Goal: Task Accomplishment & Management: Complete application form

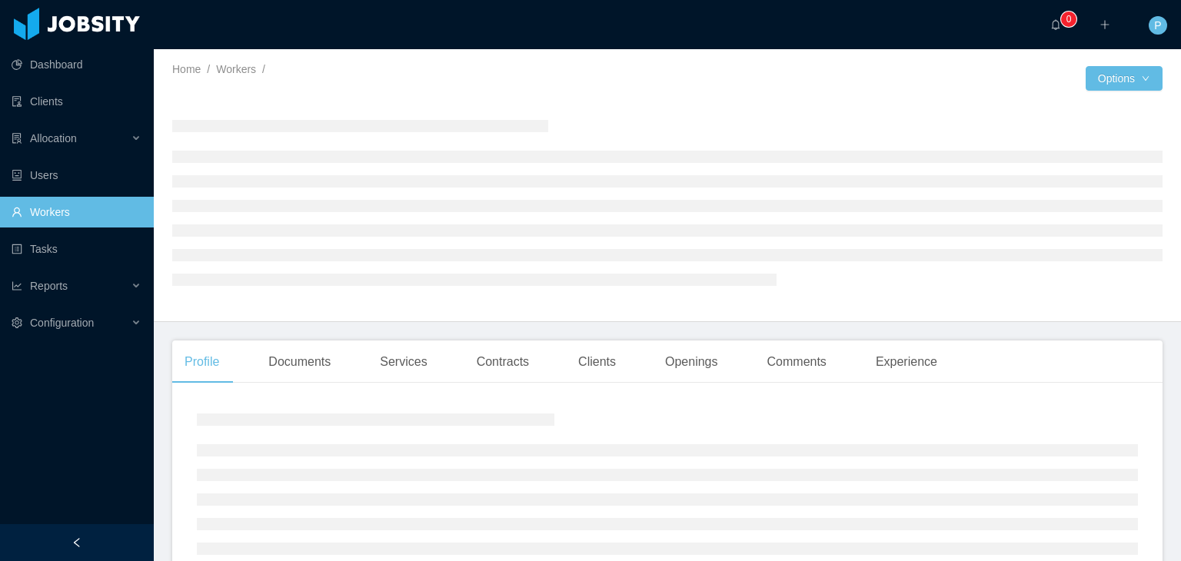
click at [591, 85] on div at bounding box center [419, 90] width 495 height 12
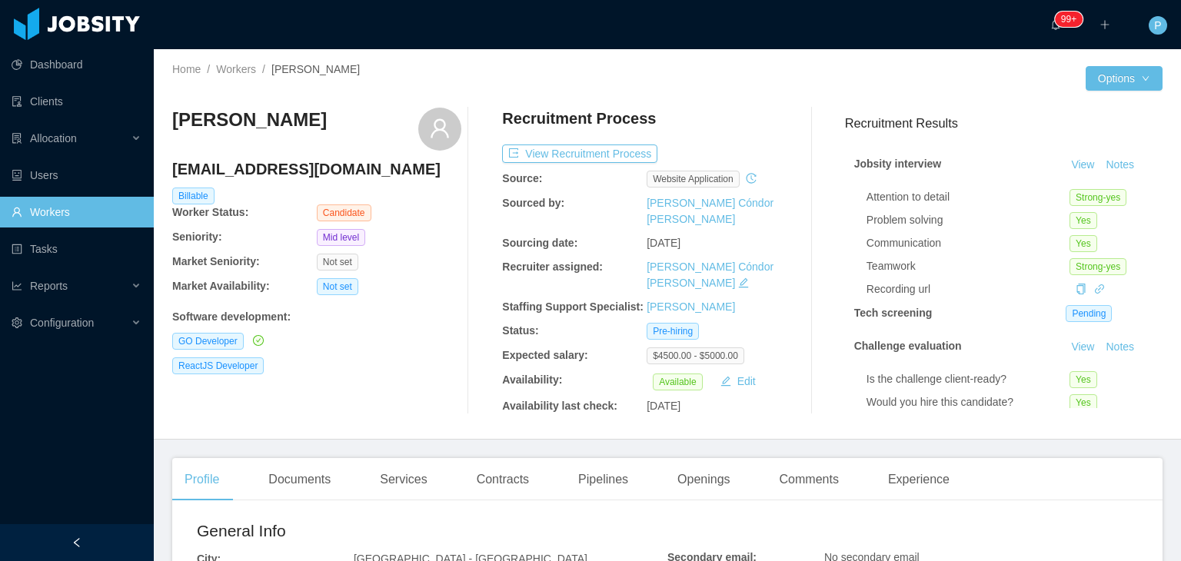
click at [365, 319] on div "Software development :" at bounding box center [316, 317] width 289 height 16
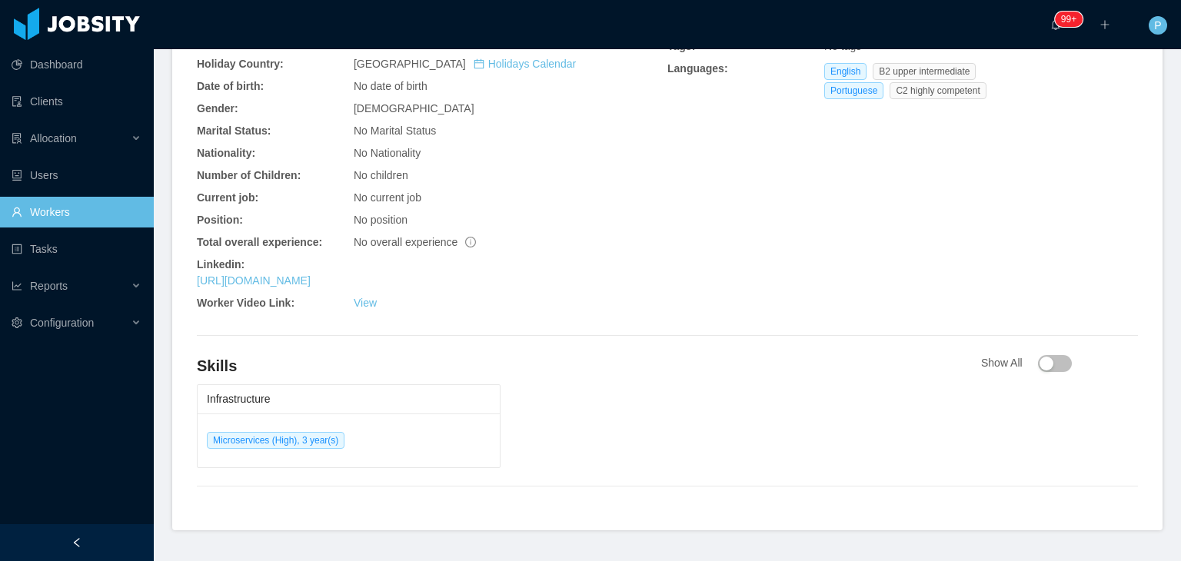
scroll to position [595, 0]
click at [311, 274] on link "https://www.linkedin.com/in/vitor-guidorizzi" at bounding box center [254, 280] width 114 height 12
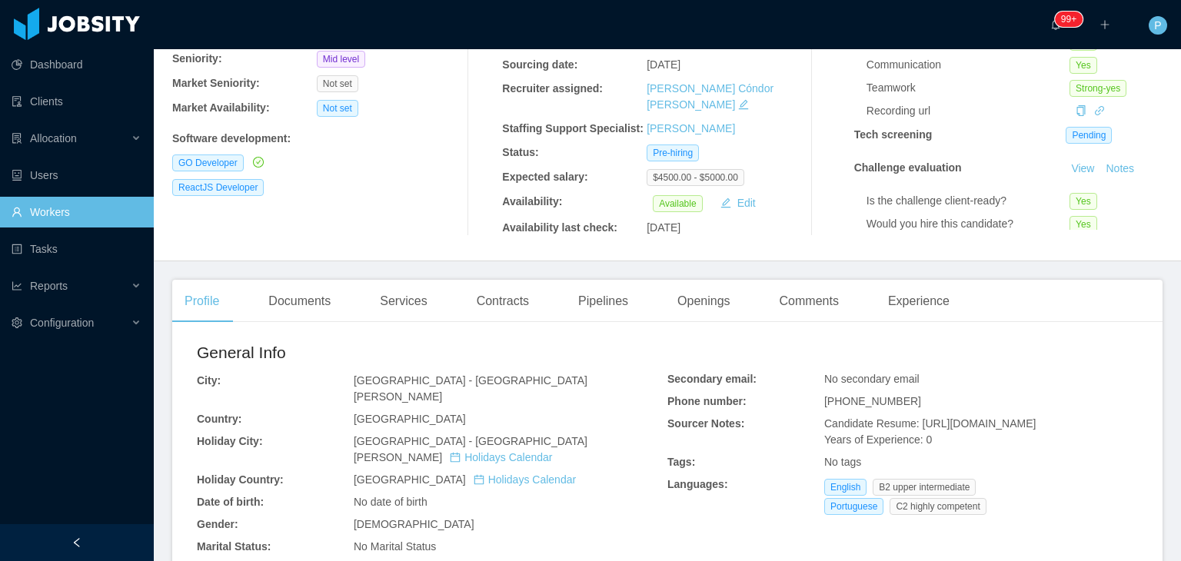
scroll to position [0, 0]
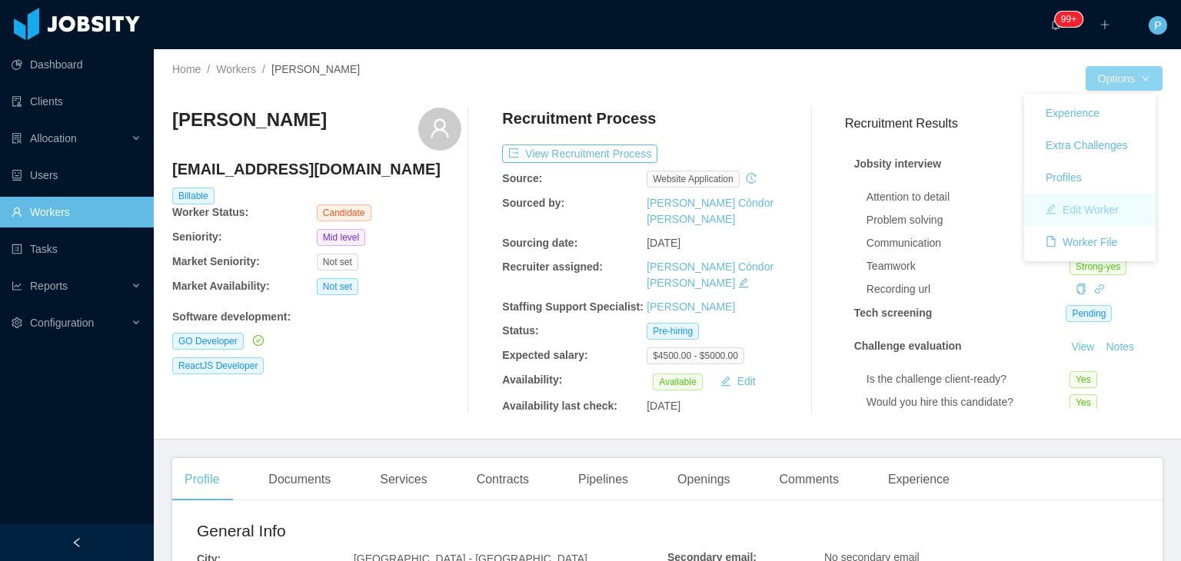
drag, startPoint x: 1130, startPoint y: 71, endPoint x: 1098, endPoint y: 207, distance: 139.9
click at [1098, 207] on body "Dashboard Clients Allocation Users Workers Tasks Reports Configuration ··· 99+ …" at bounding box center [590, 280] width 1181 height 561
click at [1098, 207] on button "Edit Worker" at bounding box center [1083, 210] width 98 height 25
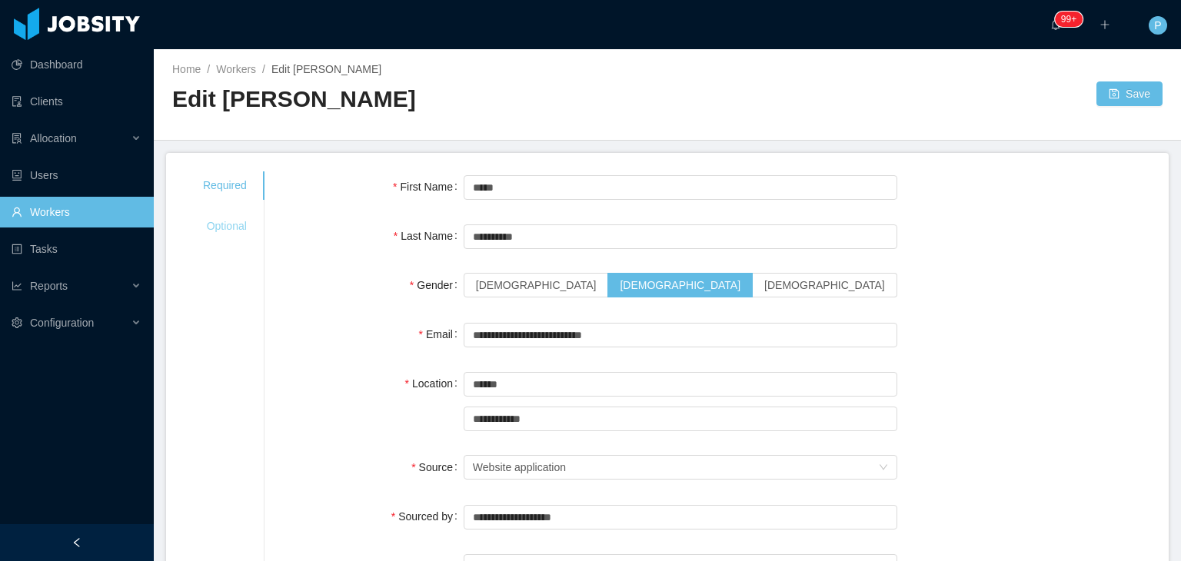
click at [212, 222] on div "Optional" at bounding box center [225, 226] width 81 height 28
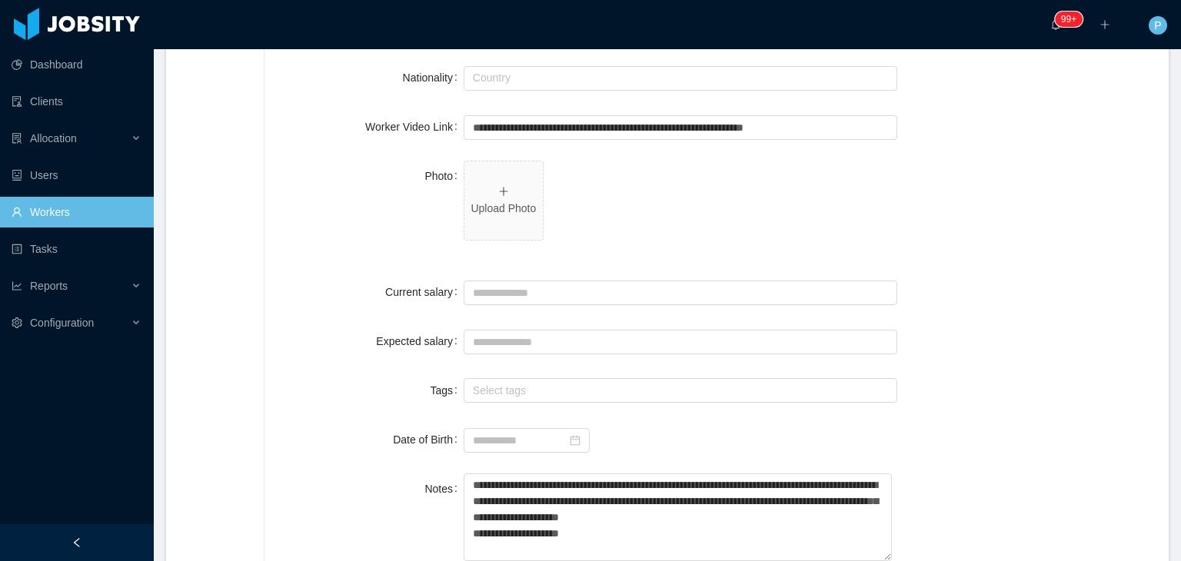
scroll to position [406, 0]
click at [518, 202] on p "Upload Photo" at bounding box center [504, 207] width 66 height 16
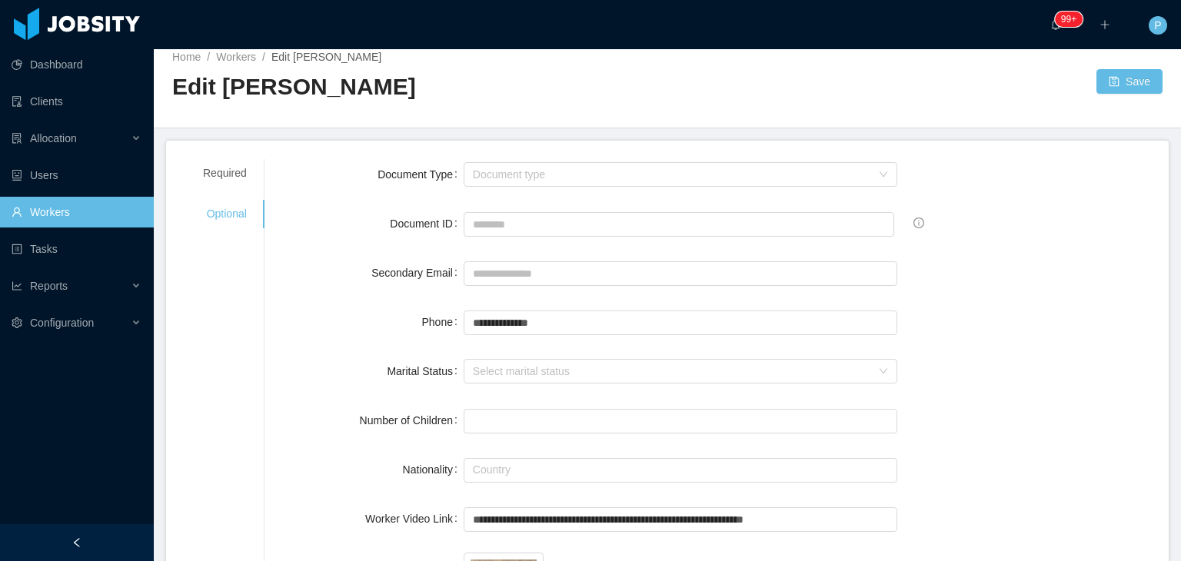
scroll to position [0, 0]
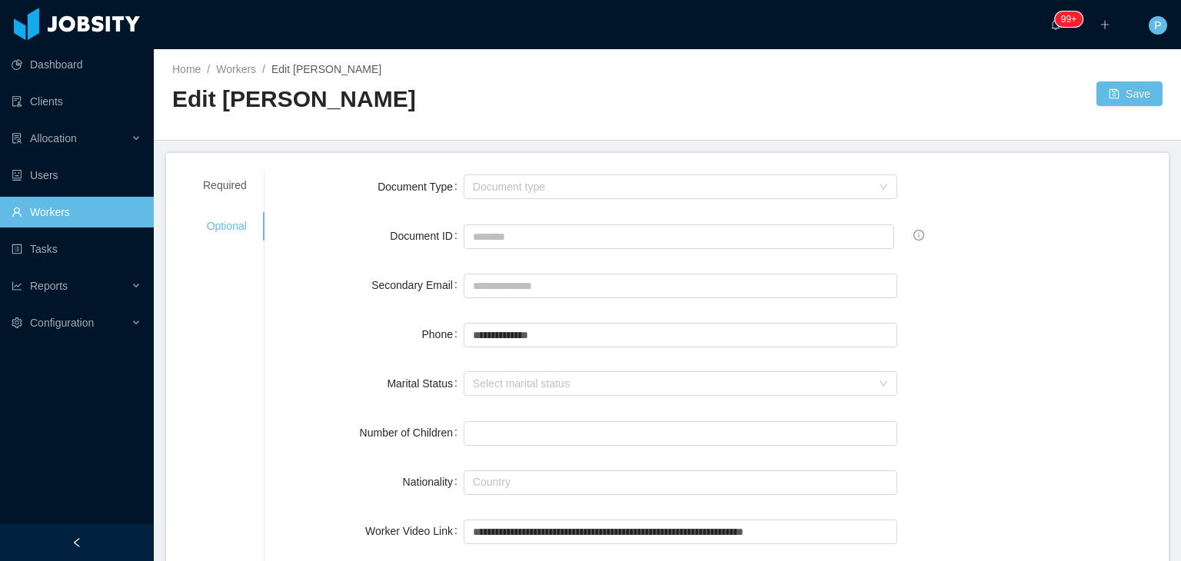
click at [1151, 99] on div "Home / Workers / Edit Vitor Guidorizzi / Edit Vitor Guidorizzi Save" at bounding box center [668, 95] width 1028 height 92
click at [1126, 92] on button "Save" at bounding box center [1130, 94] width 66 height 25
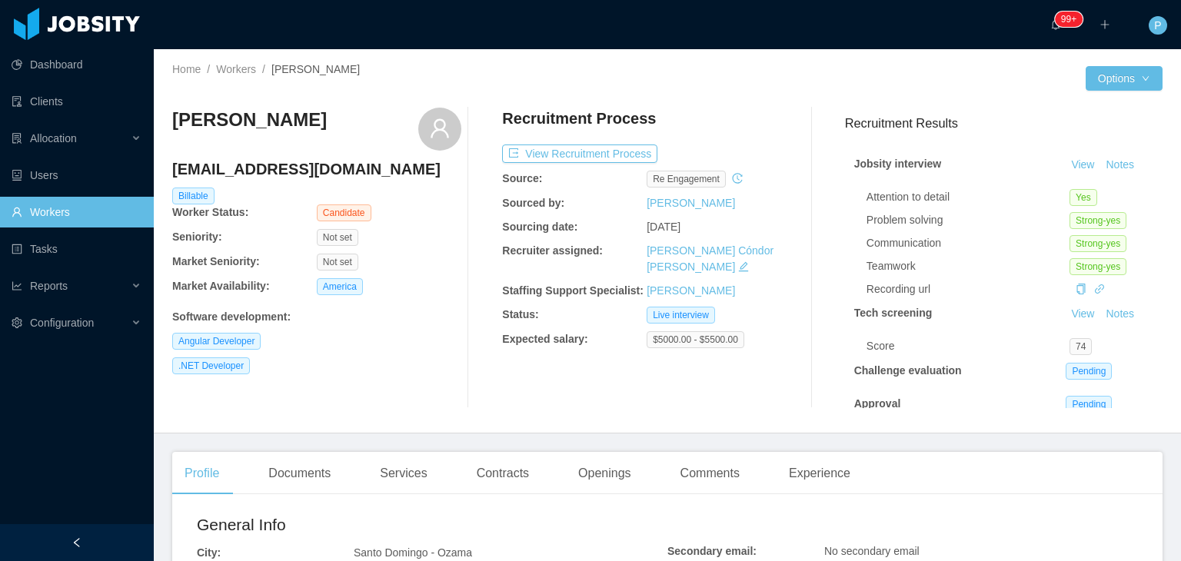
scroll to position [269, 0]
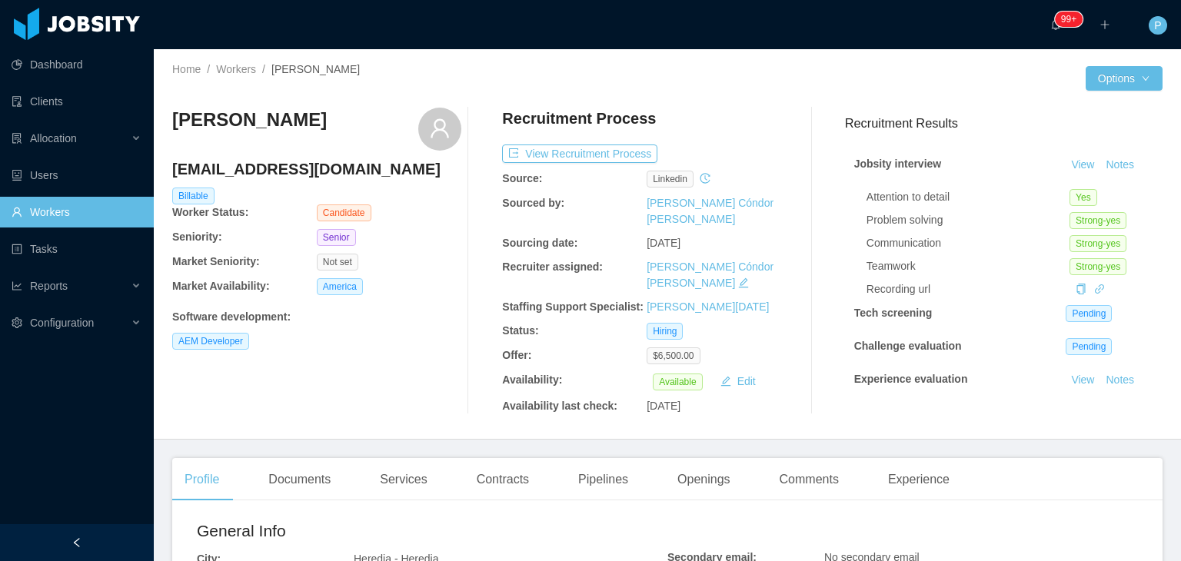
click at [390, 338] on div "AEM Developer" at bounding box center [316, 341] width 289 height 17
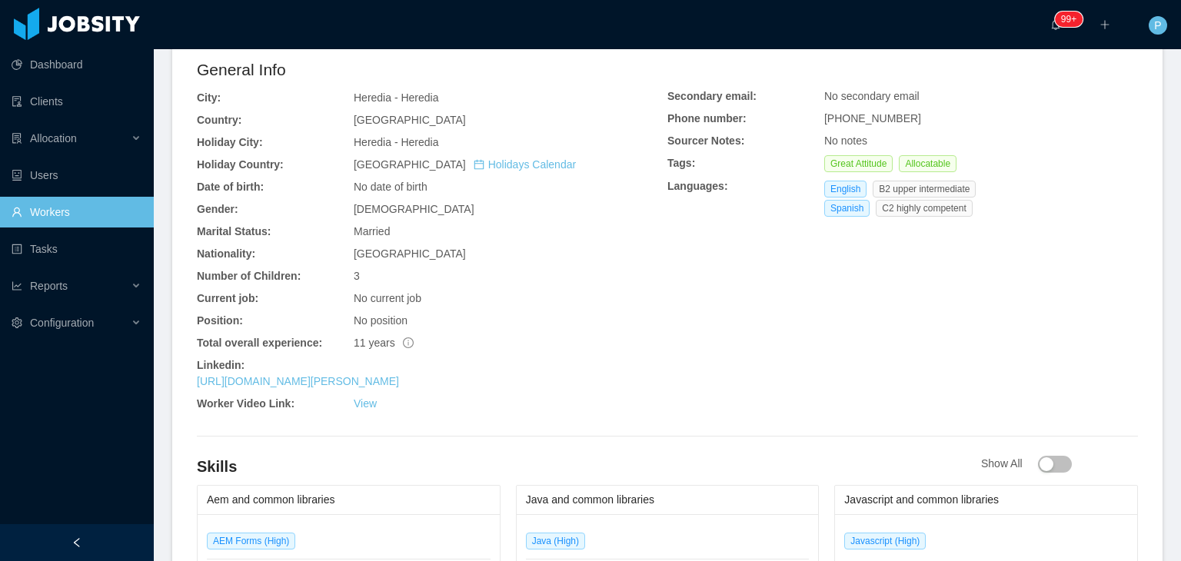
scroll to position [554, 0]
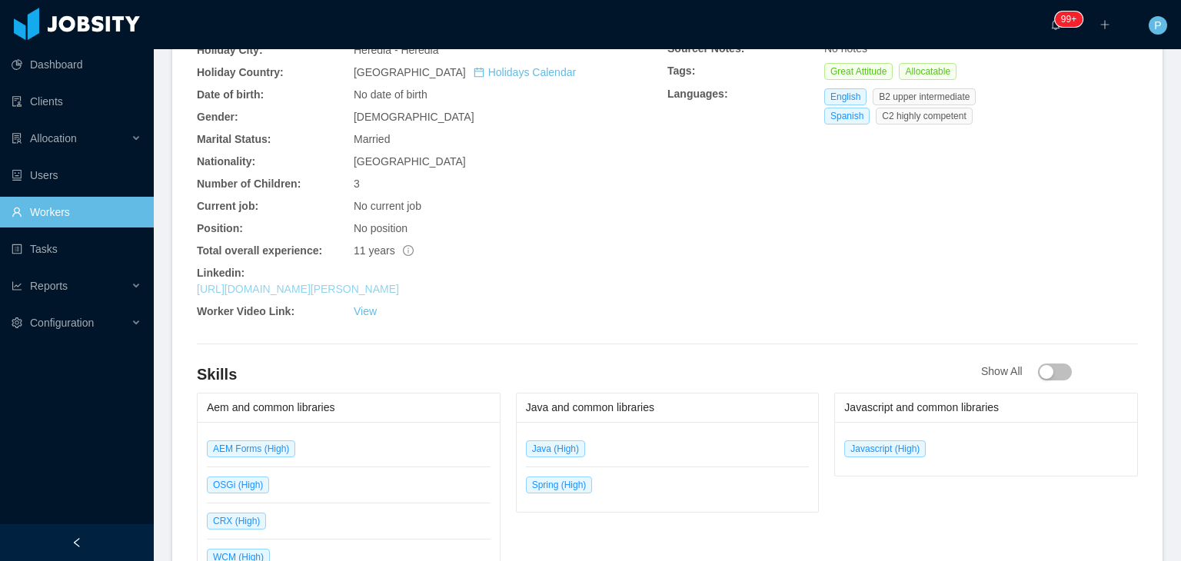
click at [399, 288] on link "https://www.linkedin.com/in/hector-quintero-3653699" at bounding box center [298, 289] width 202 height 12
click at [560, 243] on div "11 years" at bounding box center [511, 251] width 314 height 16
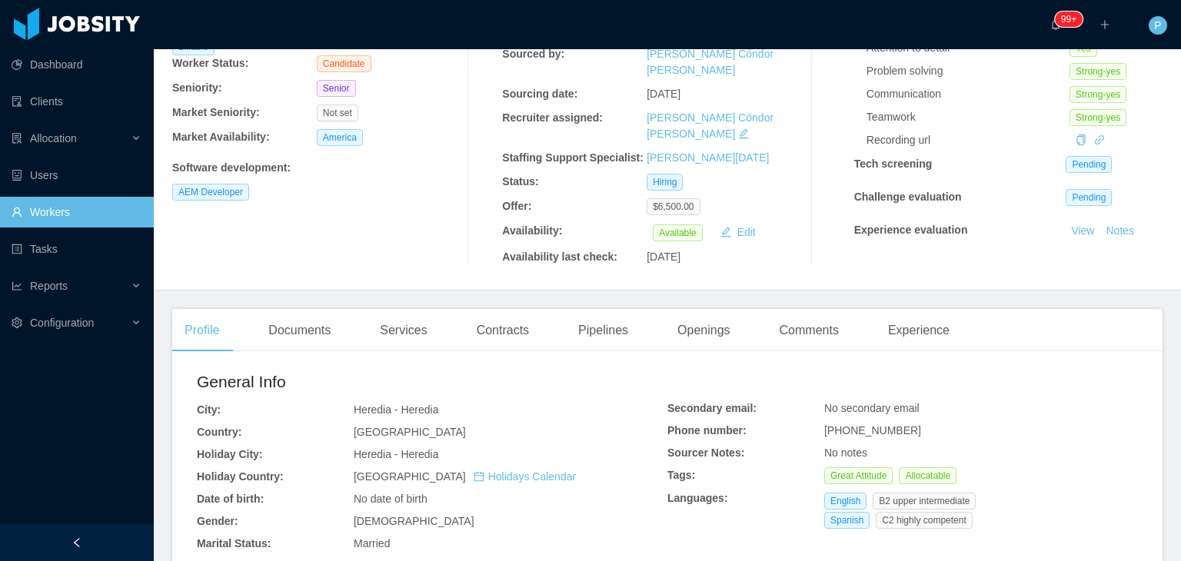
scroll to position [62, 0]
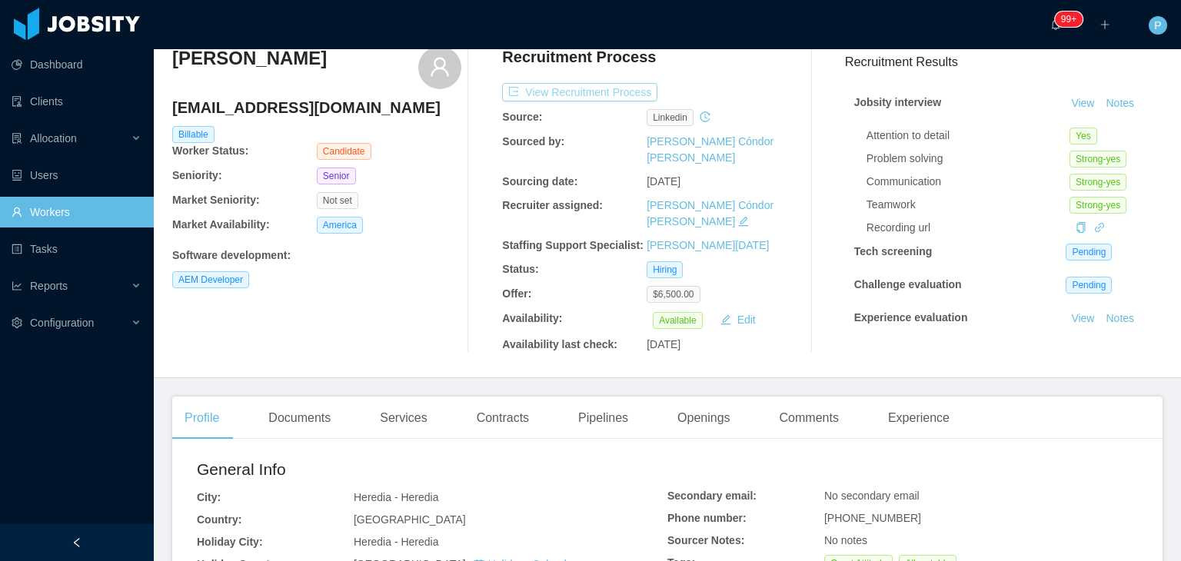
click at [615, 86] on button "View Recruitment Process" at bounding box center [579, 92] width 155 height 18
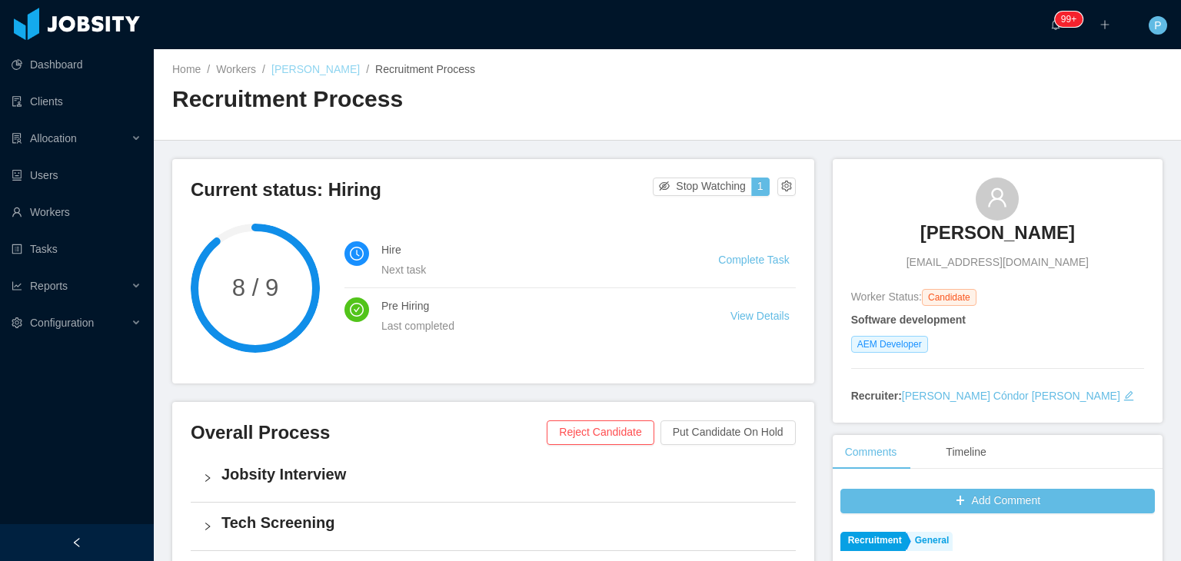
click at [306, 75] on link "Hector Quintero" at bounding box center [316, 69] width 88 height 12
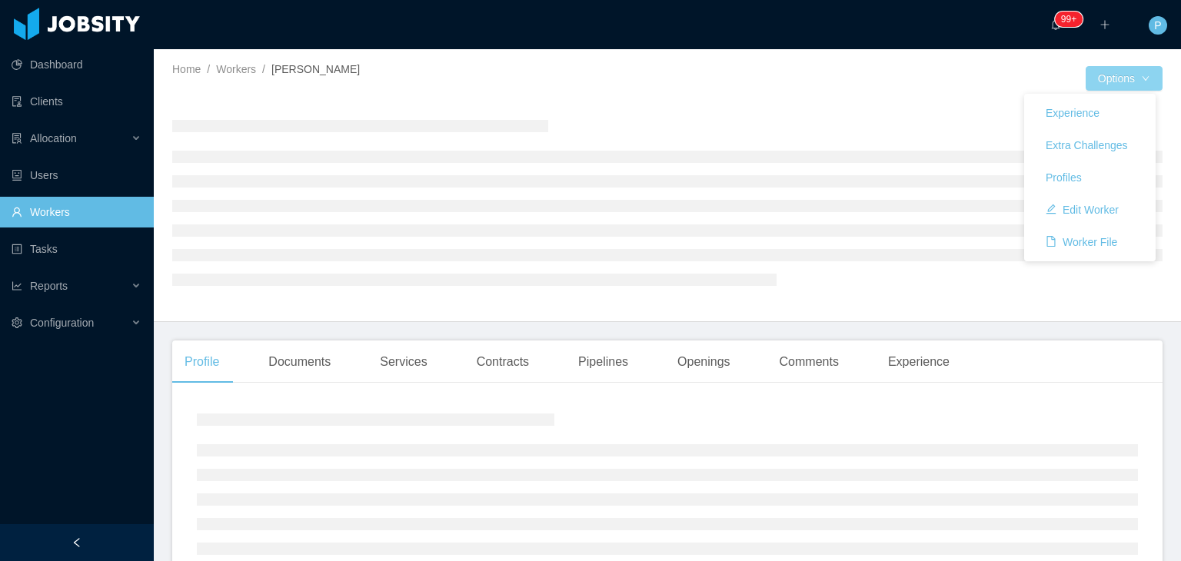
click at [1095, 81] on button "Options" at bounding box center [1124, 78] width 77 height 25
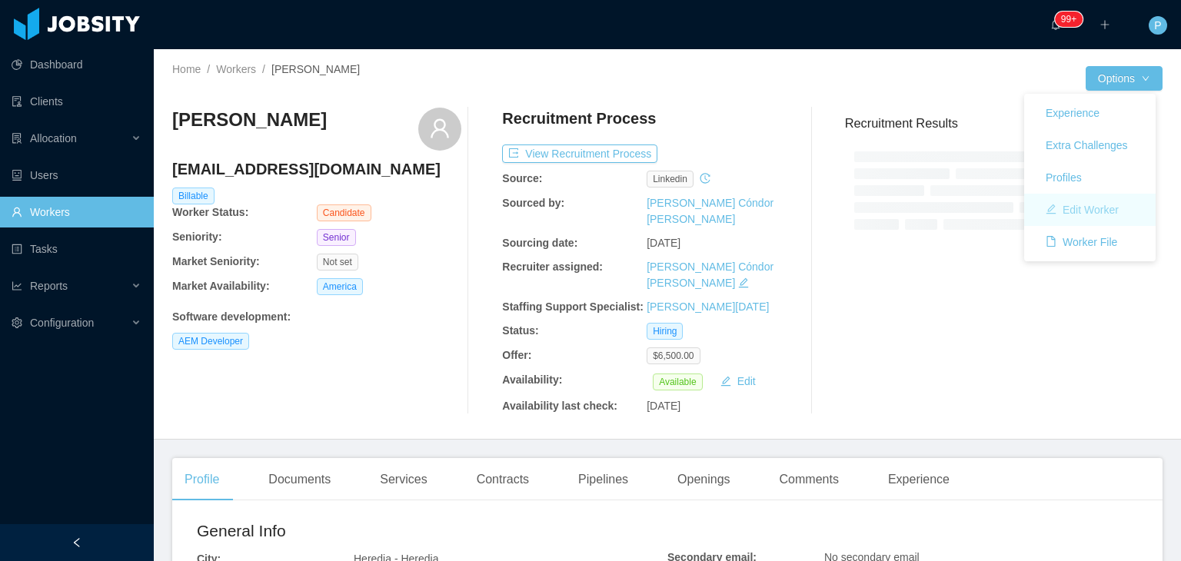
click at [1089, 205] on button "Edit Worker" at bounding box center [1083, 210] width 98 height 25
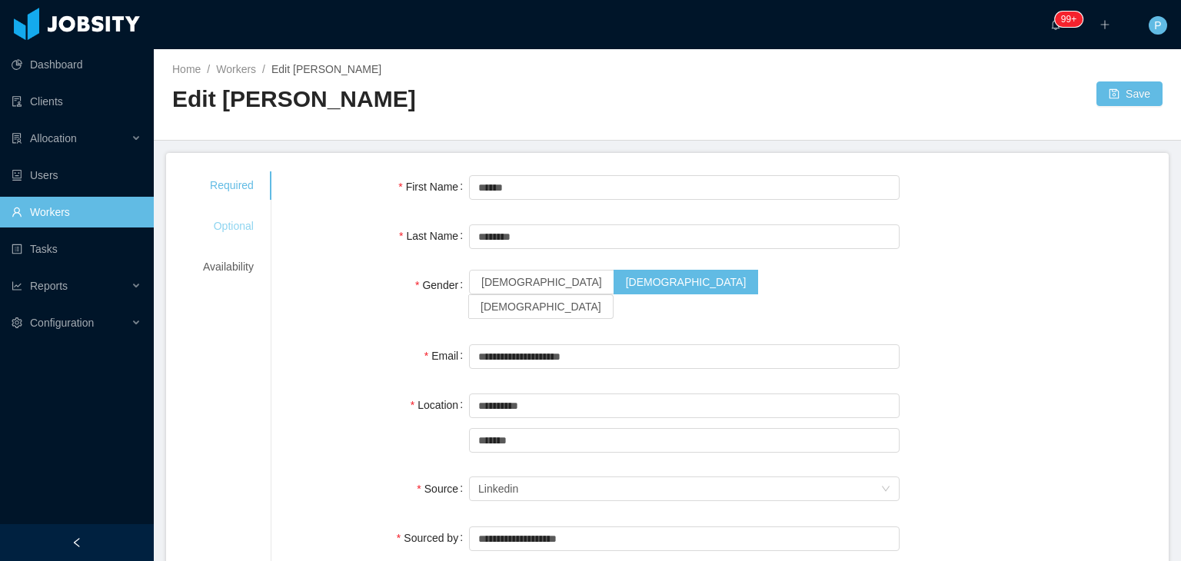
click at [228, 226] on div "Optional" at bounding box center [229, 226] width 88 height 28
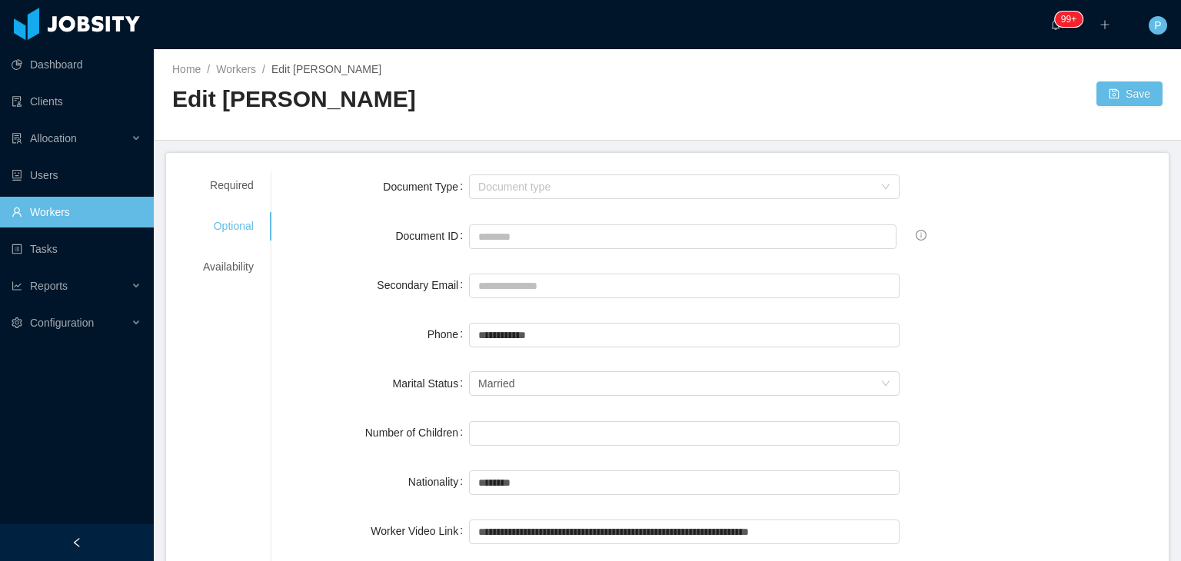
scroll to position [288, 0]
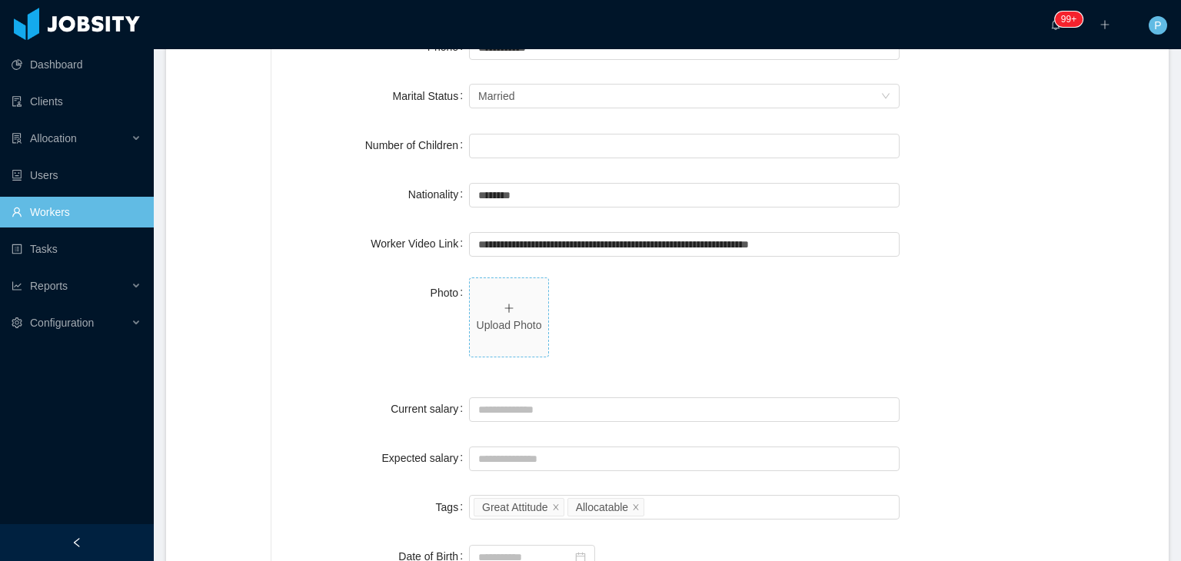
click at [505, 321] on p "Upload Photo" at bounding box center [509, 326] width 66 height 16
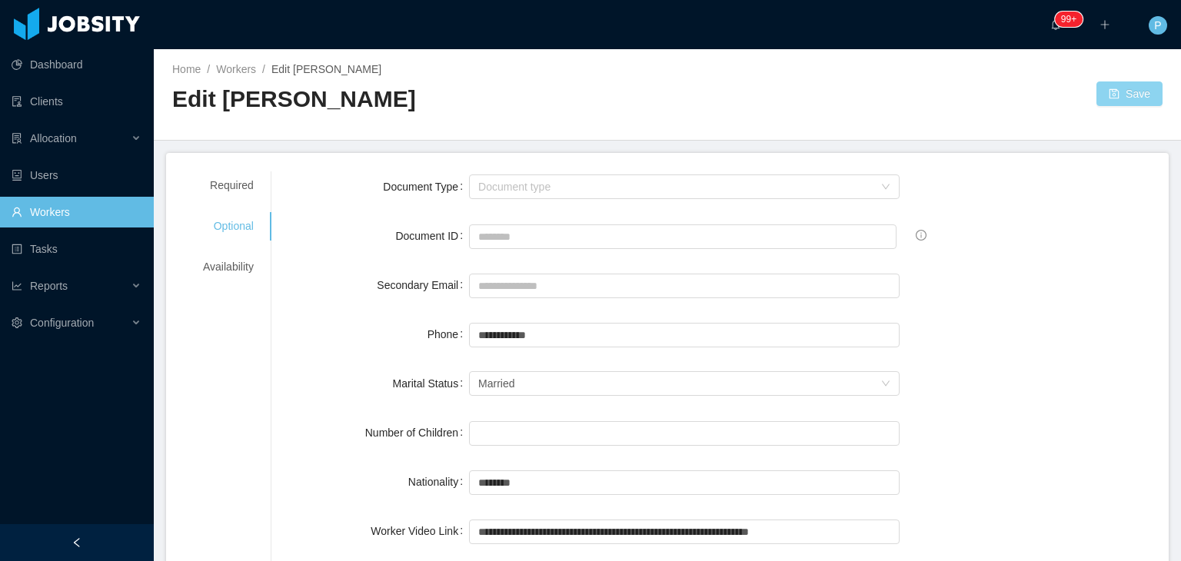
click at [1120, 94] on button "Save" at bounding box center [1130, 94] width 66 height 25
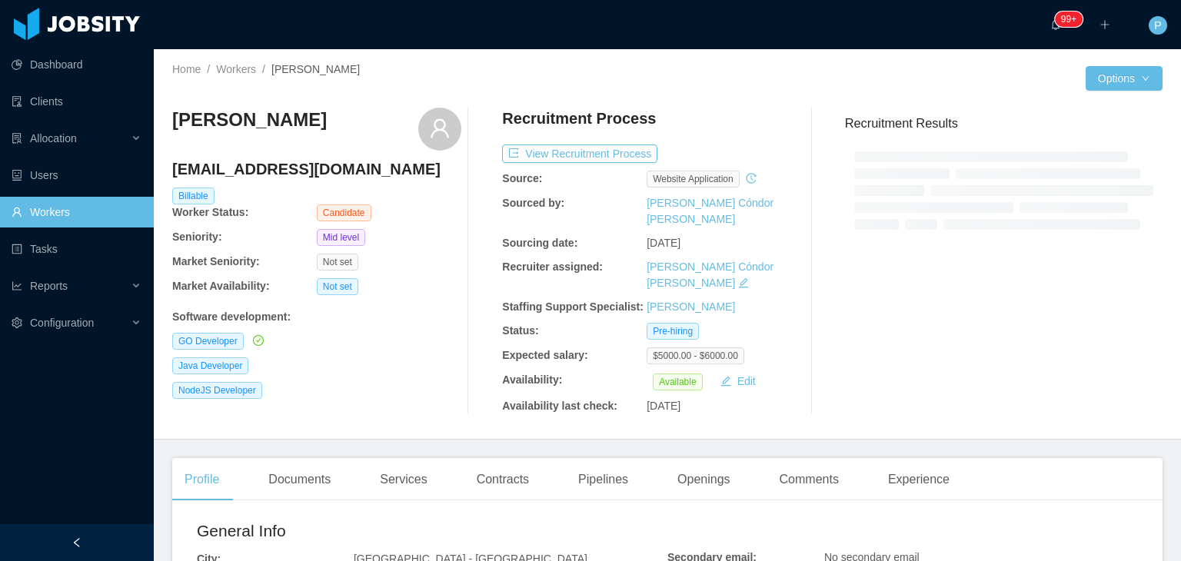
click at [441, 385] on div "NodeJS Developer" at bounding box center [316, 390] width 289 height 17
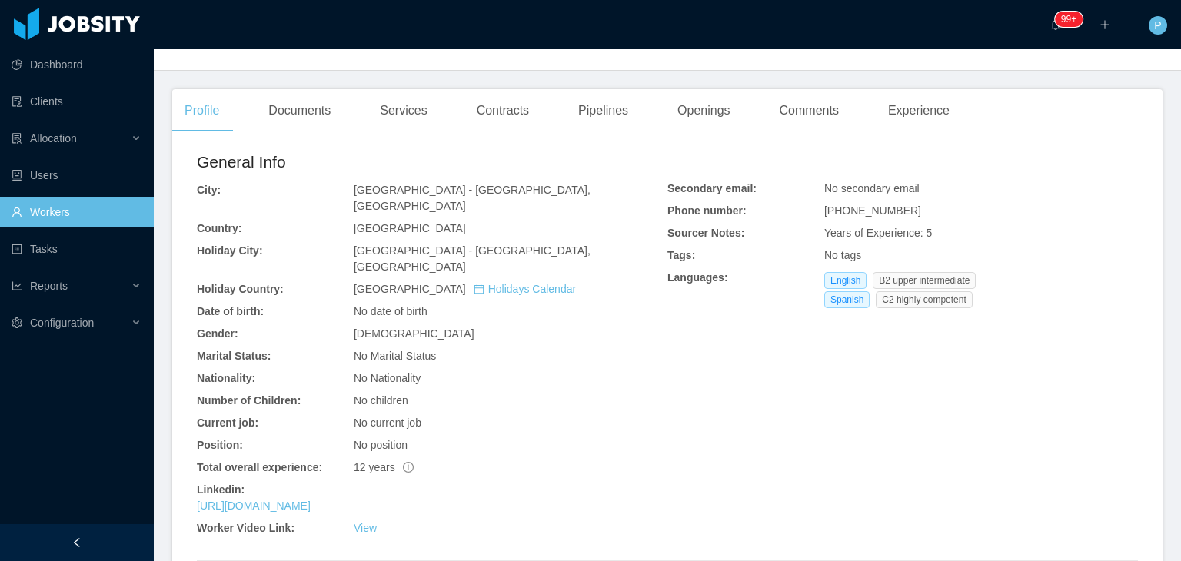
scroll to position [400, 0]
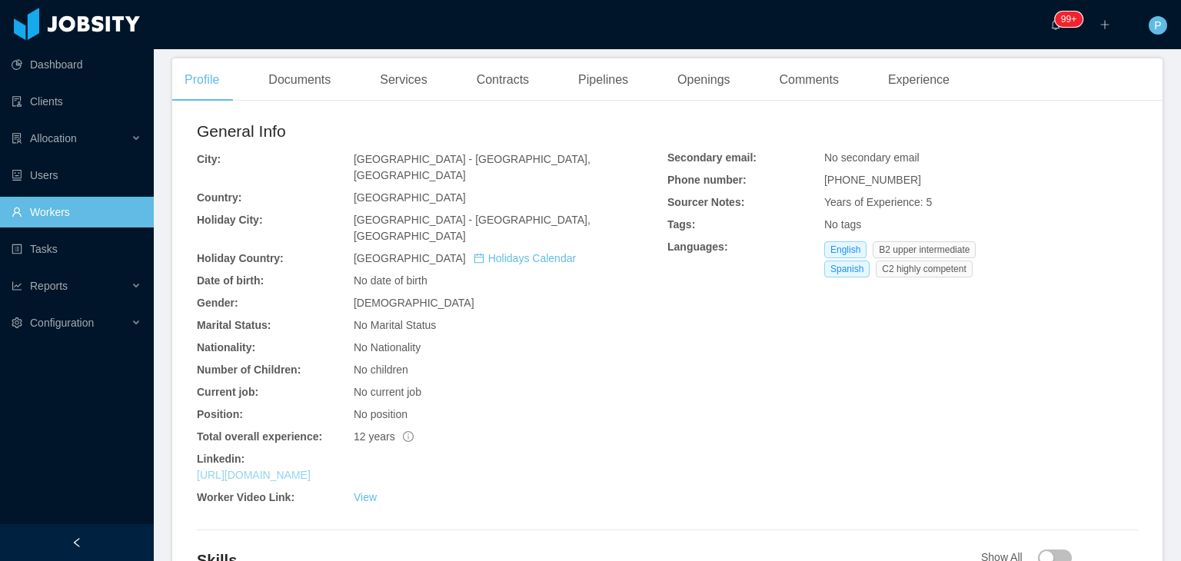
click at [311, 469] on link "https://www.linkedin.com/in/hfiorini" at bounding box center [254, 475] width 114 height 12
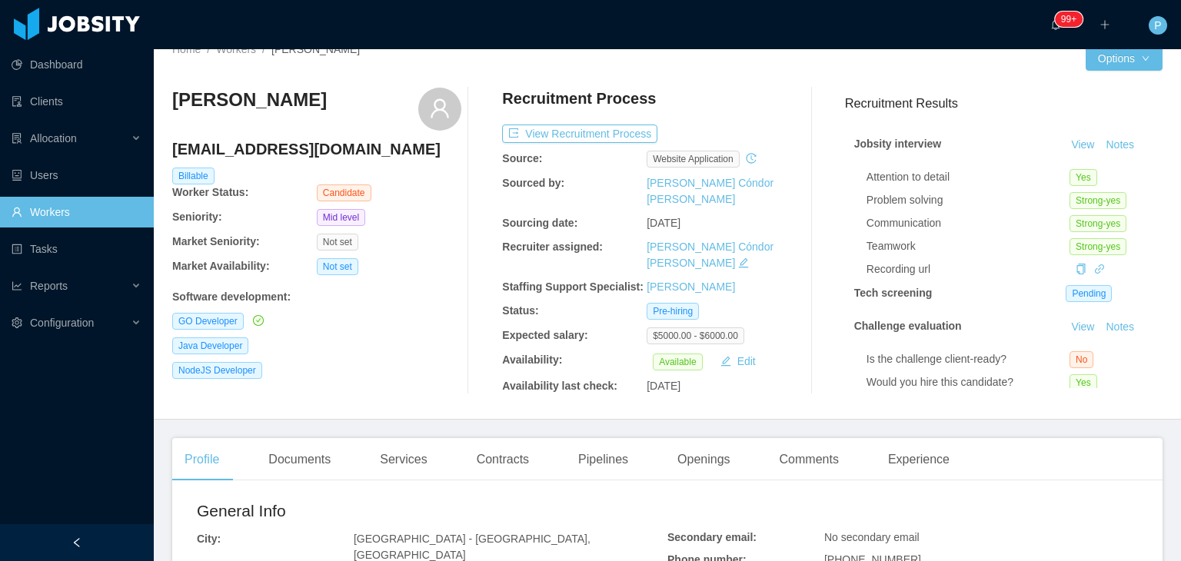
scroll to position [0, 0]
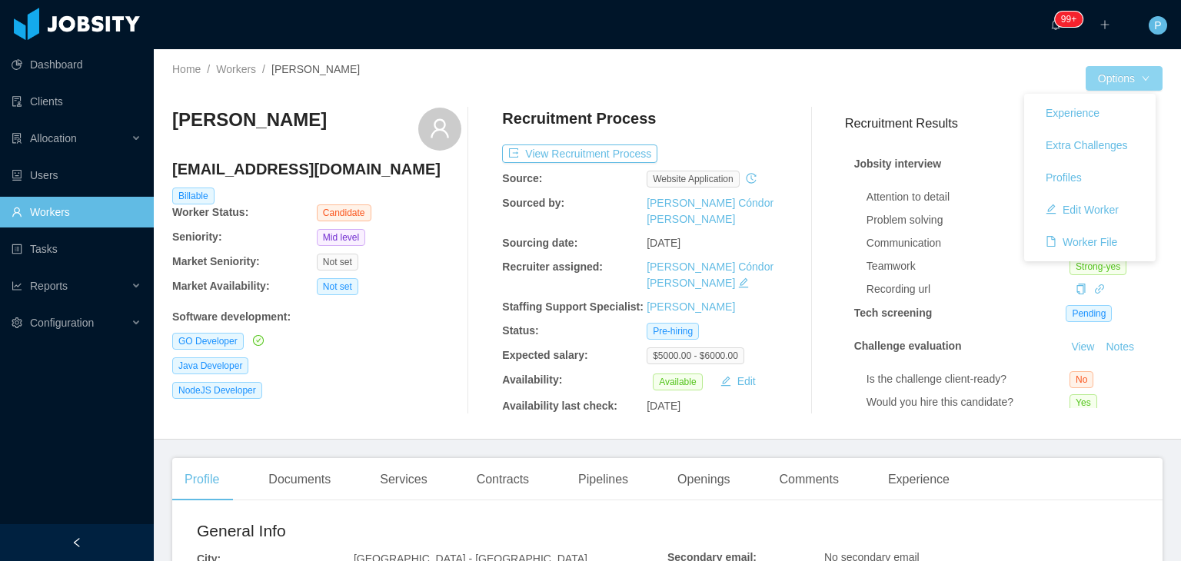
click at [1128, 85] on button "Options" at bounding box center [1124, 78] width 77 height 25
click at [1090, 207] on button "Edit Worker" at bounding box center [1083, 210] width 98 height 25
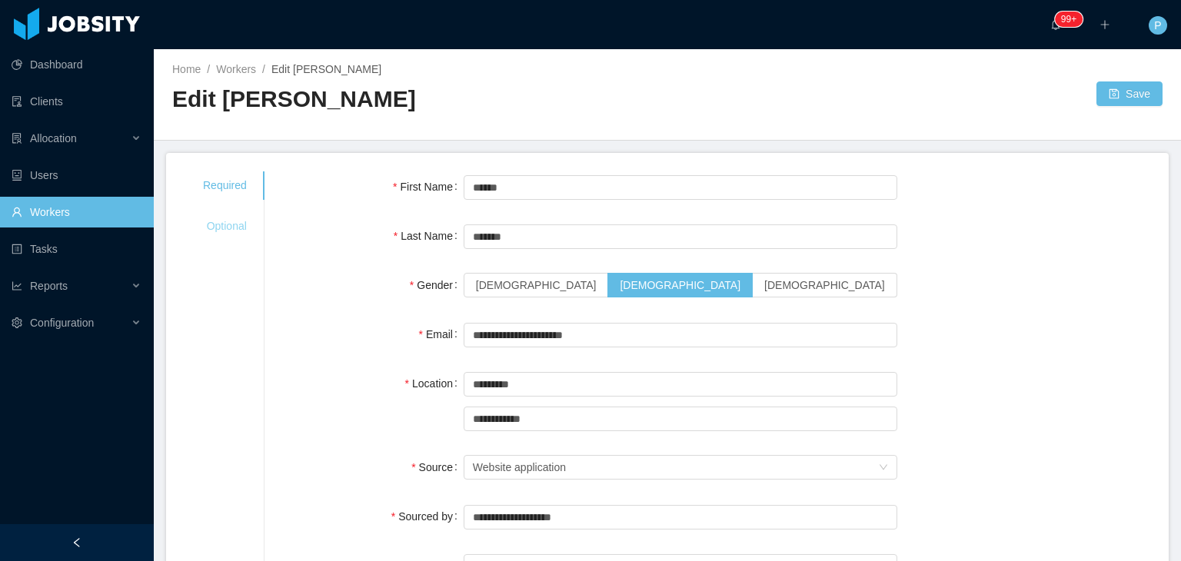
click at [208, 224] on div "Optional" at bounding box center [225, 226] width 81 height 28
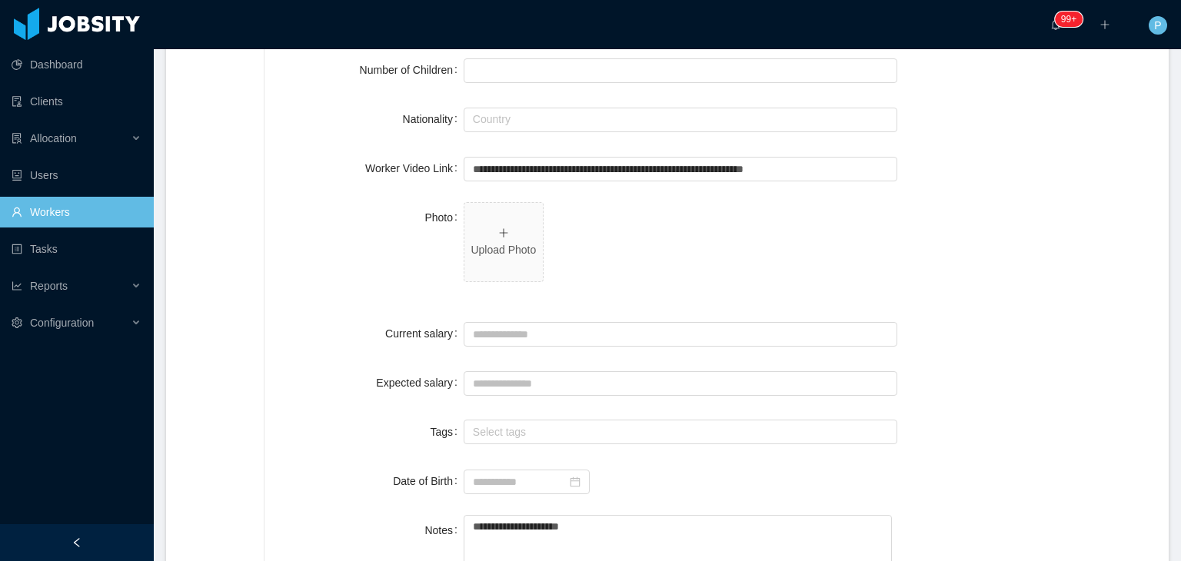
scroll to position [365, 0]
click at [529, 222] on span "Upload Photo" at bounding box center [504, 241] width 78 height 78
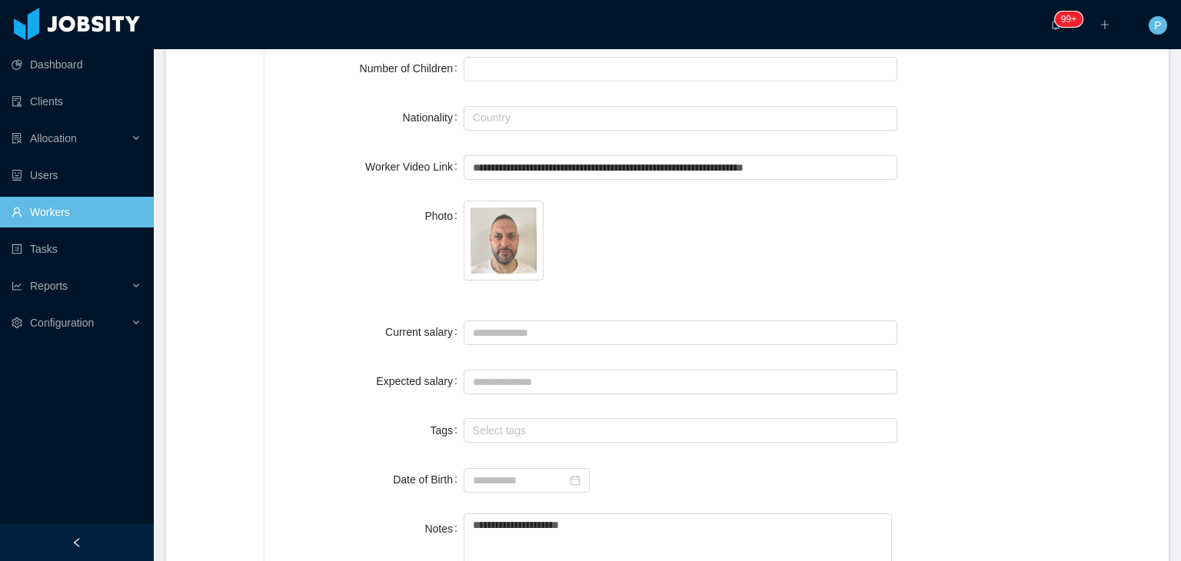
scroll to position [0, 0]
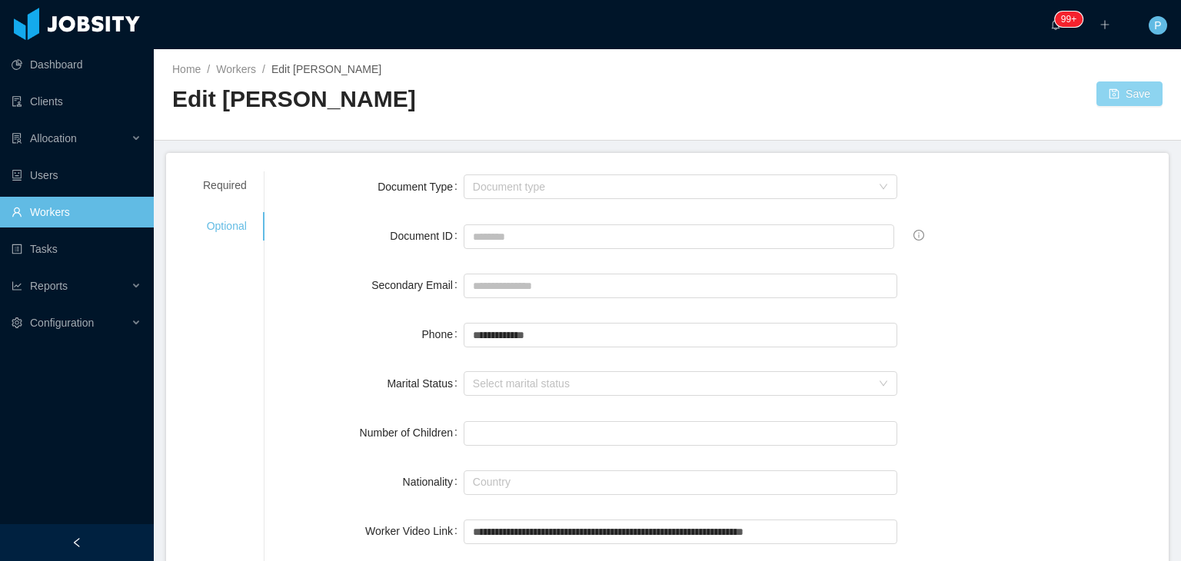
click at [1128, 92] on button "Save" at bounding box center [1130, 94] width 66 height 25
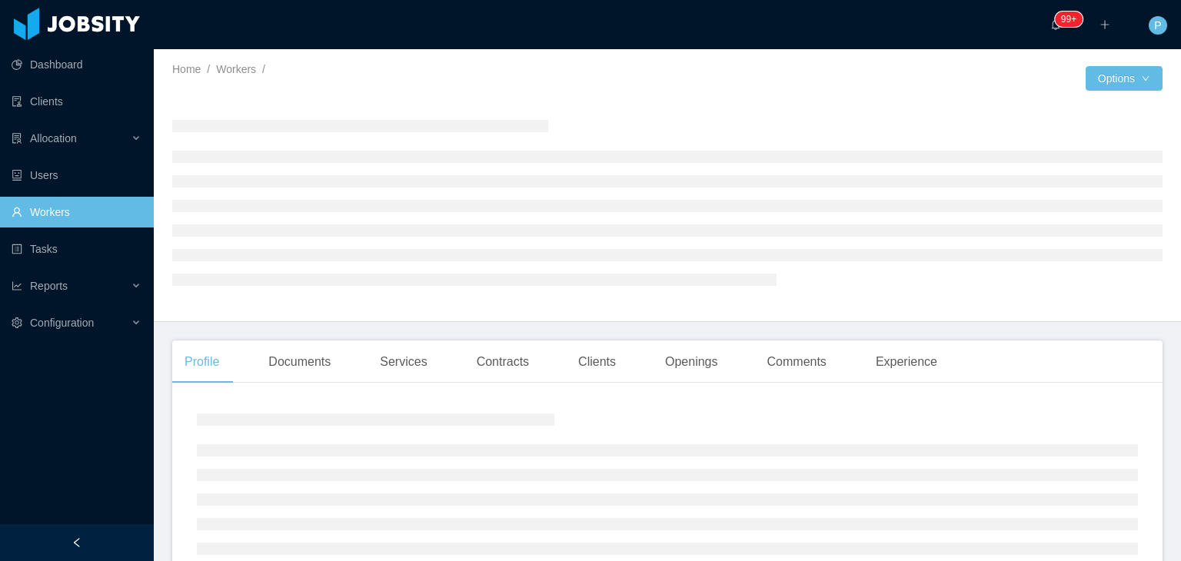
click at [550, 88] on div at bounding box center [419, 90] width 495 height 12
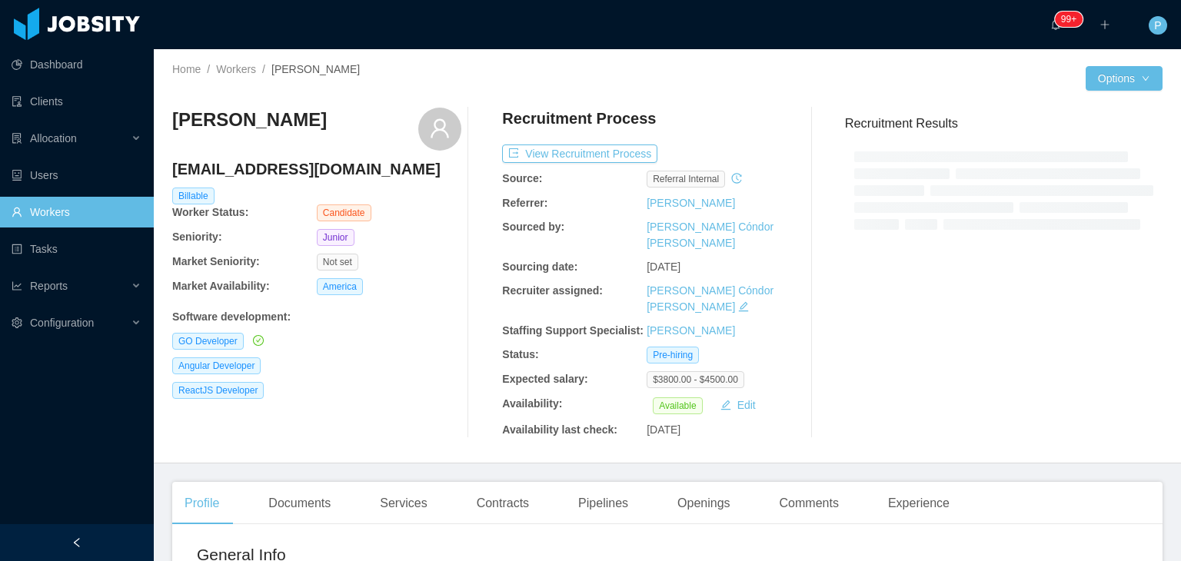
click at [407, 349] on div "GO Developer" at bounding box center [316, 341] width 289 height 17
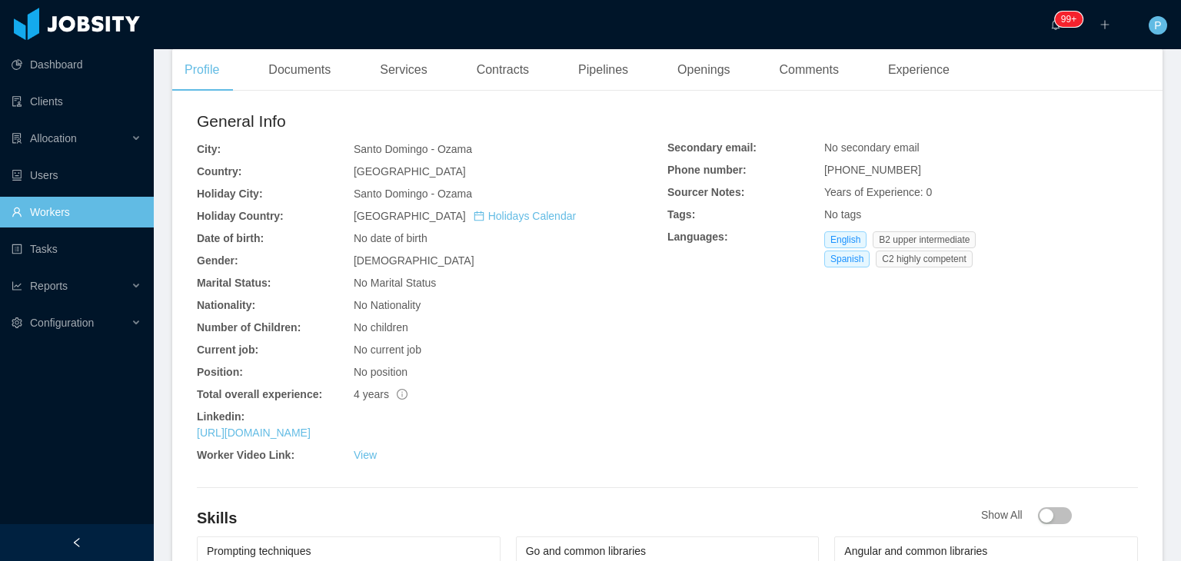
scroll to position [492, 0]
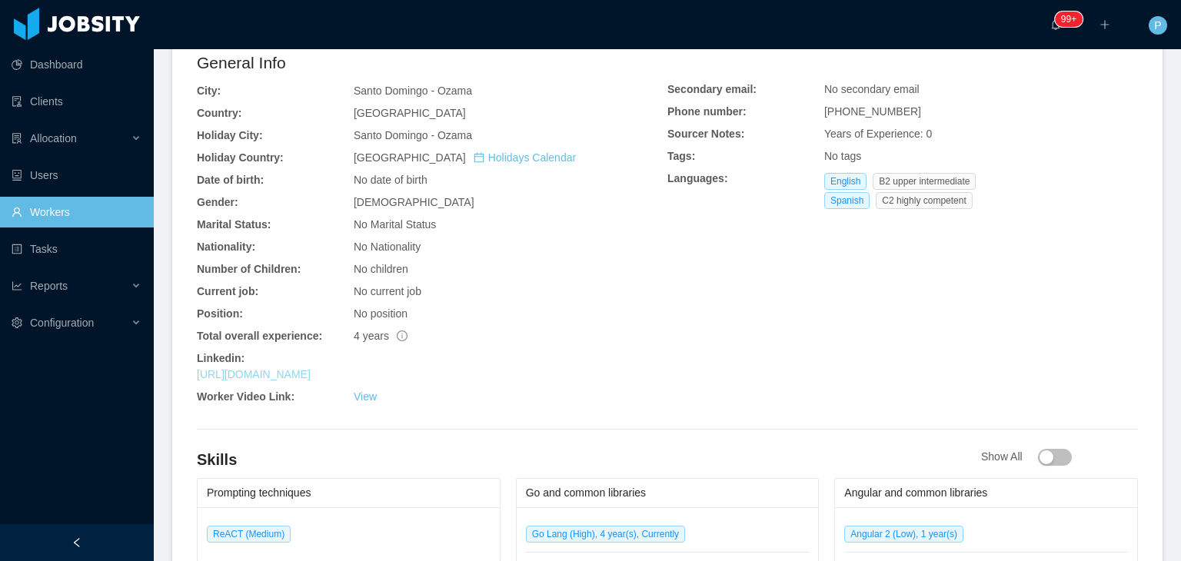
click at [311, 368] on link "[URL][DOMAIN_NAME]" at bounding box center [254, 374] width 114 height 12
click at [544, 217] on div "No Marital Status" at bounding box center [511, 225] width 314 height 16
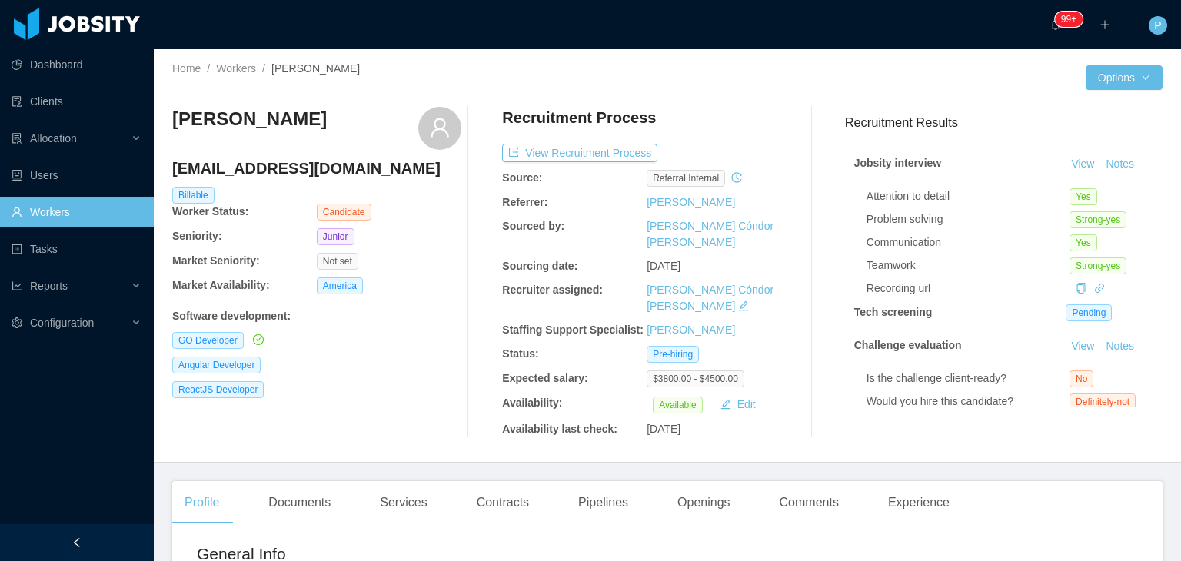
scroll to position [0, 0]
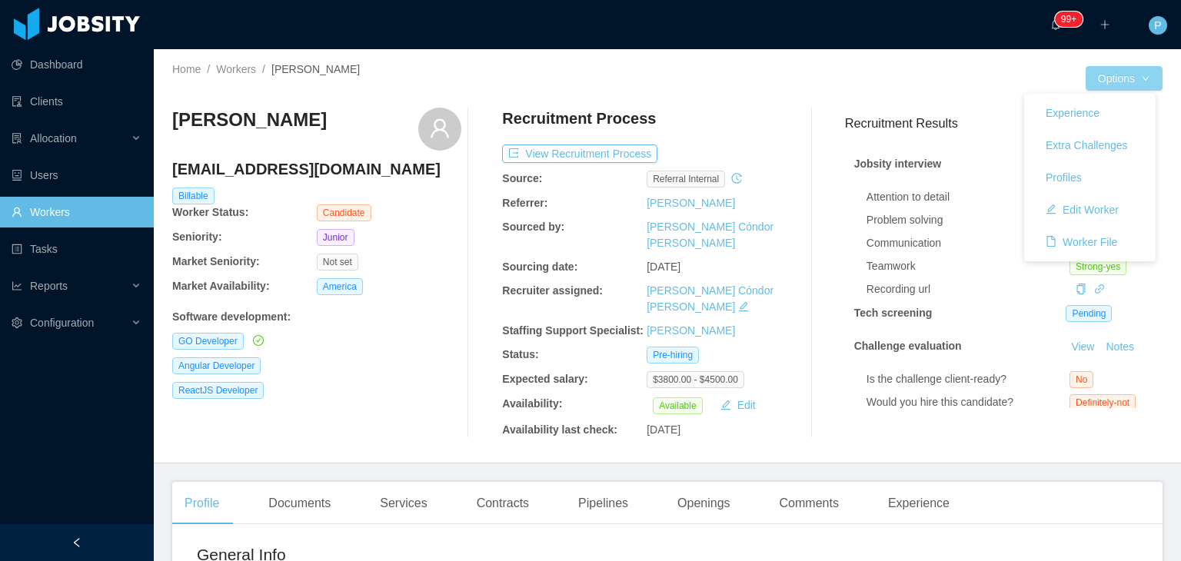
click at [1111, 85] on button "Options" at bounding box center [1124, 78] width 77 height 25
click at [1091, 201] on button "Edit Worker" at bounding box center [1083, 210] width 98 height 25
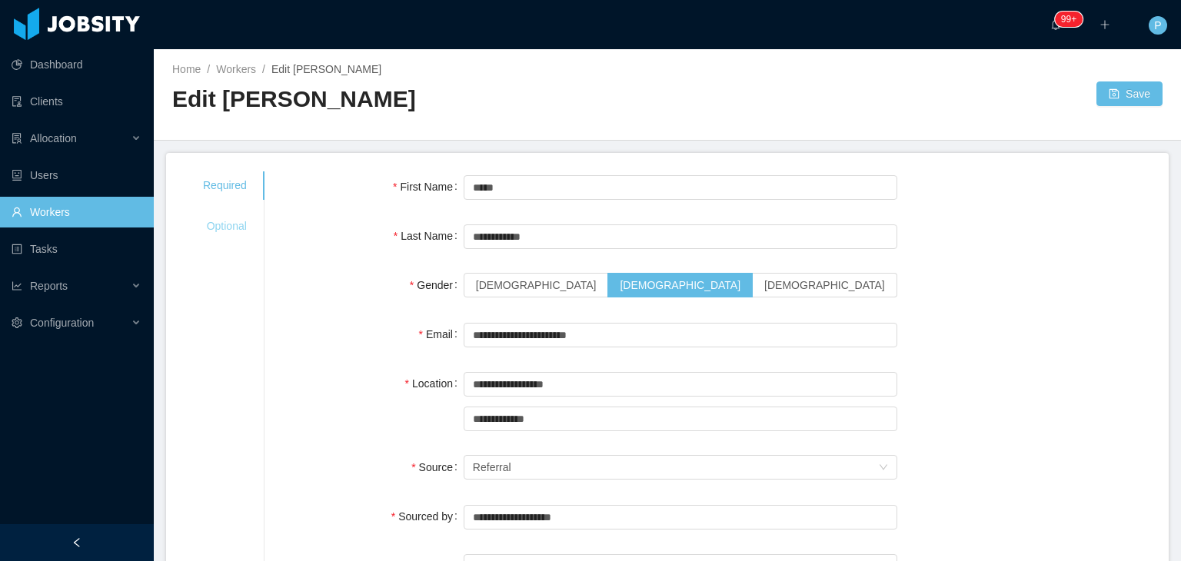
click at [218, 232] on div "Optional" at bounding box center [225, 226] width 81 height 28
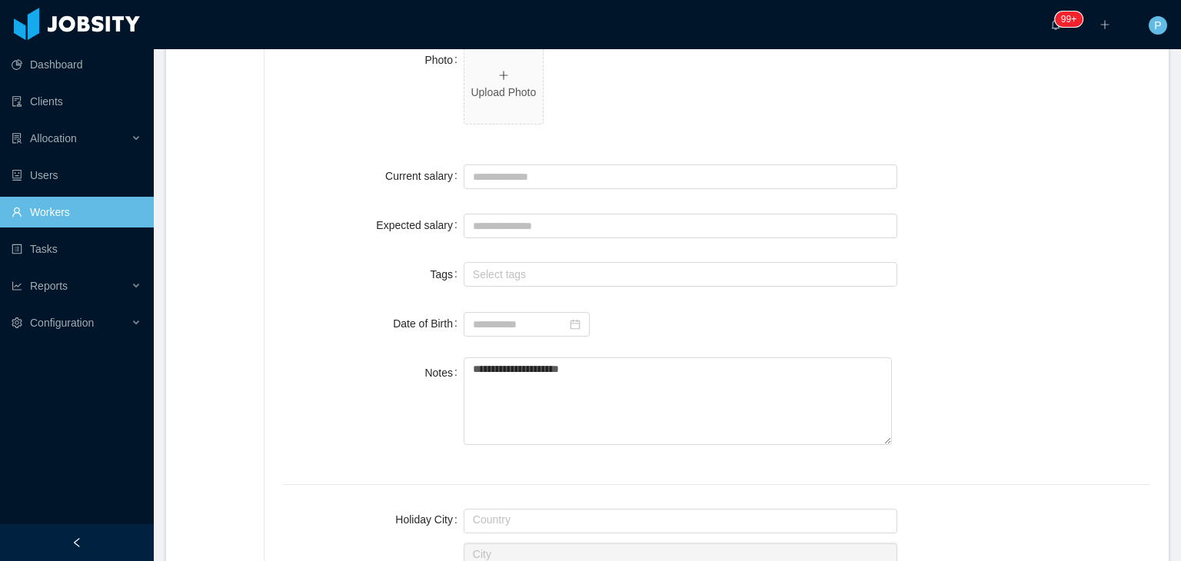
scroll to position [523, 0]
click at [500, 93] on p "Upload Photo" at bounding box center [504, 90] width 66 height 16
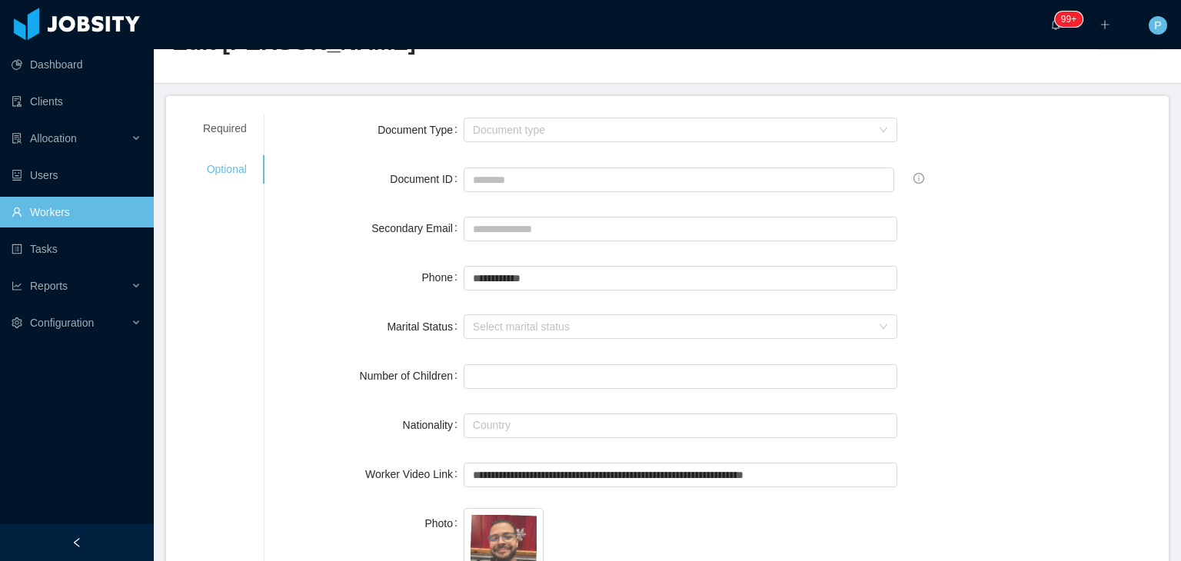
scroll to position [0, 0]
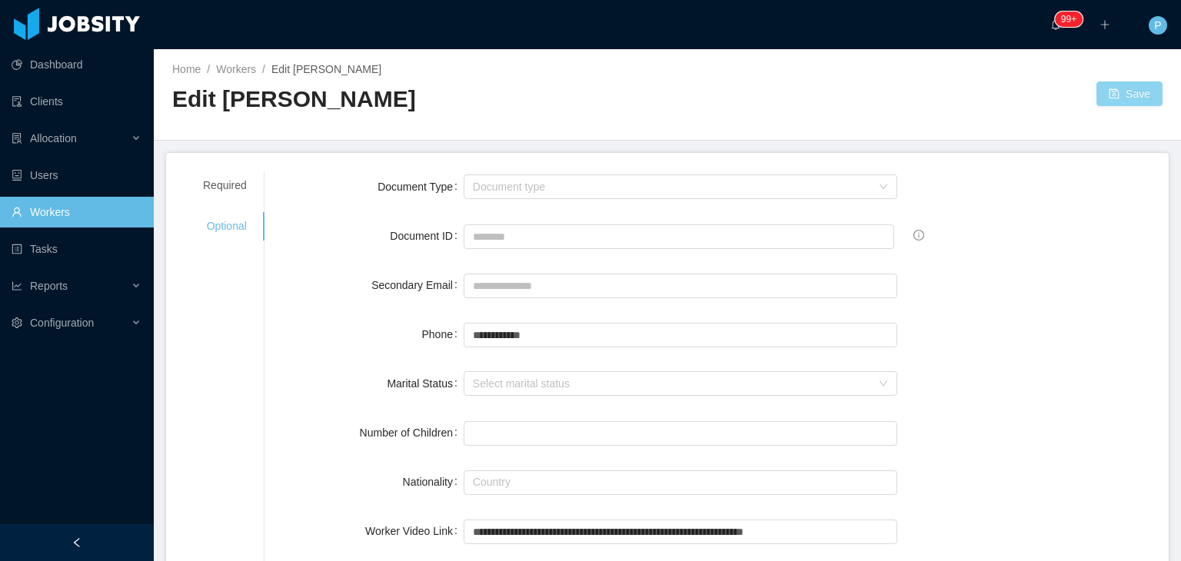
click at [1125, 88] on button "Save" at bounding box center [1130, 94] width 66 height 25
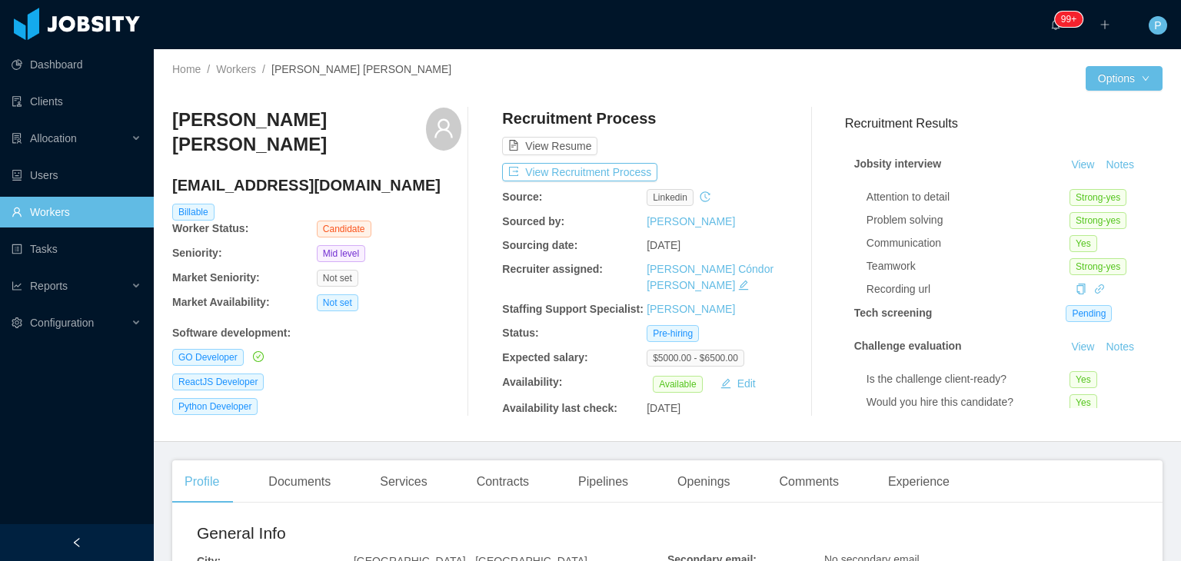
click at [360, 319] on div "Software development :" at bounding box center [316, 330] width 289 height 22
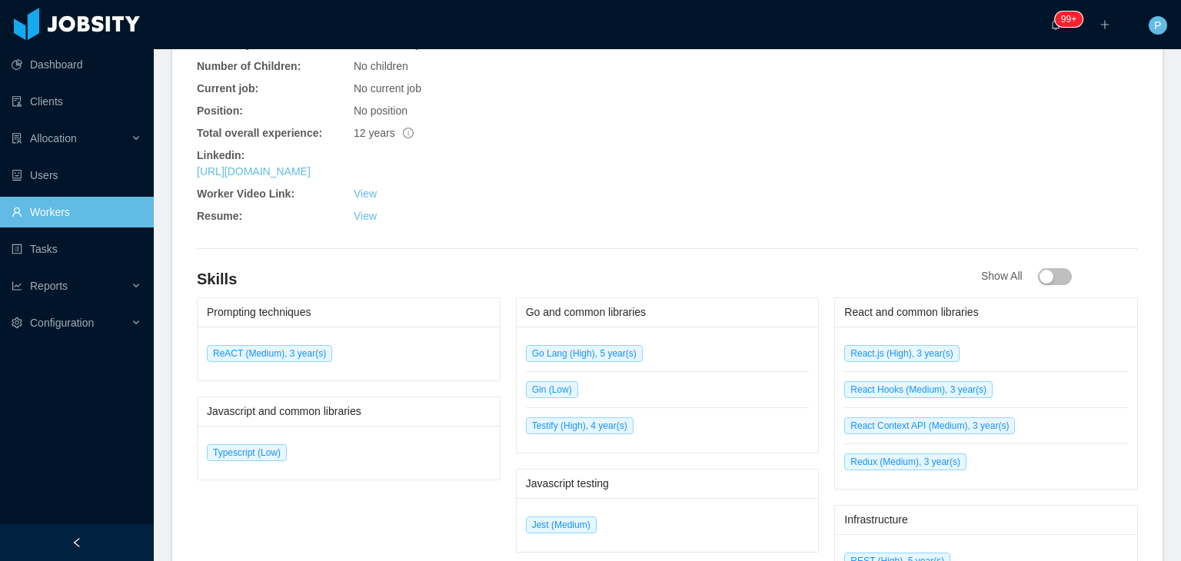
scroll to position [708, 0]
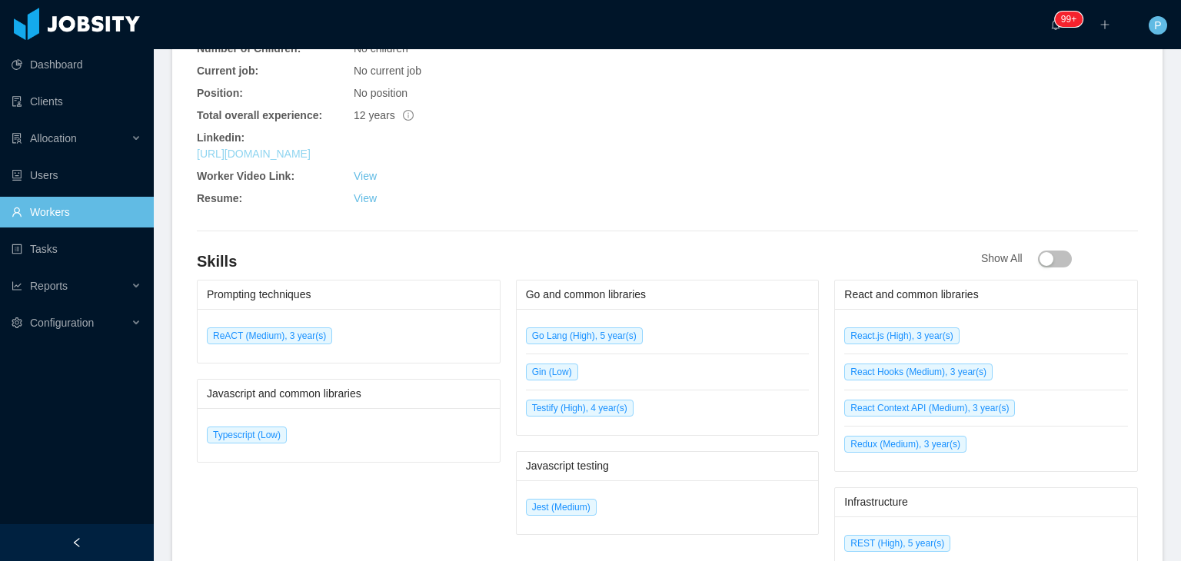
click at [311, 148] on link "[URL][DOMAIN_NAME]" at bounding box center [254, 154] width 114 height 12
click at [521, 212] on div "General Info City: [GEOGRAPHIC_DATA] - [GEOGRAPHIC_DATA] Country: [GEOGRAPHIC_D…" at bounding box center [667, 257] width 991 height 898
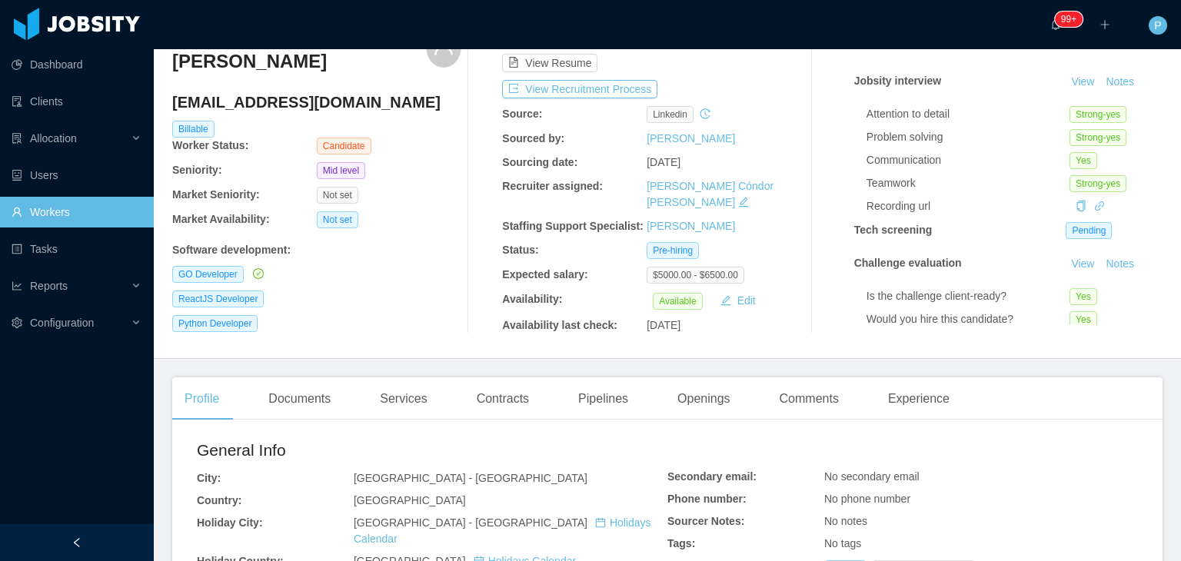
scroll to position [0, 0]
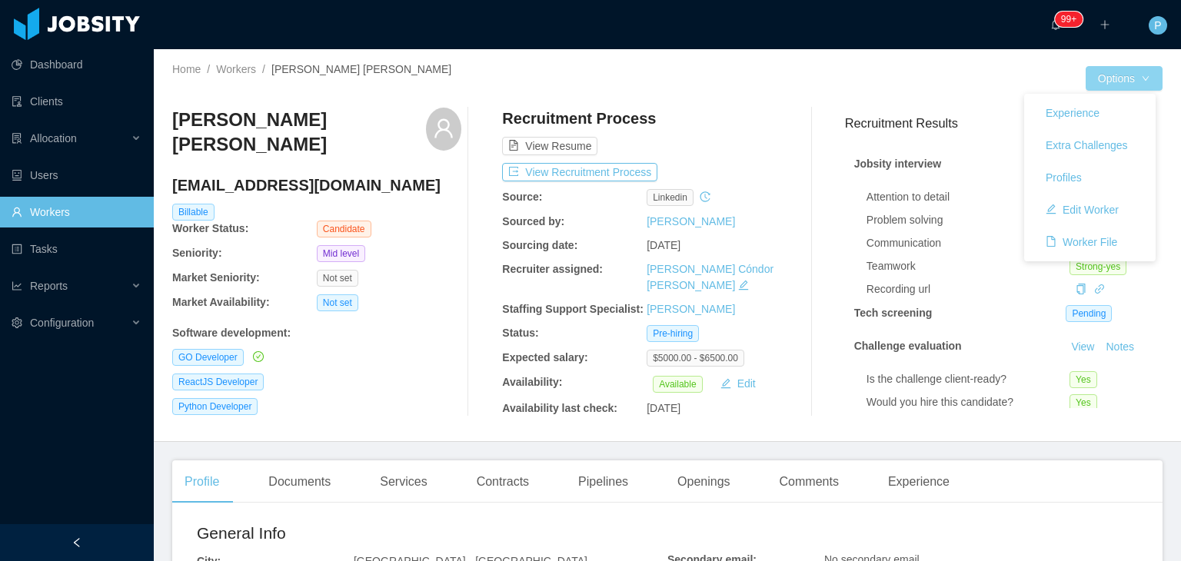
click at [1096, 81] on button "Options" at bounding box center [1124, 78] width 77 height 25
click at [1084, 204] on button "Edit Worker" at bounding box center [1083, 210] width 98 height 25
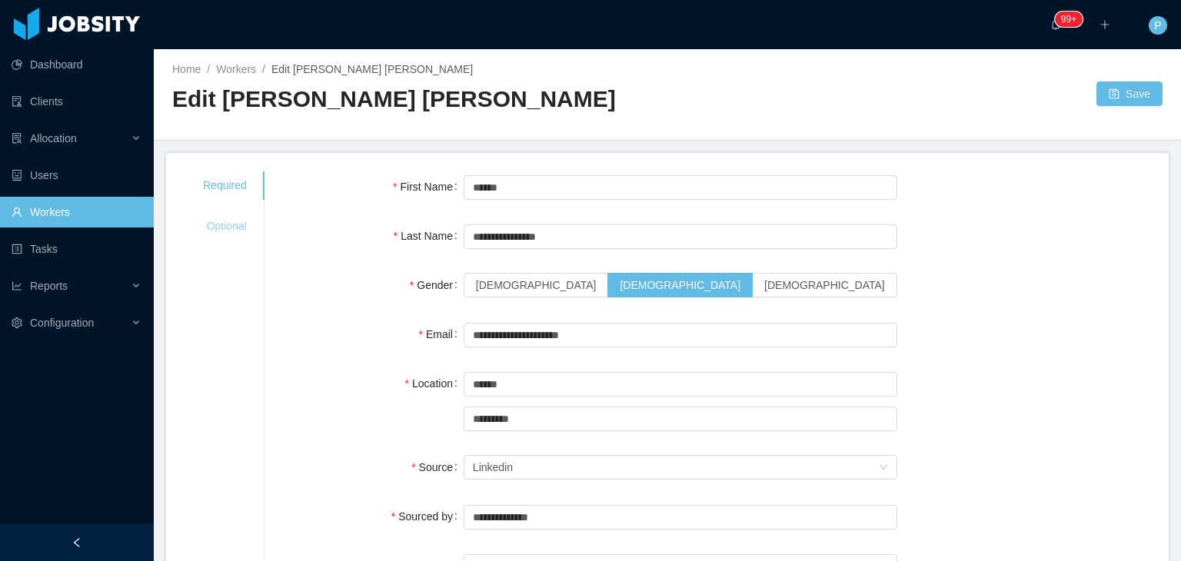
click at [240, 222] on div "Optional" at bounding box center [225, 226] width 81 height 28
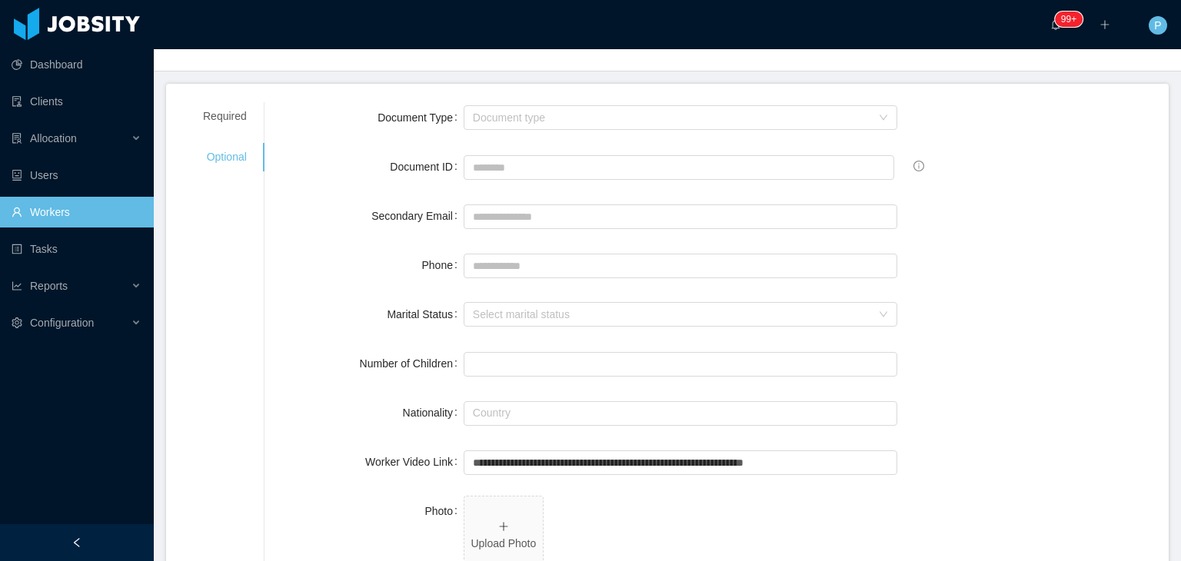
scroll to position [71, 0]
click at [529, 536] on p "Upload Photo" at bounding box center [504, 543] width 66 height 16
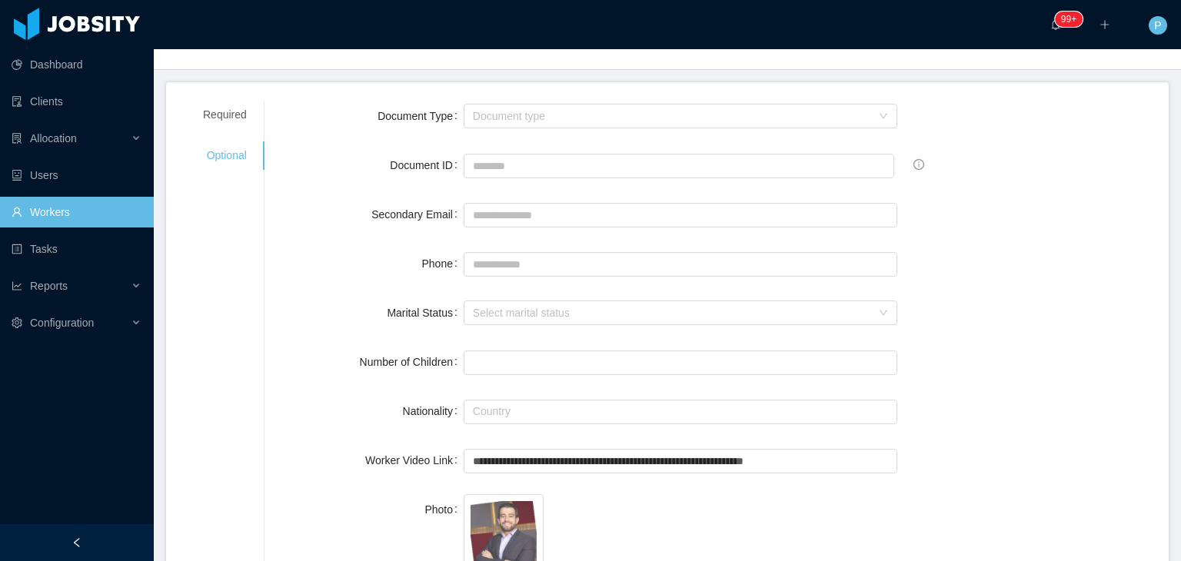
scroll to position [0, 0]
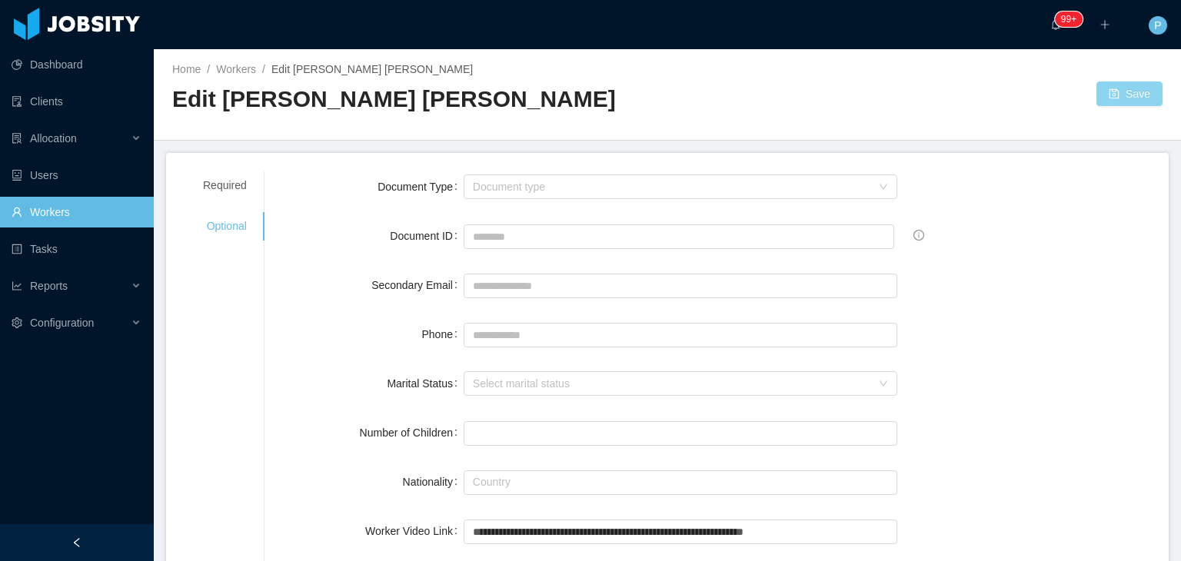
click at [1117, 83] on button "Save" at bounding box center [1130, 94] width 66 height 25
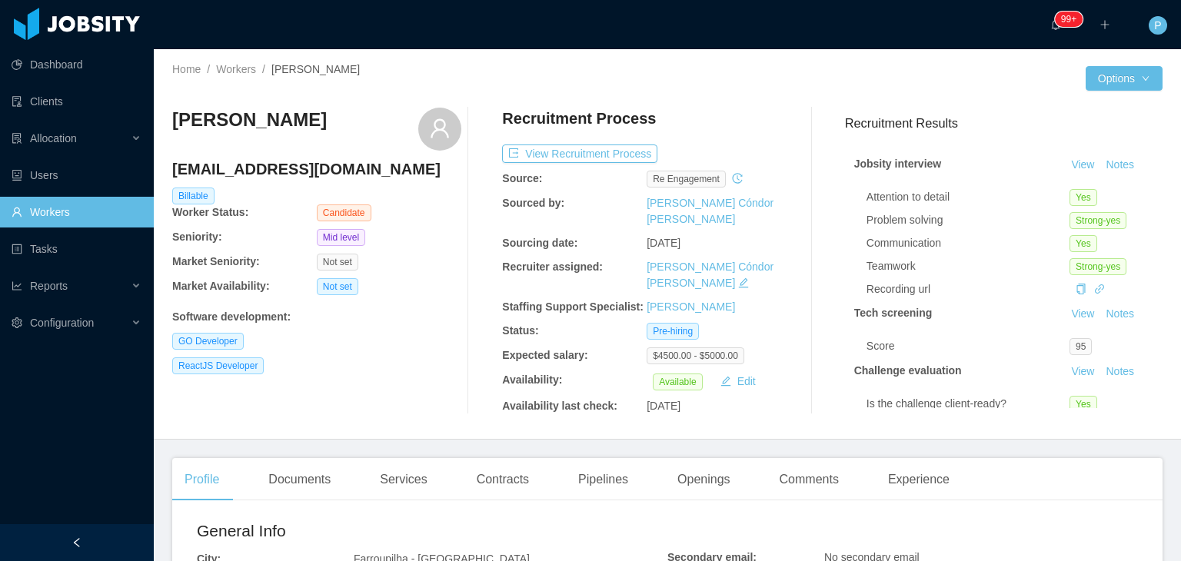
click at [391, 410] on div "[PERSON_NAME] [EMAIL_ADDRESS][DOMAIN_NAME] Billable Worker Status: Candidate Se…" at bounding box center [667, 260] width 991 height 331
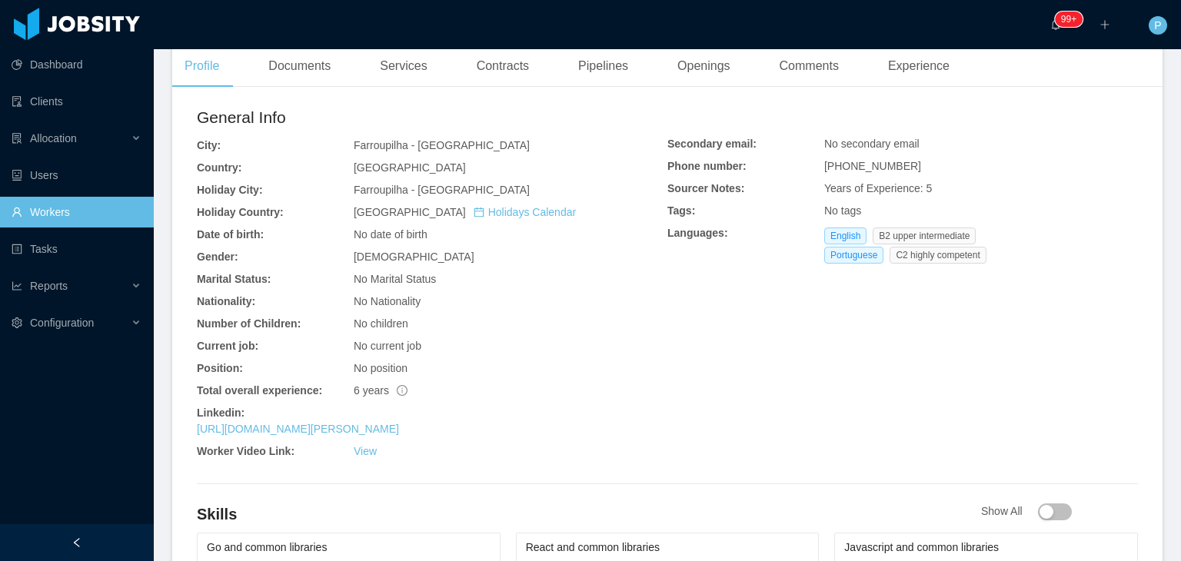
scroll to position [461, 0]
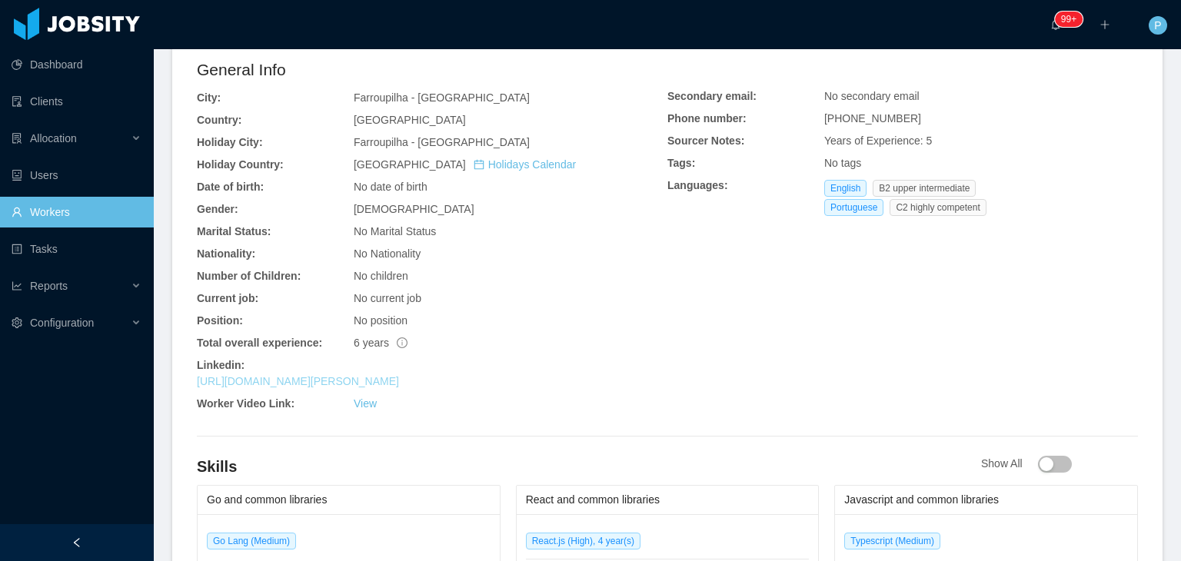
click at [384, 381] on link "[URL][DOMAIN_NAME][PERSON_NAME]" at bounding box center [298, 381] width 202 height 12
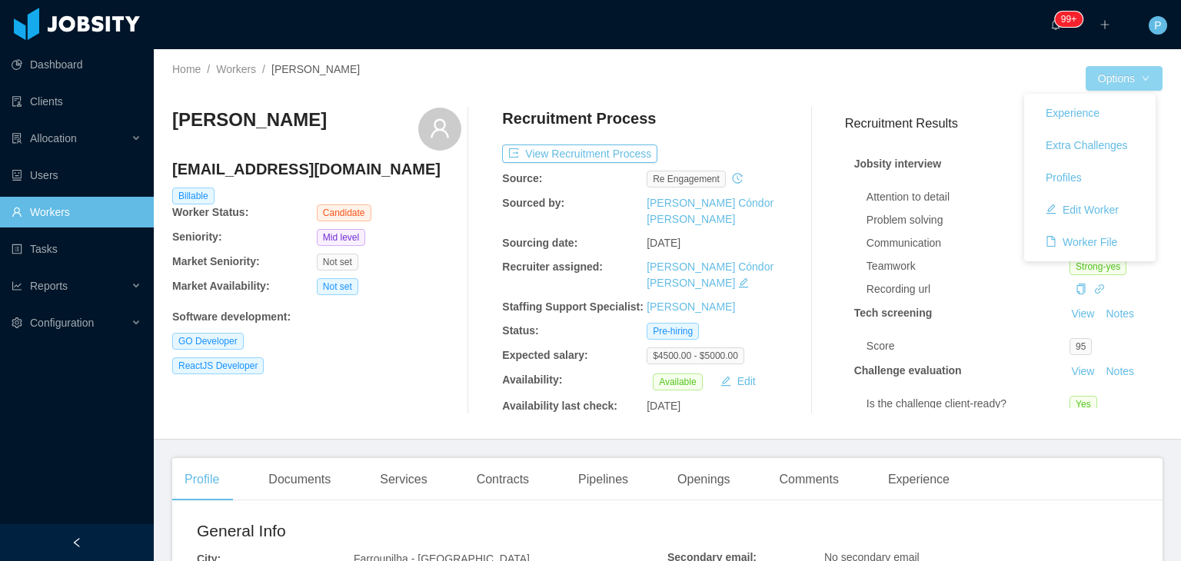
click at [1104, 83] on button "Options" at bounding box center [1124, 78] width 77 height 25
click at [1100, 205] on button "Edit Worker" at bounding box center [1083, 210] width 98 height 25
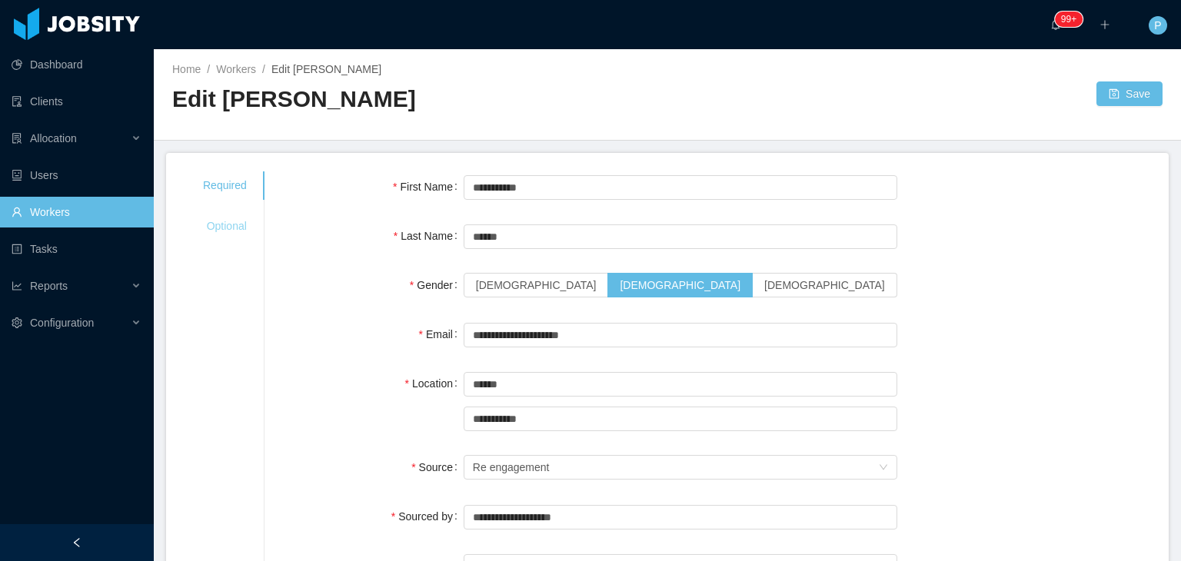
click at [226, 228] on div "Optional" at bounding box center [225, 226] width 81 height 28
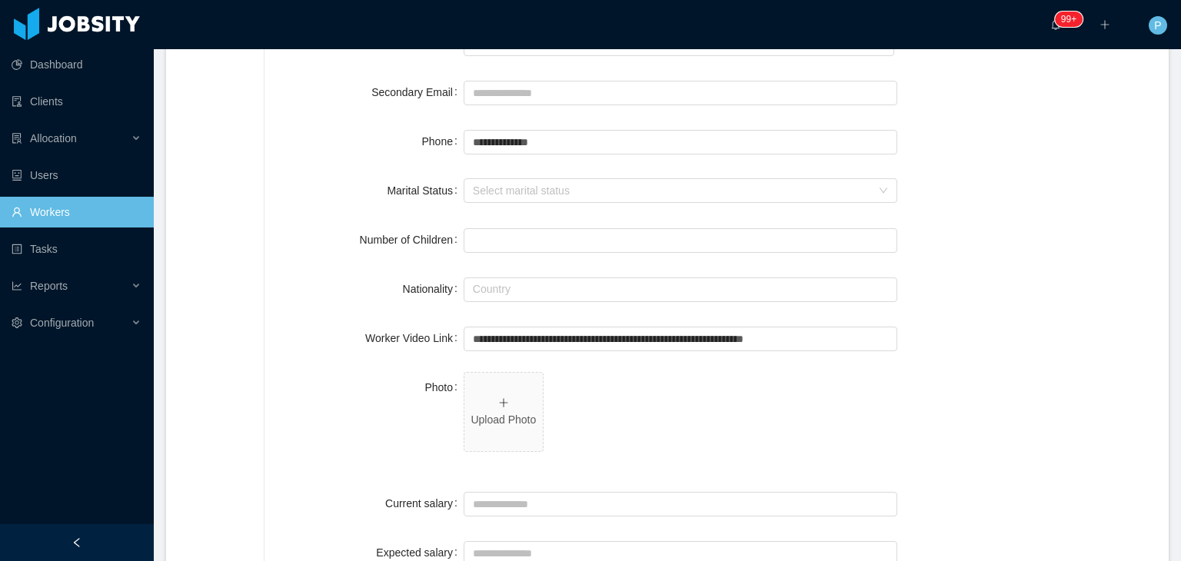
scroll to position [212, 0]
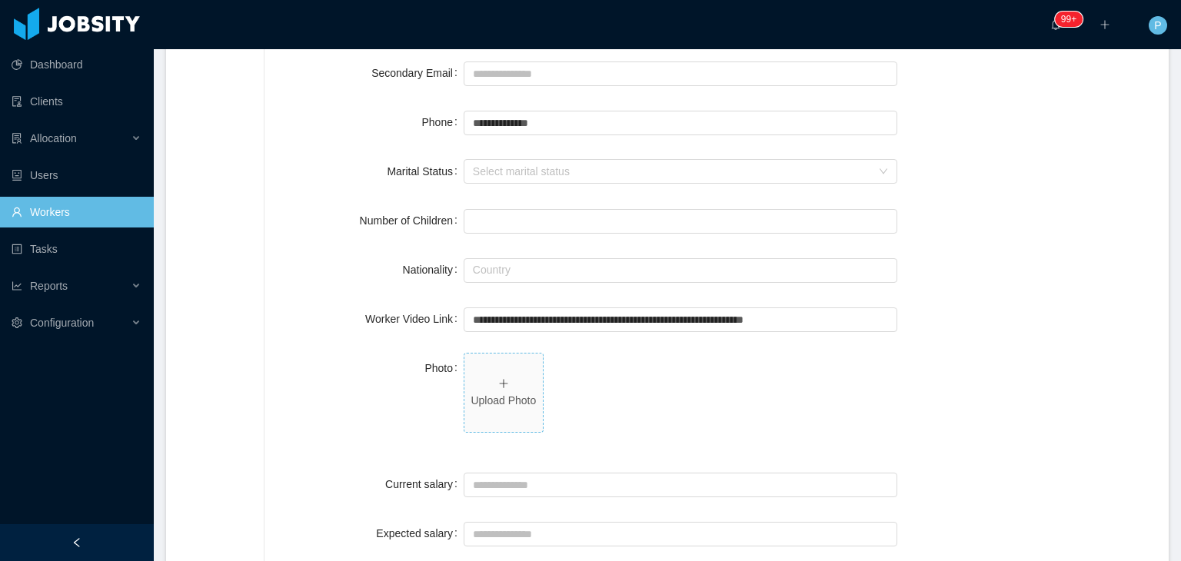
click at [526, 386] on span "Upload Photo" at bounding box center [504, 393] width 78 height 78
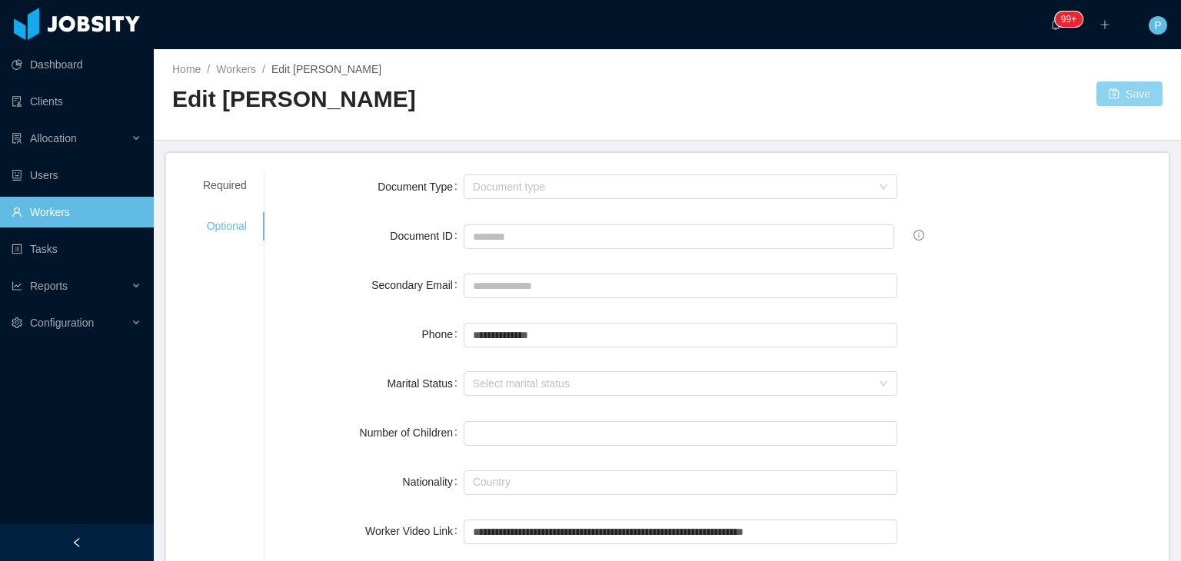
click at [1118, 94] on button "Save" at bounding box center [1130, 94] width 66 height 25
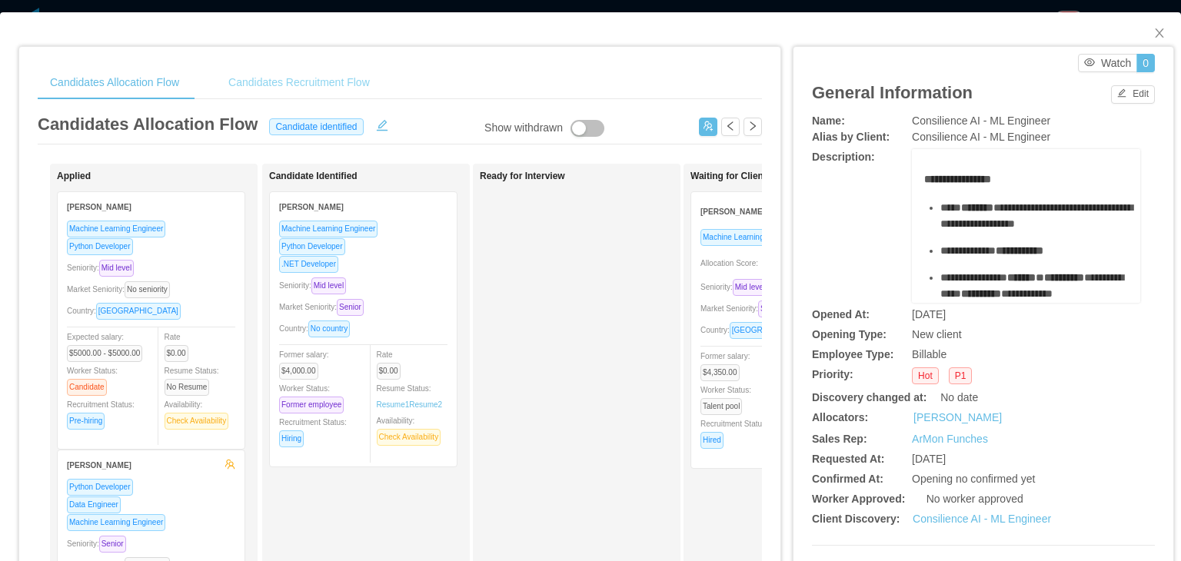
click at [327, 87] on div "Candidates Recruitment Flow" at bounding box center [299, 82] width 166 height 35
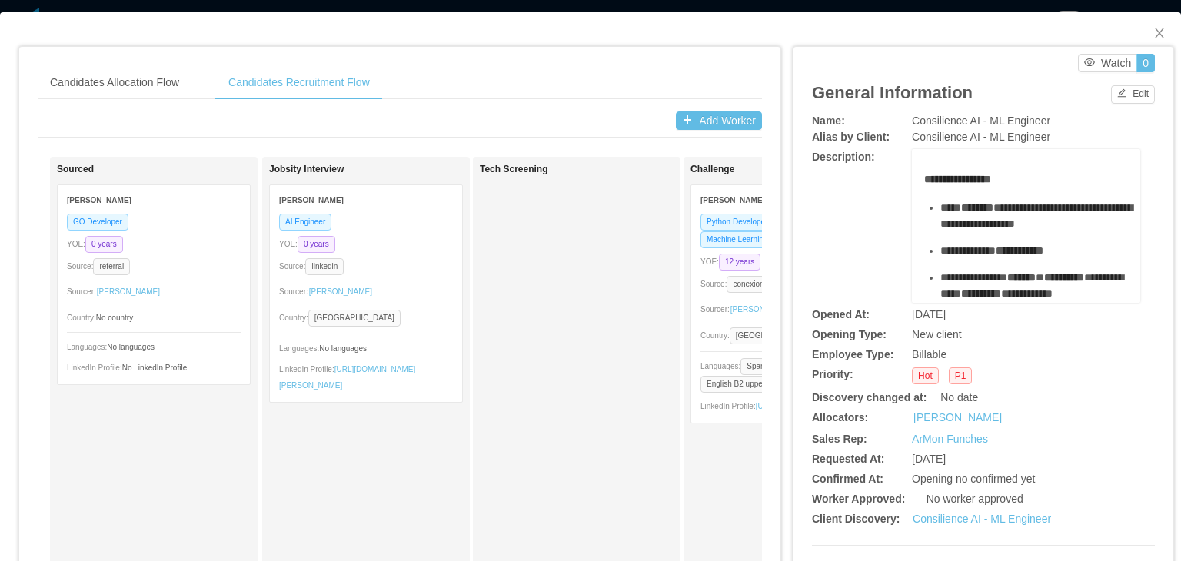
click at [587, 48] on div "Candidates Allocation Flow Candidates Recruitment Flow Candidates Allocation Fl…" at bounding box center [399, 502] width 761 height 910
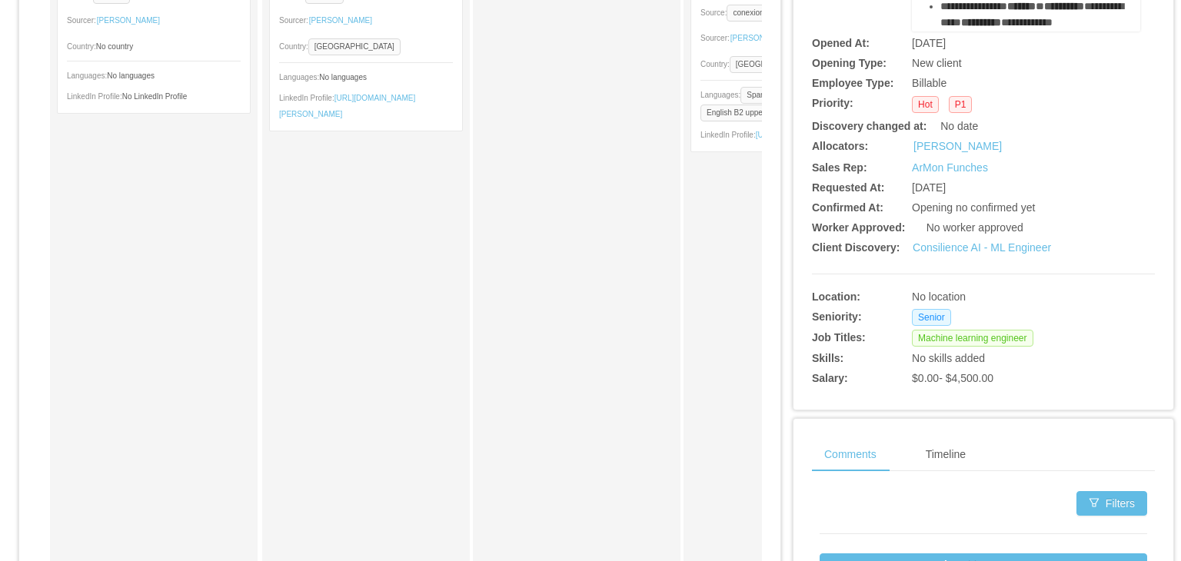
scroll to position [271, 0]
click at [1166, 228] on div "Candidates Allocation Flow Candidates Recruitment Flow Candidates Allocation Fl…" at bounding box center [590, 301] width 1181 height 1119
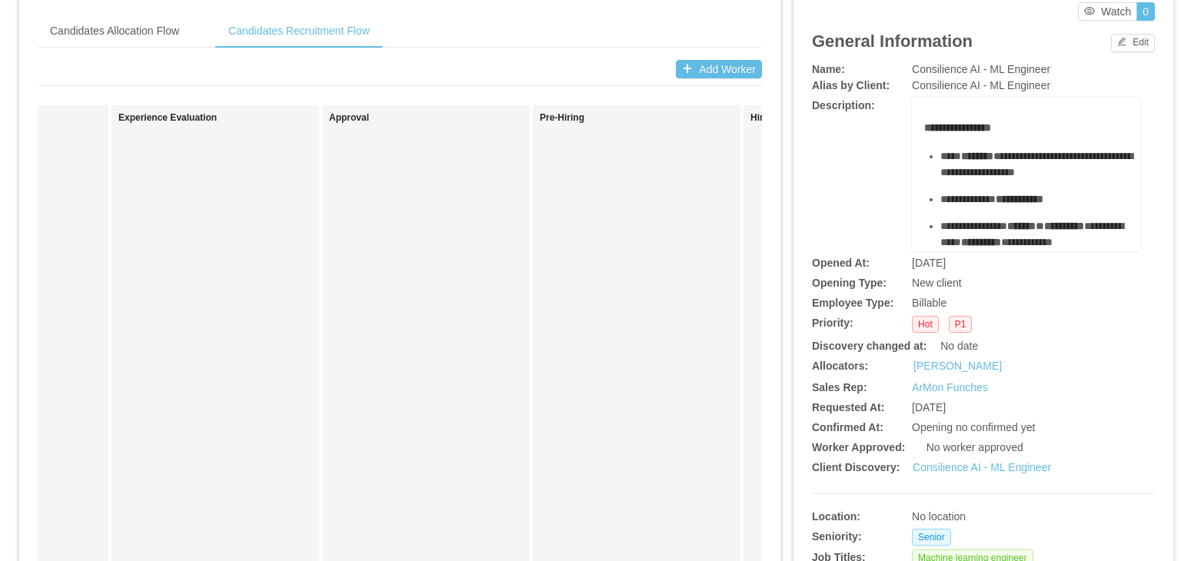
scroll to position [57, 0]
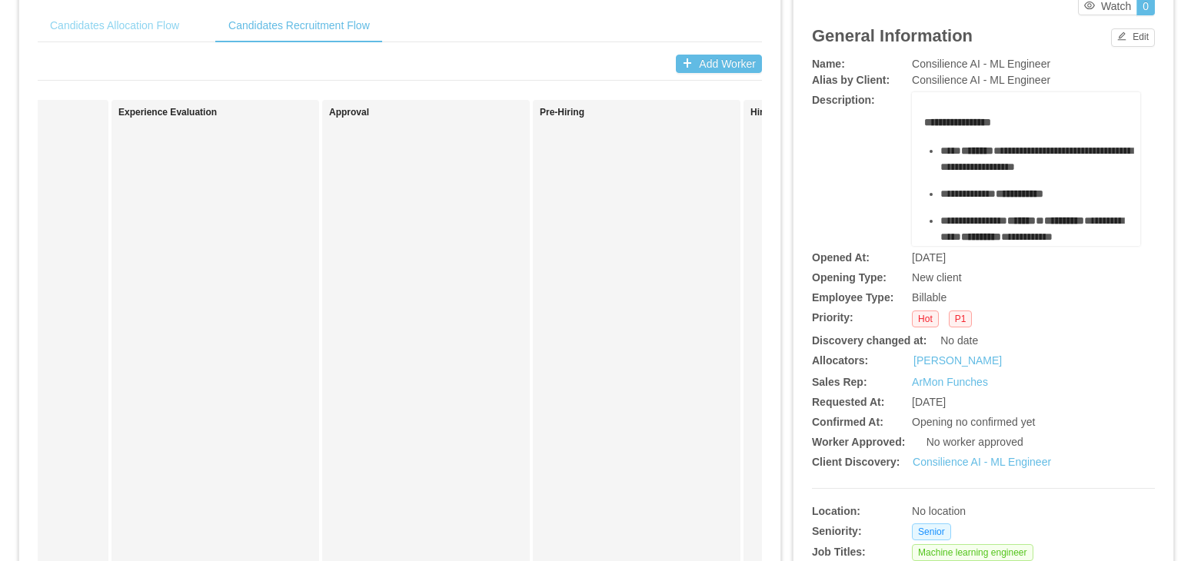
click at [129, 25] on div "Candidates Allocation Flow" at bounding box center [115, 25] width 154 height 35
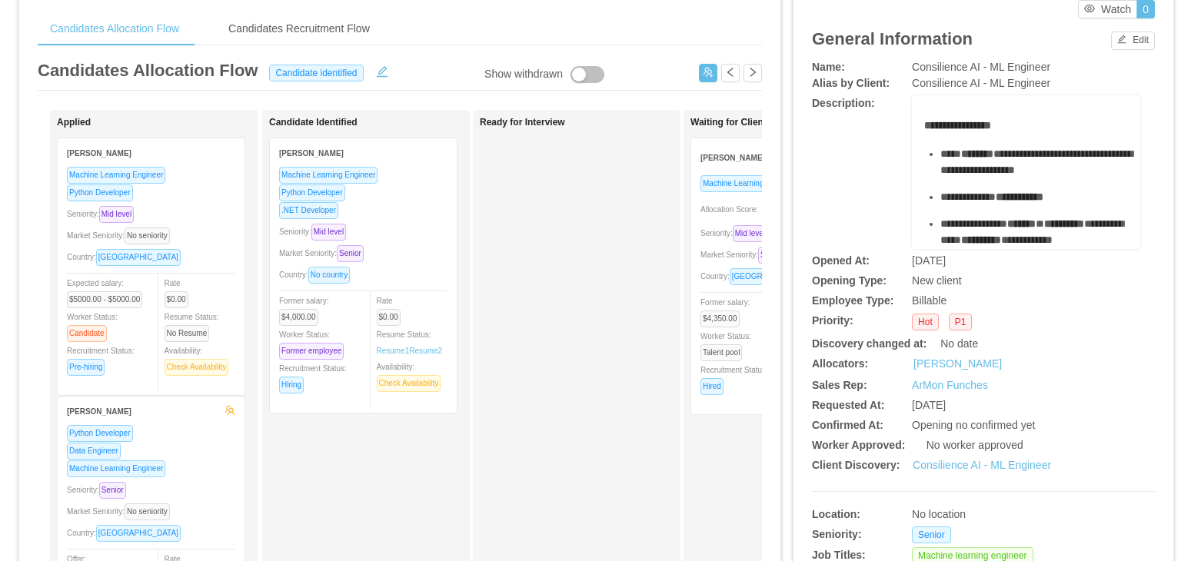
scroll to position [0, 0]
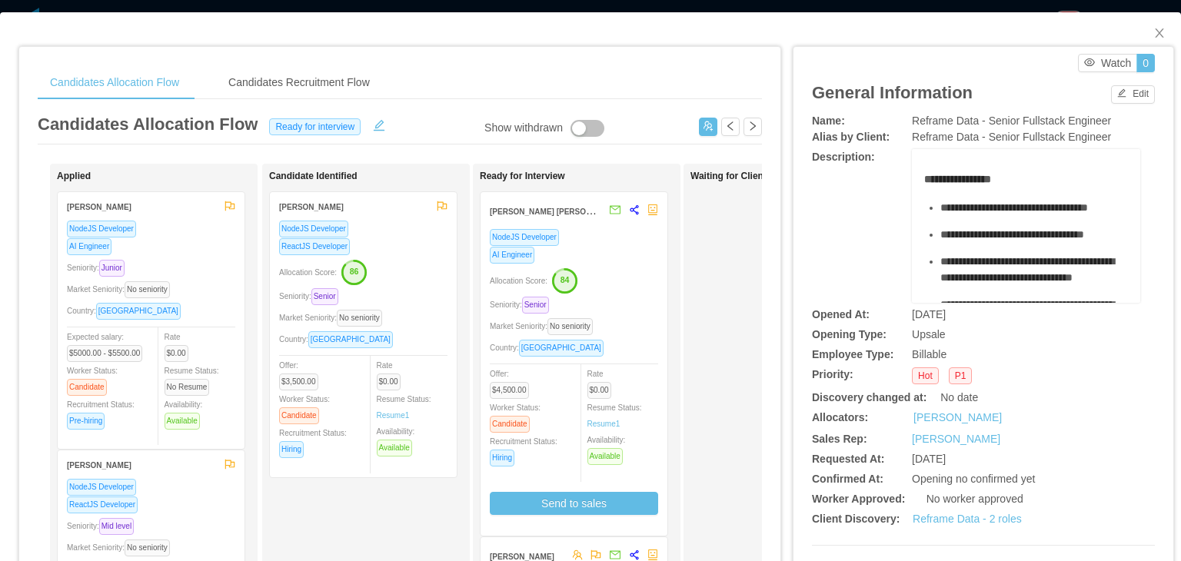
click at [608, 81] on div "Candidates Allocation Flow Candidates Recruitment Flow" at bounding box center [400, 82] width 725 height 35
click at [363, 84] on div "Candidates Recruitment Flow" at bounding box center [299, 82] width 166 height 35
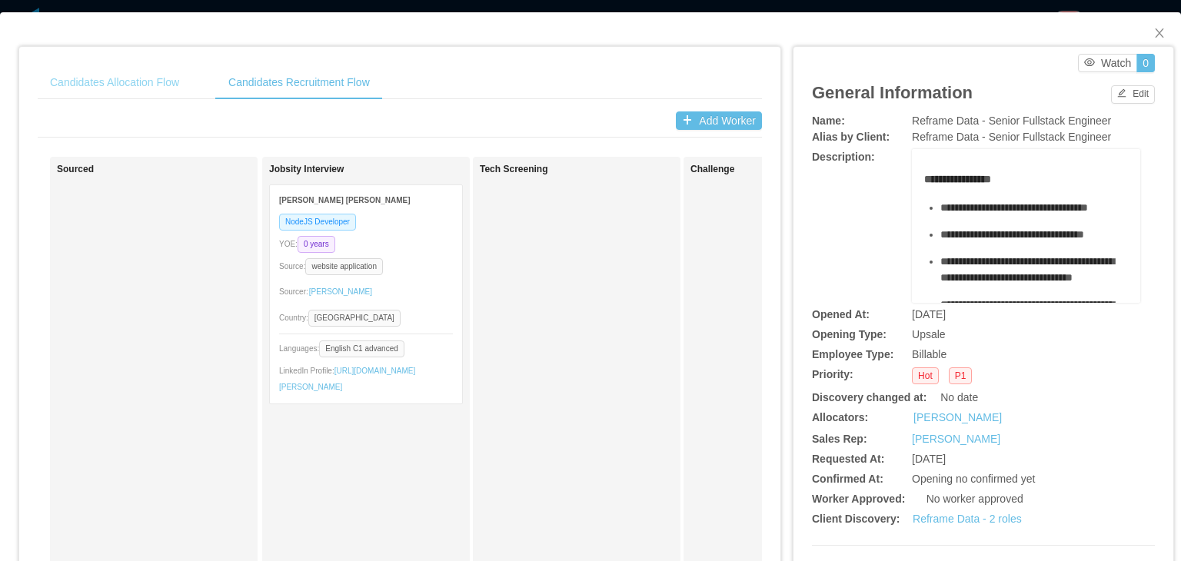
click at [108, 78] on div "Candidates Allocation Flow" at bounding box center [115, 82] width 154 height 35
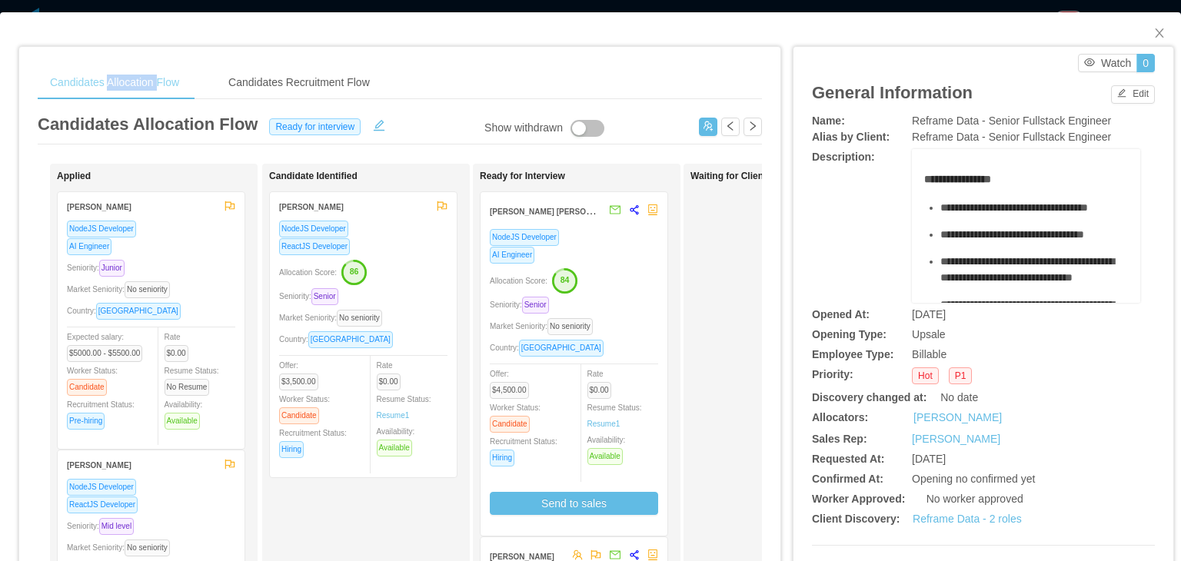
click at [108, 78] on div "Candidates Allocation Flow" at bounding box center [115, 82] width 154 height 35
click at [489, 61] on div "Candidates Allocation Flow Candidates Recruitment Flow Candidates Allocation Fl…" at bounding box center [399, 505] width 761 height 917
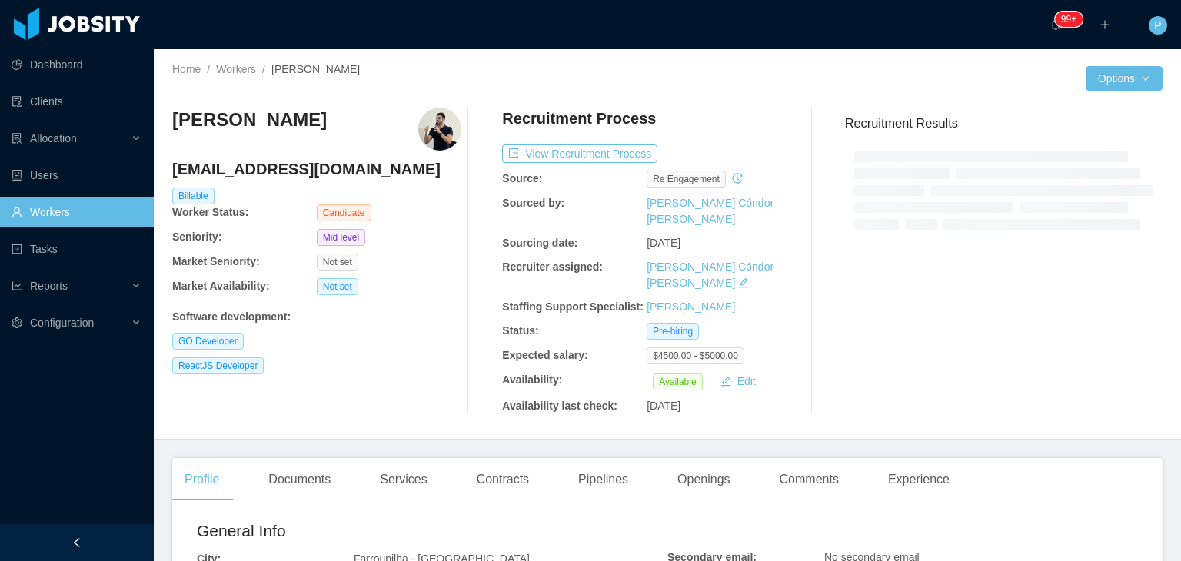
click at [732, 102] on div "[PERSON_NAME] [EMAIL_ADDRESS][DOMAIN_NAME] Billable Worker Status: Candidate Se…" at bounding box center [667, 260] width 991 height 331
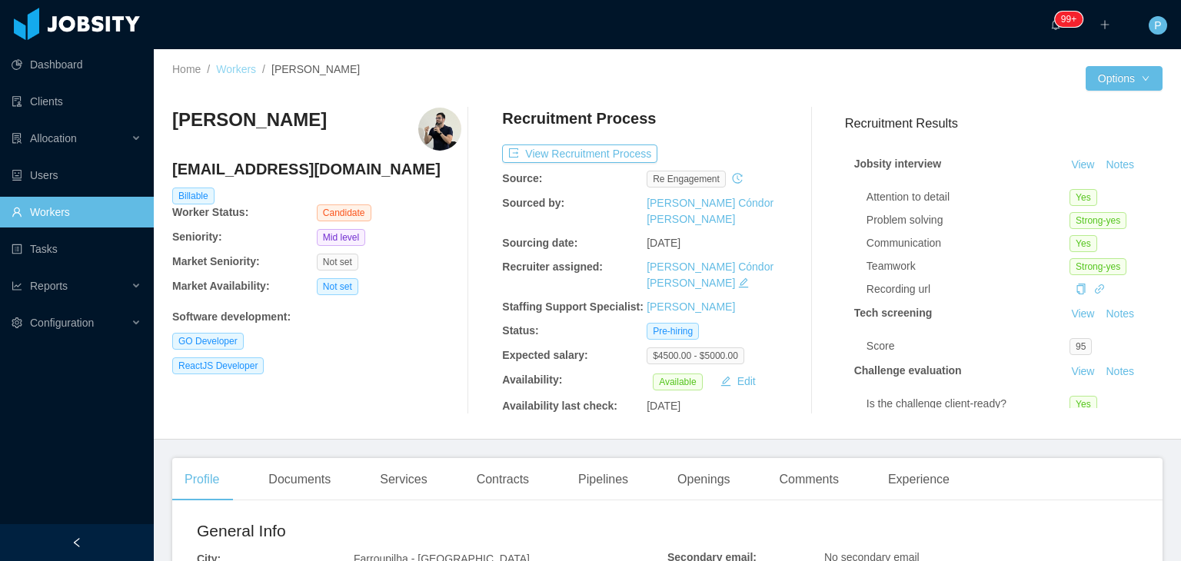
click at [236, 67] on link "Workers" at bounding box center [236, 69] width 40 height 12
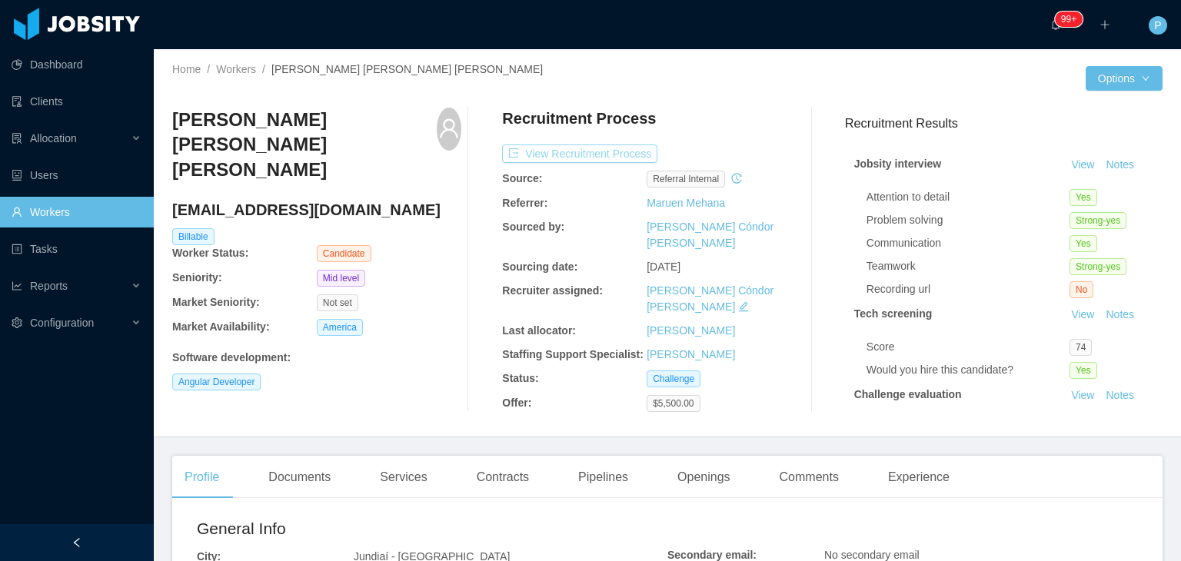
click at [618, 148] on button "View Recruitment Process" at bounding box center [579, 154] width 155 height 18
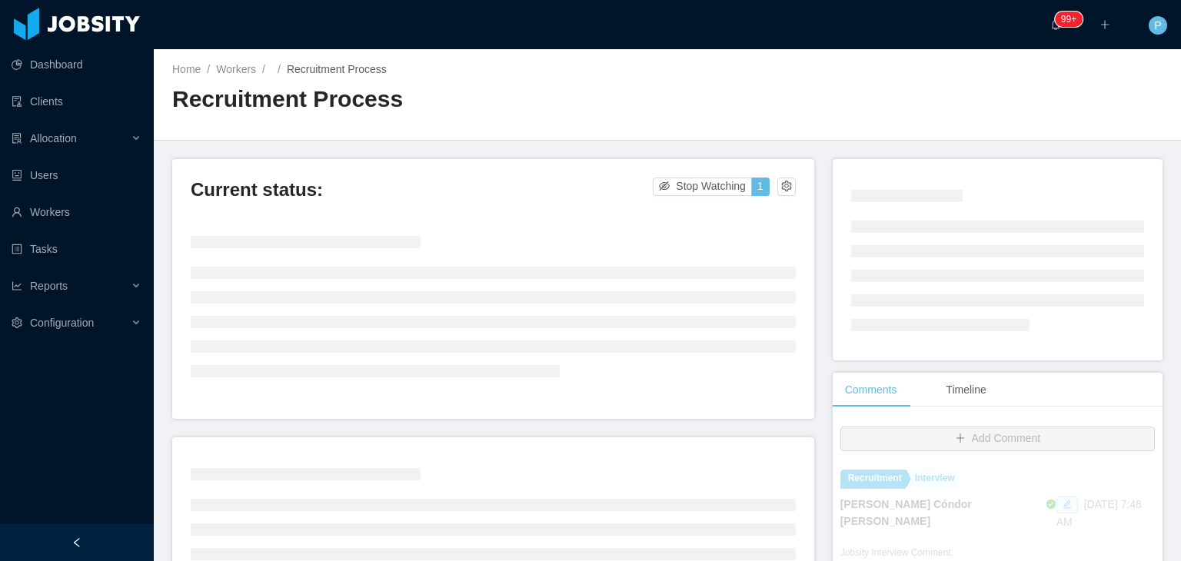
click at [815, 367] on div "Current status: Stop Watching 1" at bounding box center [502, 399] width 661 height 480
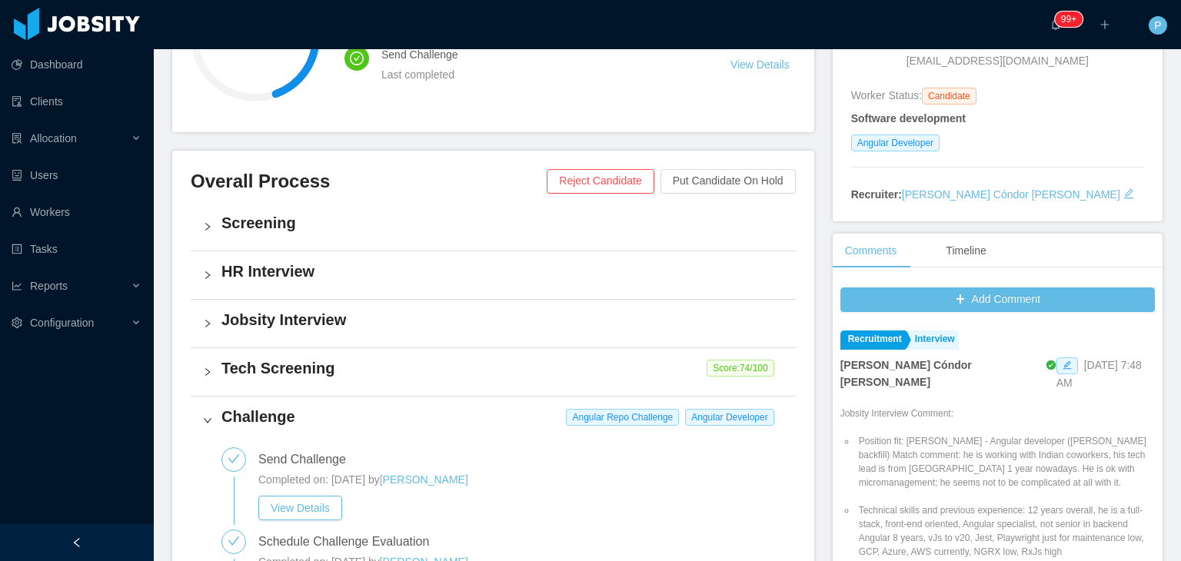
scroll to position [332, 0]
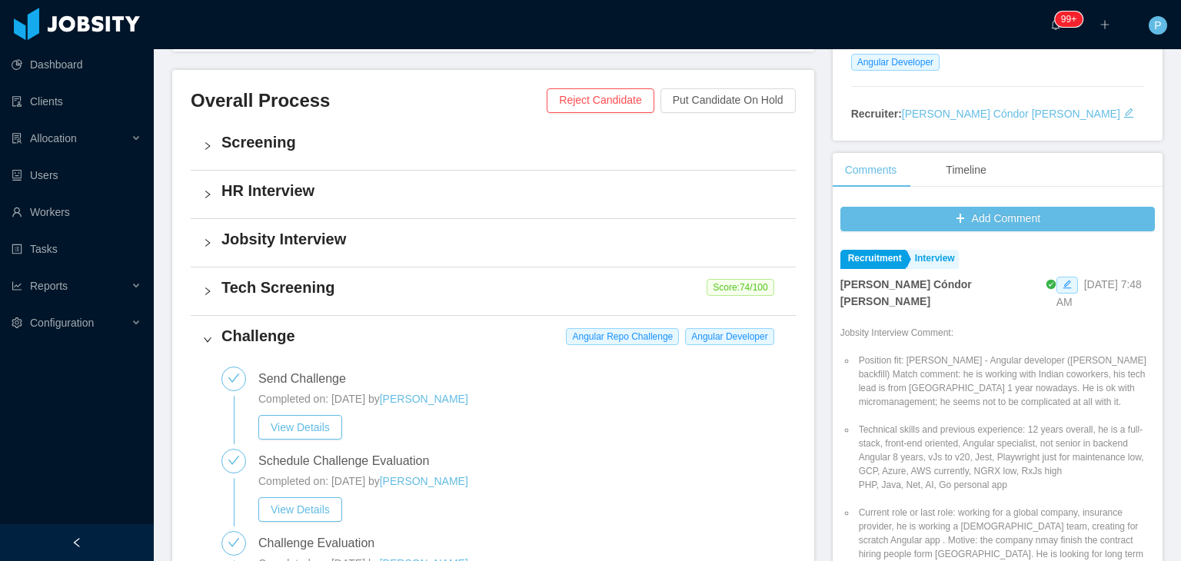
click at [688, 244] on h4 "Jobsity Interview" at bounding box center [503, 239] width 562 height 22
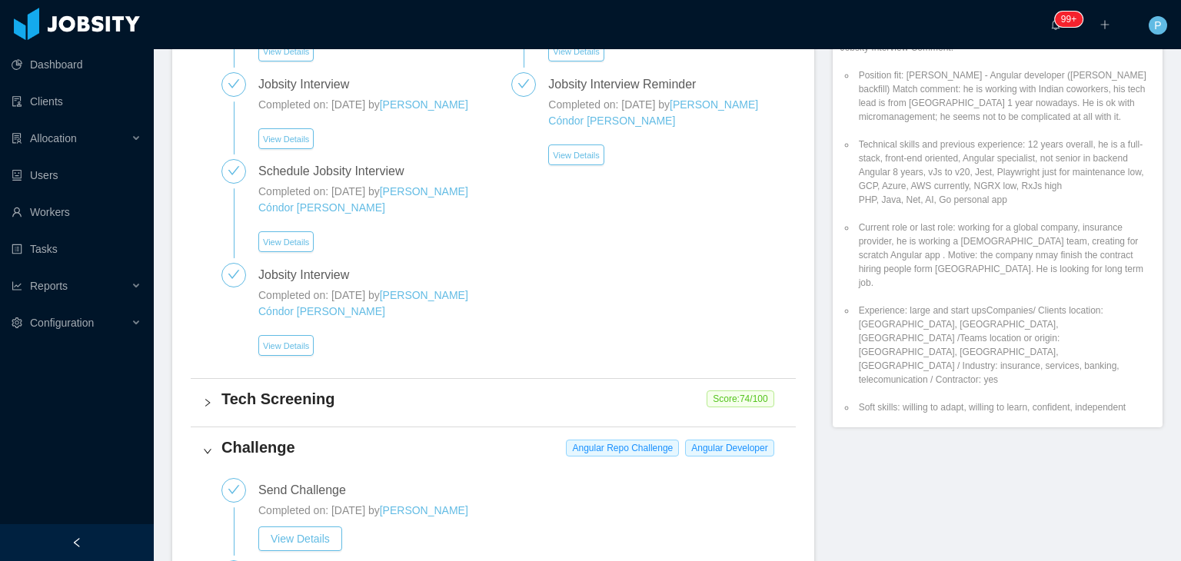
scroll to position [606, 0]
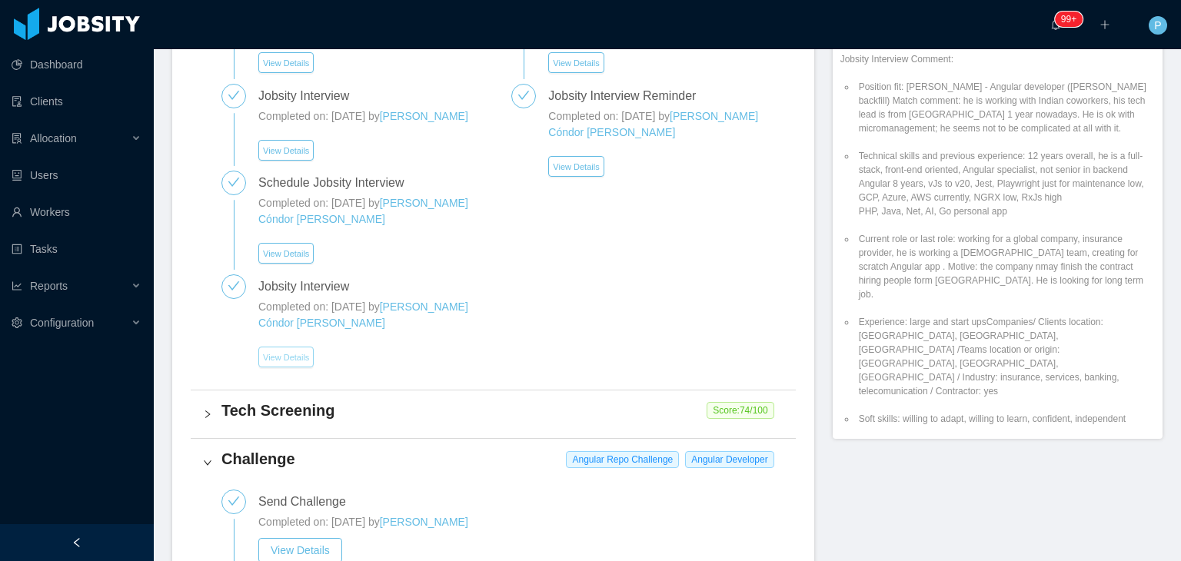
click at [287, 355] on button "View Details" at bounding box center [285, 357] width 55 height 21
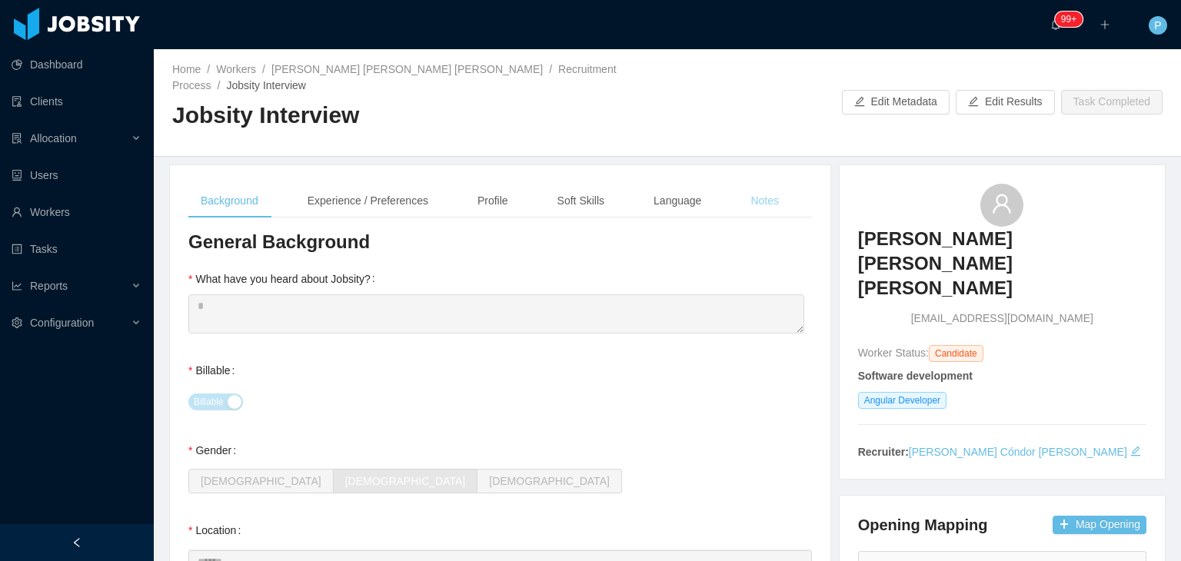
click at [767, 184] on div "Notes" at bounding box center [764, 201] width 53 height 35
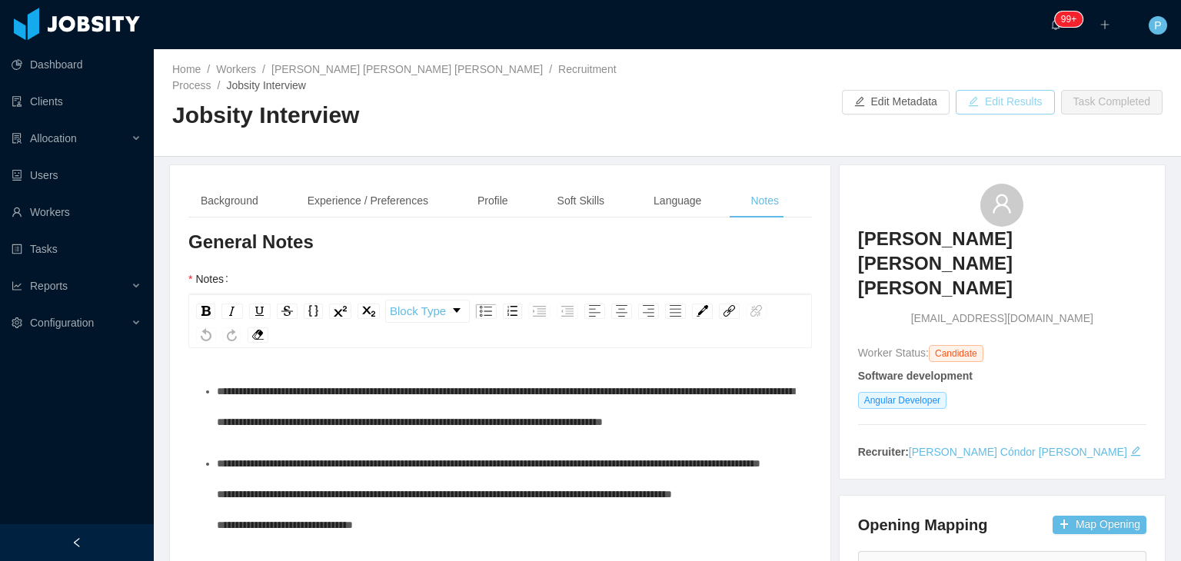
click at [1009, 90] on button "Edit Results" at bounding box center [1005, 102] width 99 height 25
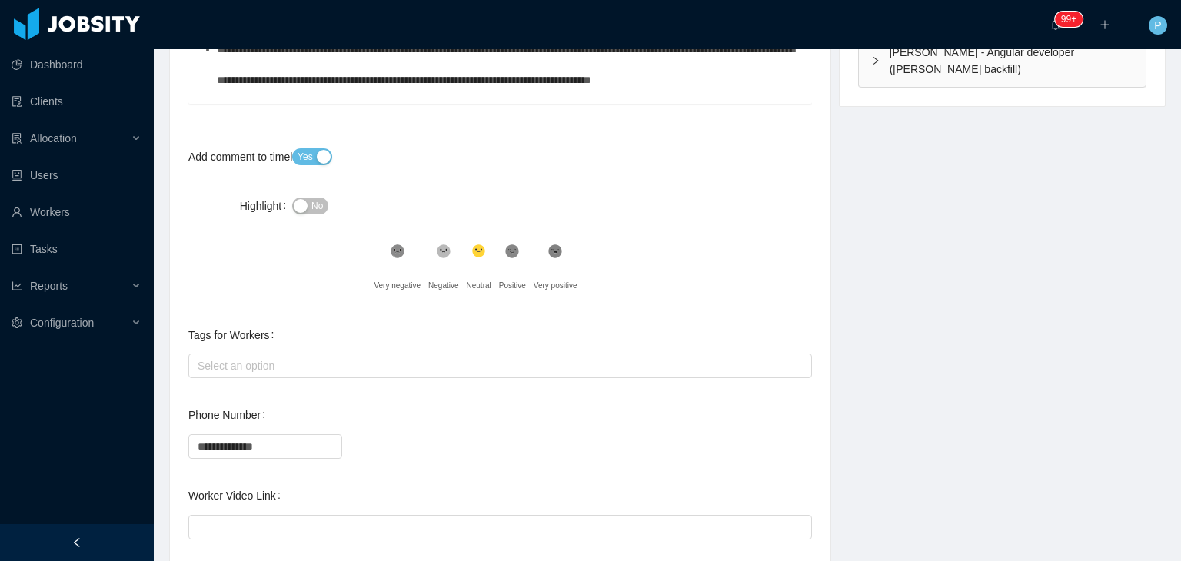
scroll to position [572, 0]
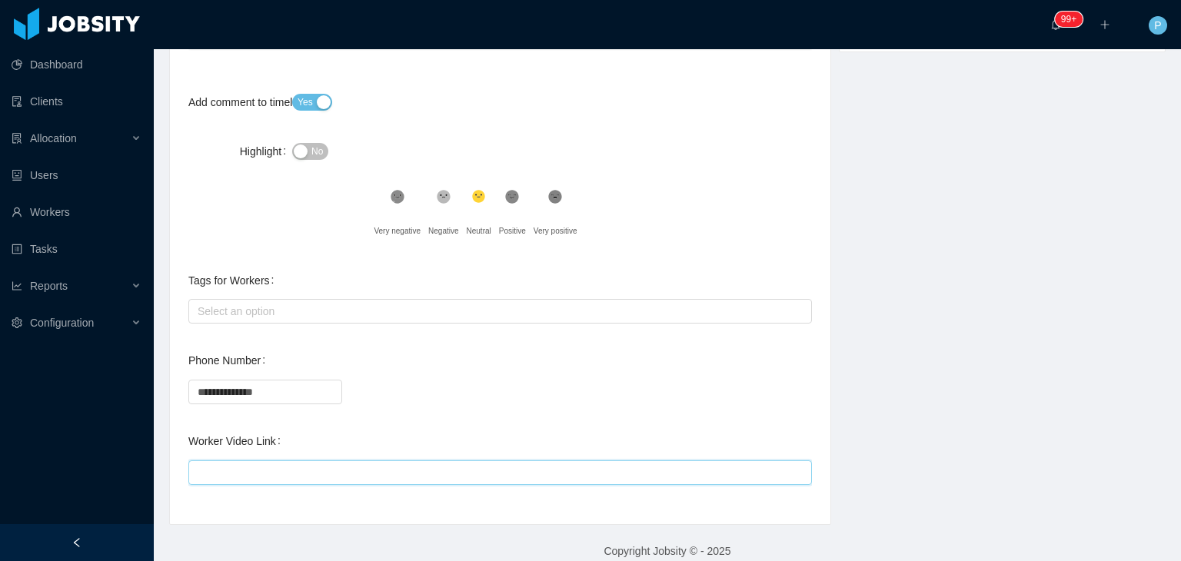
click at [737, 461] on input "Worker Video Link" at bounding box center [500, 473] width 624 height 25
paste input "**********"
type input "**********"
click at [766, 390] on div "**********" at bounding box center [500, 82] width 624 height 848
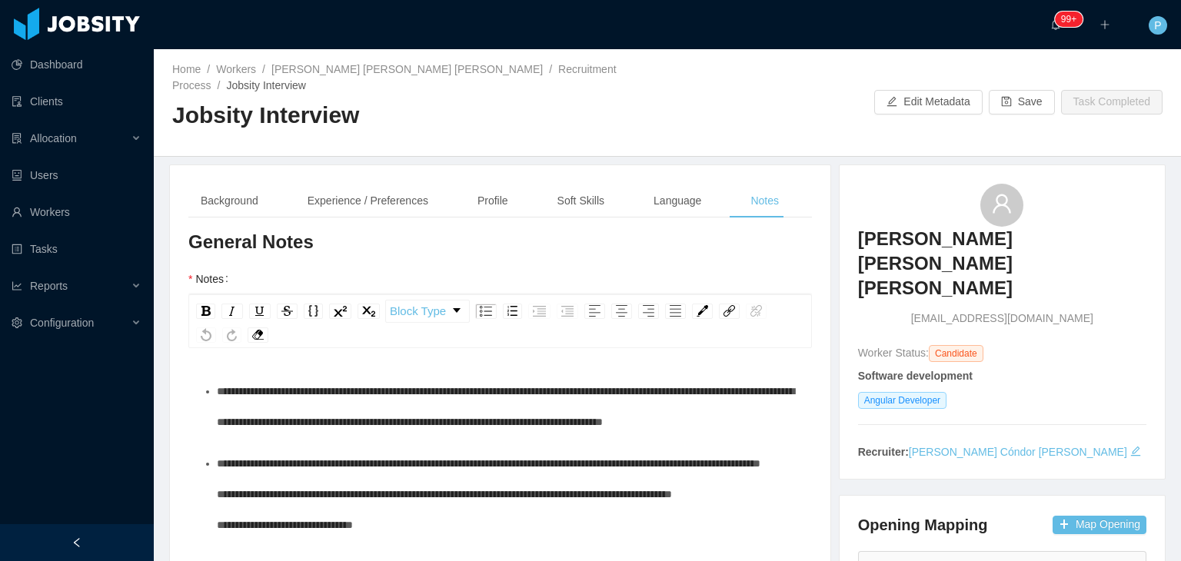
scroll to position [25, 0]
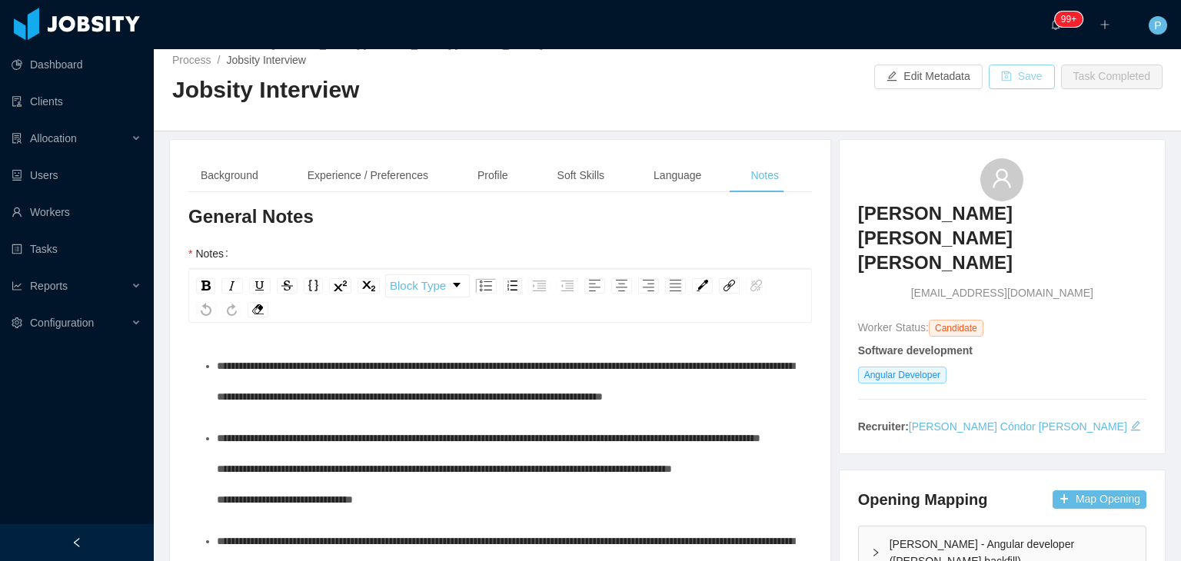
click at [1002, 68] on button "Save" at bounding box center [1022, 77] width 66 height 25
click at [1028, 65] on button "Save" at bounding box center [1022, 77] width 66 height 25
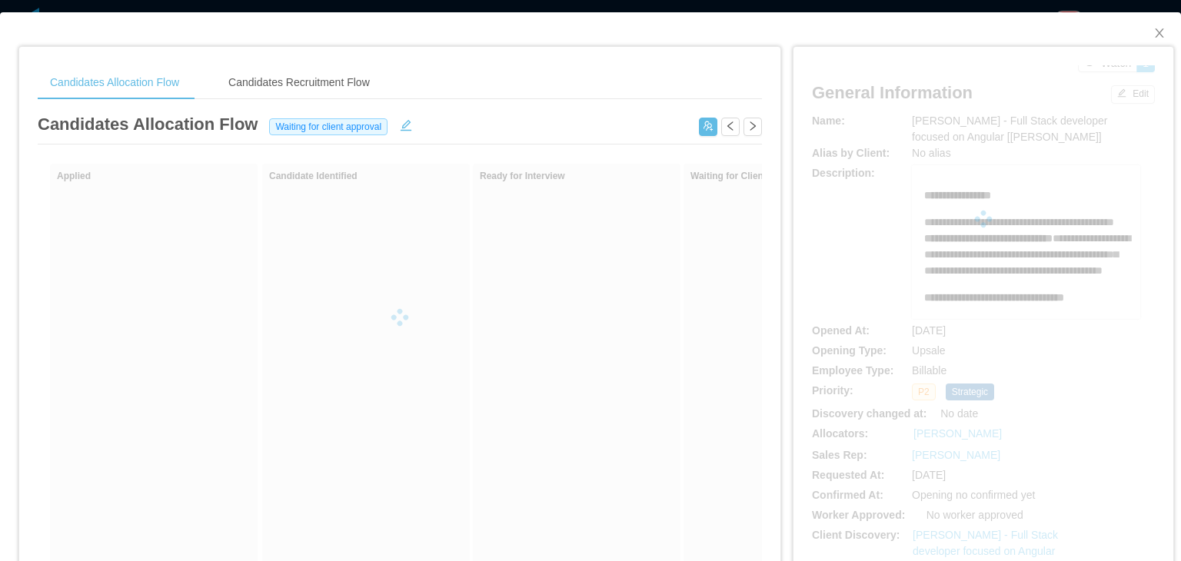
click at [831, 260] on div at bounding box center [983, 219] width 343 height 308
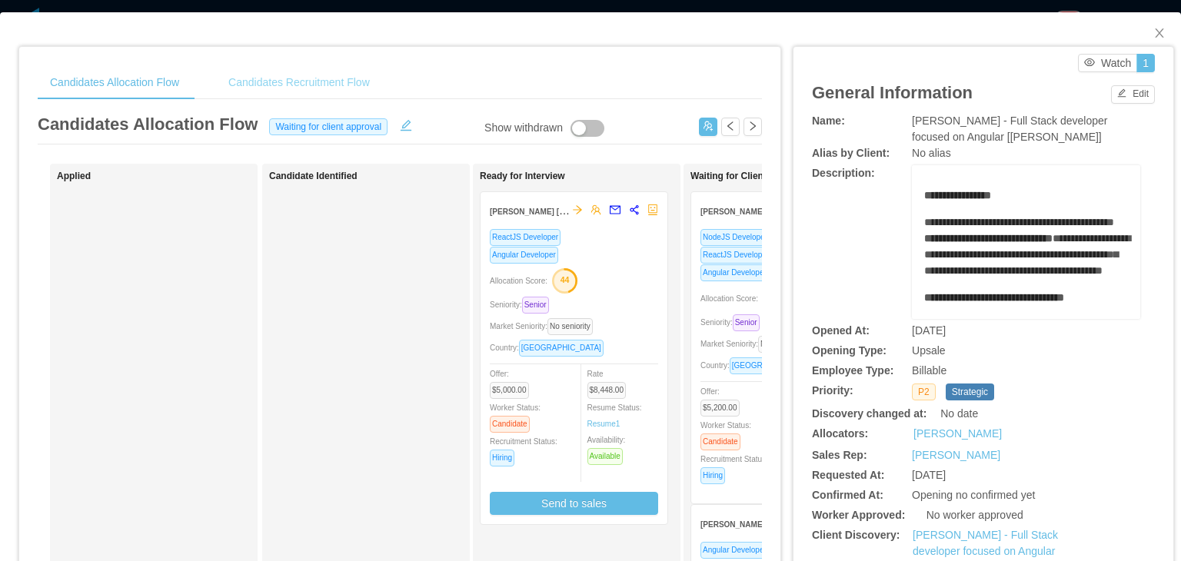
click at [345, 85] on div "Candidates Recruitment Flow" at bounding box center [299, 82] width 166 height 35
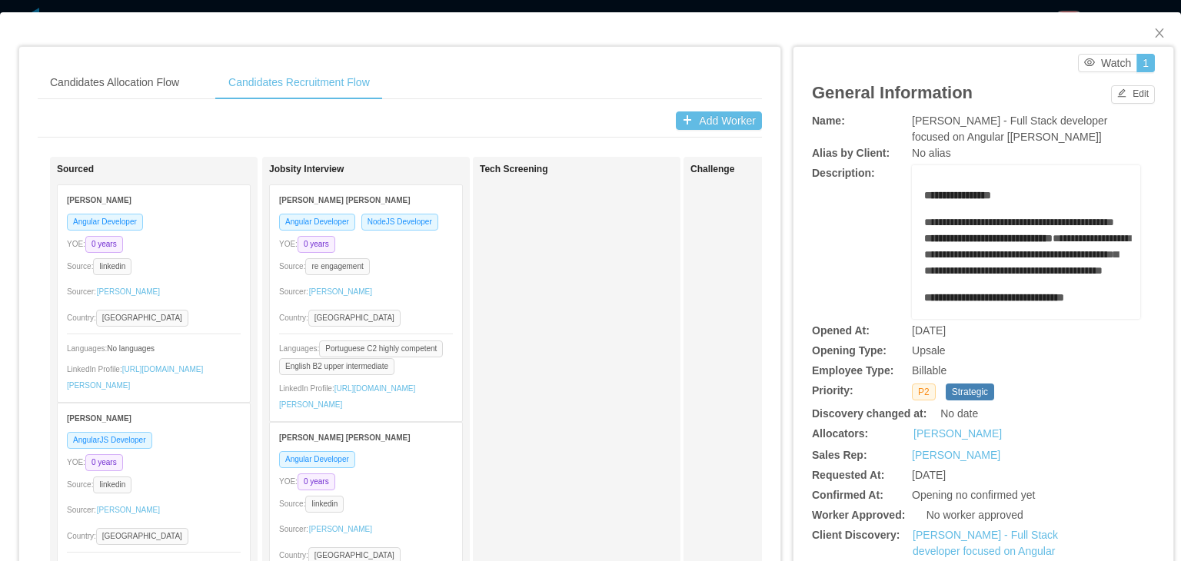
click at [468, 68] on div "Candidates Allocation Flow Candidates Recruitment Flow" at bounding box center [400, 82] width 725 height 35
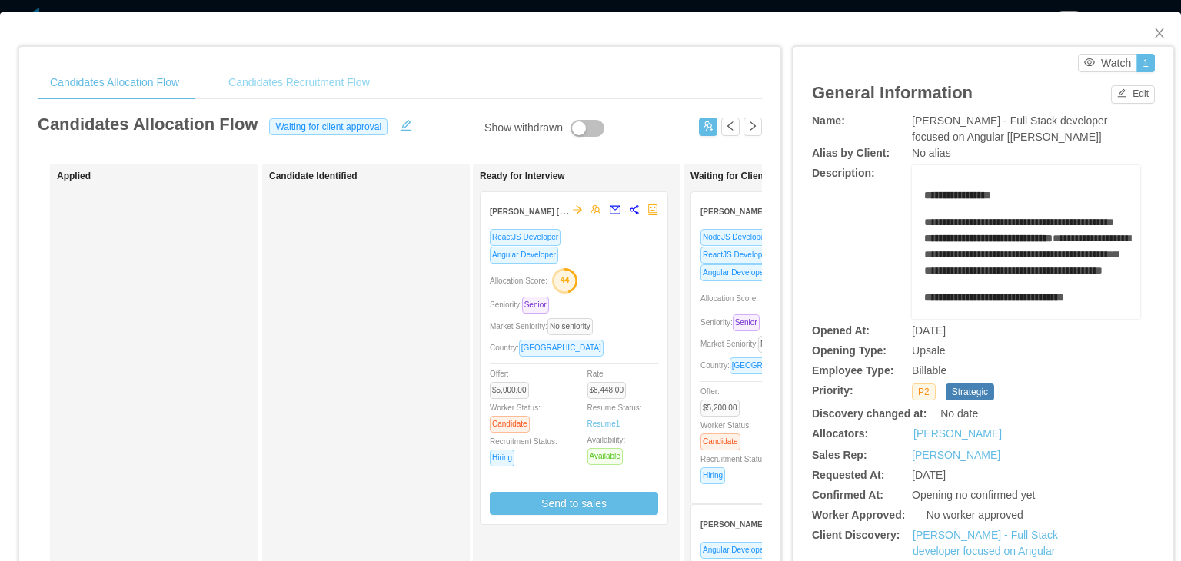
click at [323, 66] on div "Candidates Recruitment Flow" at bounding box center [299, 82] width 166 height 35
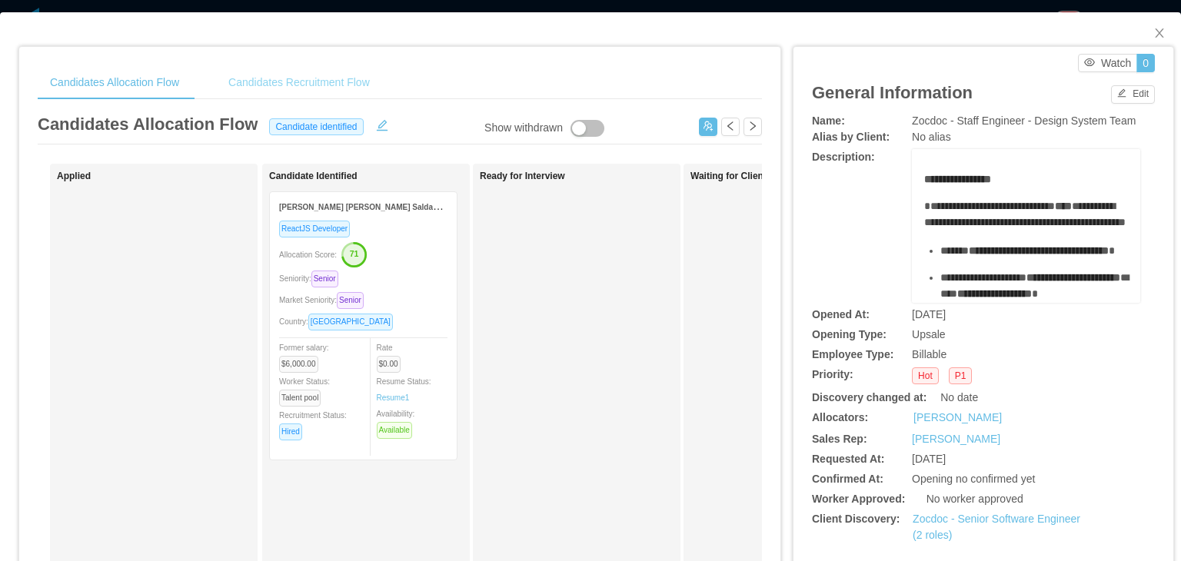
click at [365, 88] on div "Candidates Recruitment Flow" at bounding box center [299, 82] width 166 height 35
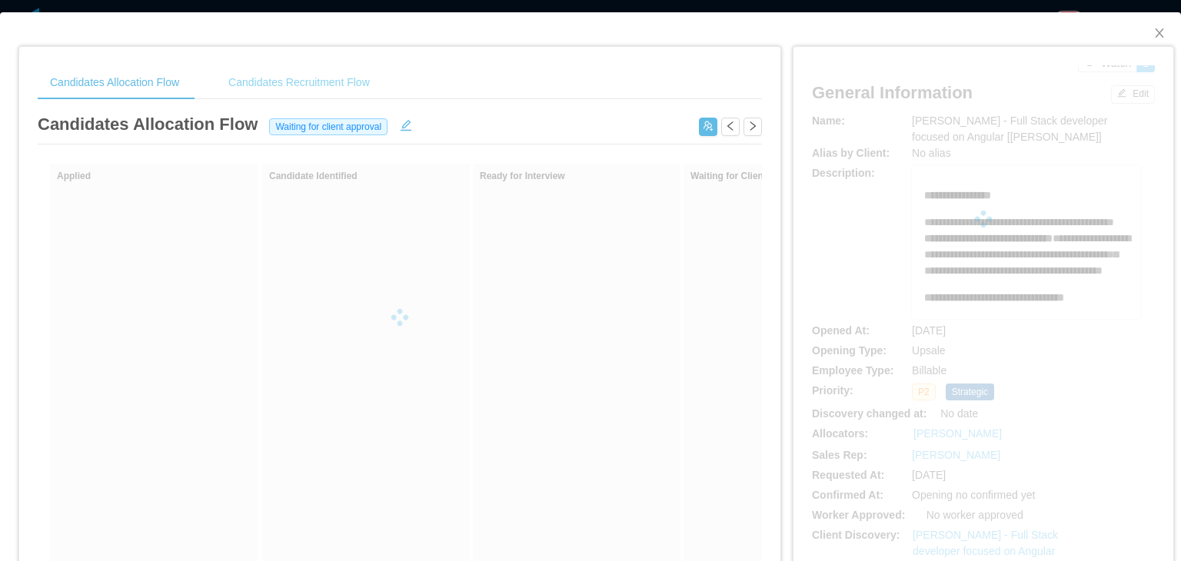
click at [377, 86] on div "Candidates Recruitment Flow" at bounding box center [299, 82] width 166 height 35
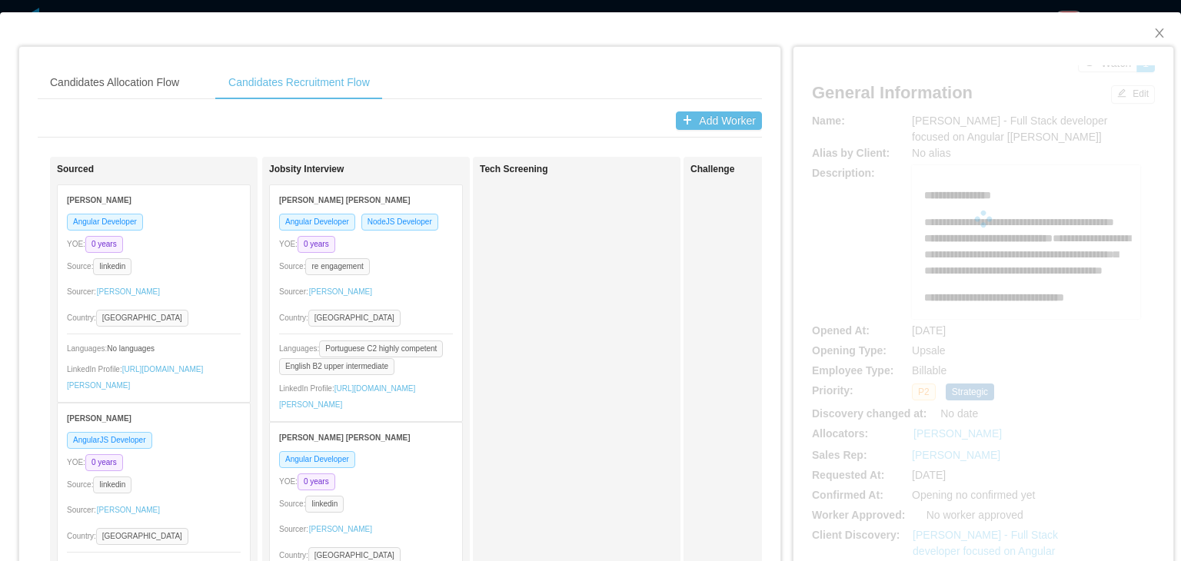
click at [528, 81] on div "Candidates Allocation Flow Candidates Recruitment Flow" at bounding box center [400, 82] width 725 height 35
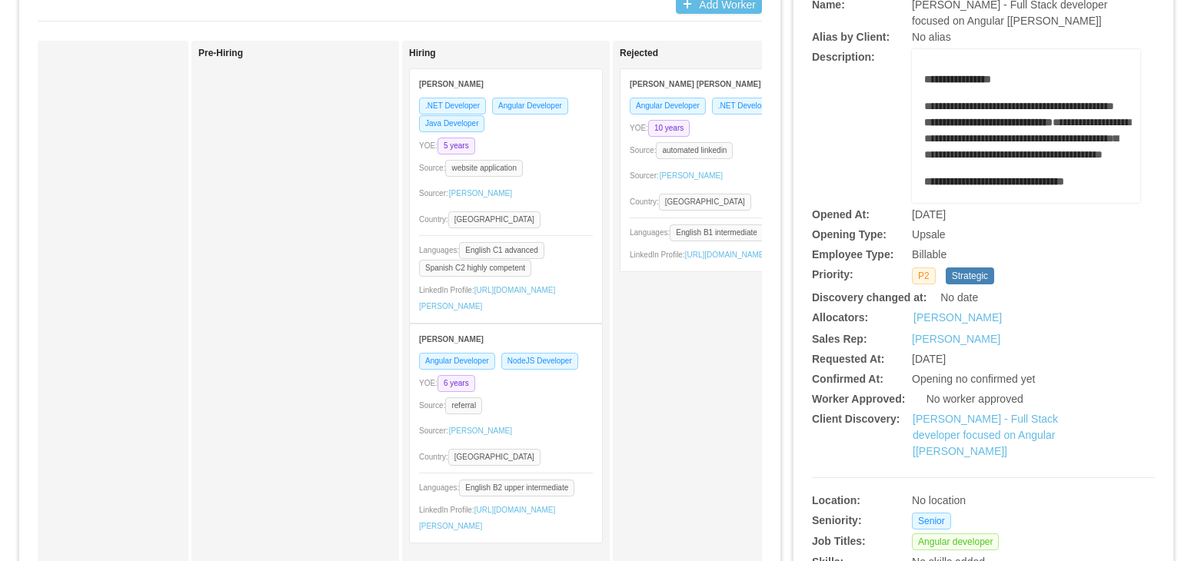
scroll to position [117, 0]
click at [496, 82] on div "Ronald Montero" at bounding box center [506, 82] width 174 height 28
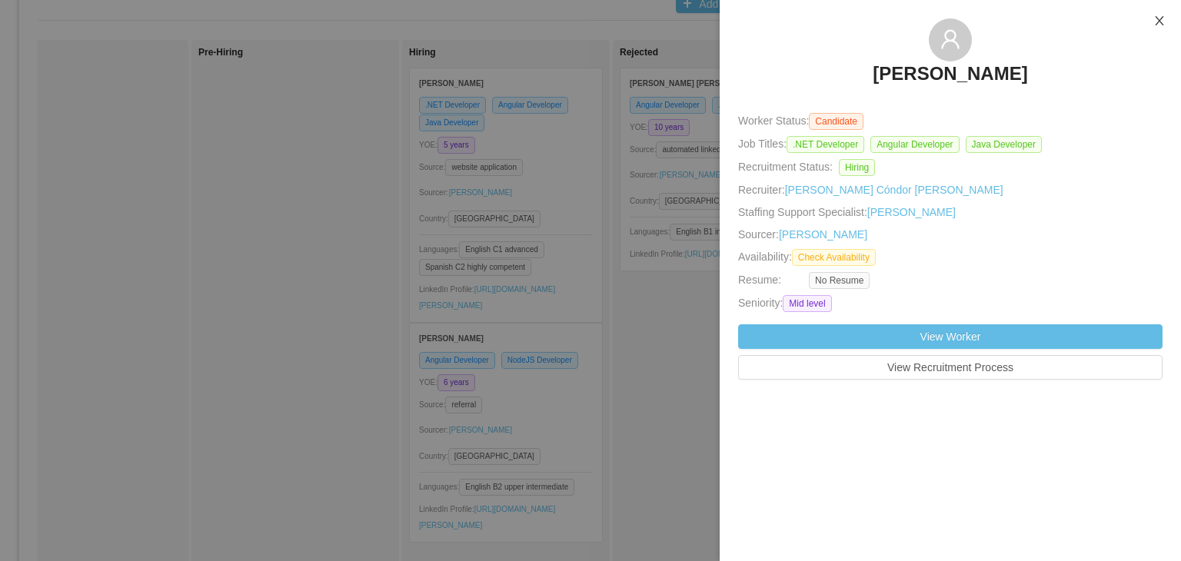
click at [1161, 22] on icon "icon: close" at bounding box center [1160, 21] width 12 height 12
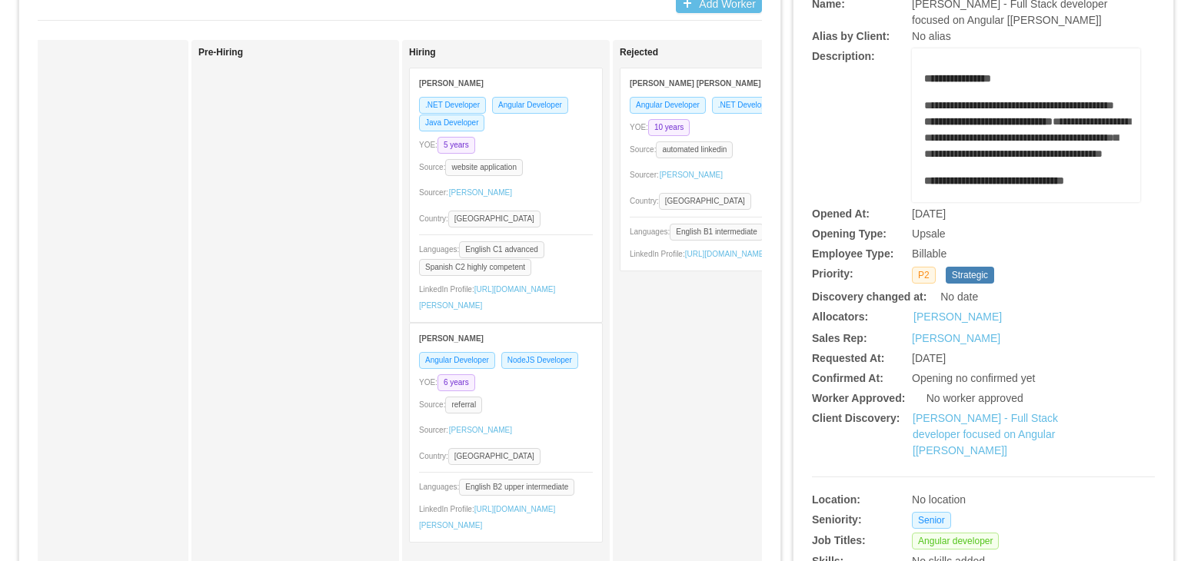
click at [560, 350] on div "Filippo Ippolito" at bounding box center [506, 338] width 174 height 28
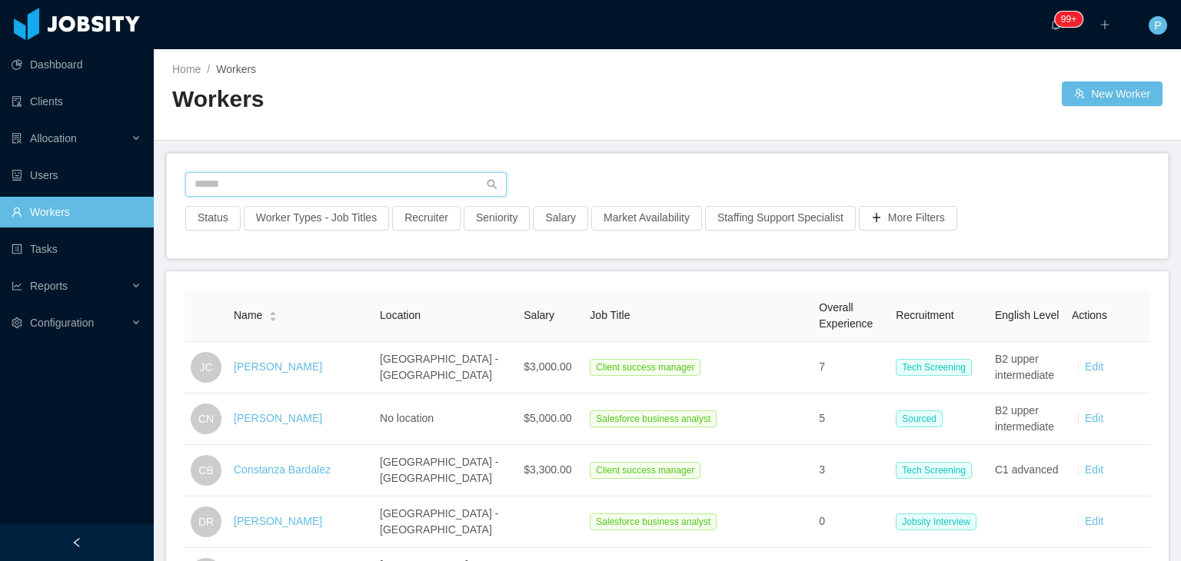
click at [373, 189] on input "text" at bounding box center [345, 184] width 321 height 25
paste input "**********"
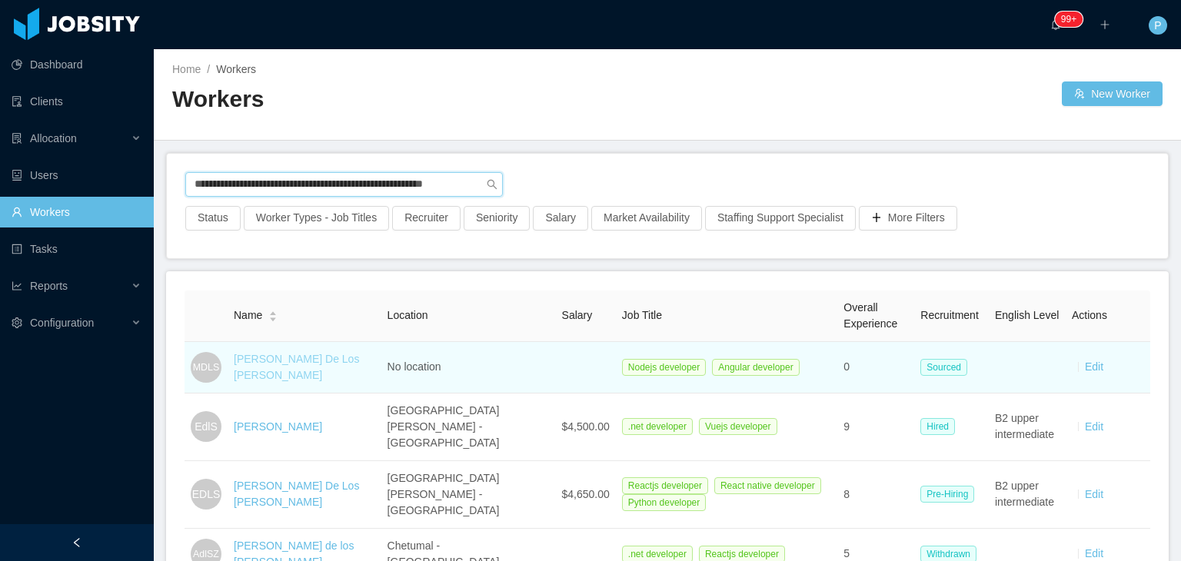
type input "**********"
click at [295, 367] on link "[PERSON_NAME] De Los [PERSON_NAME]" at bounding box center [296, 367] width 125 height 28
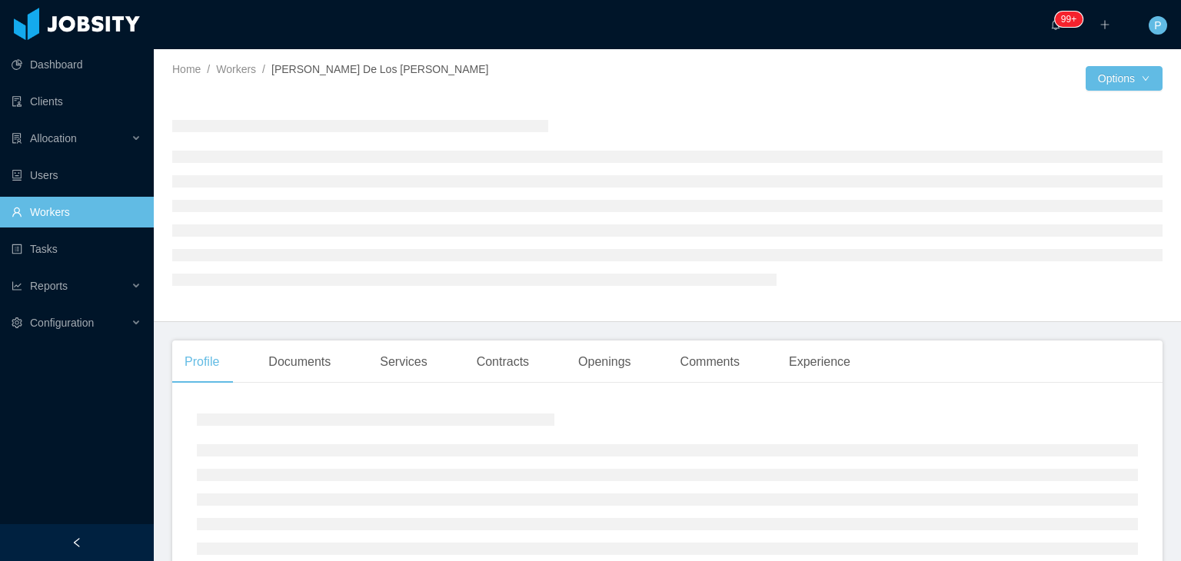
click at [618, 96] on div at bounding box center [667, 202] width 991 height 214
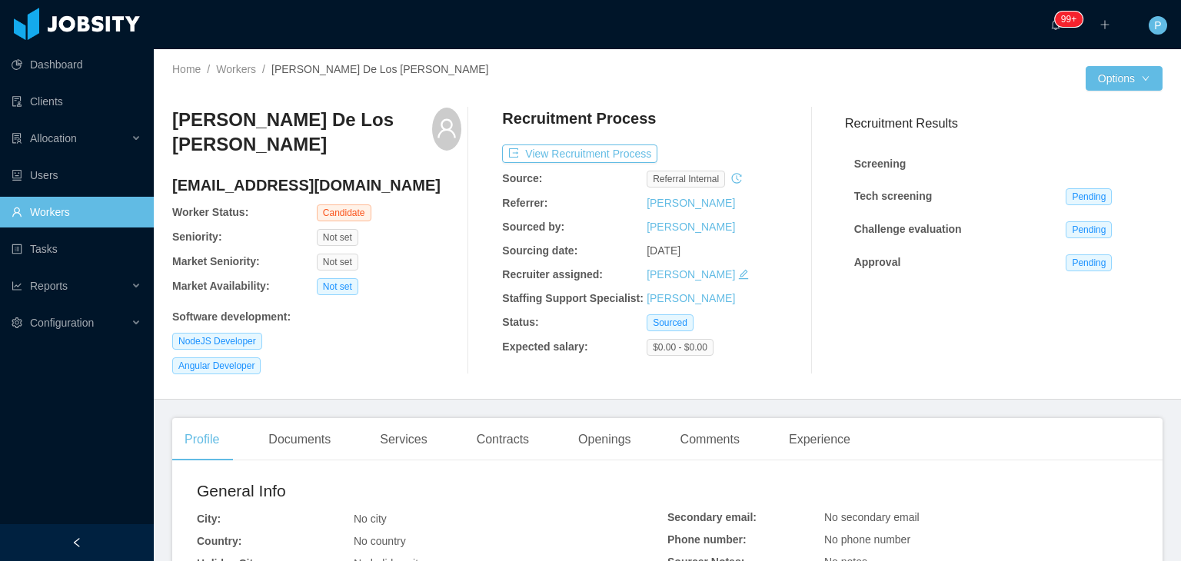
click at [412, 303] on div "Software development :" at bounding box center [316, 314] width 289 height 22
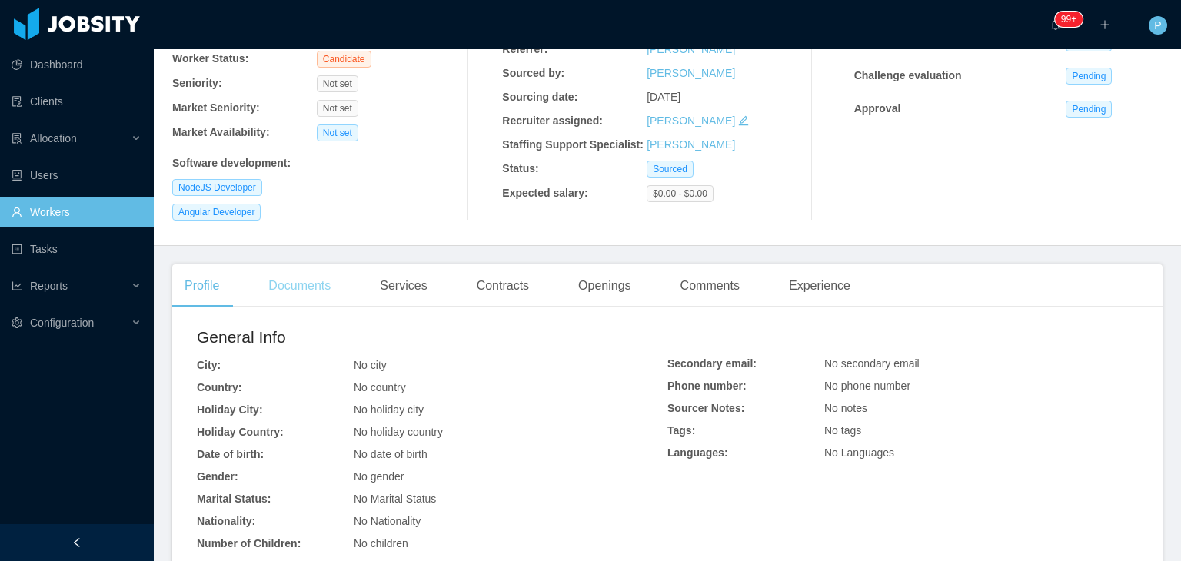
click at [304, 272] on div "Documents" at bounding box center [299, 286] width 87 height 43
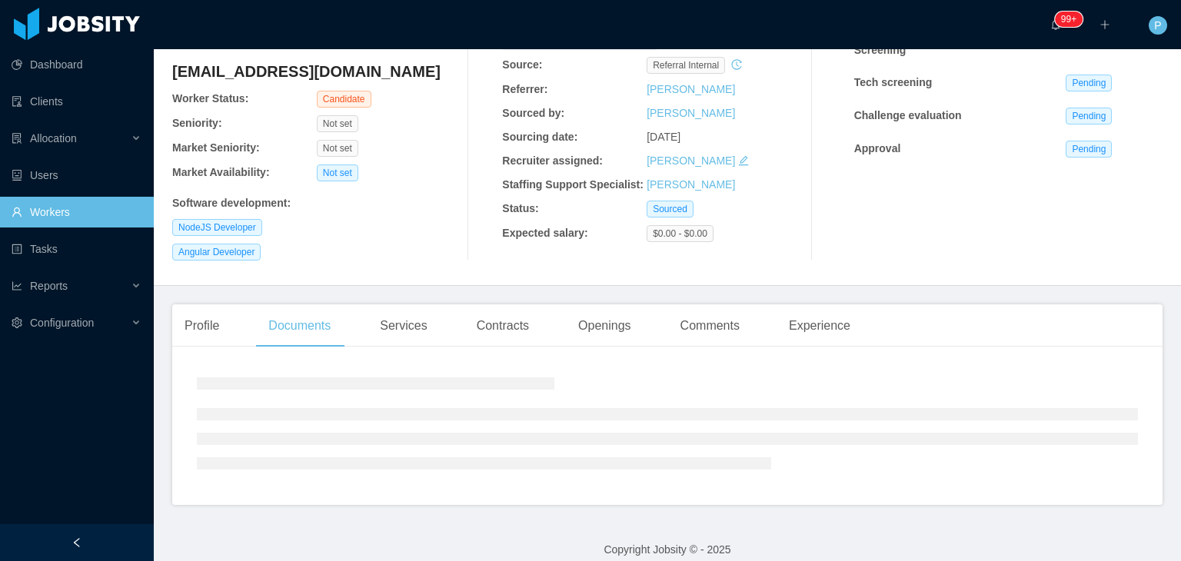
click at [405, 198] on div "[PERSON_NAME] [PERSON_NAME] [EMAIL_ADDRESS][DOMAIN_NAME] Worker Status: Candida…" at bounding box center [316, 127] width 289 height 267
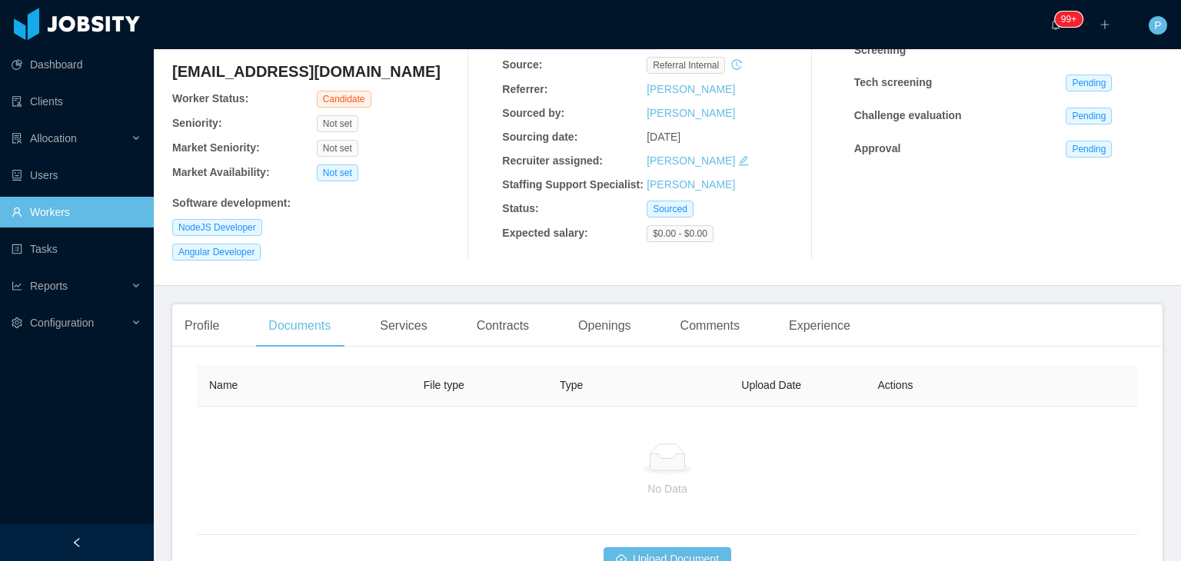
click at [621, 530] on div "Name File type Type Upload Date Actions No Data Upload Document" at bounding box center [667, 468] width 941 height 207
click at [621, 534] on button "Upload Document" at bounding box center [668, 560] width 128 height 25
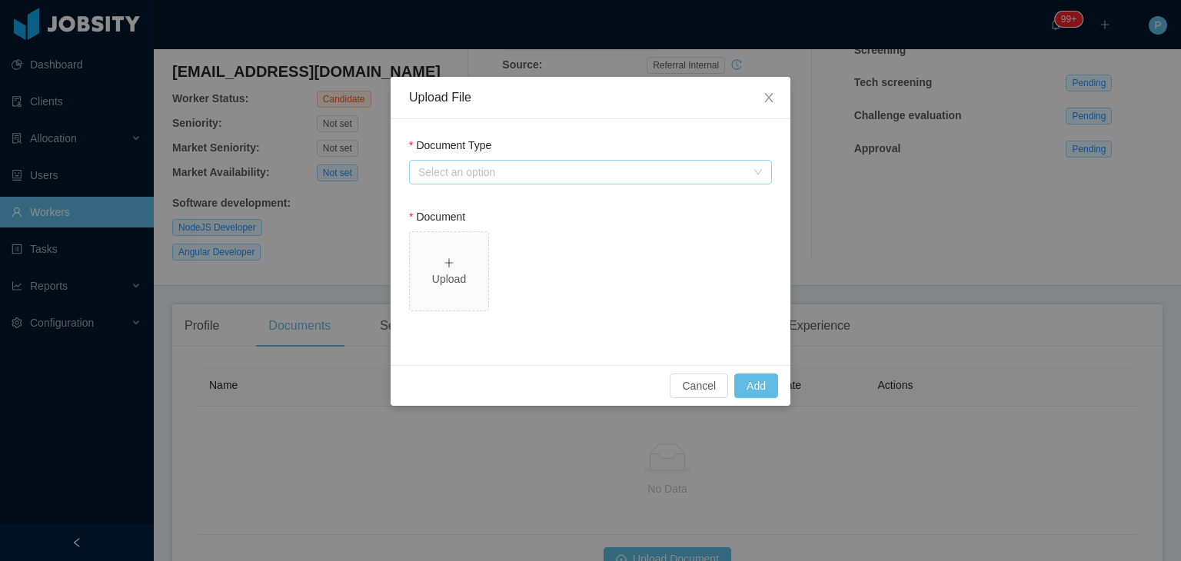
click at [538, 178] on div "Select an option" at bounding box center [582, 172] width 328 height 15
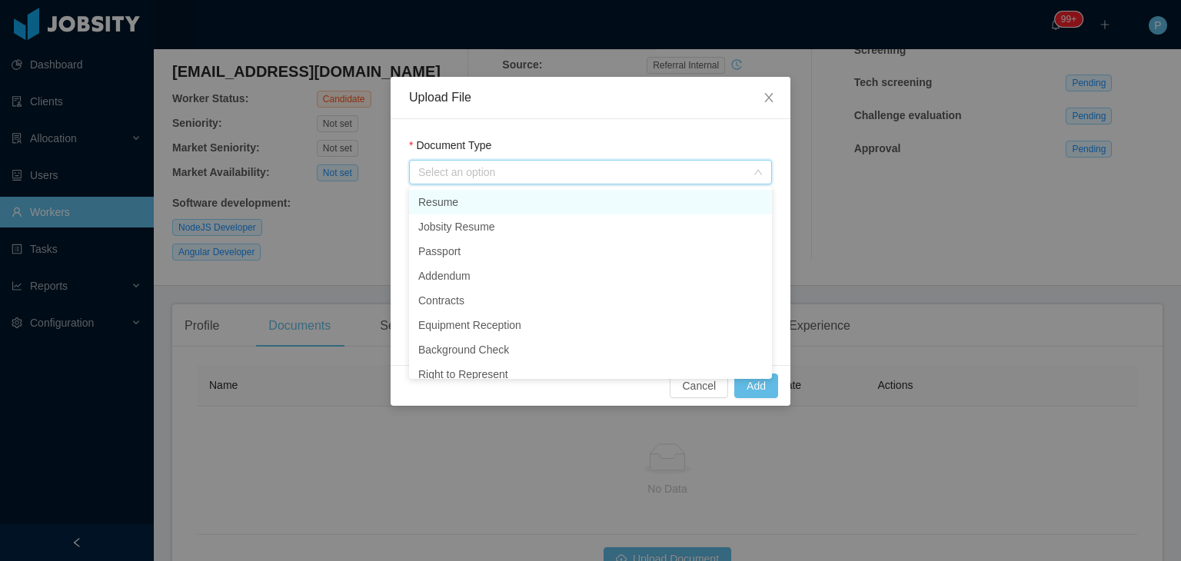
click at [464, 206] on li "Resume" at bounding box center [590, 202] width 363 height 25
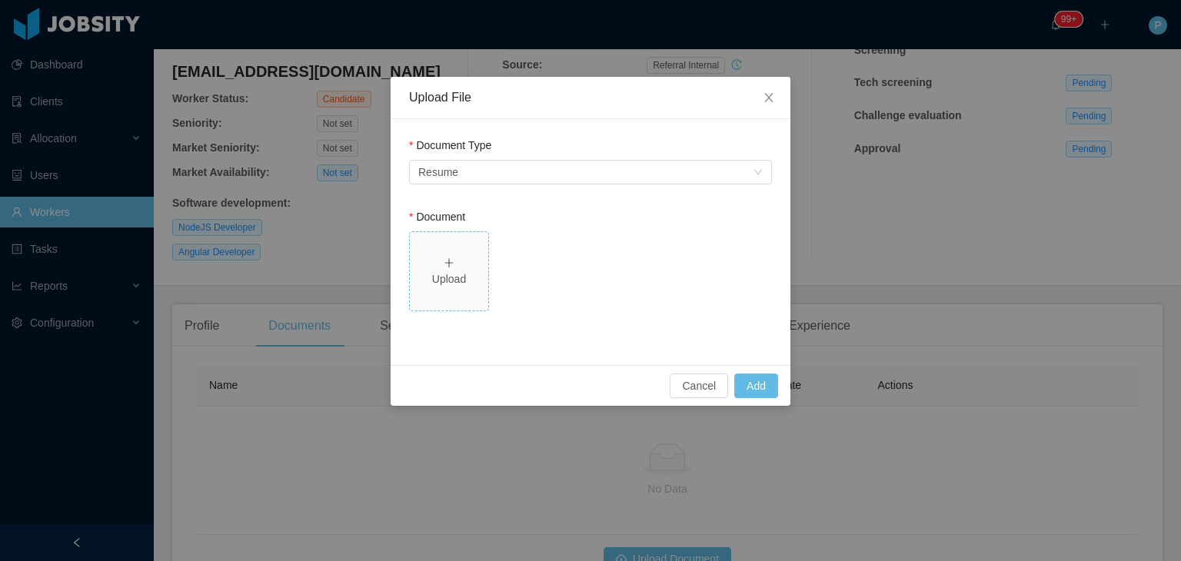
click at [454, 258] on icon "icon: plus" at bounding box center [449, 263] width 11 height 11
click at [755, 389] on button "Add" at bounding box center [757, 386] width 44 height 25
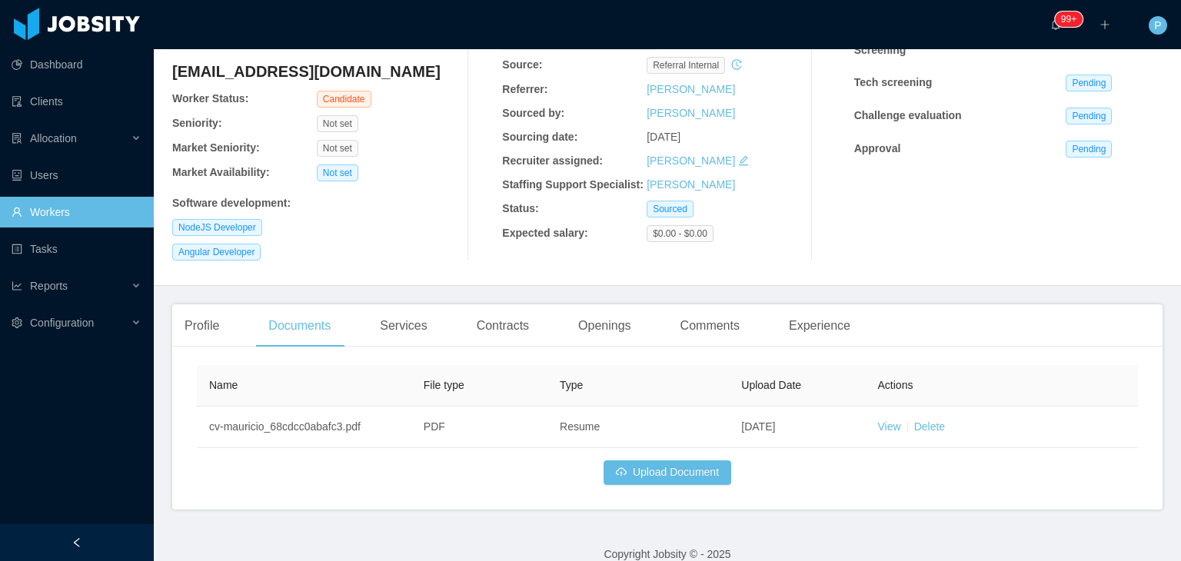
click at [127, 202] on link "Workers" at bounding box center [77, 212] width 130 height 31
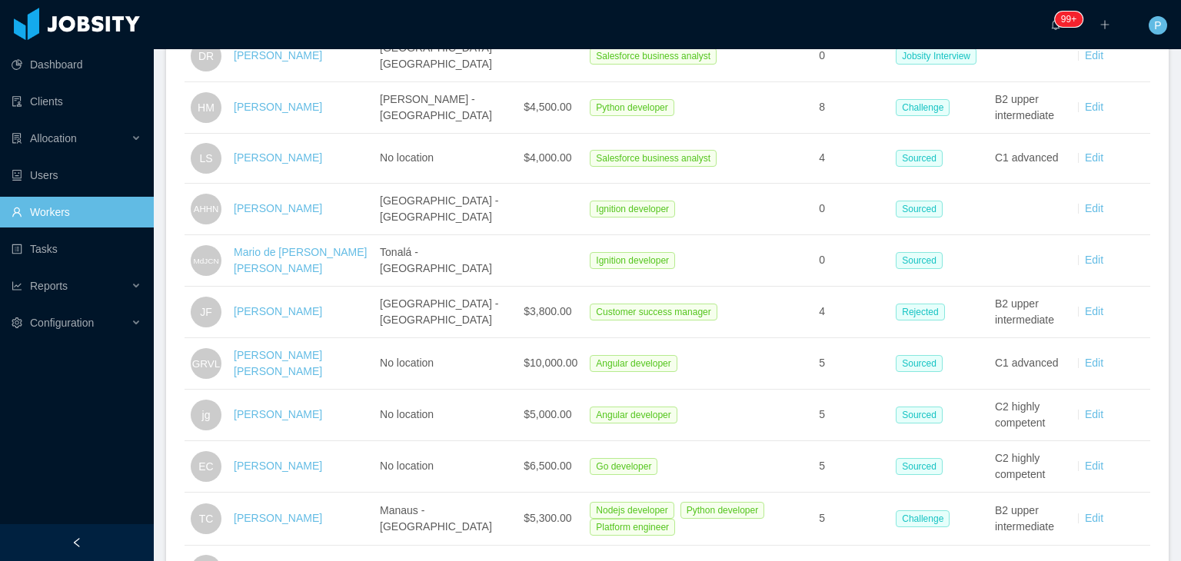
scroll to position [15, 0]
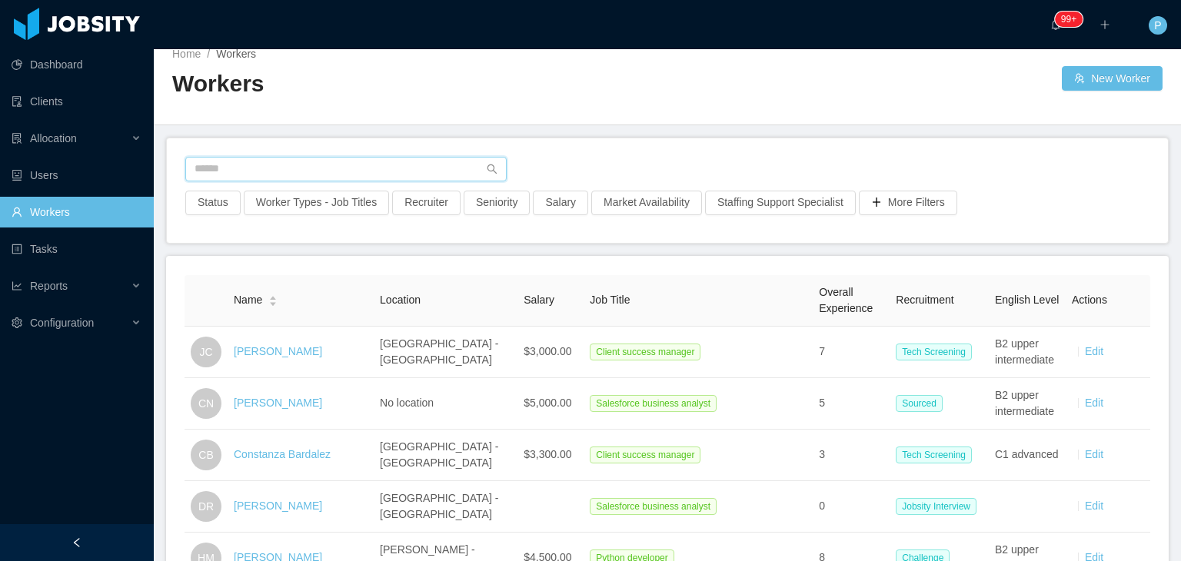
click at [454, 178] on input "text" at bounding box center [345, 169] width 321 height 25
paste input "**********"
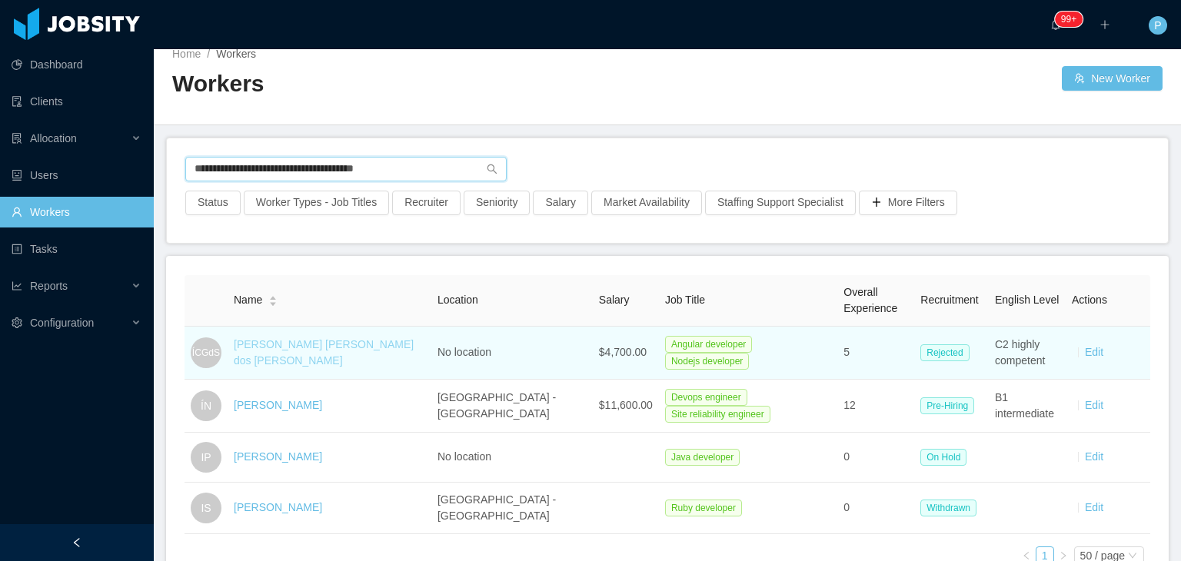
type input "**********"
click at [320, 351] on link "Ícaro Cainaã Galdino dos Santos" at bounding box center [324, 352] width 180 height 28
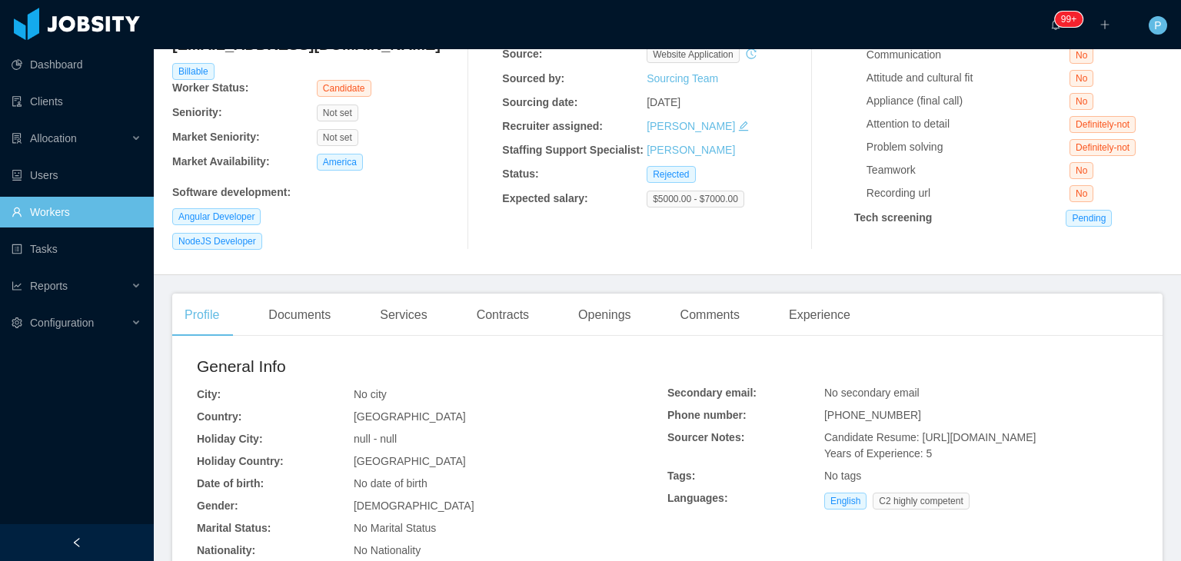
scroll to position [158, 0]
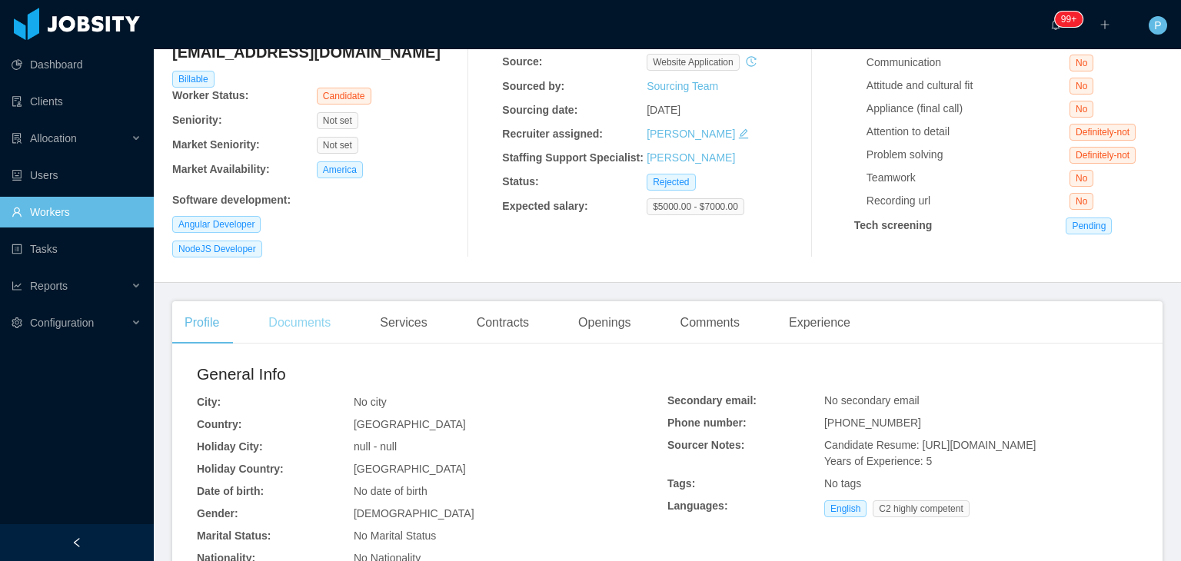
click at [298, 318] on div "Documents" at bounding box center [299, 322] width 87 height 43
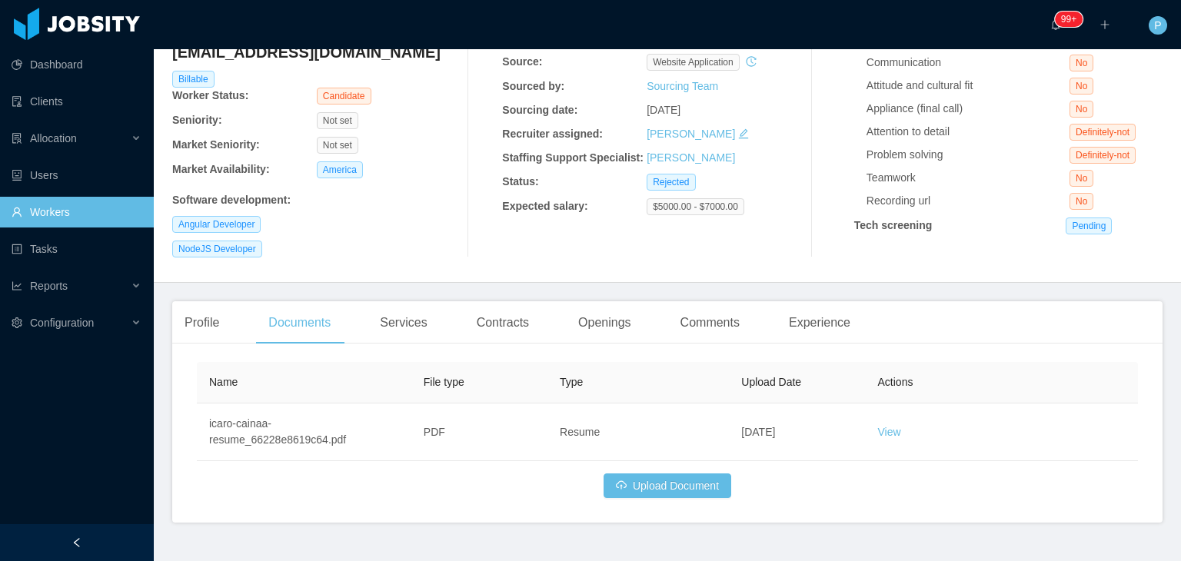
scroll to position [183, 0]
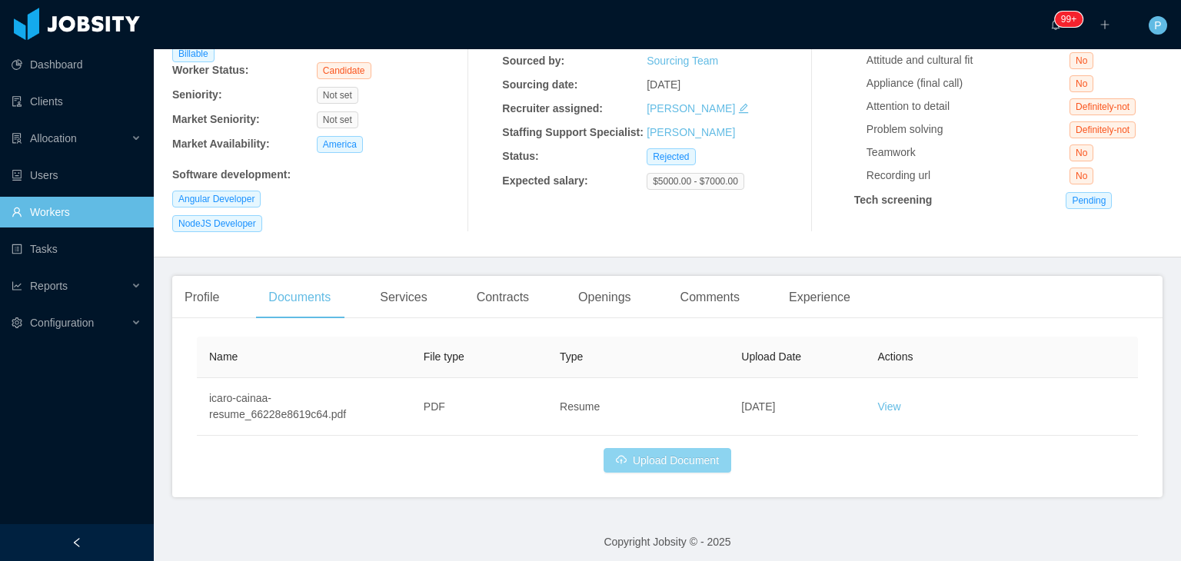
click at [683, 453] on button "Upload Document" at bounding box center [668, 460] width 128 height 25
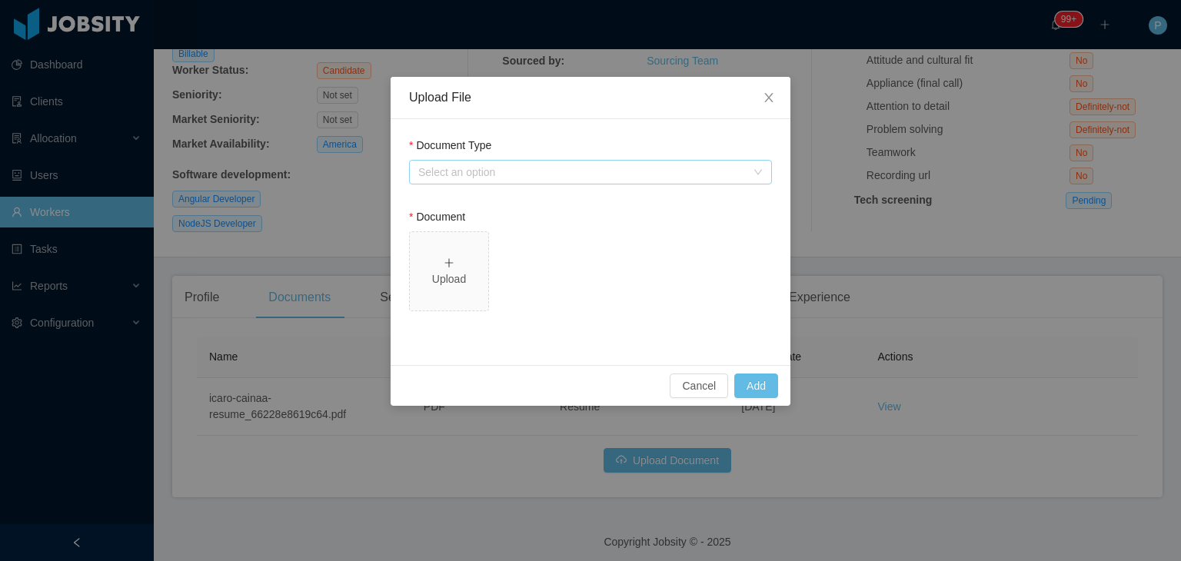
click at [528, 173] on div "Select an option" at bounding box center [582, 172] width 328 height 15
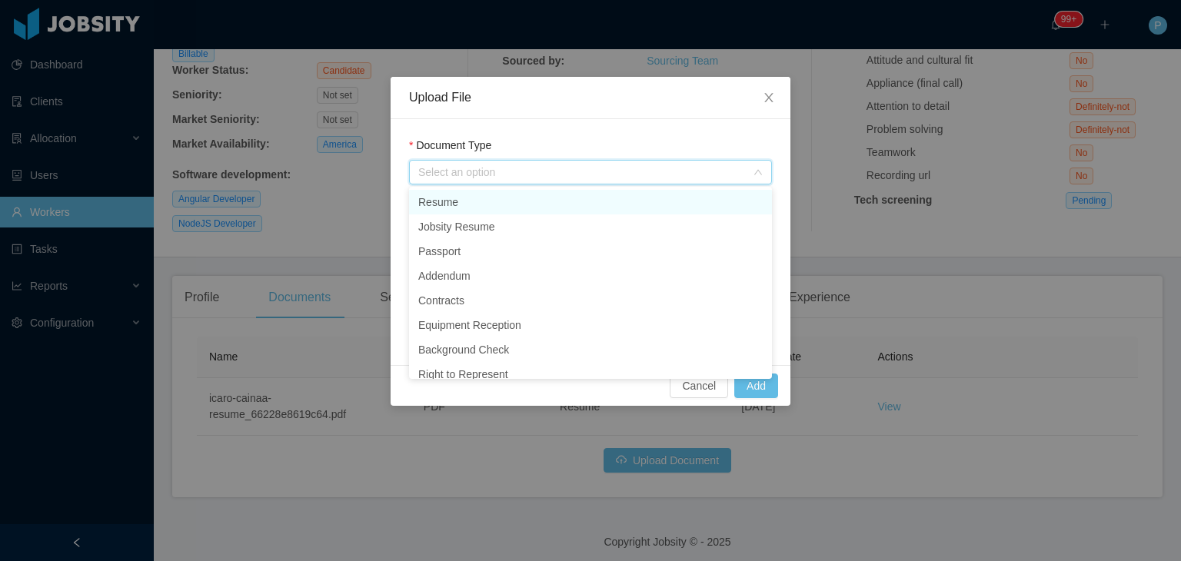
click at [495, 206] on li "Resume" at bounding box center [590, 202] width 363 height 25
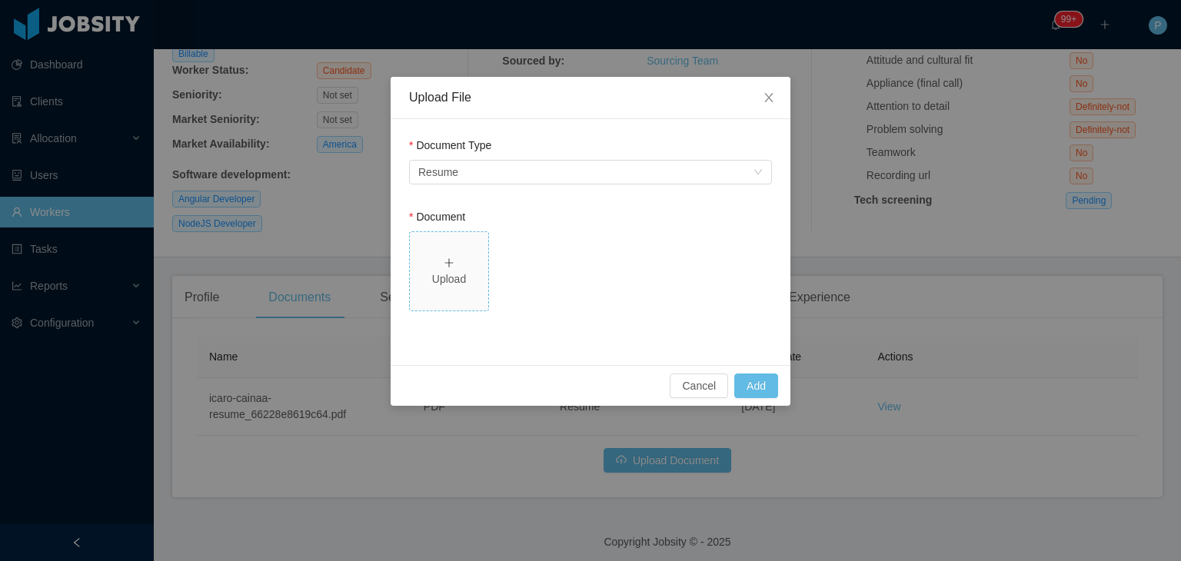
click at [465, 265] on div "Upload" at bounding box center [449, 271] width 66 height 32
click at [466, 273] on div "Upload" at bounding box center [449, 280] width 66 height 16
click at [755, 376] on button "Add" at bounding box center [757, 386] width 44 height 25
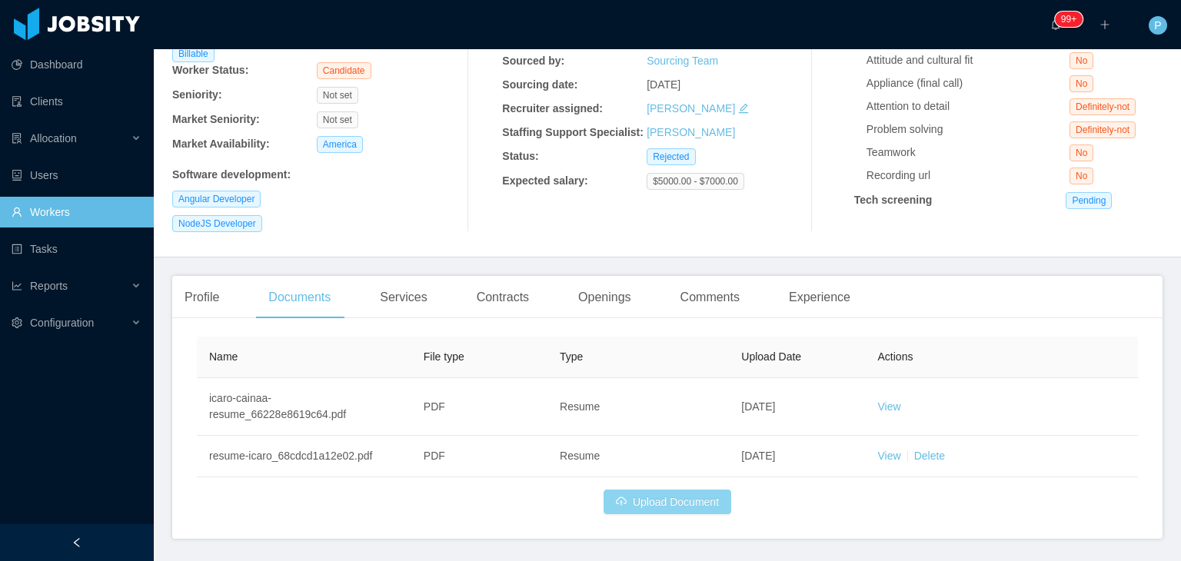
scroll to position [28, 0]
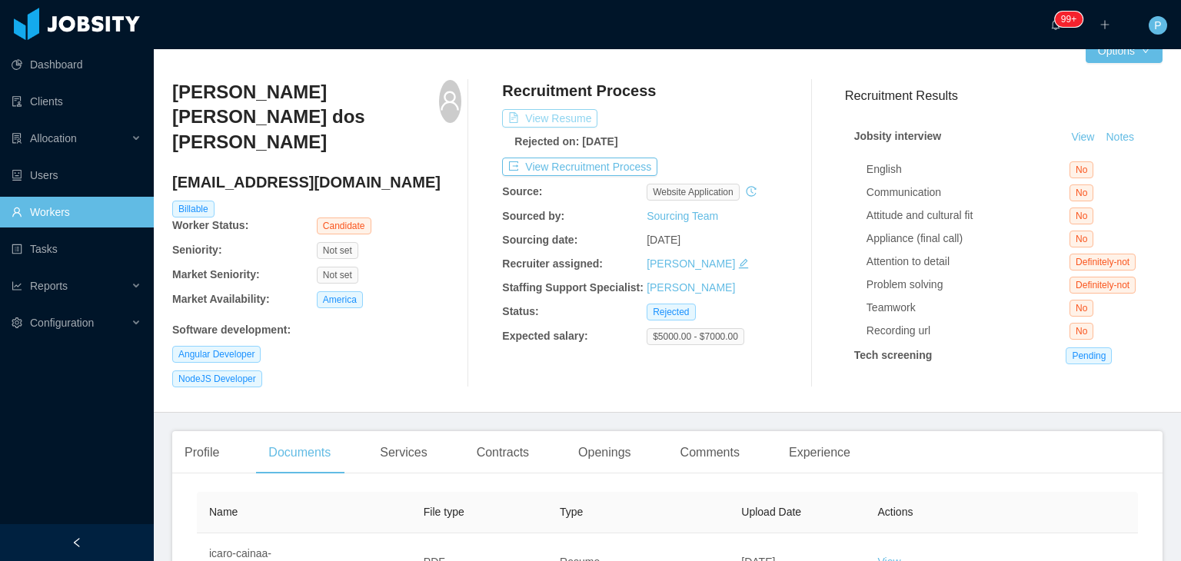
click at [575, 111] on button "View Resume" at bounding box center [549, 118] width 95 height 18
click at [581, 164] on button "View Recruitment Process" at bounding box center [579, 167] width 155 height 18
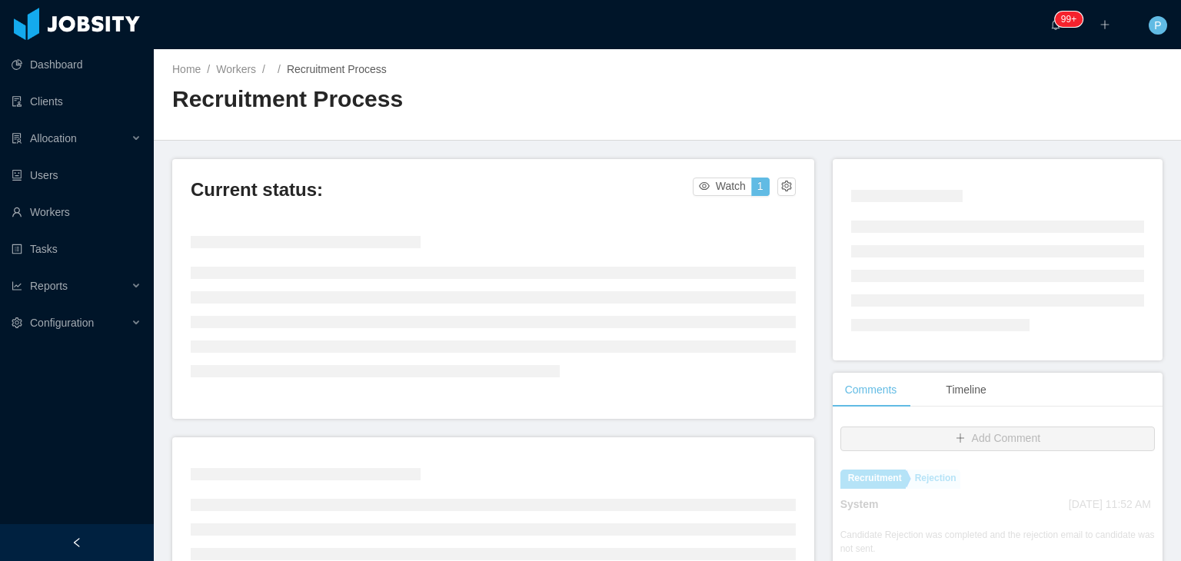
click at [723, 148] on main "Home / Workers / / Recruitment Process / Recruitment Process Current status: Wa…" at bounding box center [668, 305] width 1028 height 512
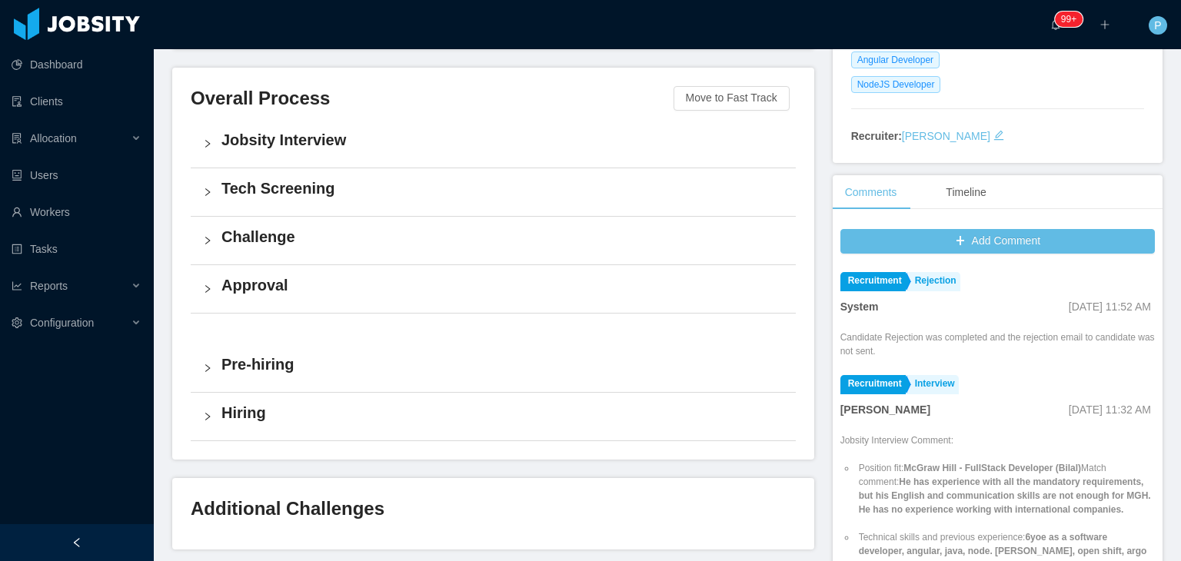
scroll to position [292, 0]
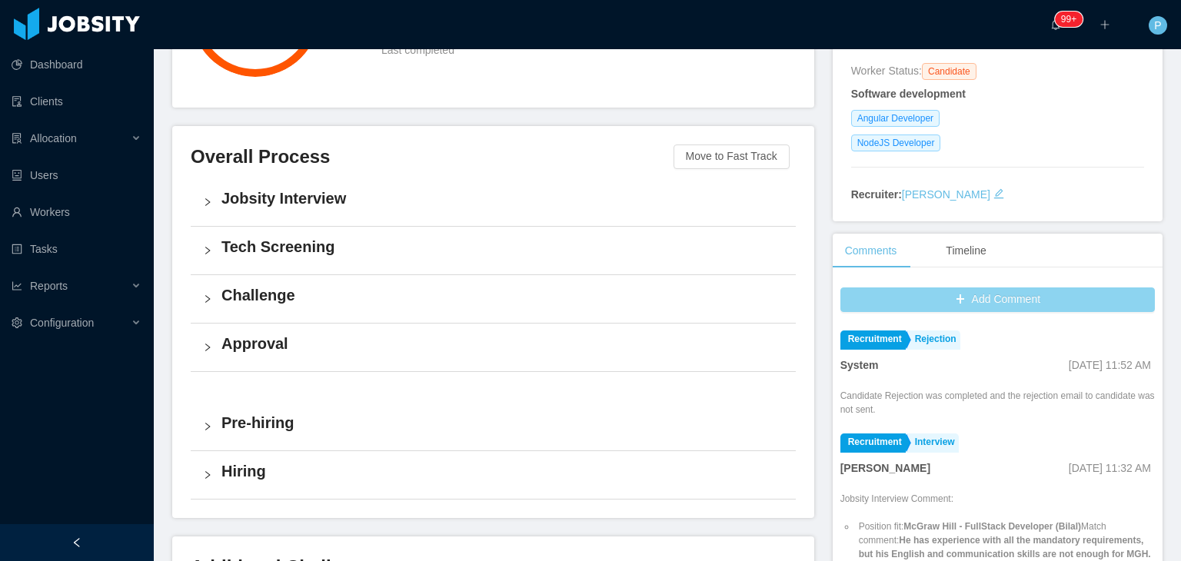
click at [1011, 288] on button "Add Comment" at bounding box center [998, 300] width 315 height 25
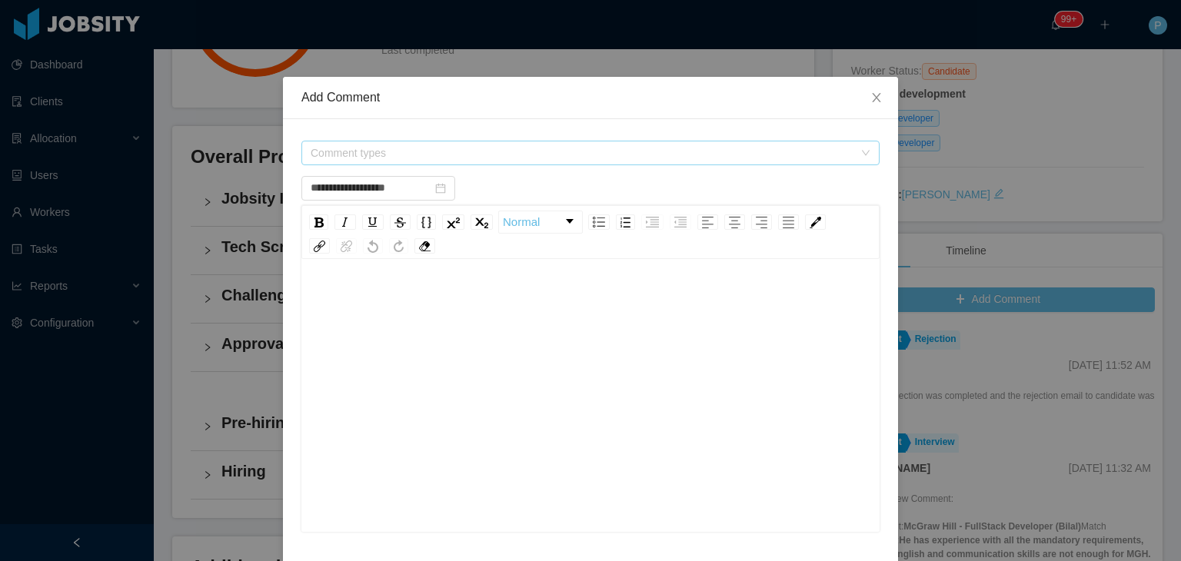
click at [688, 151] on span "Comment types" at bounding box center [582, 152] width 543 height 15
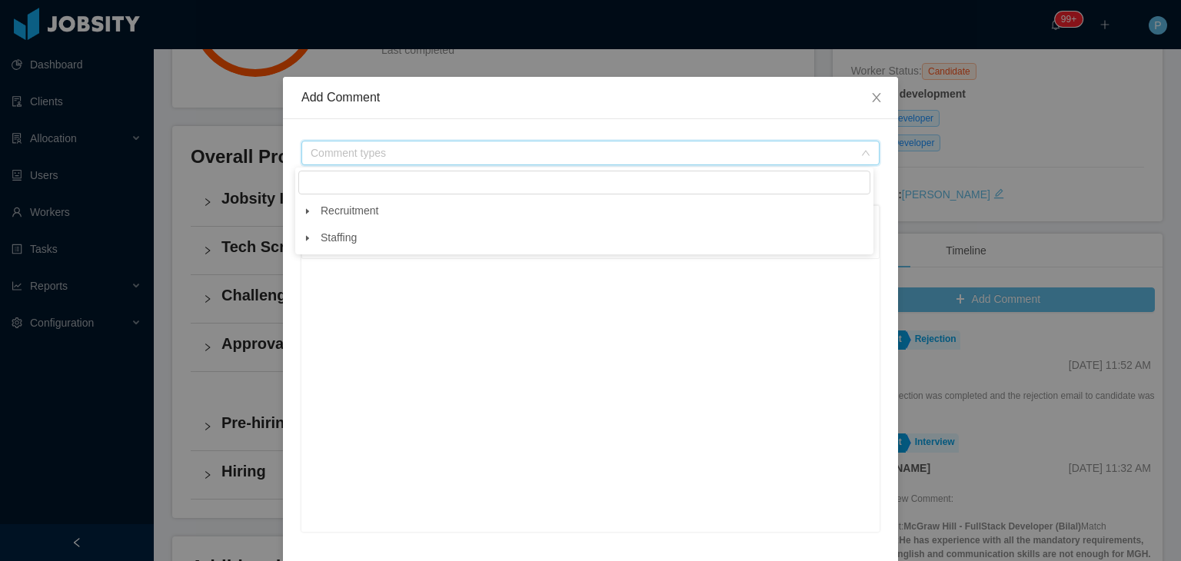
click at [305, 215] on icon "icon: caret-down" at bounding box center [308, 212] width 8 height 8
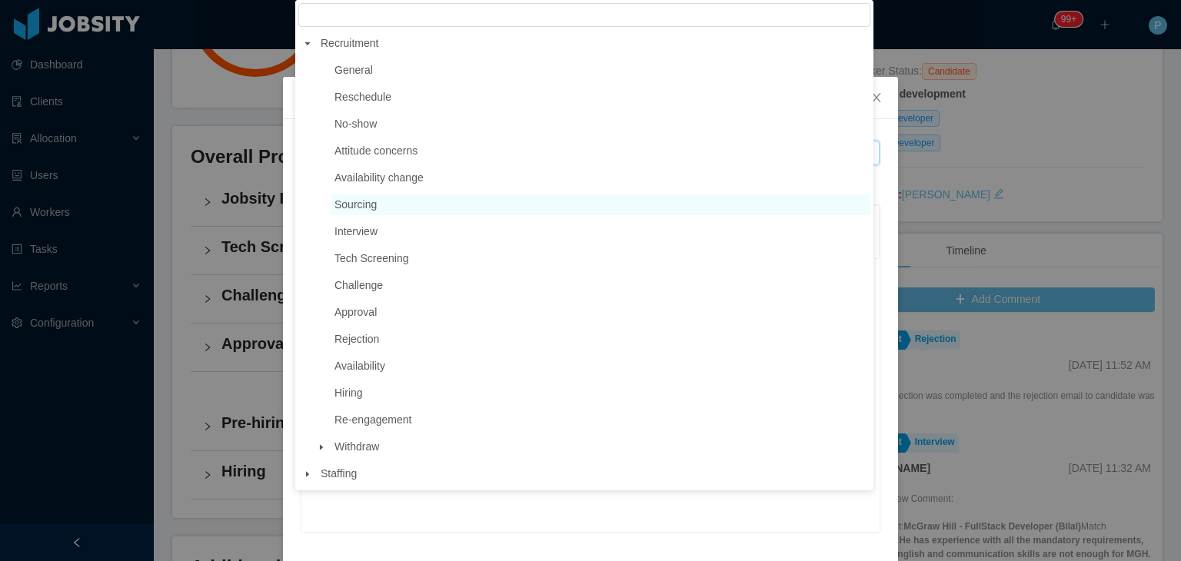
click at [375, 200] on span "Sourcing" at bounding box center [356, 204] width 42 height 12
type input "**********"
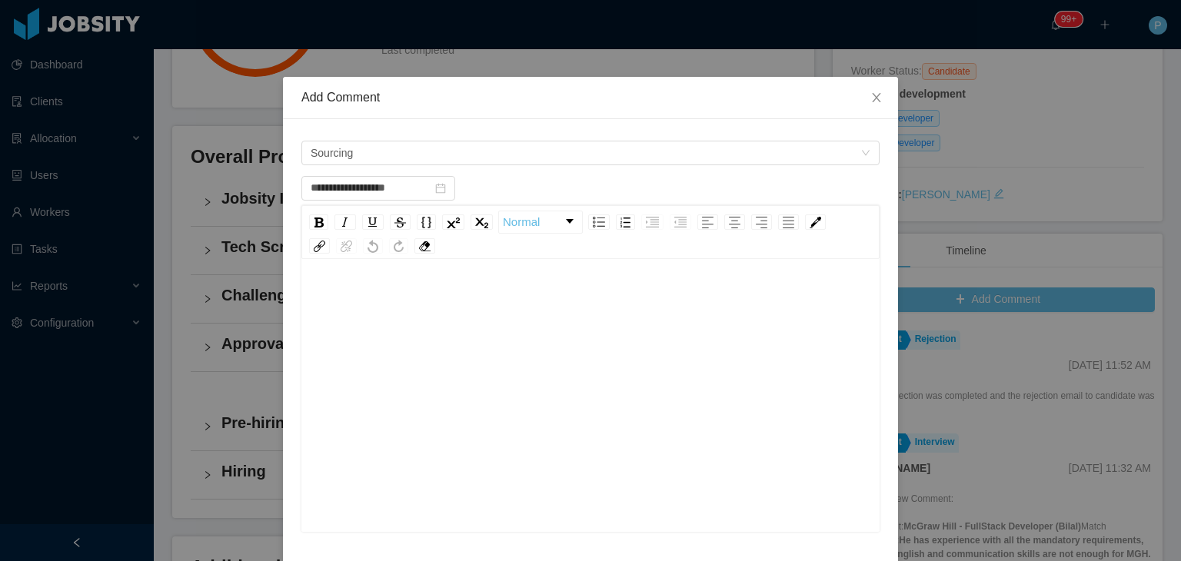
click at [403, 316] on div "rdw-editor" at bounding box center [591, 419] width 555 height 269
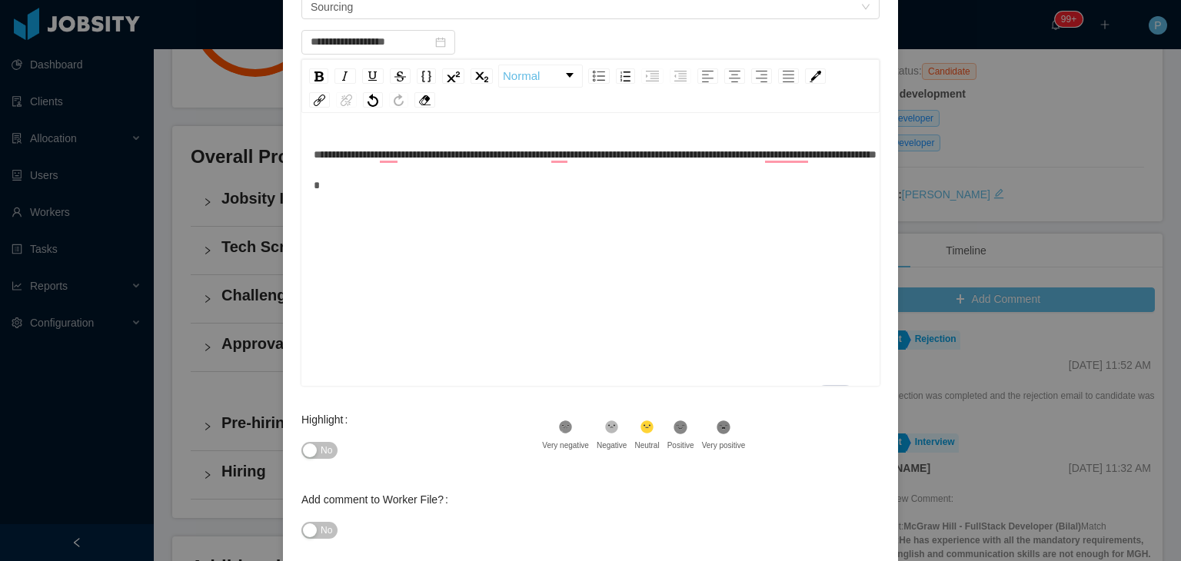
scroll to position [226, 0]
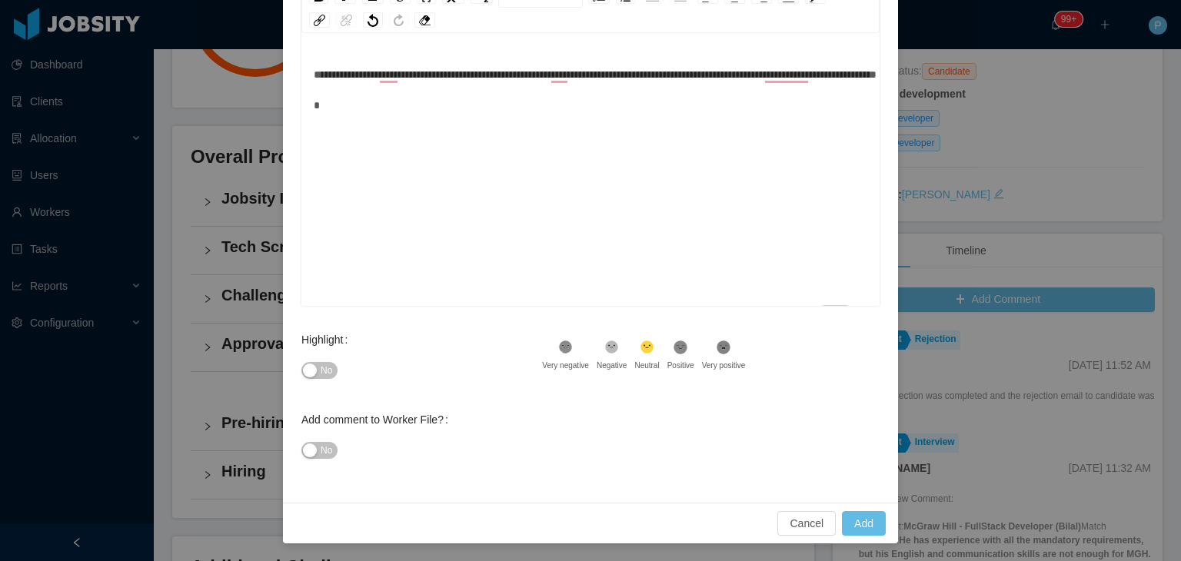
click at [313, 368] on button "No" at bounding box center [319, 370] width 36 height 17
click at [857, 511] on button "Add" at bounding box center [864, 523] width 44 height 25
type input "**********"
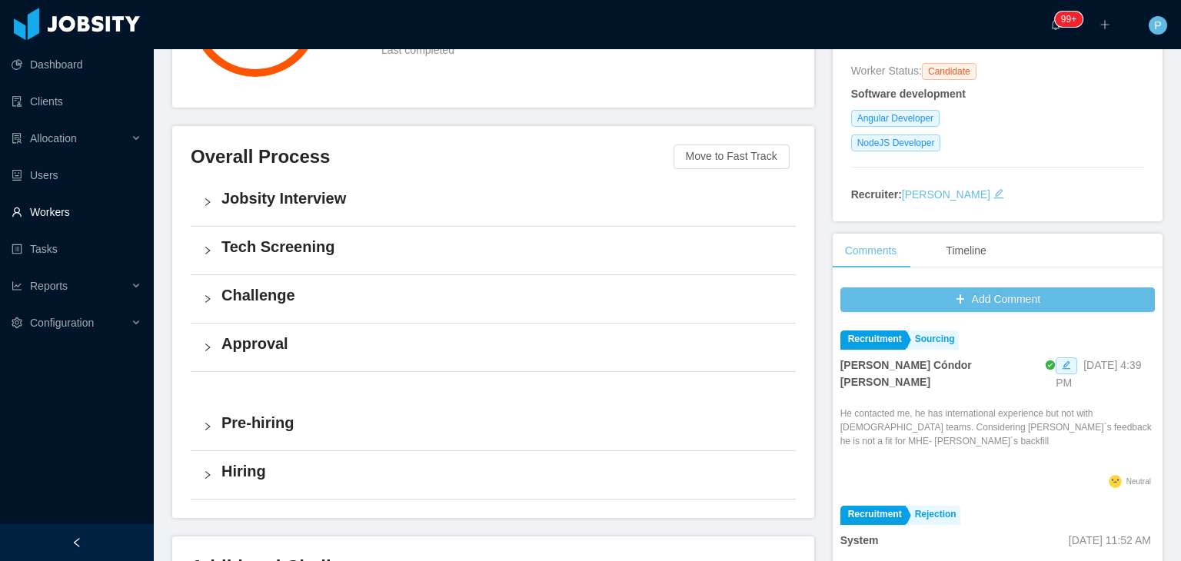
click at [82, 211] on link "Workers" at bounding box center [77, 212] width 130 height 31
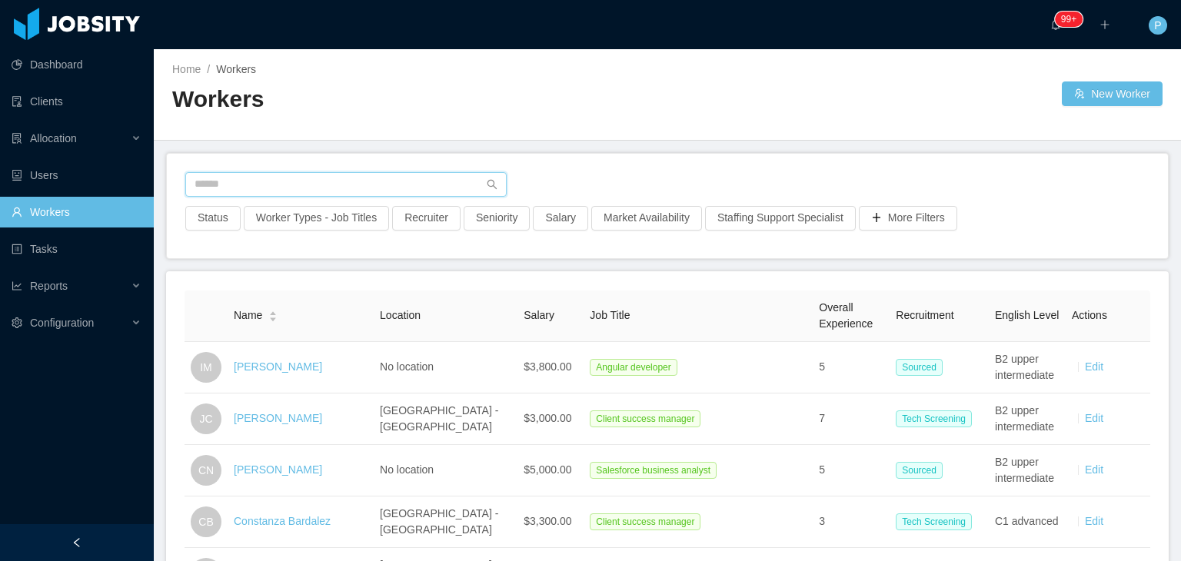
click at [420, 182] on input "text" at bounding box center [345, 184] width 321 height 25
paste input "**********"
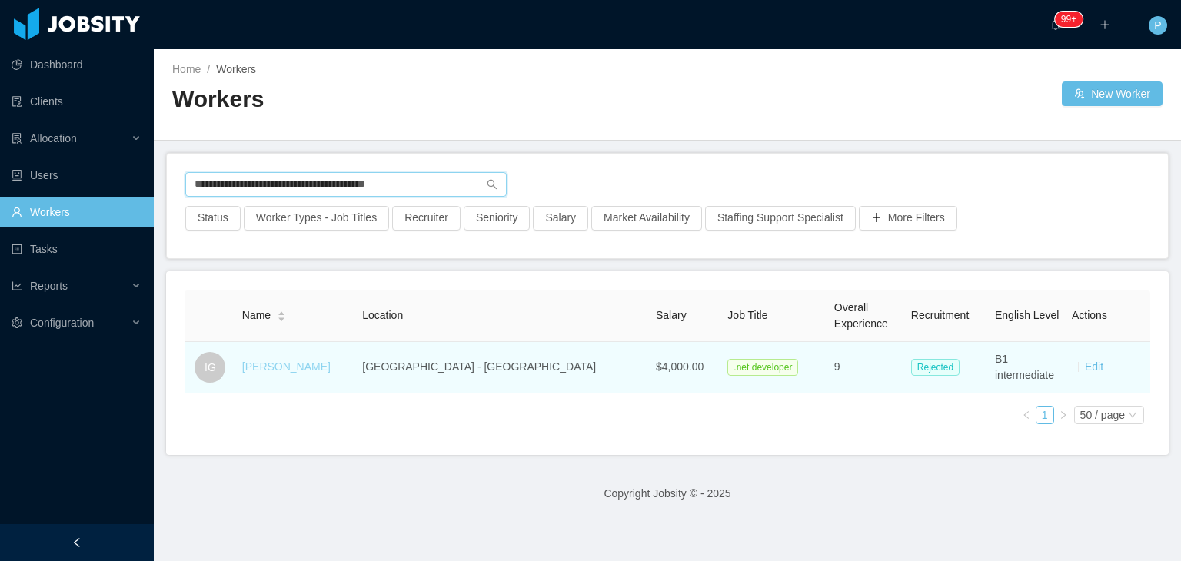
type input "**********"
click at [318, 363] on link "Israel Guimarães" at bounding box center [286, 367] width 88 height 12
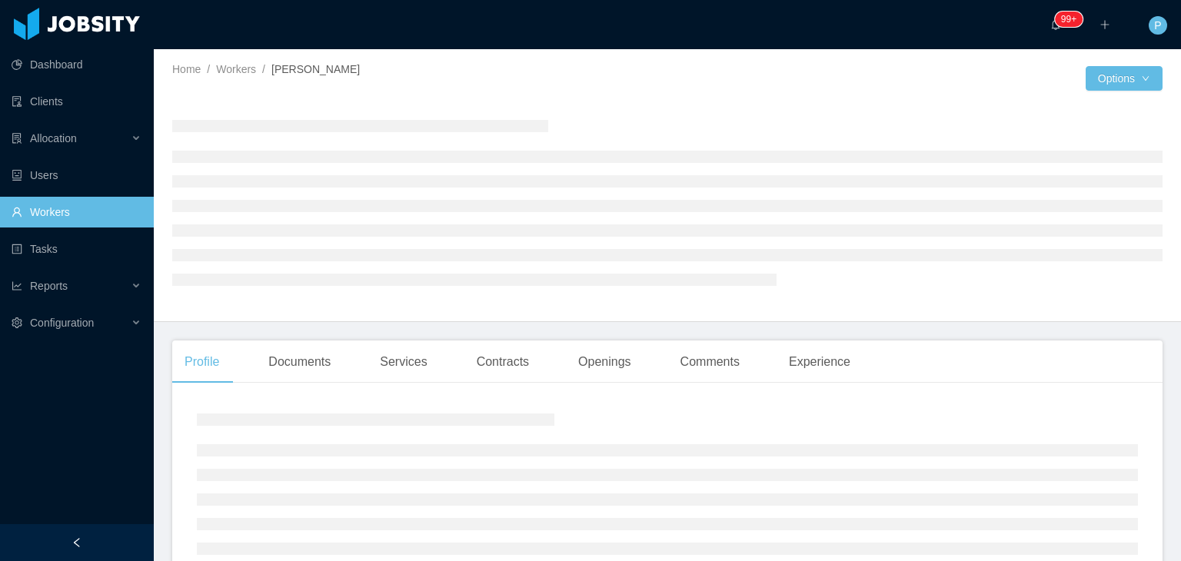
click at [736, 114] on div at bounding box center [667, 202] width 991 height 189
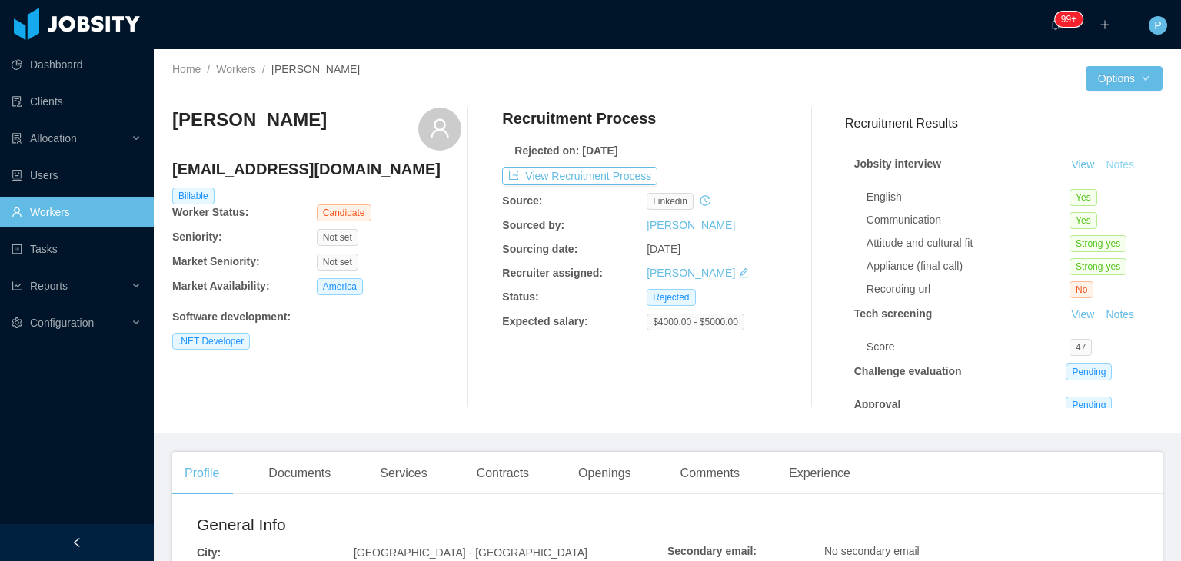
click at [1114, 162] on button "Notes" at bounding box center [1120, 165] width 41 height 18
click at [624, 176] on button "View Recruitment Process" at bounding box center [579, 176] width 155 height 18
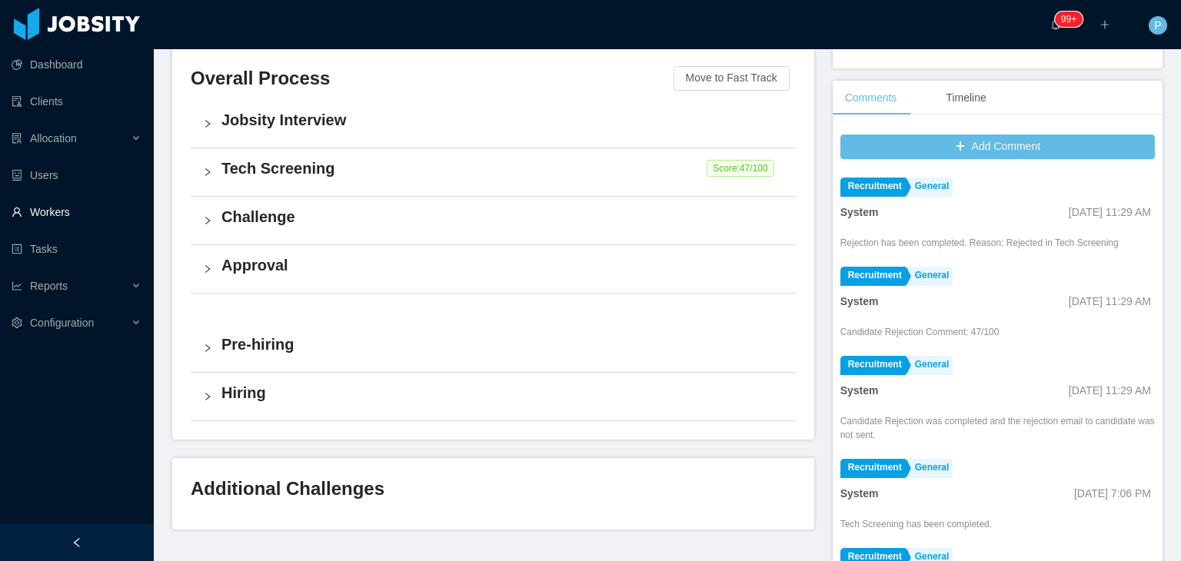
click at [56, 218] on link "Workers" at bounding box center [77, 212] width 130 height 31
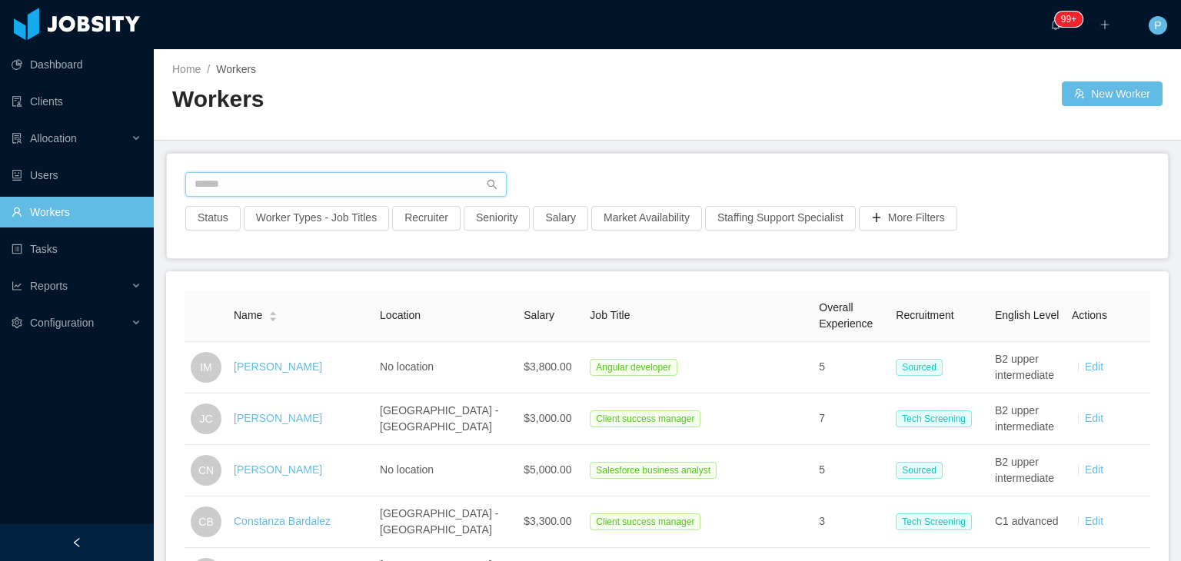
click at [403, 173] on input "text" at bounding box center [345, 184] width 321 height 25
paste input "**********"
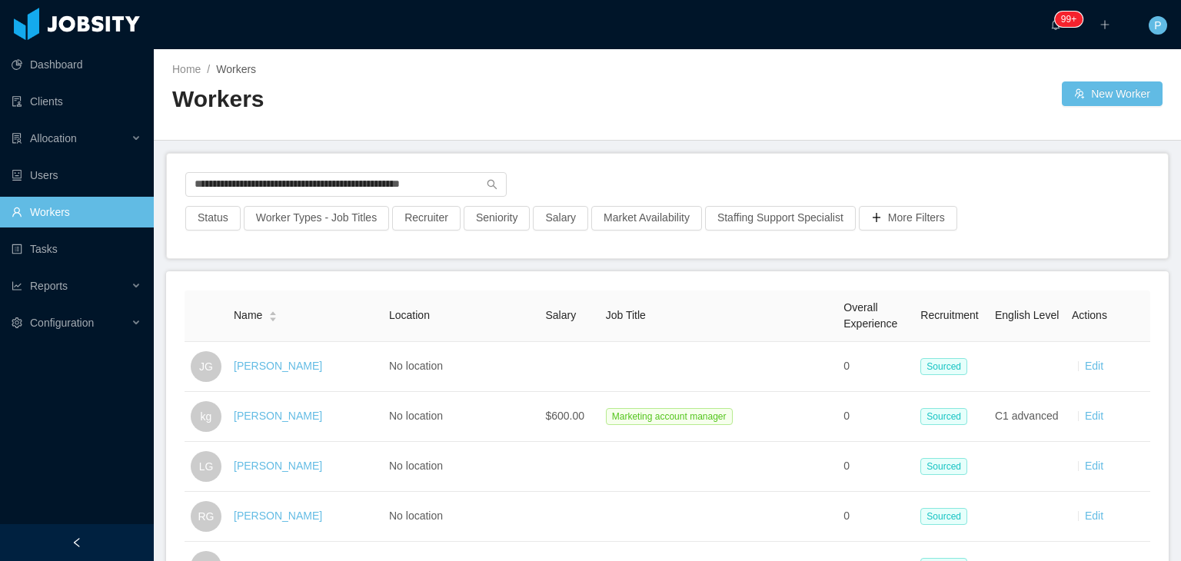
click at [684, 155] on div "**********" at bounding box center [667, 206] width 1001 height 105
drag, startPoint x: 471, startPoint y: 179, endPoint x: 118, endPoint y: 192, distance: 354.0
click at [118, 192] on section "**********" at bounding box center [590, 280] width 1181 height 561
paste input "text"
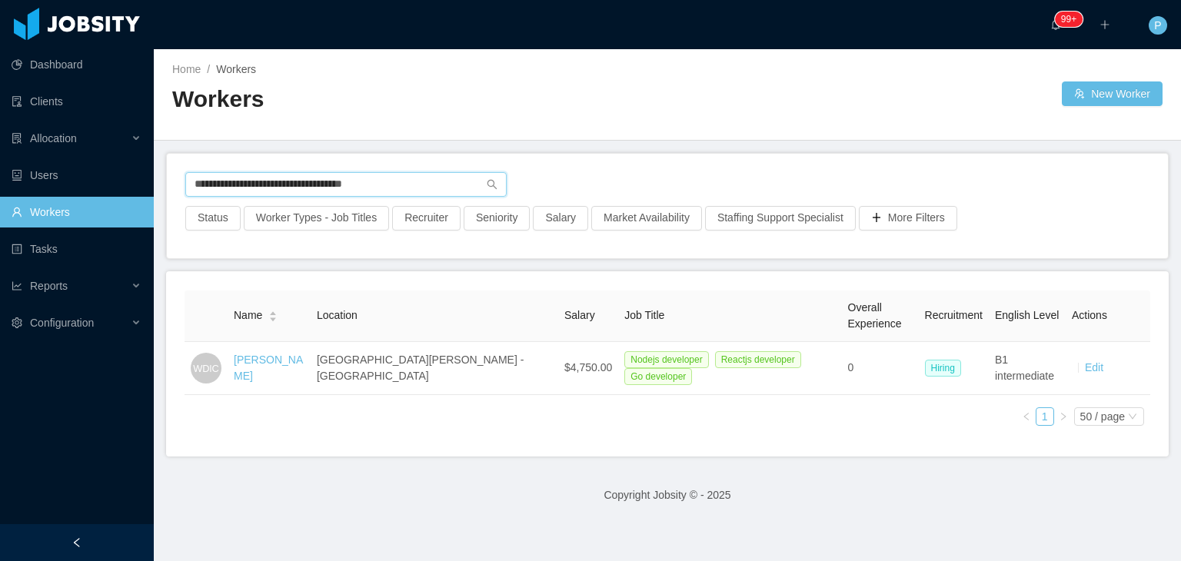
type input "**********"
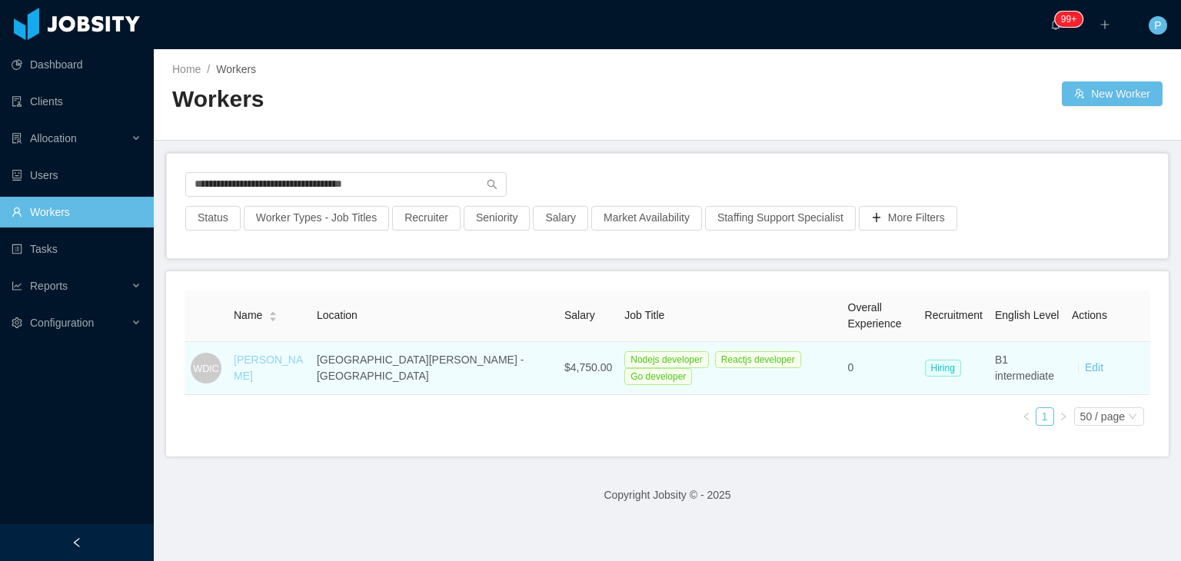
click at [270, 358] on link "Wilowayne De la Cruz" at bounding box center [268, 368] width 69 height 28
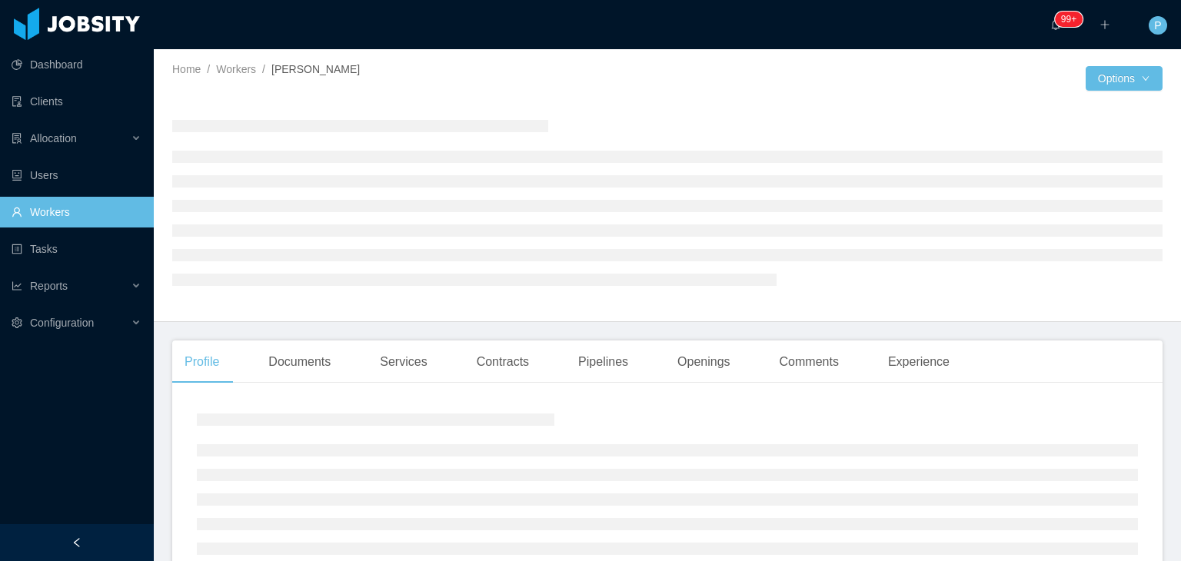
click at [660, 97] on div at bounding box center [667, 202] width 991 height 214
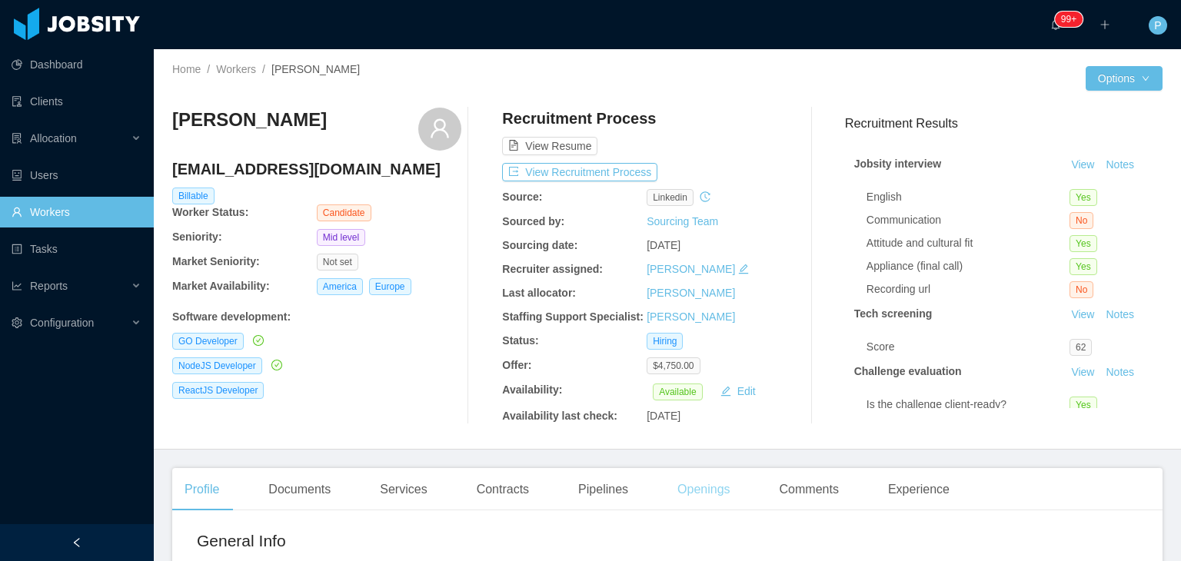
click at [692, 502] on div "Openings" at bounding box center [704, 489] width 78 height 43
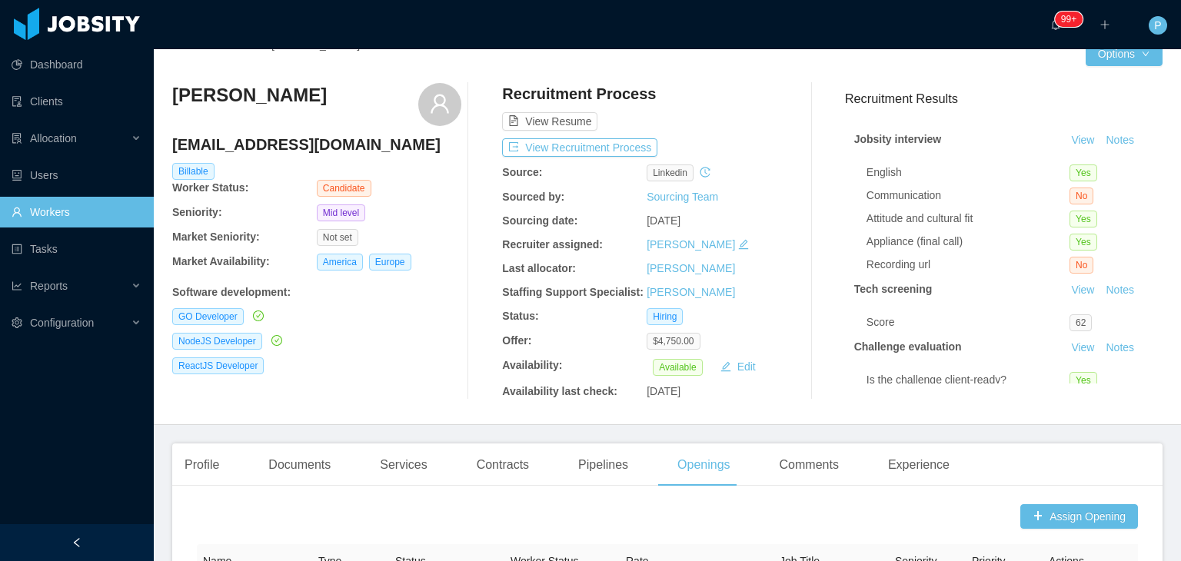
scroll to position [22, 0]
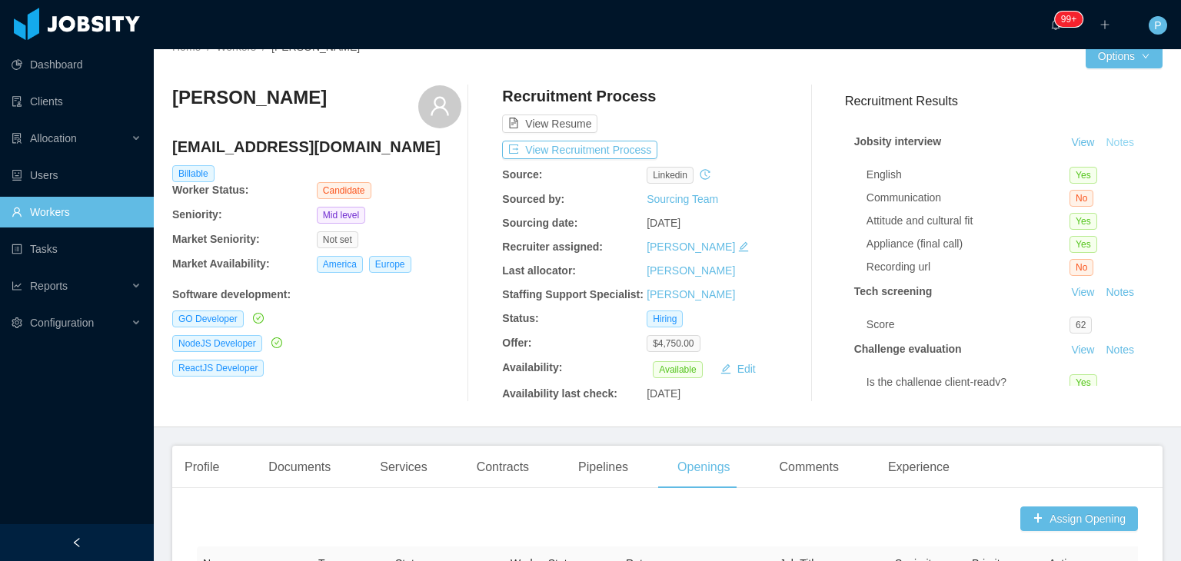
click at [1100, 140] on button "Notes" at bounding box center [1120, 143] width 41 height 18
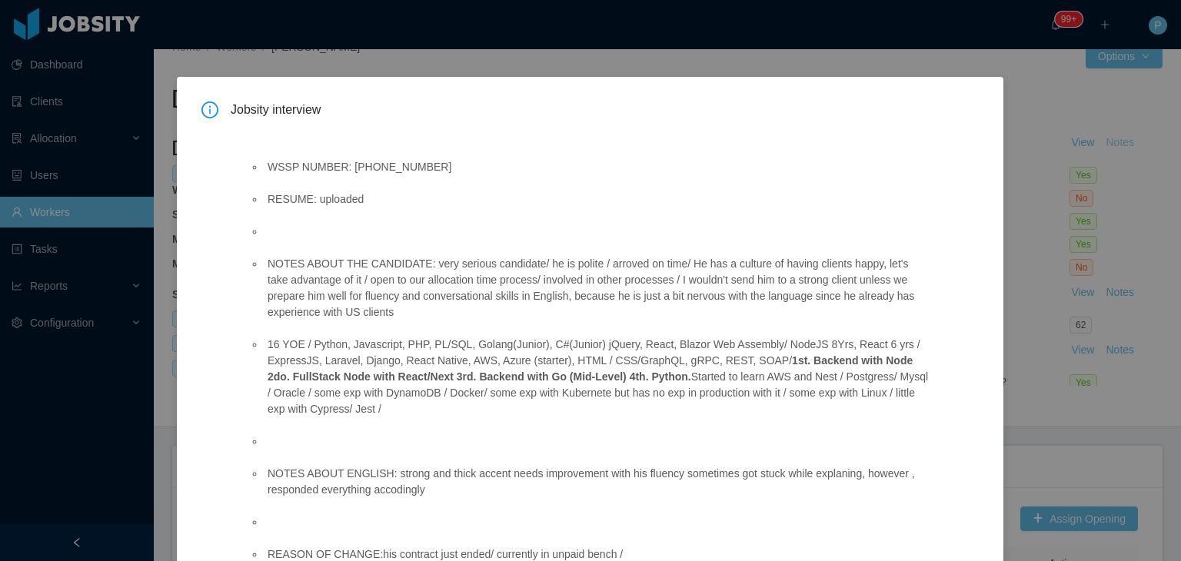
scroll to position [308, 0]
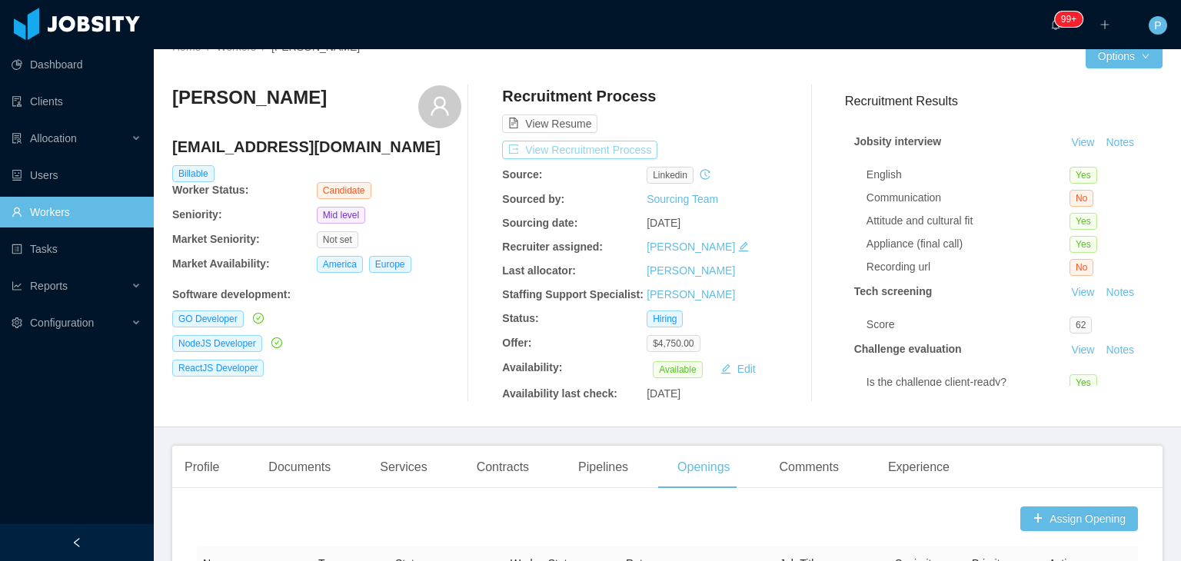
click at [618, 142] on button "View Recruitment Process" at bounding box center [579, 150] width 155 height 18
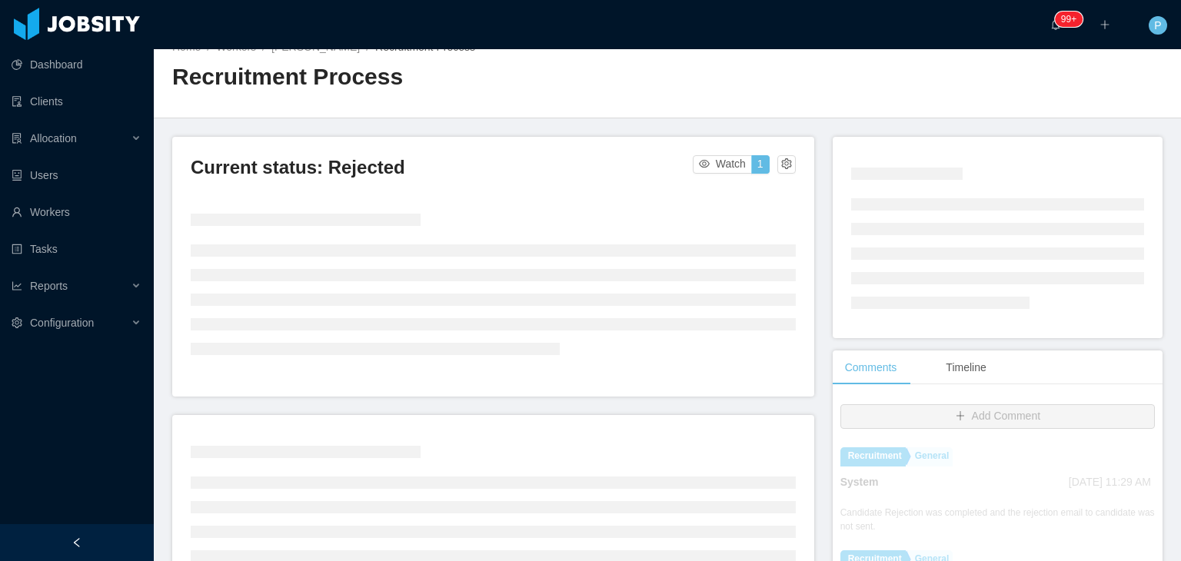
click at [775, 95] on div "Home / Workers / Israel Guimarães / Recruitment Process / Recruitment Process" at bounding box center [668, 73] width 1028 height 92
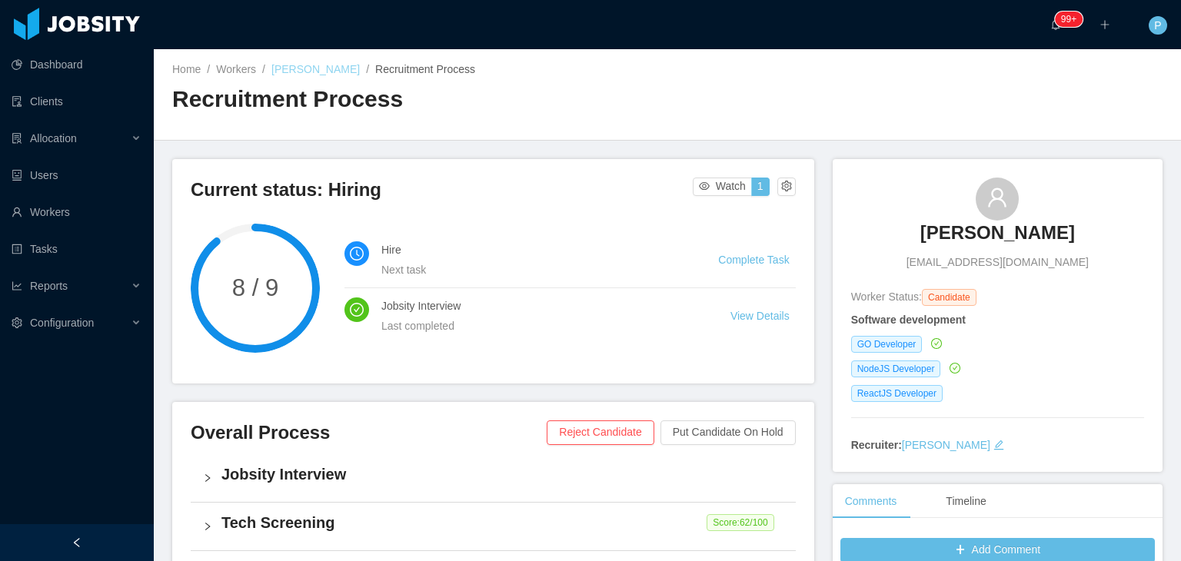
click at [315, 72] on link "Wilowayne De la Cruz" at bounding box center [316, 69] width 88 height 12
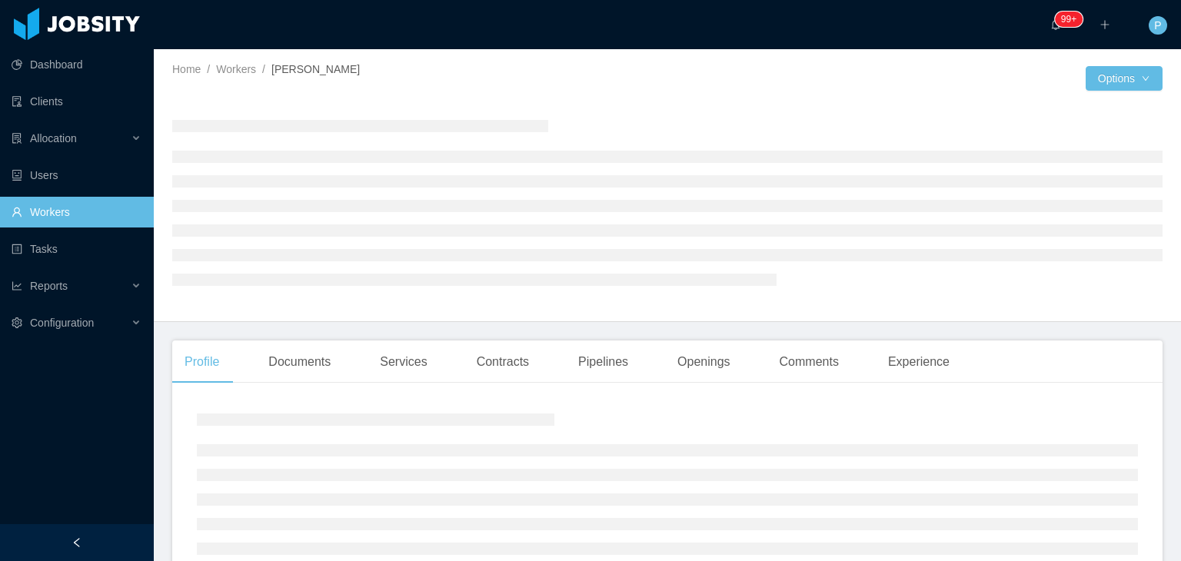
click at [552, 71] on div "Home / Workers / Wilowayne De la Cruz /" at bounding box center [419, 70] width 495 height 16
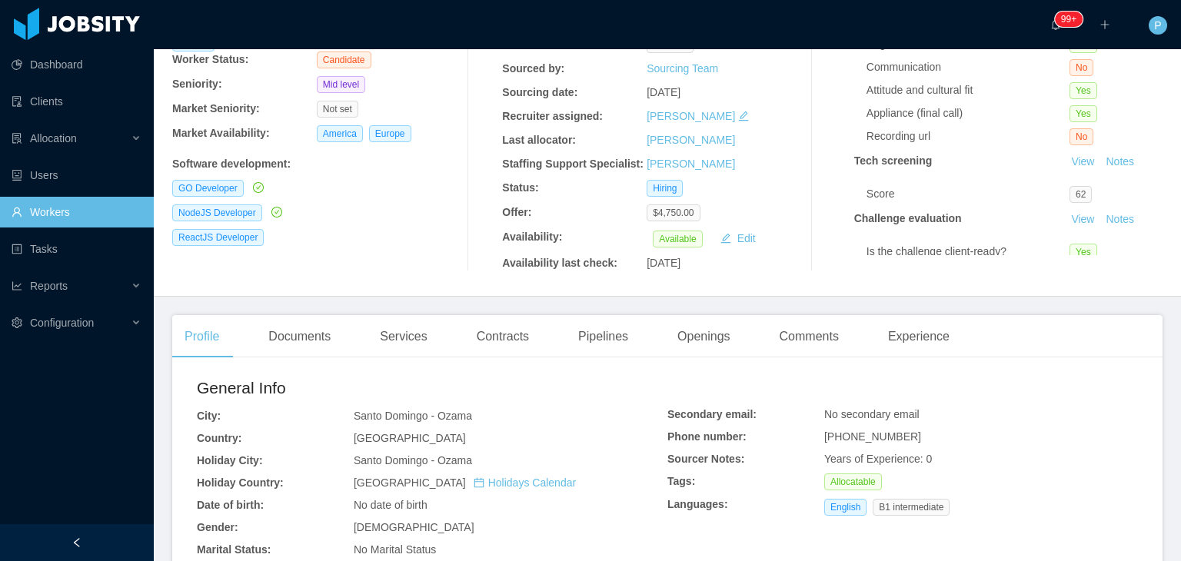
scroll to position [246, 0]
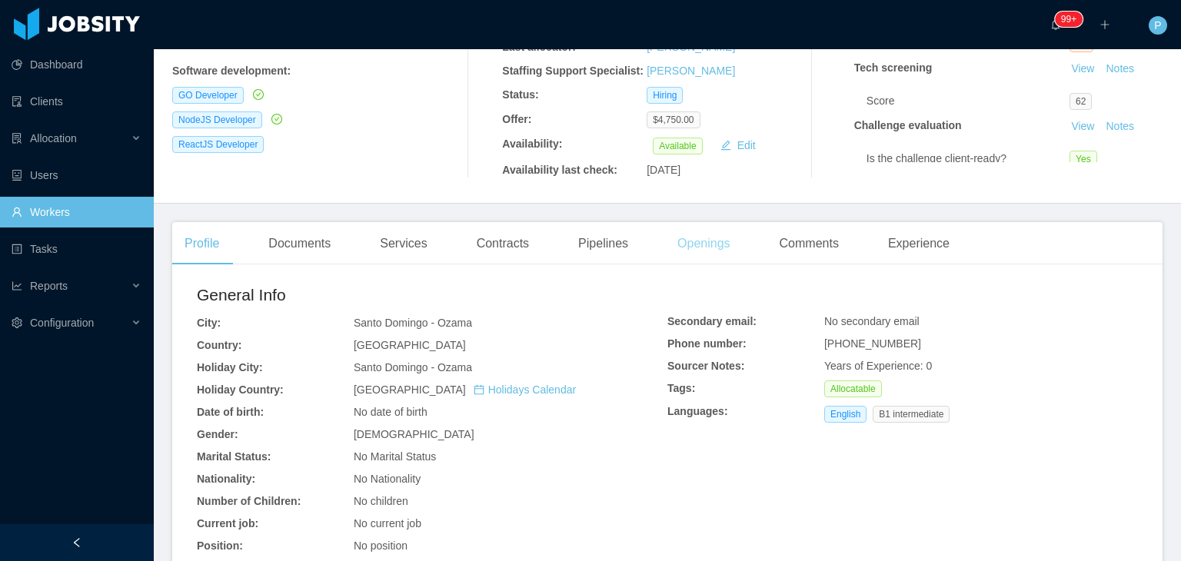
click at [689, 253] on div "Openings" at bounding box center [704, 243] width 78 height 43
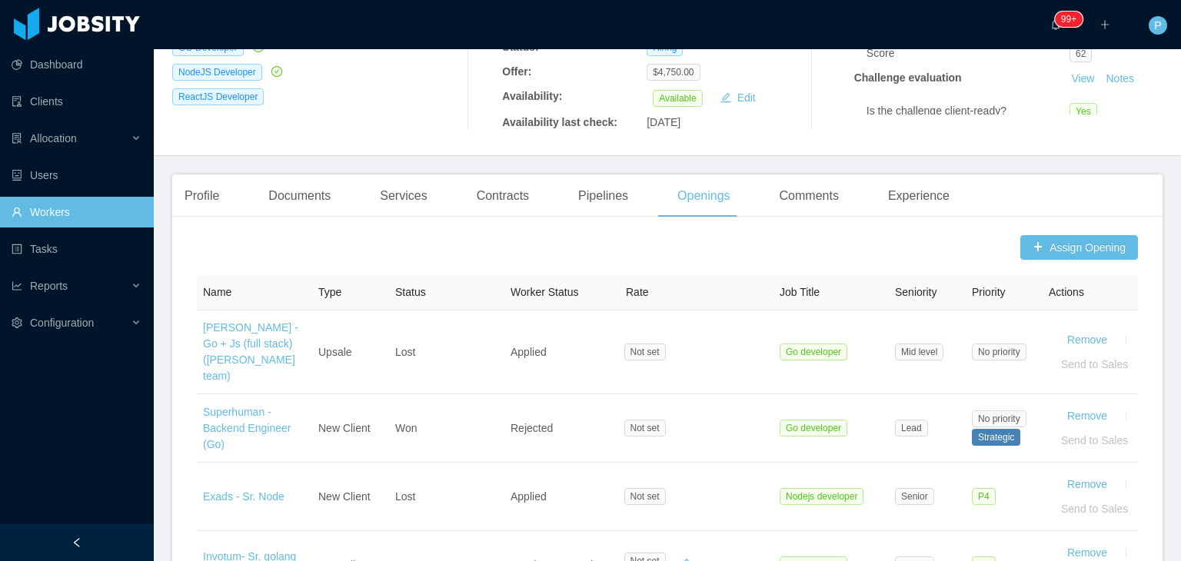
scroll to position [172, 0]
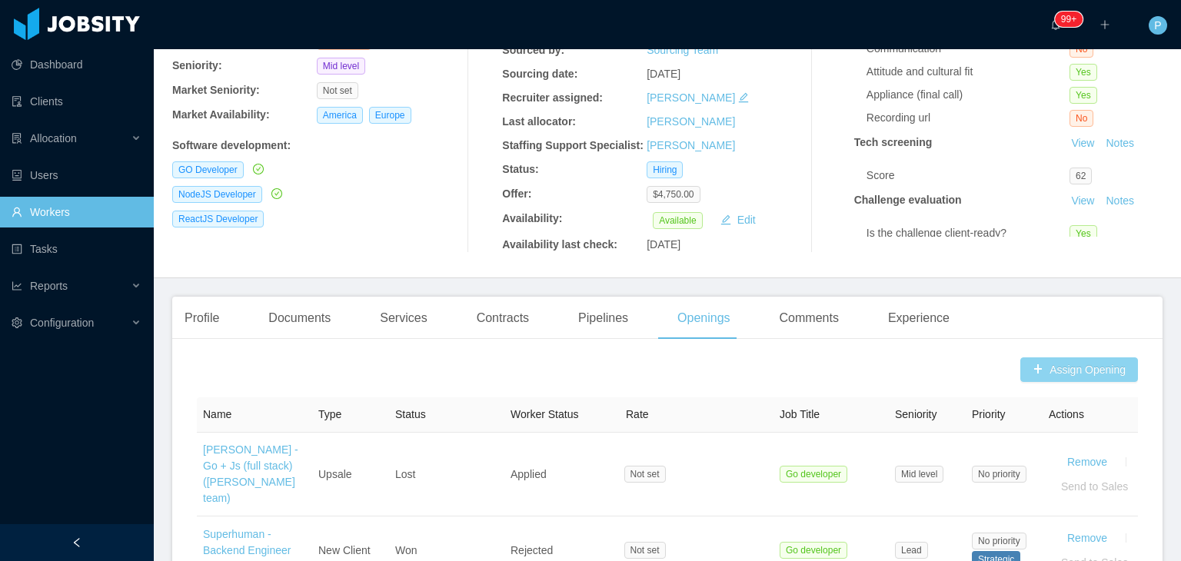
click at [1024, 381] on button "Assign Opening" at bounding box center [1080, 370] width 118 height 25
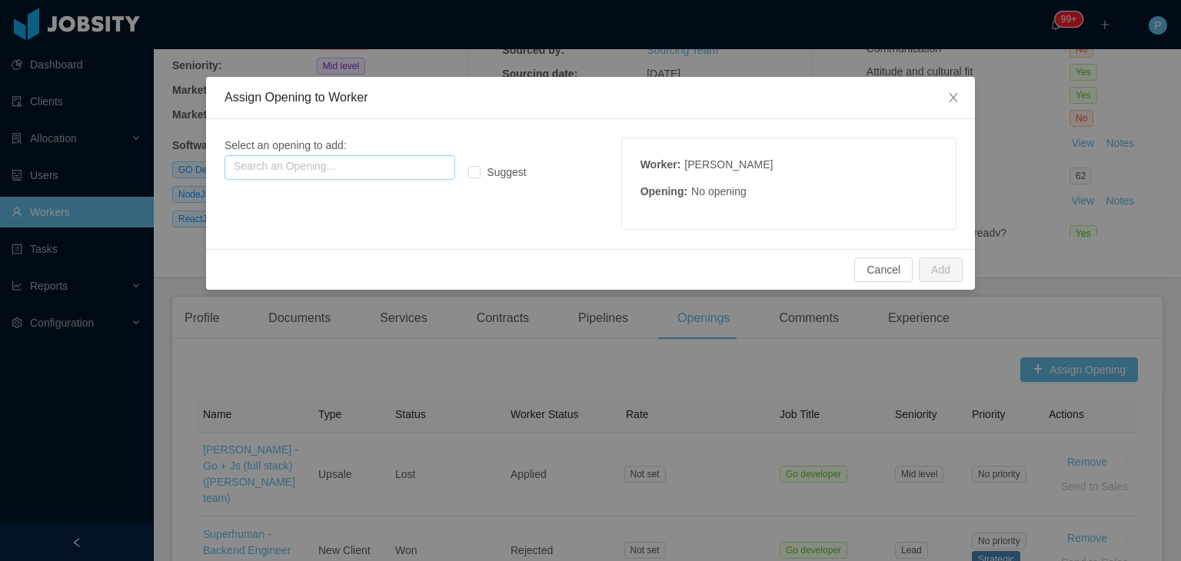
click at [436, 168] on input "text" at bounding box center [340, 167] width 231 height 25
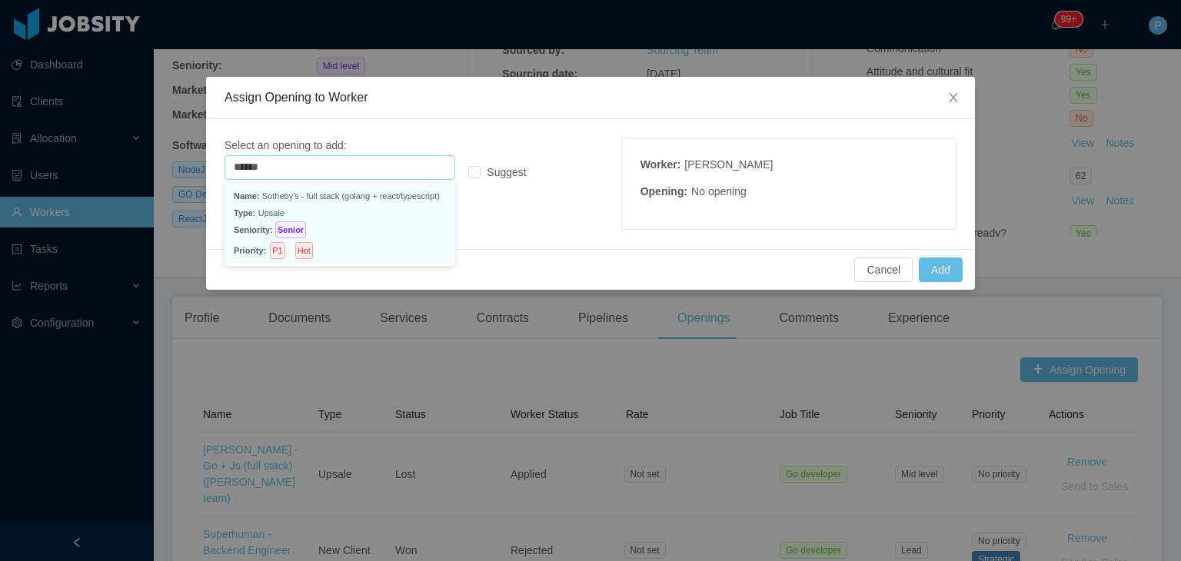
click at [388, 222] on p "Seniority: Senior" at bounding box center [340, 230] width 212 height 17
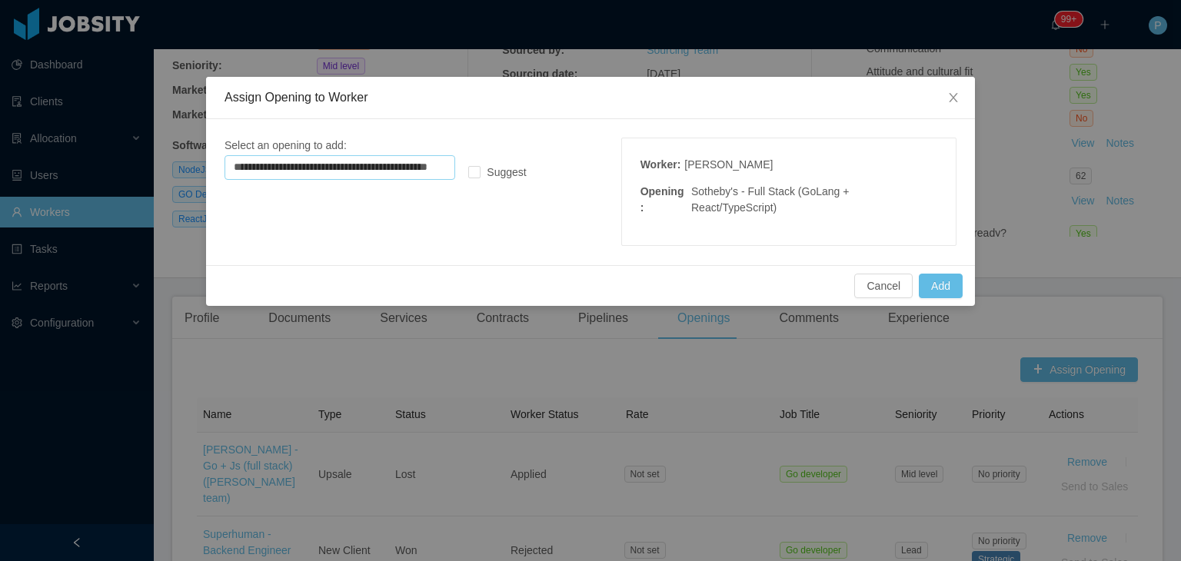
type input "**********"
click at [943, 274] on button "Add" at bounding box center [941, 286] width 44 height 25
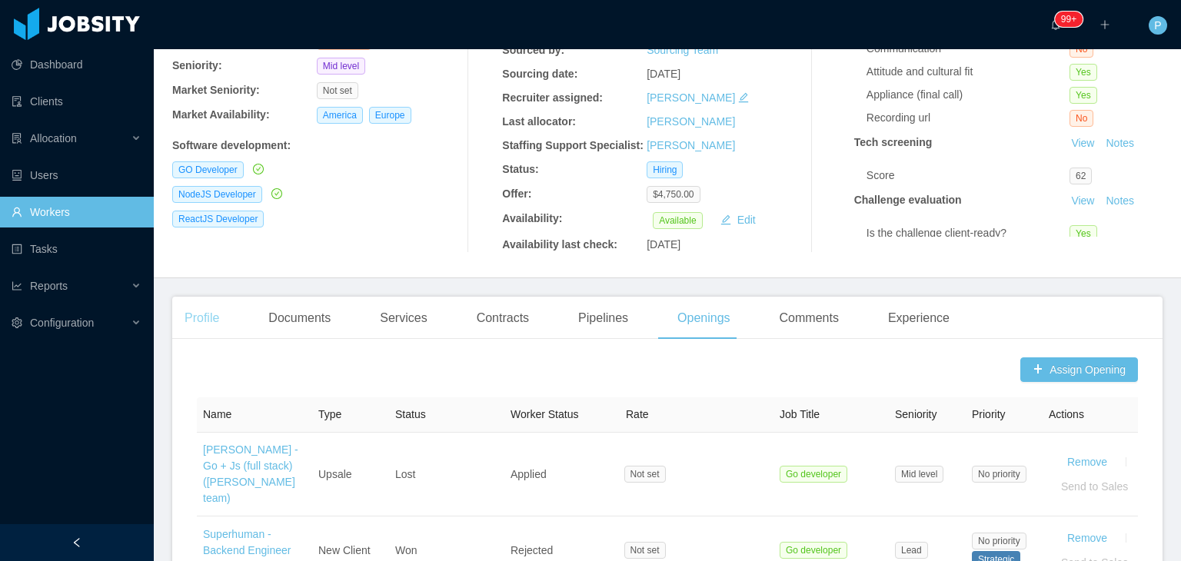
click at [198, 316] on div "Profile" at bounding box center [201, 318] width 59 height 43
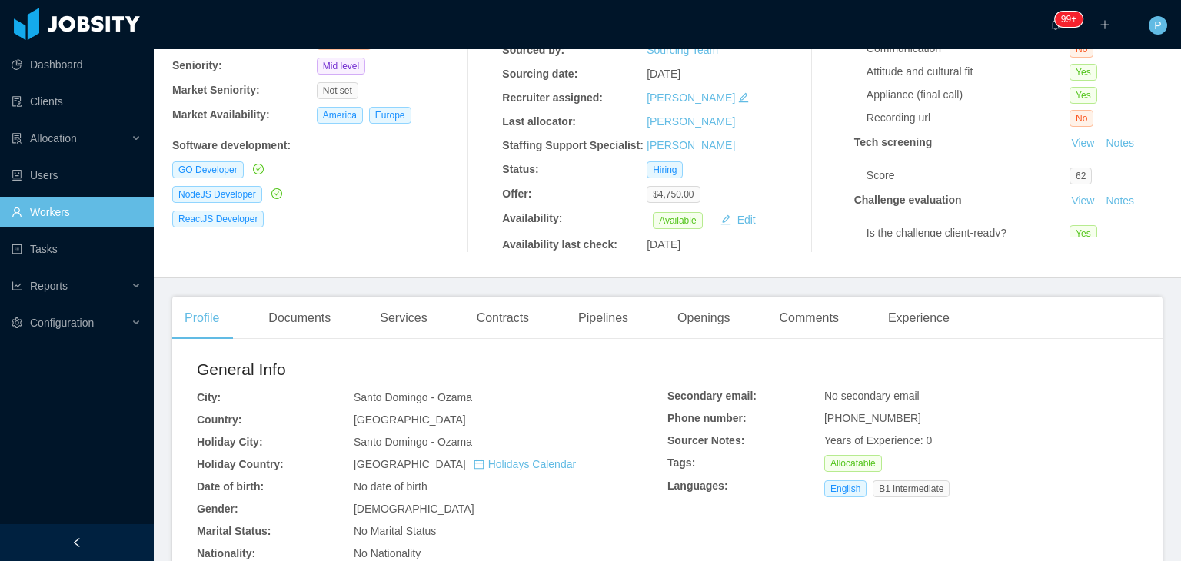
click at [332, 264] on div "Wilowayne De la Cruz wilo0087@gmail.com Billable Worker Status: Candidate Senio…" at bounding box center [667, 94] width 991 height 341
click at [114, 206] on link "Workers" at bounding box center [77, 212] width 130 height 31
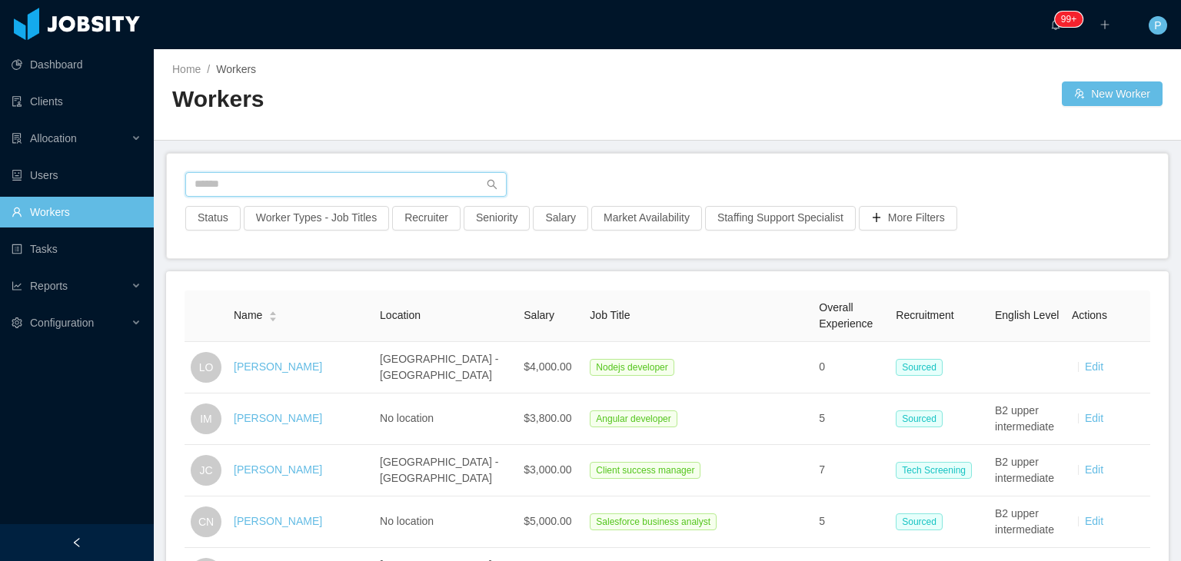
click at [357, 176] on input "text" at bounding box center [345, 184] width 321 height 25
paste input "**********"
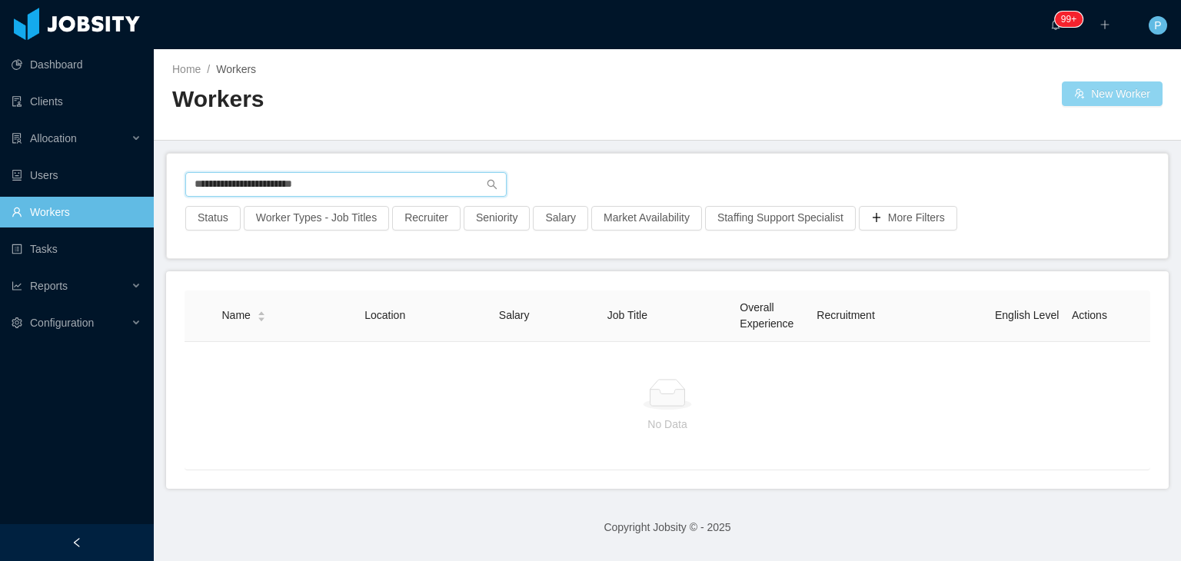
type input "**********"
click at [1083, 96] on button "New Worker" at bounding box center [1112, 94] width 101 height 25
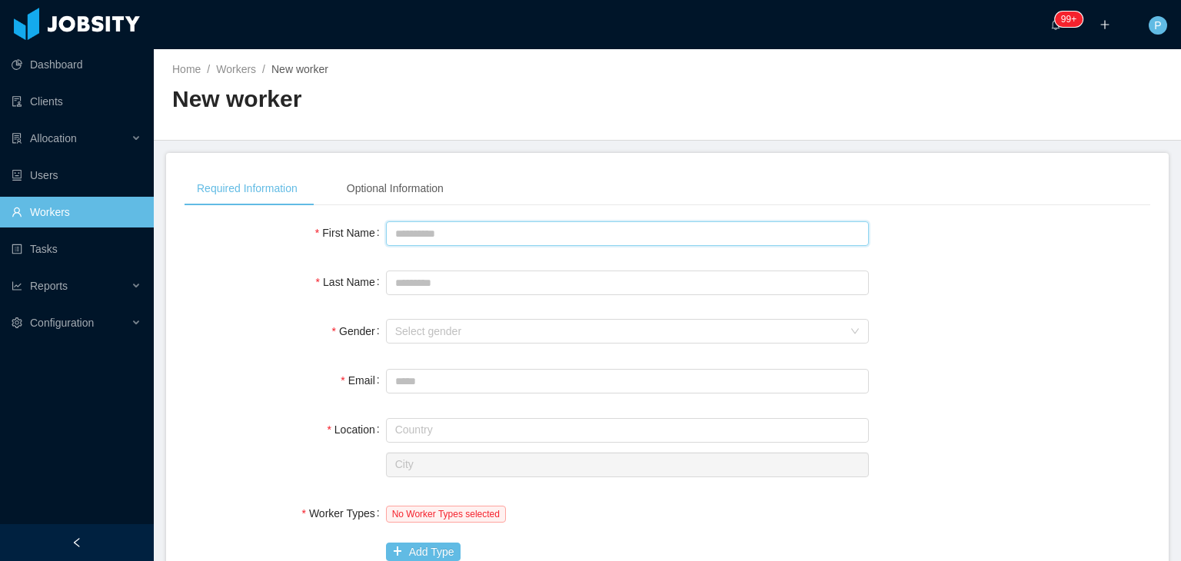
click at [643, 232] on input "First Name" at bounding box center [627, 234] width 483 height 25
type input "****"
click at [647, 272] on input "Last Name" at bounding box center [627, 283] width 483 height 25
paste input "**********"
click at [509, 334] on div "Select gender" at bounding box center [619, 331] width 448 height 15
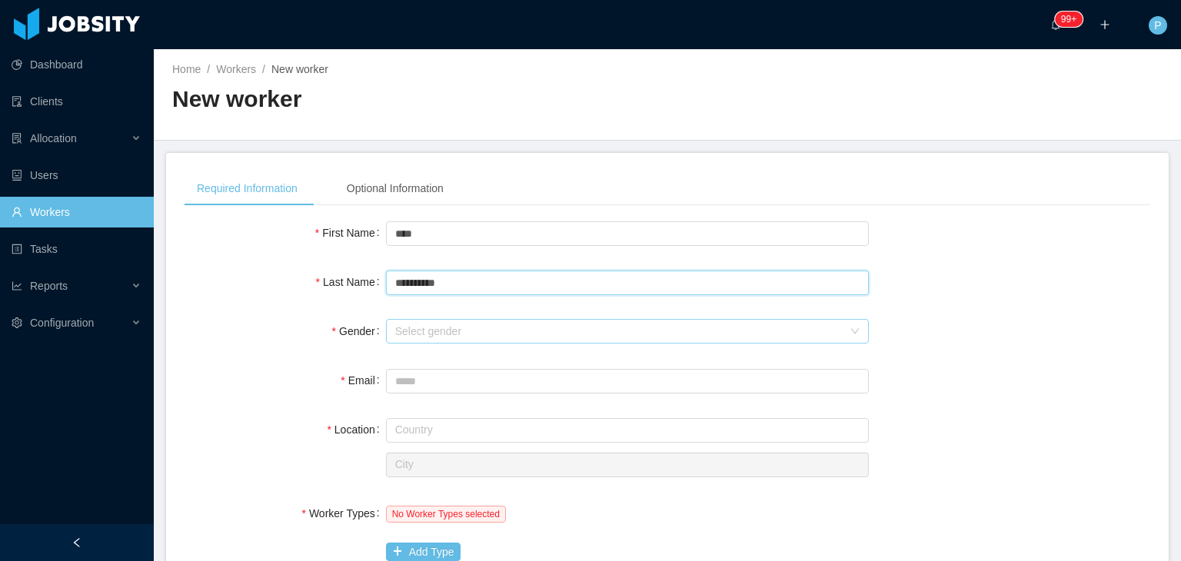
type input "**********"
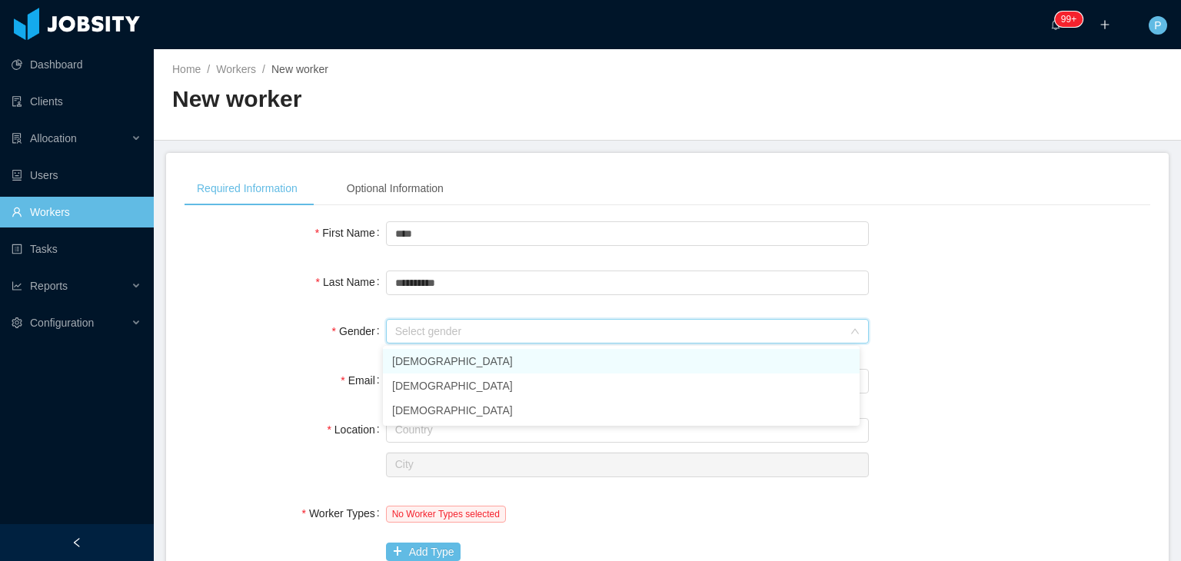
click at [461, 364] on li "[DEMOGRAPHIC_DATA]" at bounding box center [621, 361] width 477 height 25
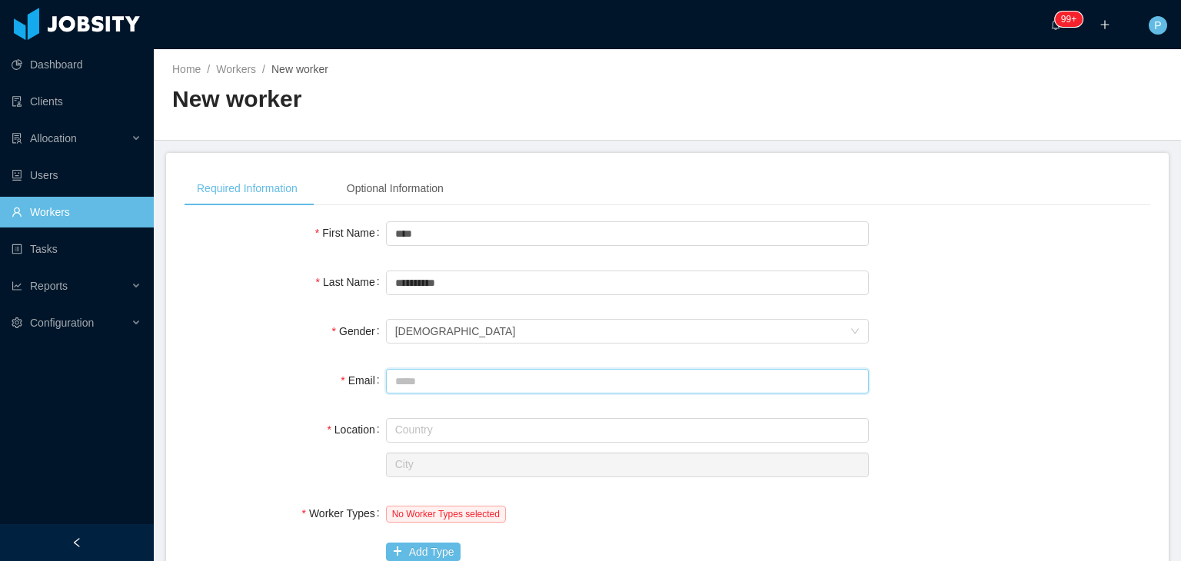
click at [461, 386] on input "Email" at bounding box center [627, 381] width 483 height 25
paste input "**********"
type input "**********"
click at [416, 422] on input "text" at bounding box center [627, 430] width 483 height 25
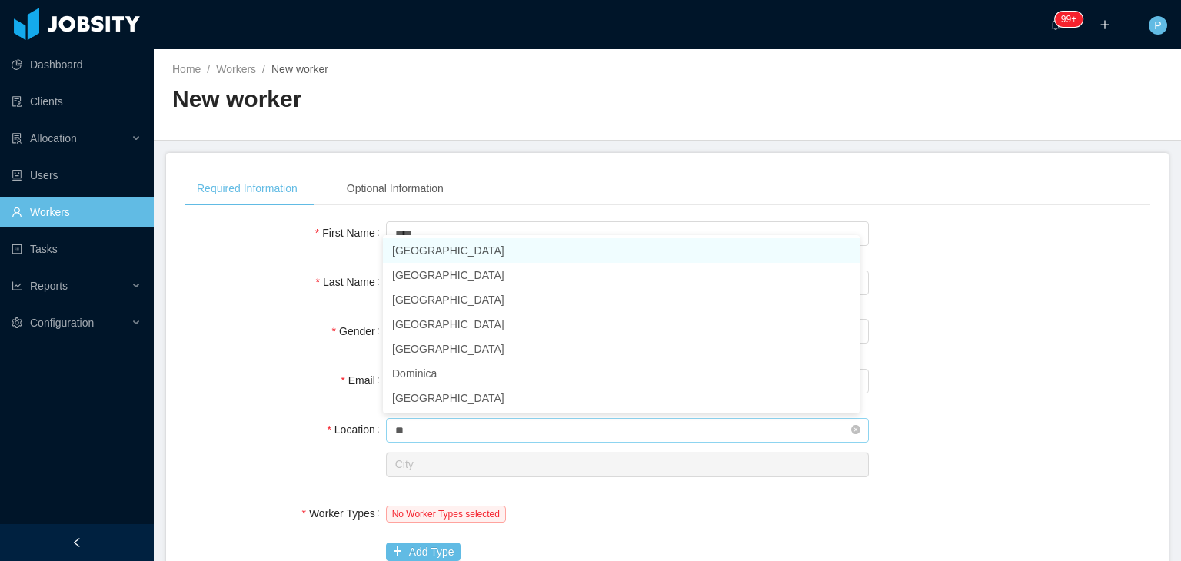
click at [416, 422] on input "**" at bounding box center [627, 430] width 483 height 25
drag, startPoint x: 445, startPoint y: 263, endPoint x: 462, endPoint y: 249, distance: 21.9
click at [462, 249] on ul "Canada Central African Republic Cameroon Costa Rica Cape Verde Dominica Dominic…" at bounding box center [621, 324] width 477 height 178
click at [462, 249] on li "Canada" at bounding box center [621, 250] width 477 height 25
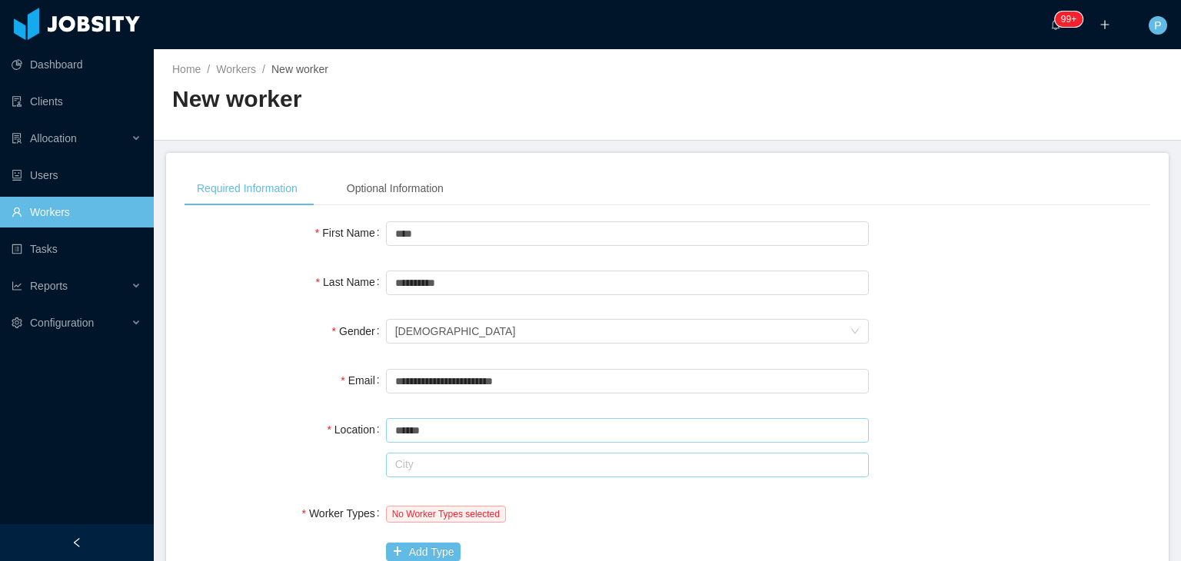
type input "******"
click at [471, 464] on input "text" at bounding box center [627, 465] width 483 height 25
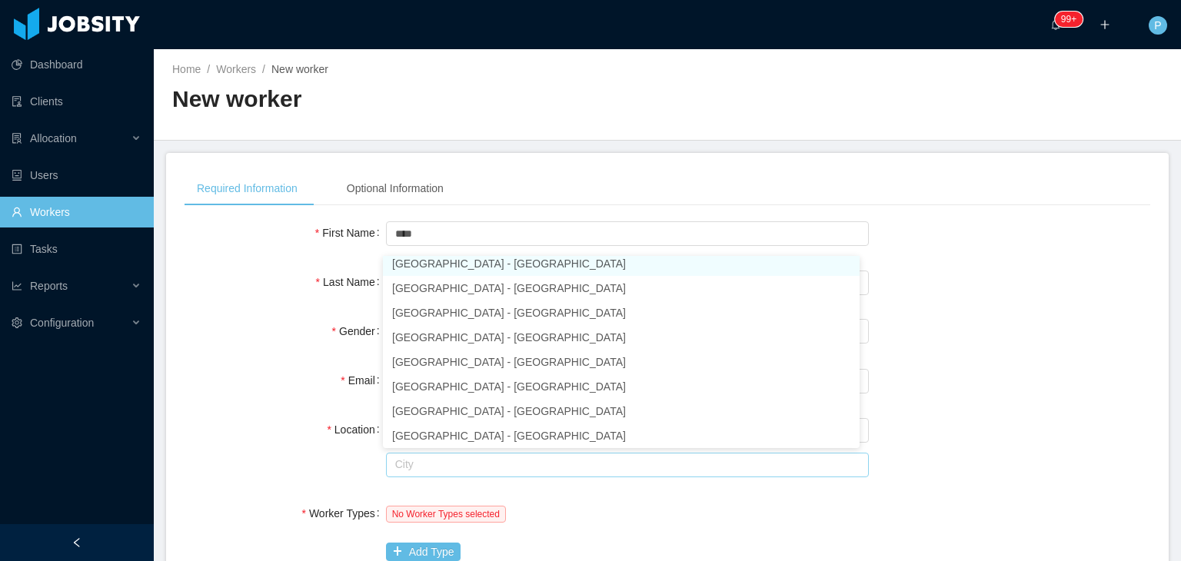
scroll to position [3, 0]
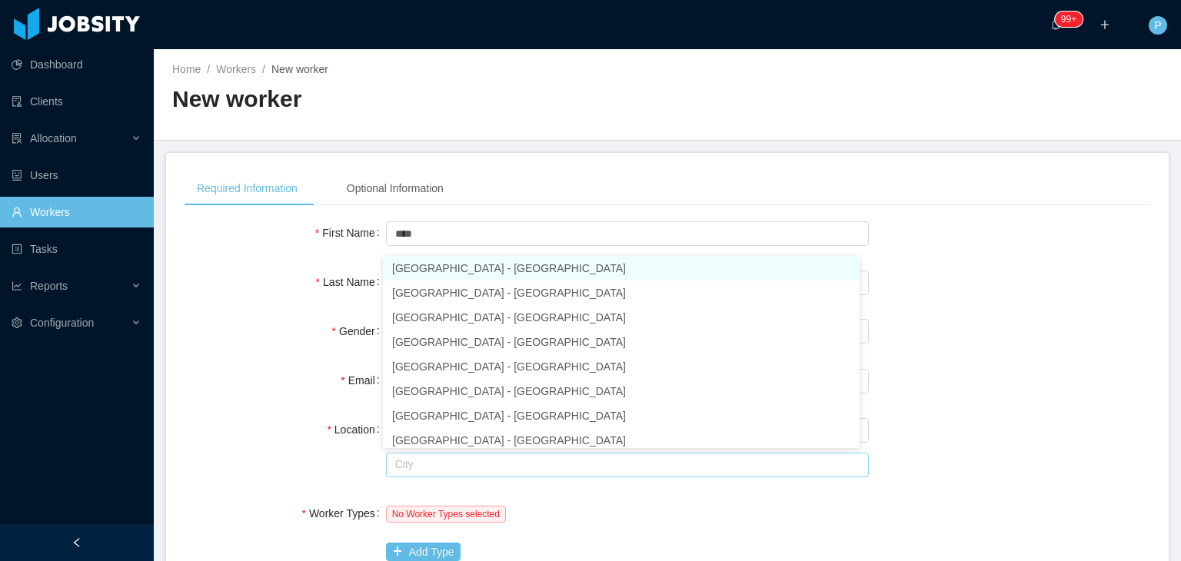
click at [488, 272] on li "Toronto - Ontario" at bounding box center [621, 268] width 477 height 25
type input "*******"
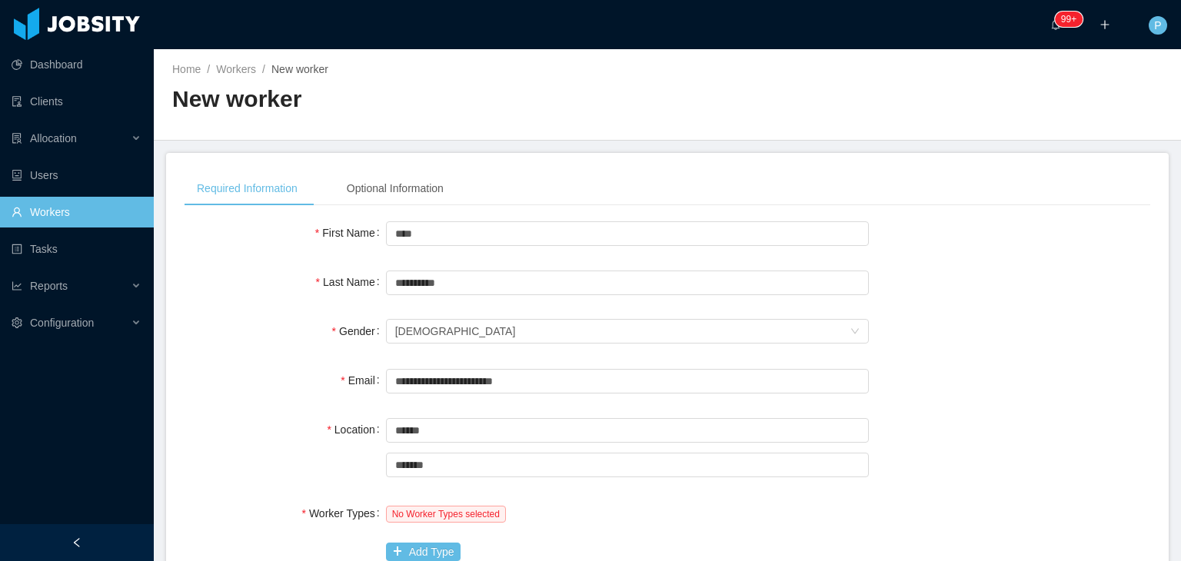
click at [262, 425] on div "Location" at bounding box center [286, 430] width 202 height 31
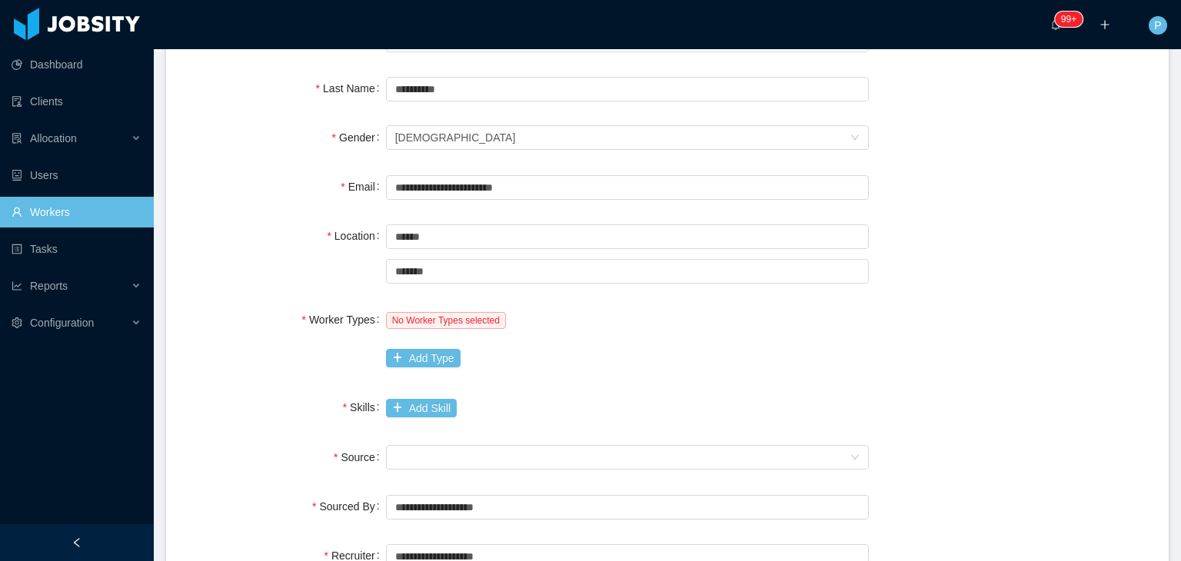
scroll to position [338, 0]
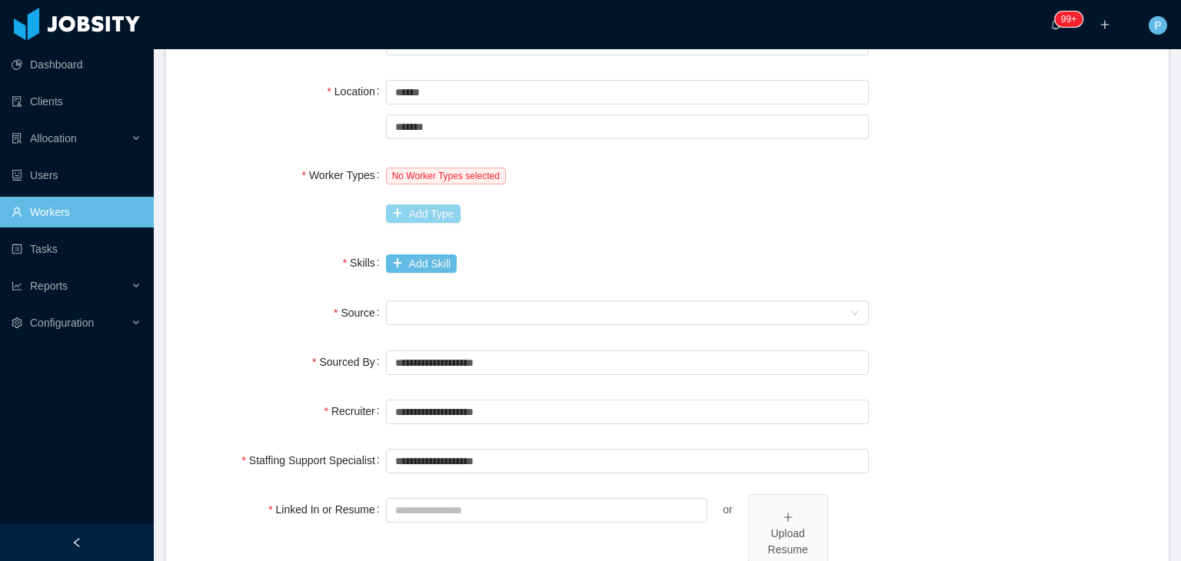
click at [411, 213] on button "Add Type" at bounding box center [423, 214] width 75 height 18
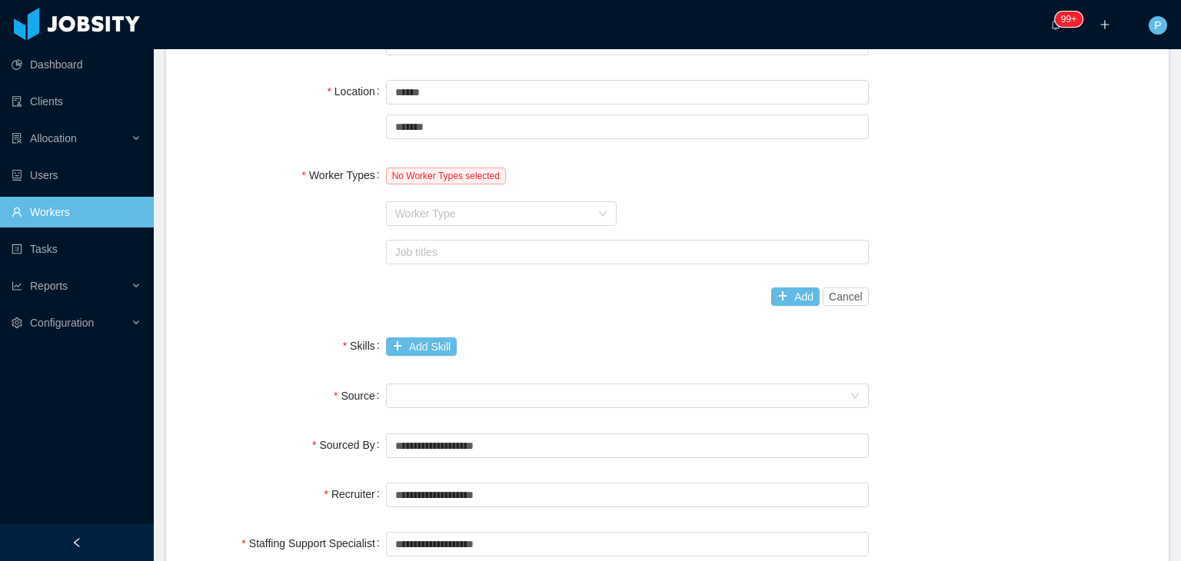
click at [411, 213] on div "Worker Type" at bounding box center [492, 213] width 195 height 15
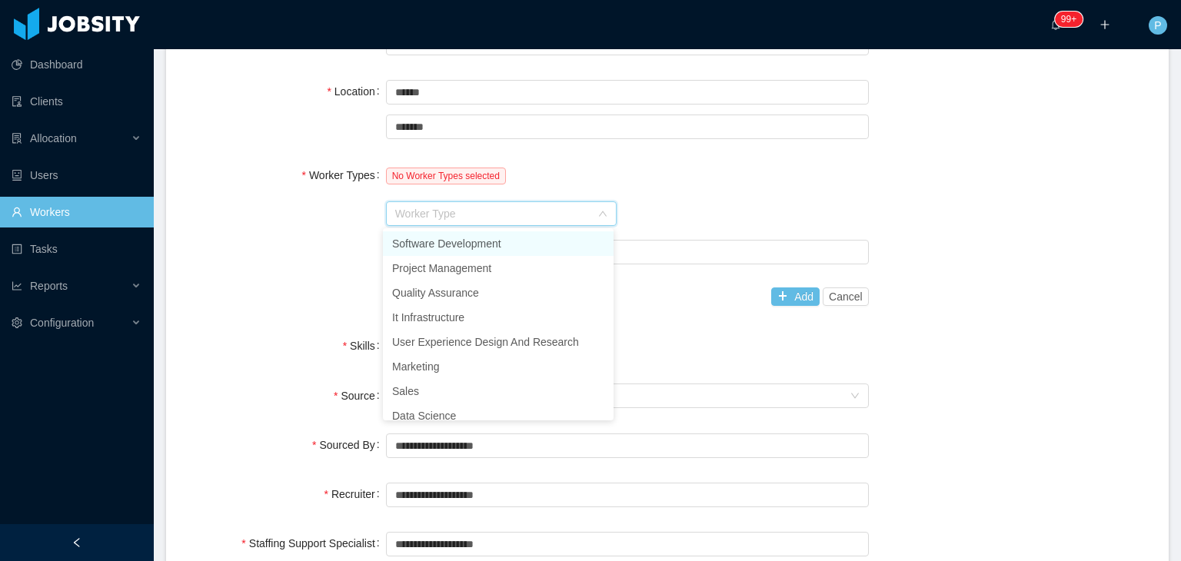
click at [428, 242] on li "Software Development" at bounding box center [498, 244] width 231 height 25
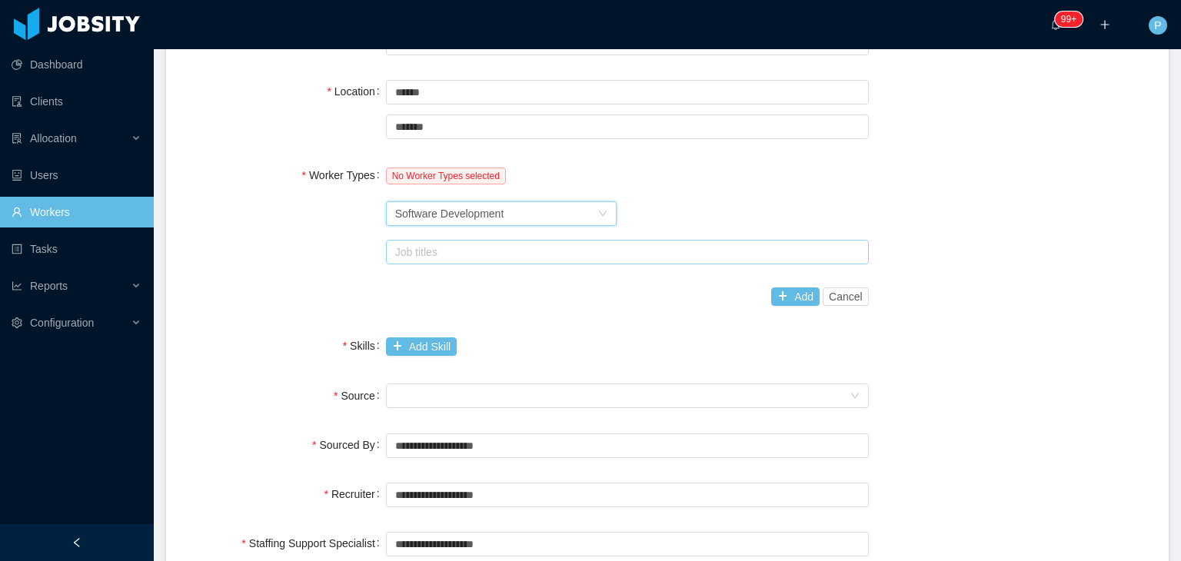
click at [430, 250] on div "Job titles" at bounding box center [624, 252] width 458 height 15
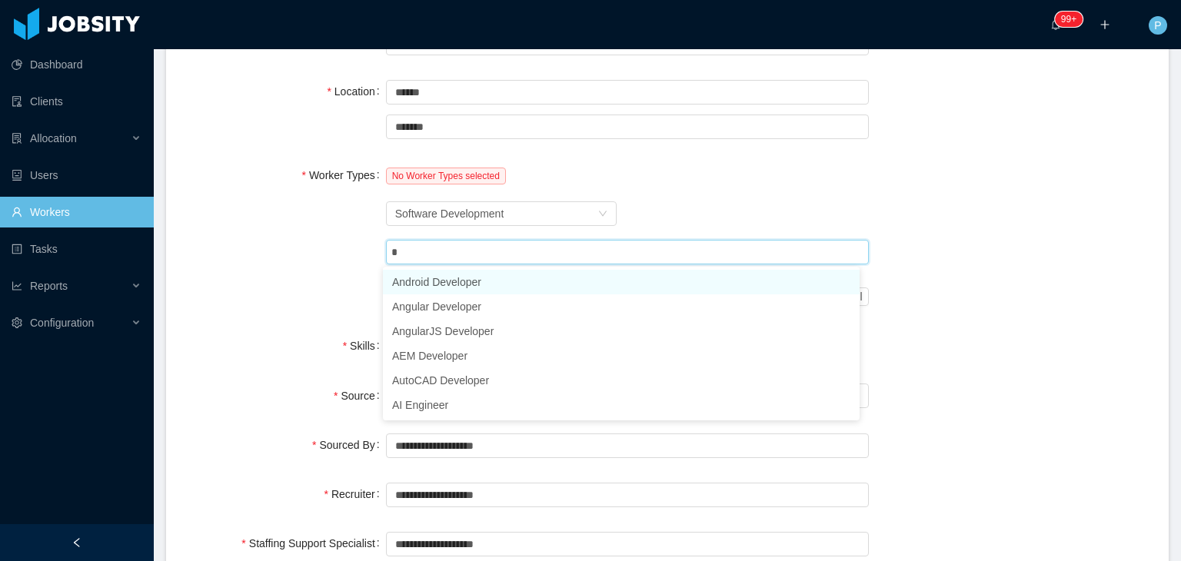
type input "**"
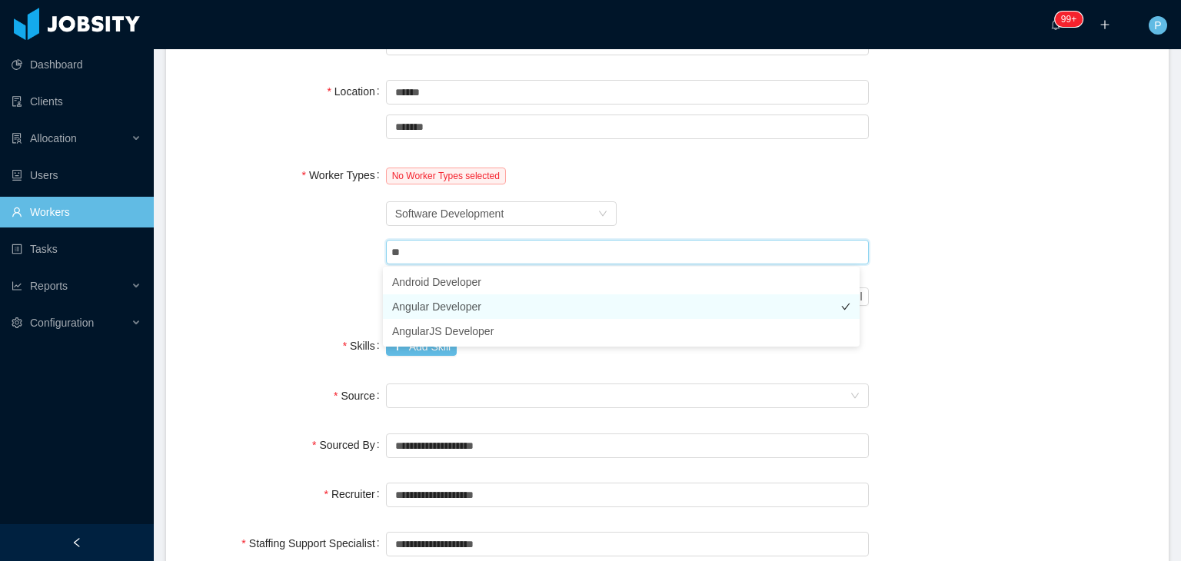
click at [445, 302] on li "Angular Developer" at bounding box center [621, 307] width 477 height 25
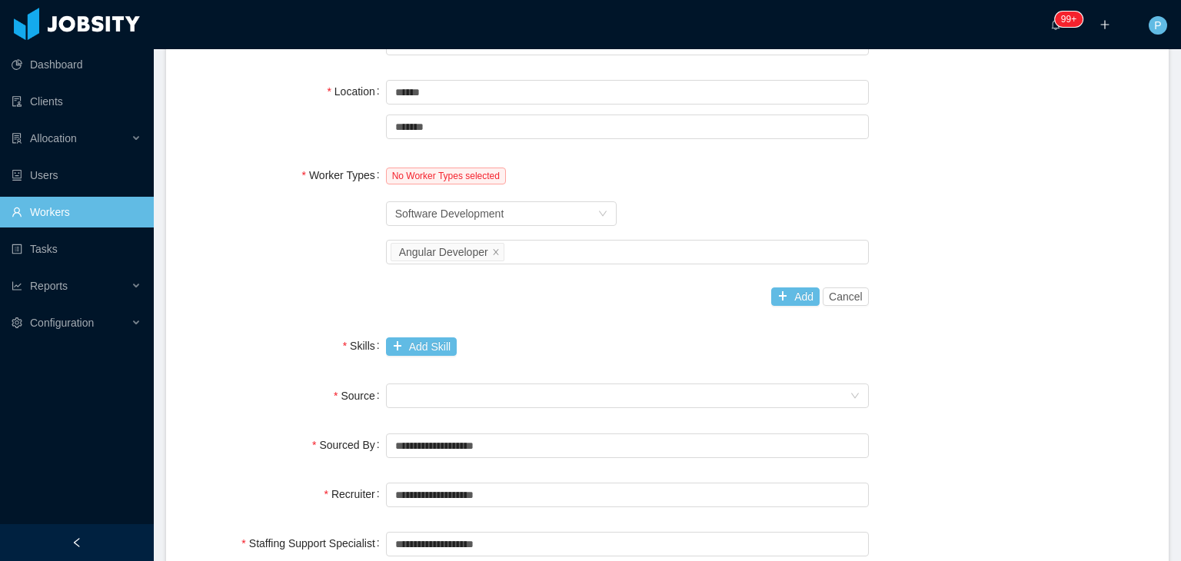
click at [308, 274] on div "Worker Types No Worker Types selected Worker Type Software Development Job titl…" at bounding box center [668, 236] width 966 height 152
click at [803, 299] on button "Add" at bounding box center [795, 297] width 48 height 18
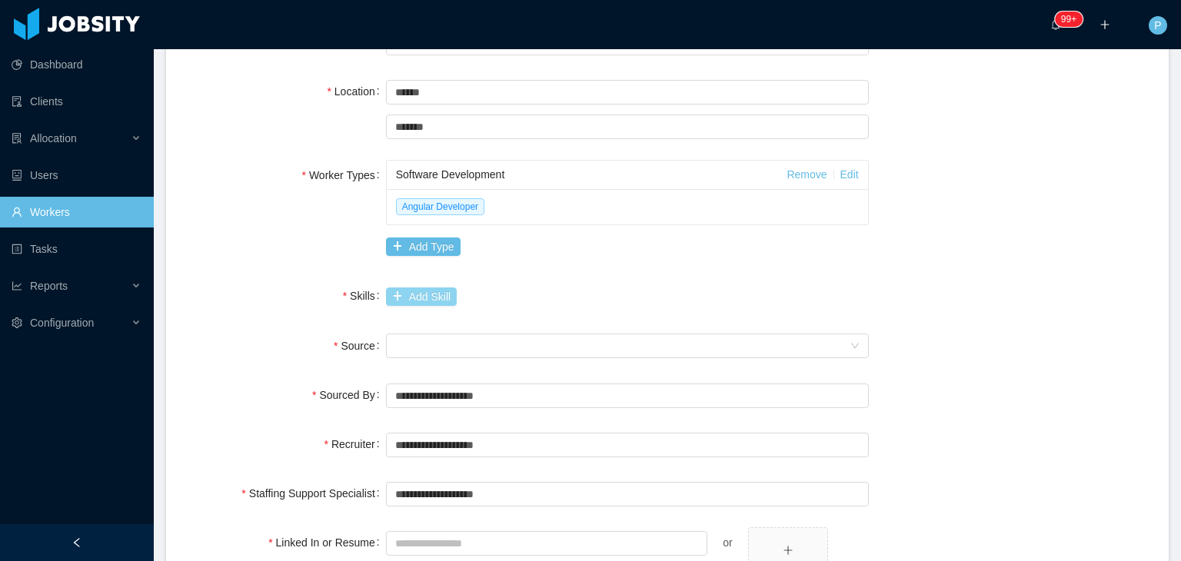
click at [418, 296] on button "Add Skill" at bounding box center [421, 297] width 71 height 18
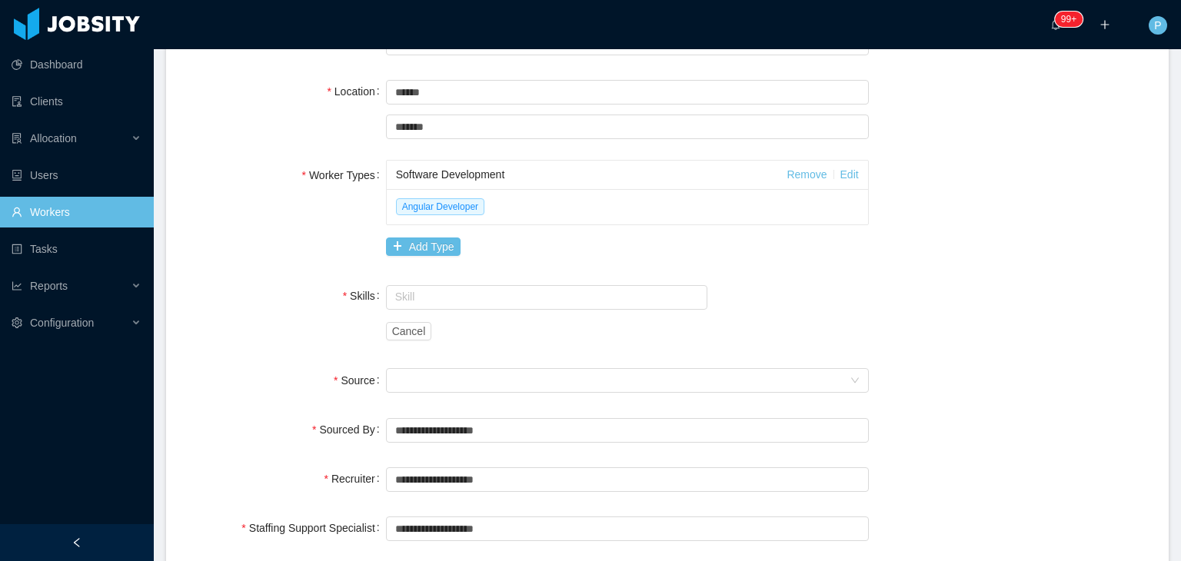
click at [418, 296] on input "text" at bounding box center [547, 297] width 322 height 25
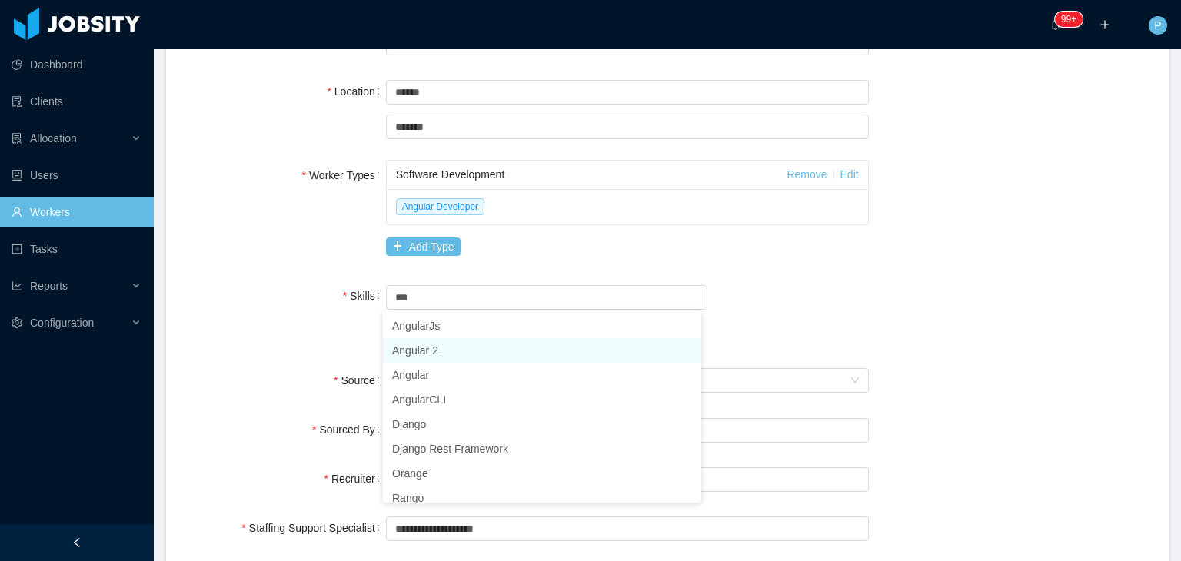
click at [438, 345] on li "Angular 2" at bounding box center [542, 350] width 318 height 25
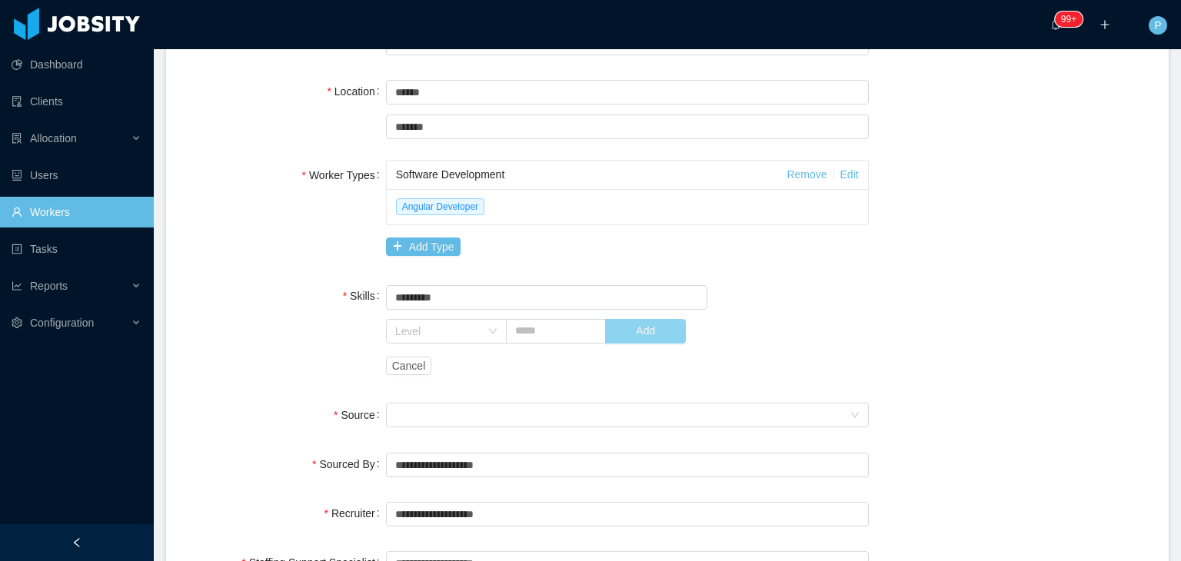
type input "*********"
click at [635, 330] on button "Add" at bounding box center [645, 331] width 81 height 25
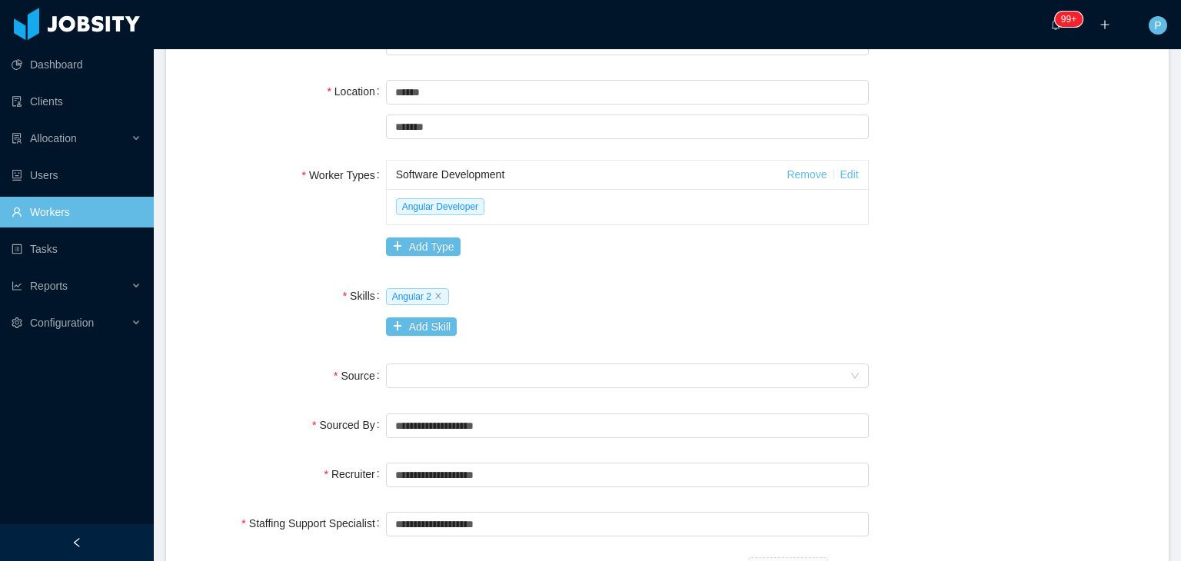
click at [611, 254] on div "Software Development Remove Edit Angular Developer Add Type" at bounding box center [627, 211] width 483 height 102
click at [531, 368] on div "Seniority" at bounding box center [622, 376] width 455 height 23
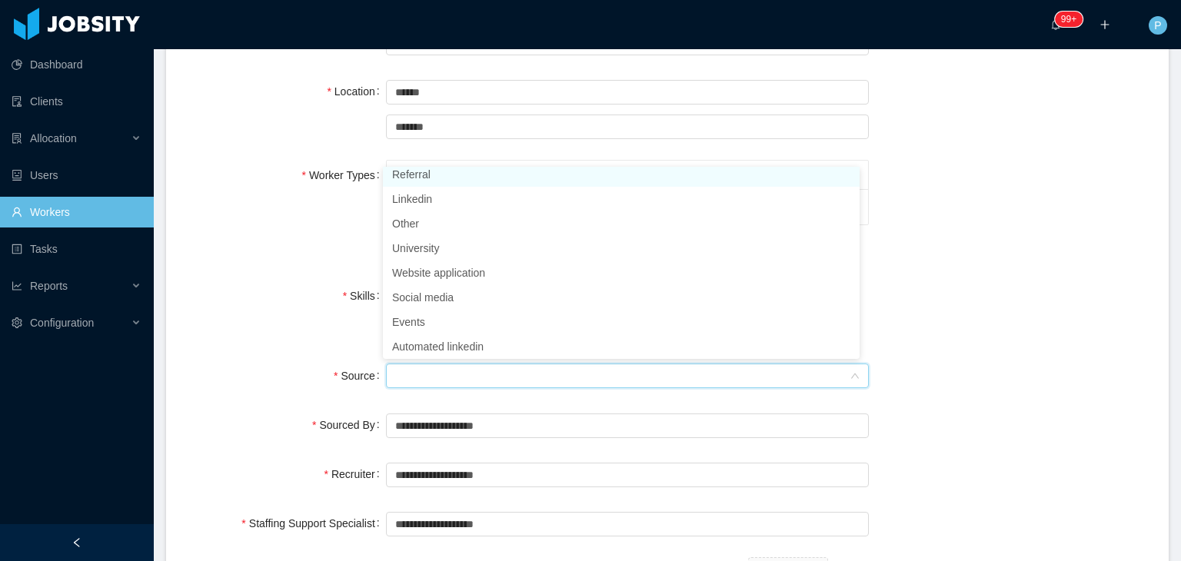
scroll to position [3, 0]
click at [421, 177] on li "Referral" at bounding box center [621, 179] width 477 height 25
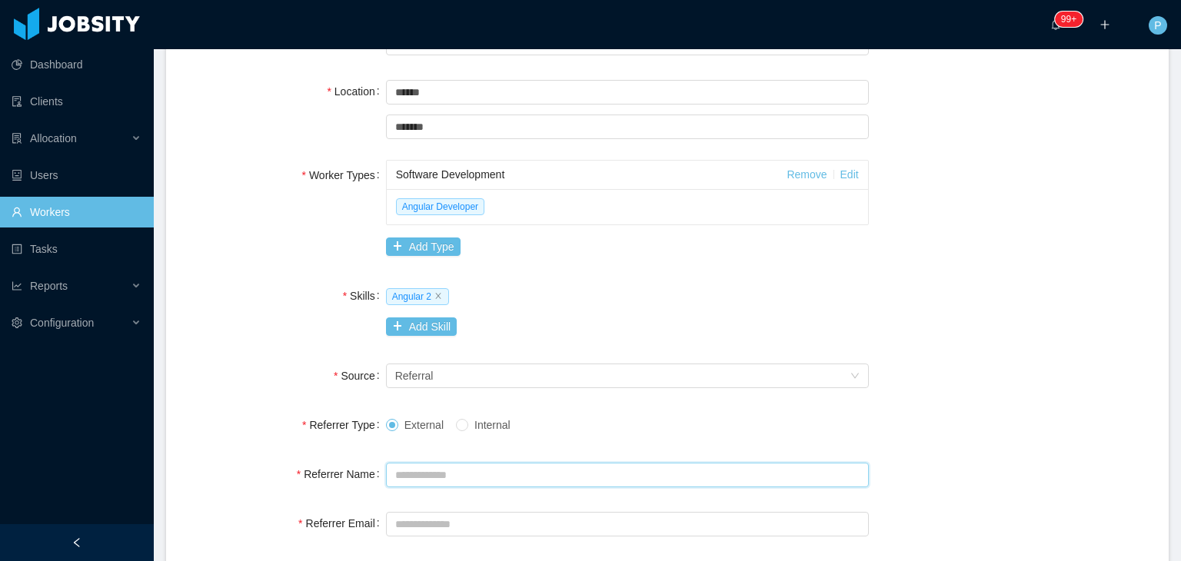
click at [430, 471] on input "Referrer Name" at bounding box center [627, 475] width 483 height 25
paste input "**********"
type input "**********"
click at [423, 521] on input "Referrer Email" at bounding box center [627, 524] width 483 height 25
paste input "**********"
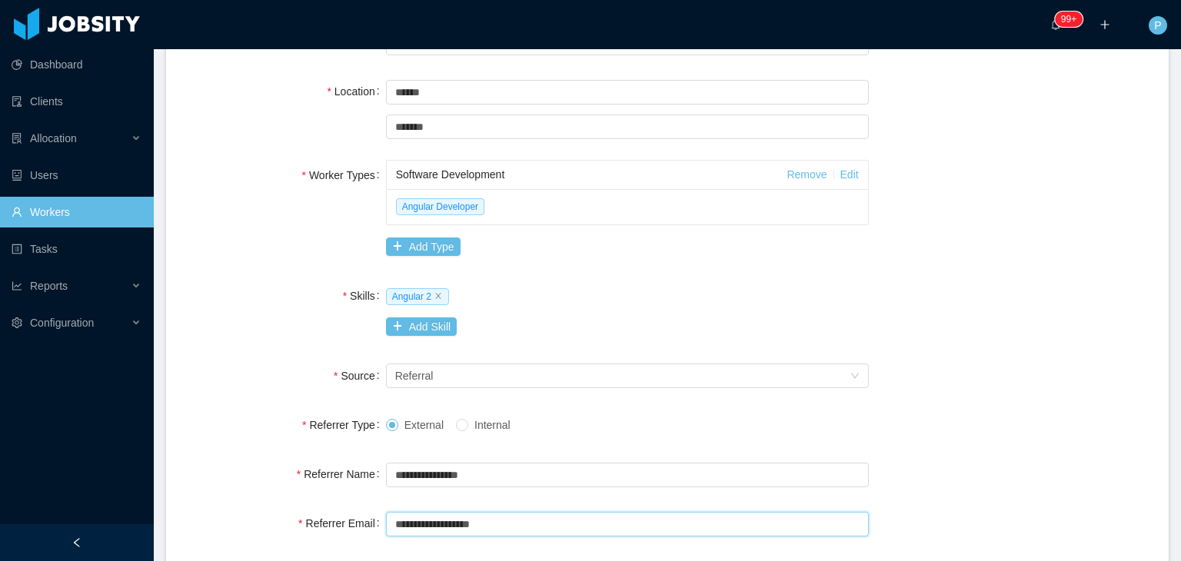
type input "**********"
click at [256, 485] on div "Referrer Name" at bounding box center [286, 474] width 202 height 31
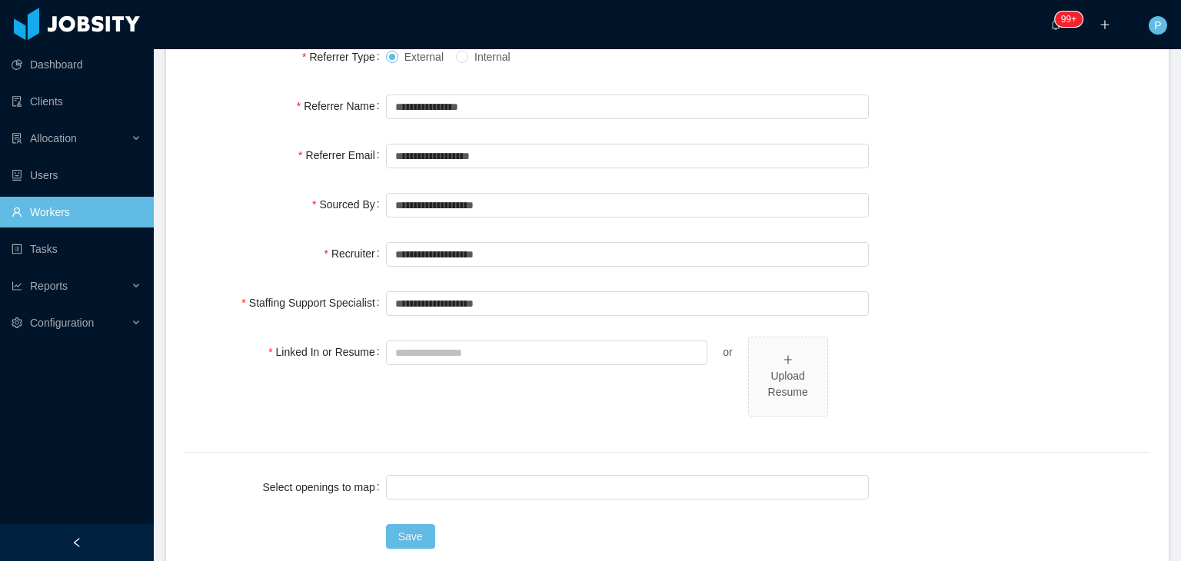
scroll to position [708, 0]
click at [458, 305] on input "text" at bounding box center [627, 303] width 483 height 25
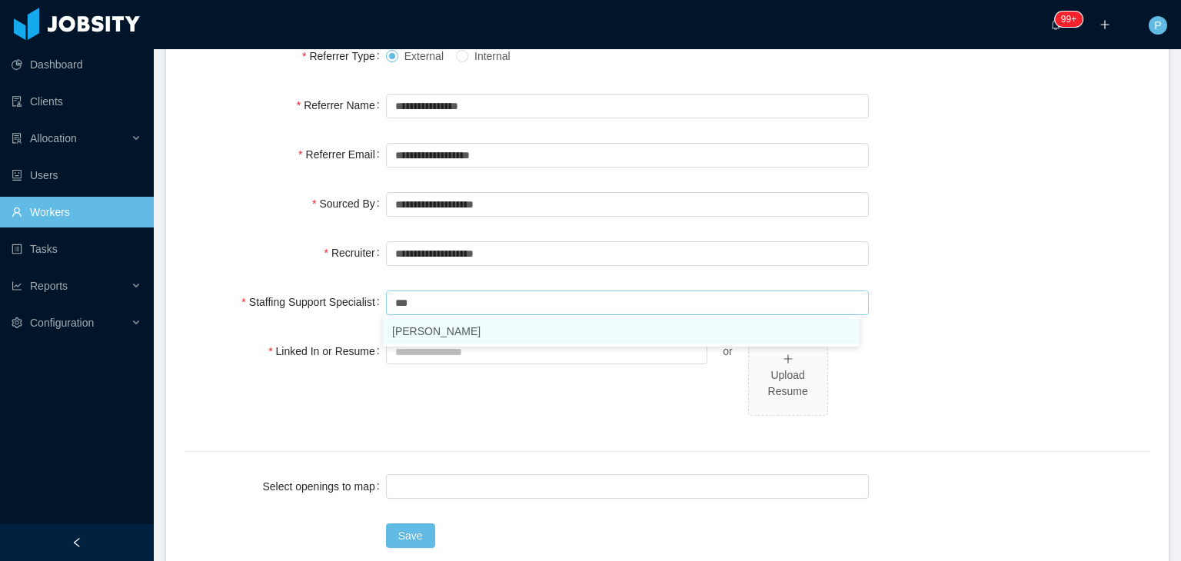
click at [476, 333] on li "Ninna Meister" at bounding box center [621, 331] width 477 height 25
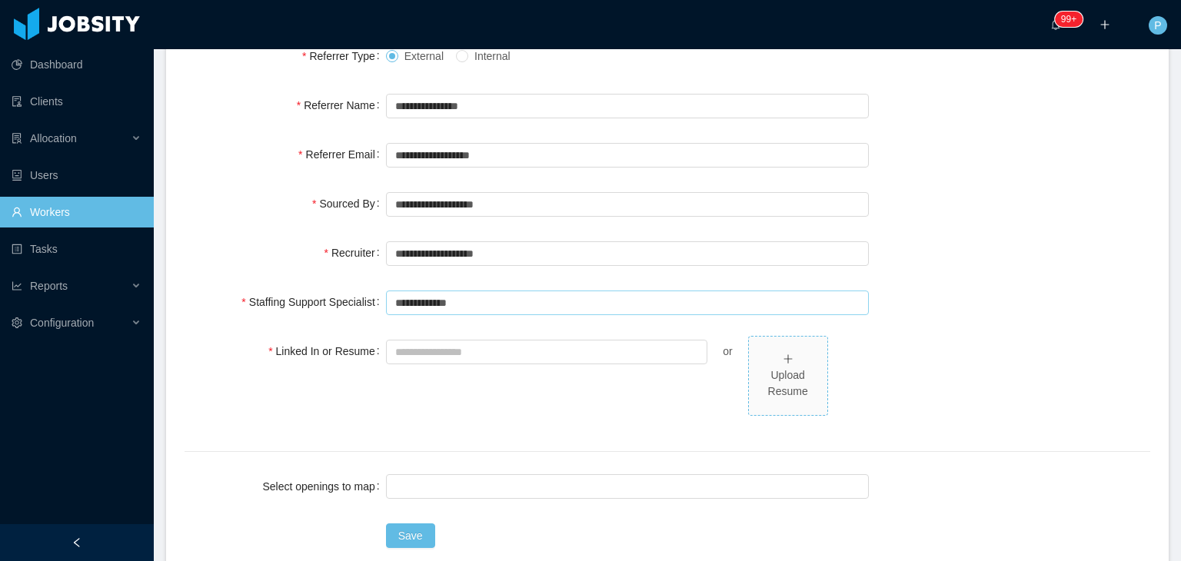
type input "**********"
click at [755, 368] on div "Upload Resume" at bounding box center [788, 384] width 66 height 32
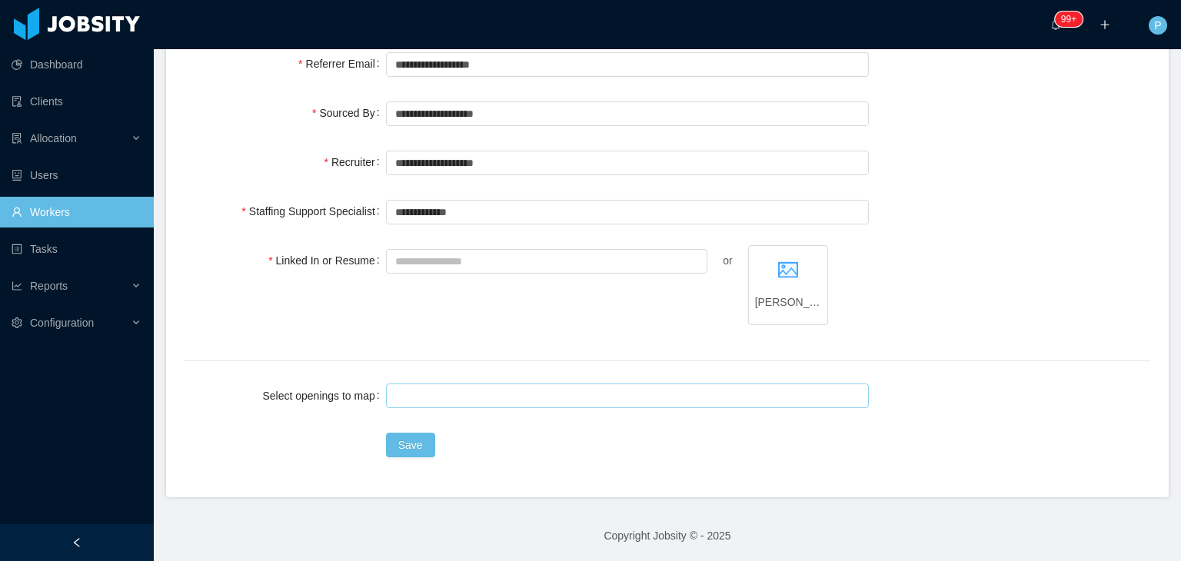
click at [566, 395] on div at bounding box center [625, 396] width 469 height 23
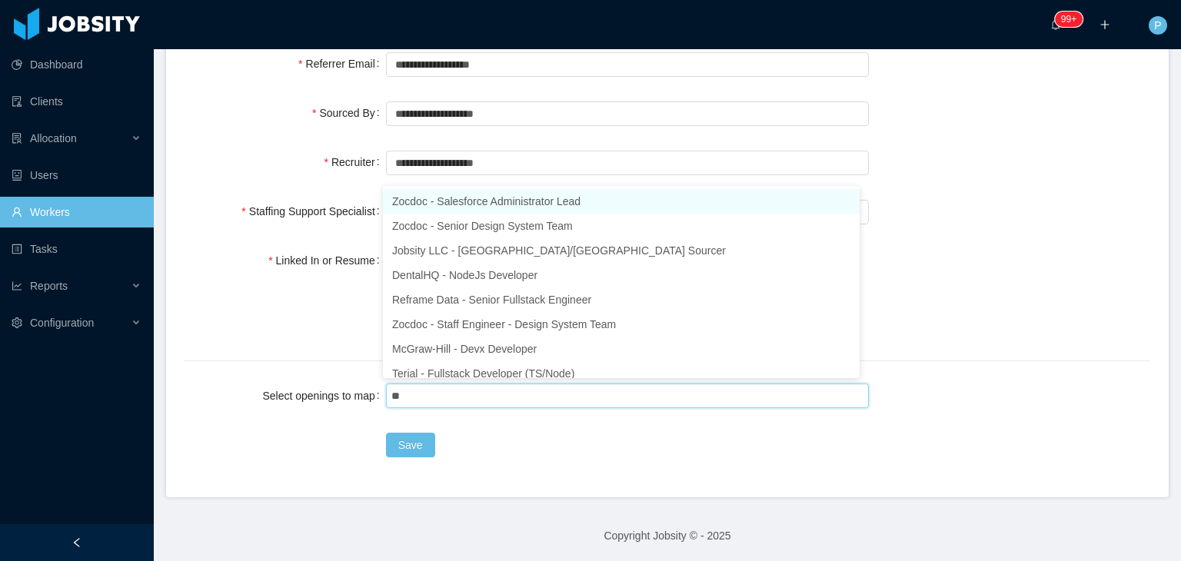
type input "***"
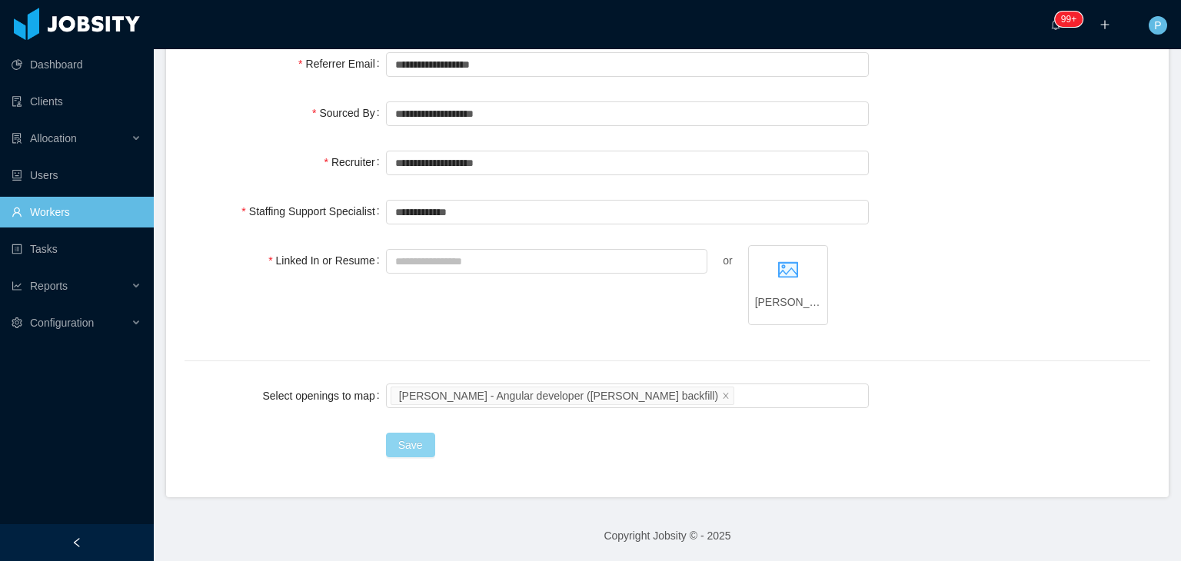
click at [419, 433] on button "Save" at bounding box center [410, 445] width 49 height 25
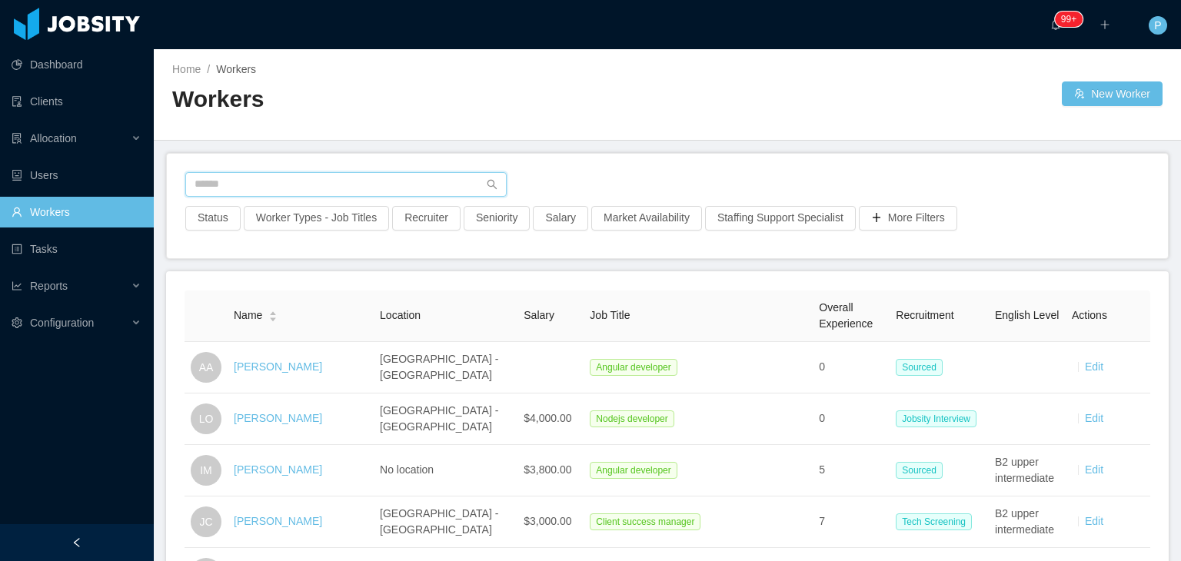
click at [354, 178] on input "text" at bounding box center [345, 184] width 321 height 25
paste input "**********"
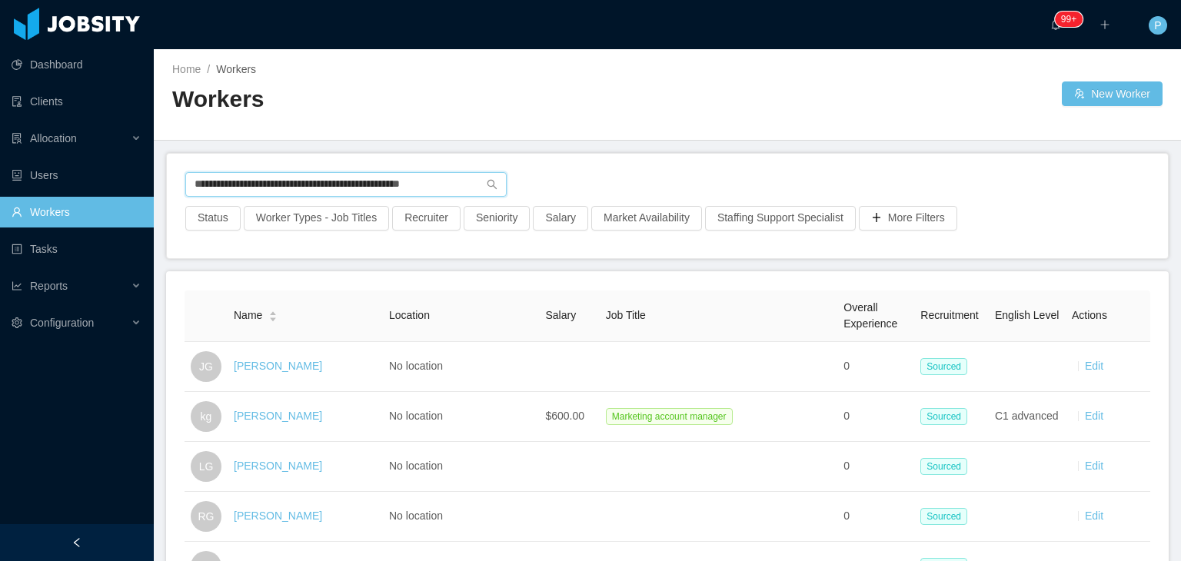
type input "**********"
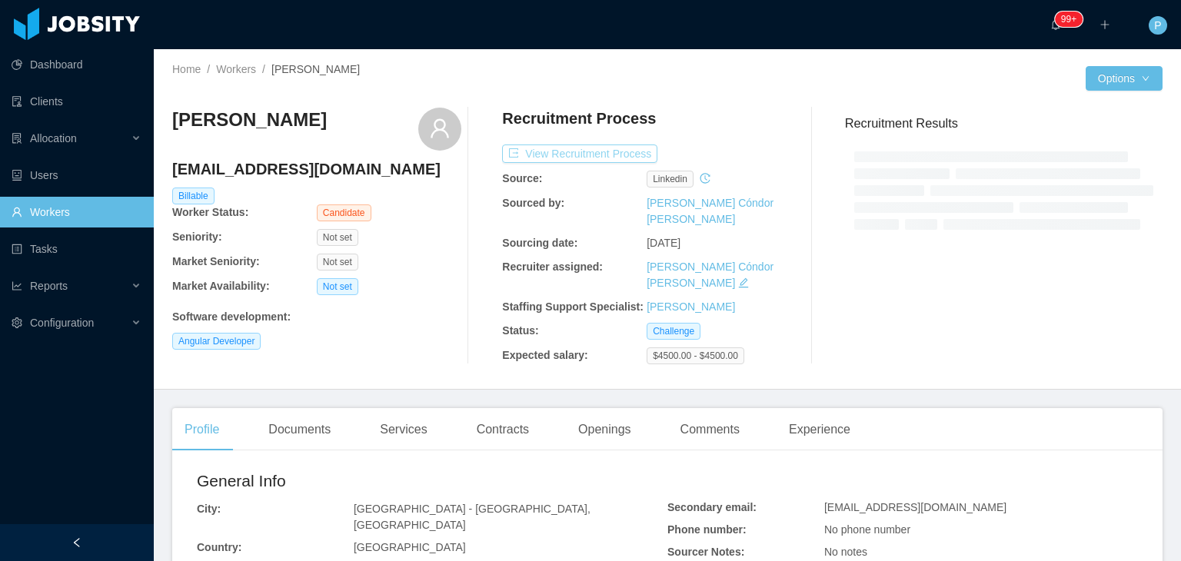
click at [606, 157] on button "View Recruitment Process" at bounding box center [579, 154] width 155 height 18
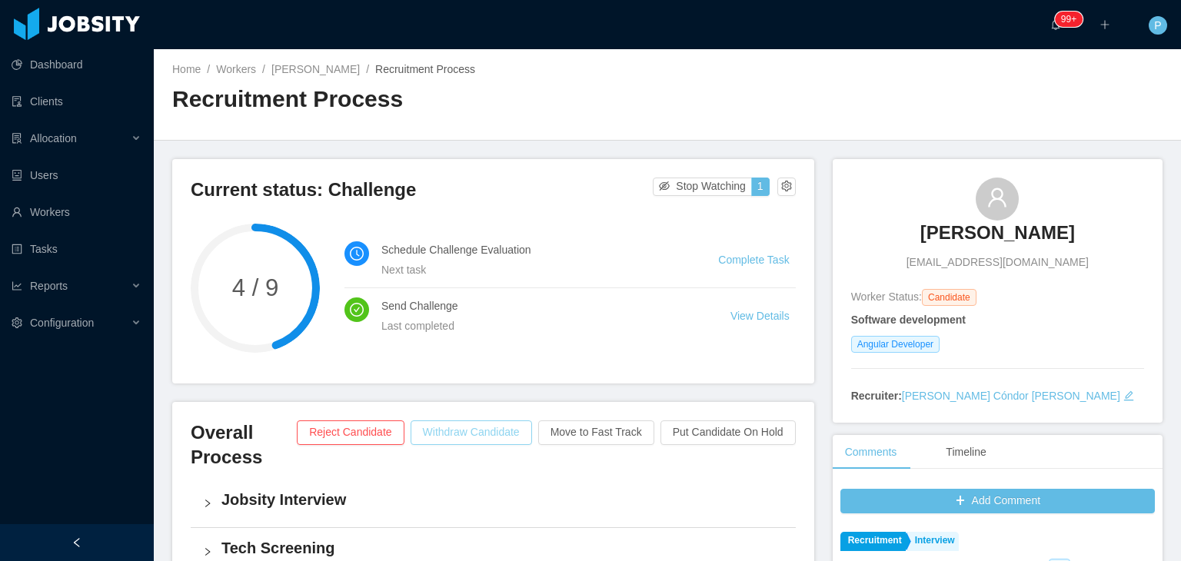
click at [488, 433] on button "Withdraw Candidate" at bounding box center [472, 433] width 122 height 25
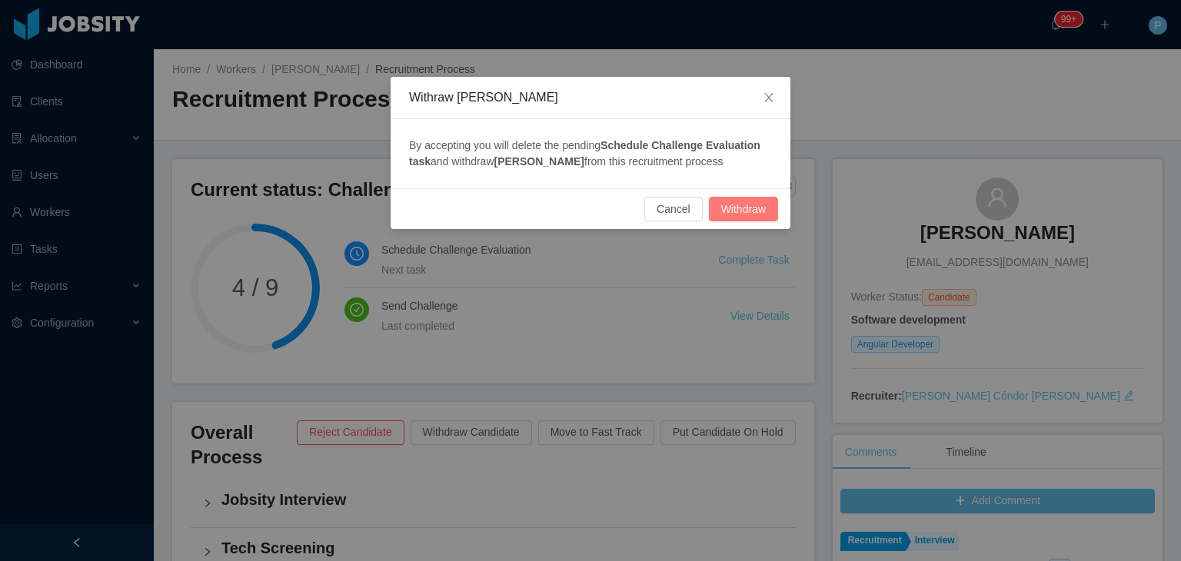
click at [737, 218] on button "Withdraw" at bounding box center [743, 209] width 69 height 25
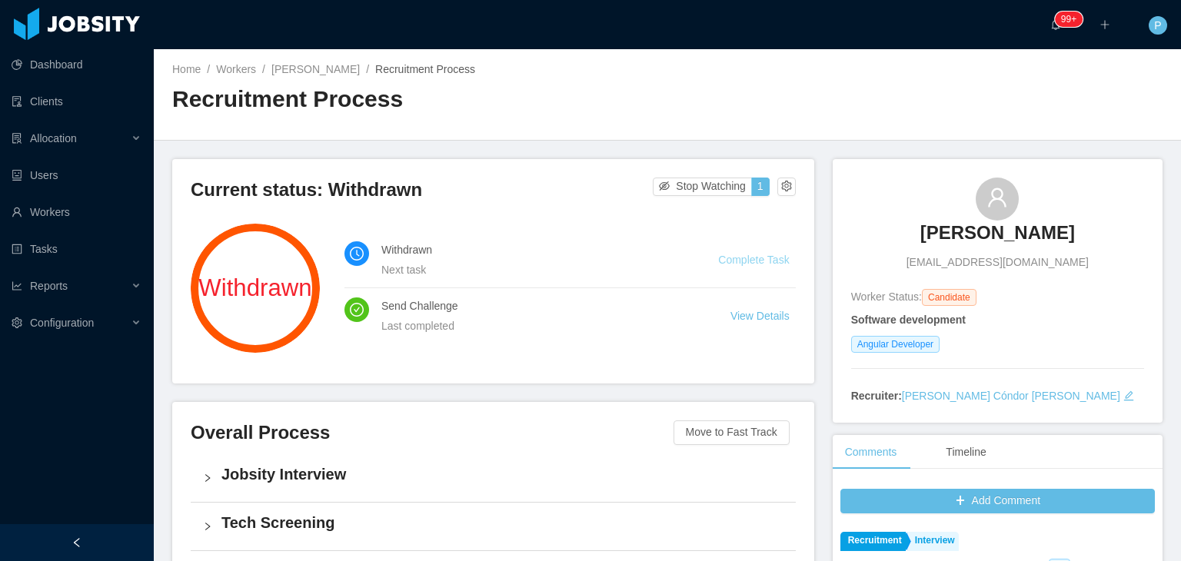
click at [740, 258] on link "Complete Task" at bounding box center [753, 260] width 71 height 12
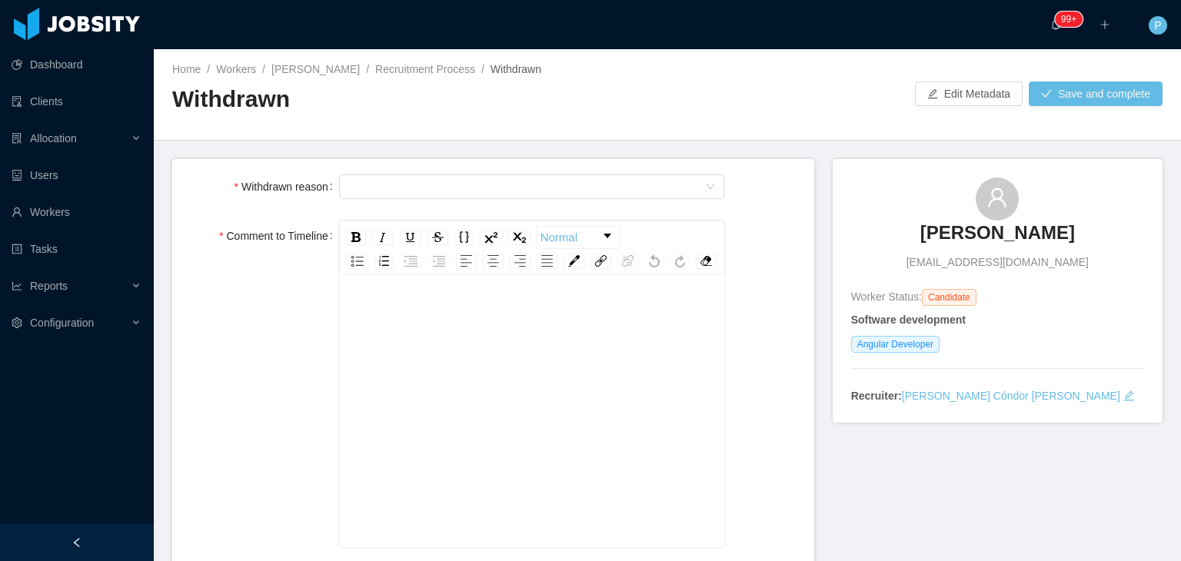
click at [438, 351] on div "rdw-editor" at bounding box center [532, 435] width 362 height 269
paste div "To enrich screen reader interactions, please activate Accessibility in Grammarl…"
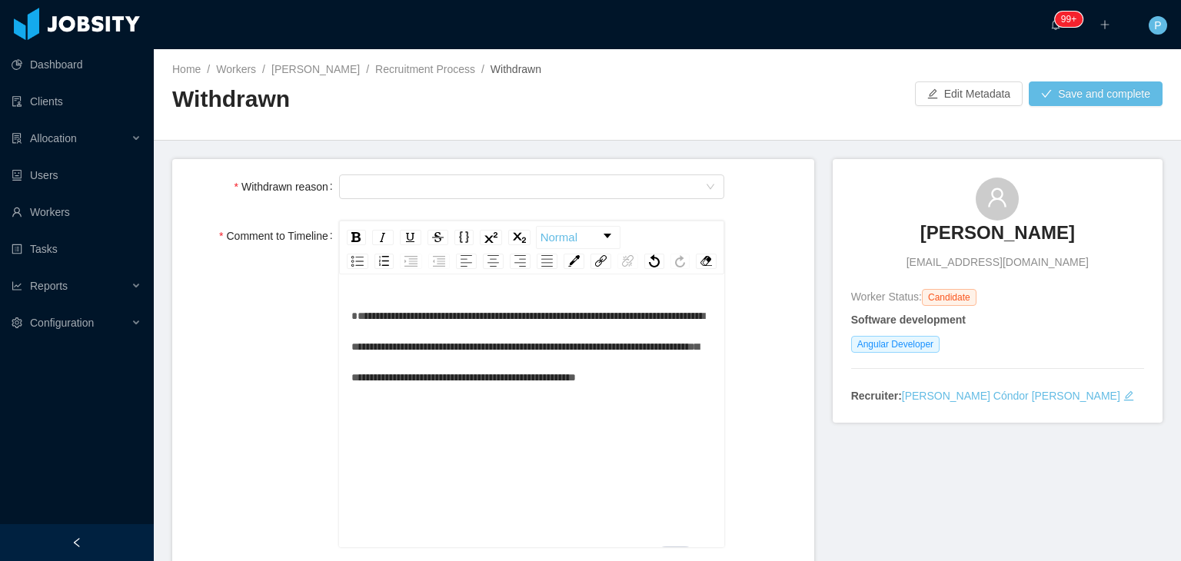
click at [351, 333] on span "**********" at bounding box center [527, 347] width 353 height 72
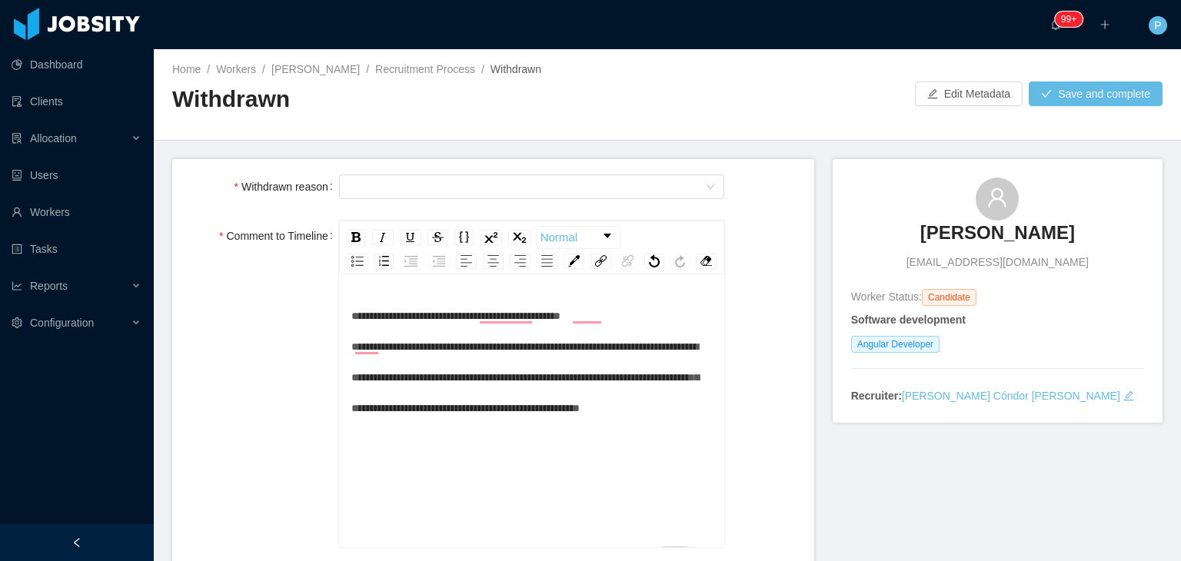
click at [462, 424] on div "**********" at bounding box center [532, 362] width 362 height 123
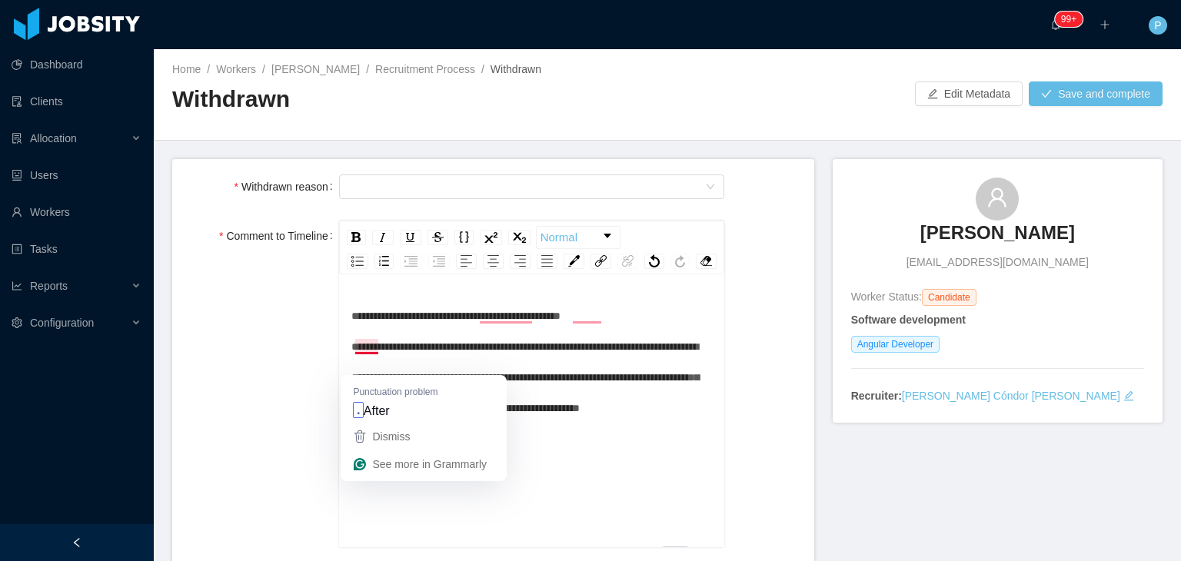
click at [367, 365] on span "**********" at bounding box center [525, 362] width 348 height 103
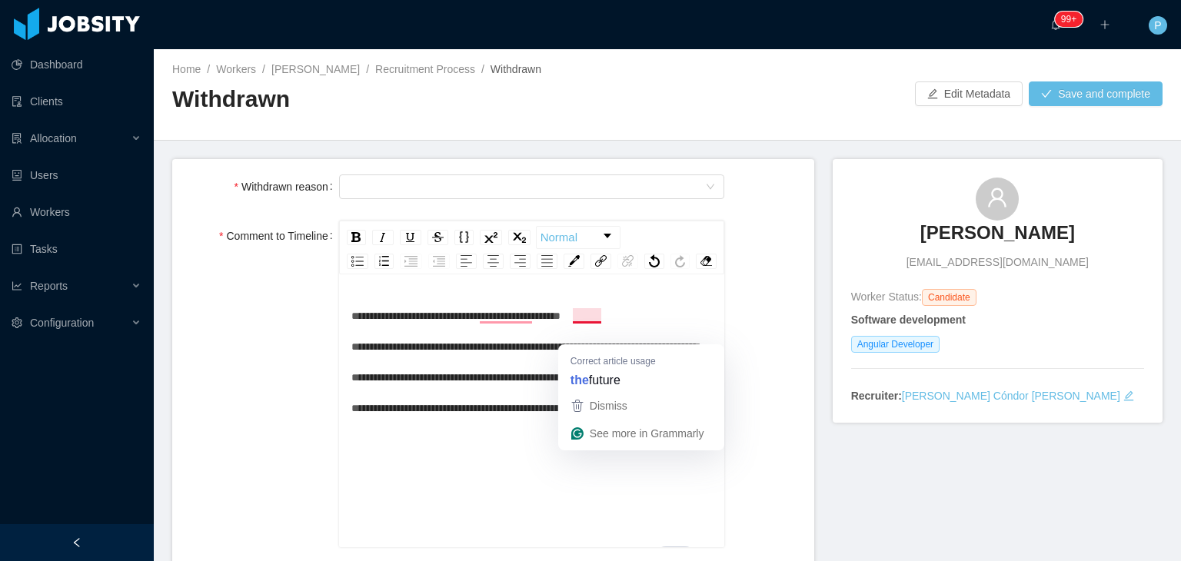
click at [580, 335] on span "**********" at bounding box center [525, 362] width 348 height 103
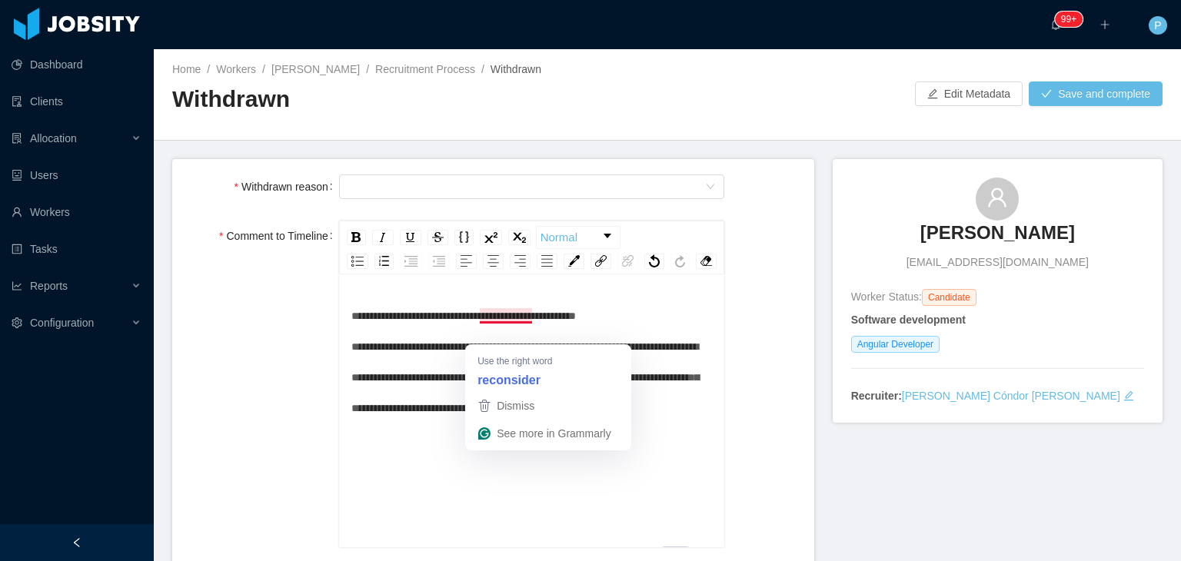
click at [493, 333] on span "**********" at bounding box center [525, 362] width 348 height 103
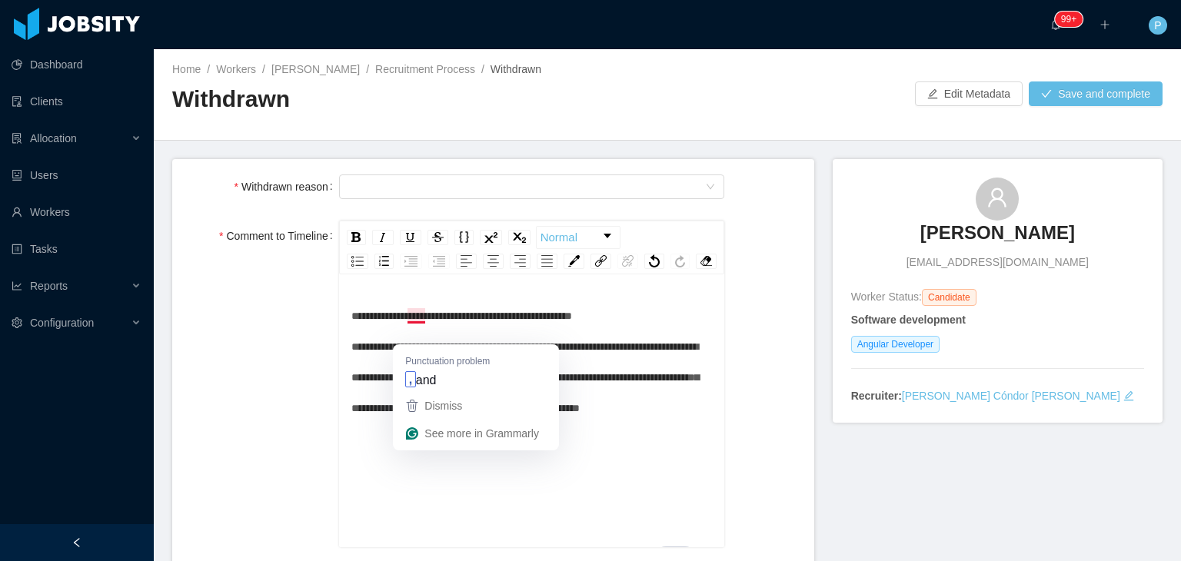
click at [415, 335] on span "**********" at bounding box center [525, 362] width 348 height 103
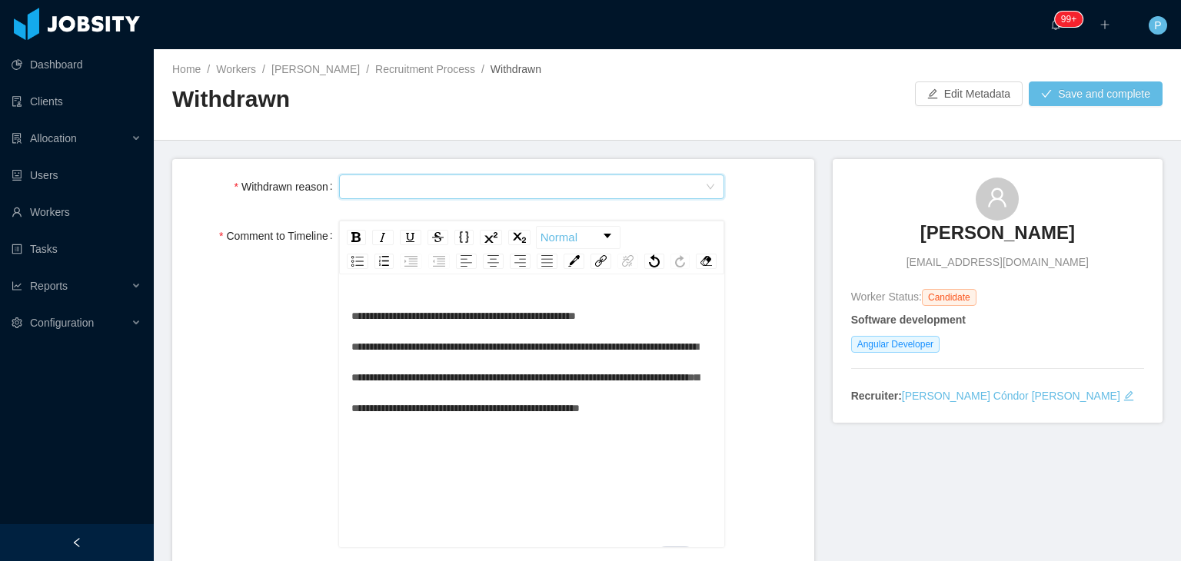
click at [425, 185] on div "Select Type" at bounding box center [527, 186] width 358 height 23
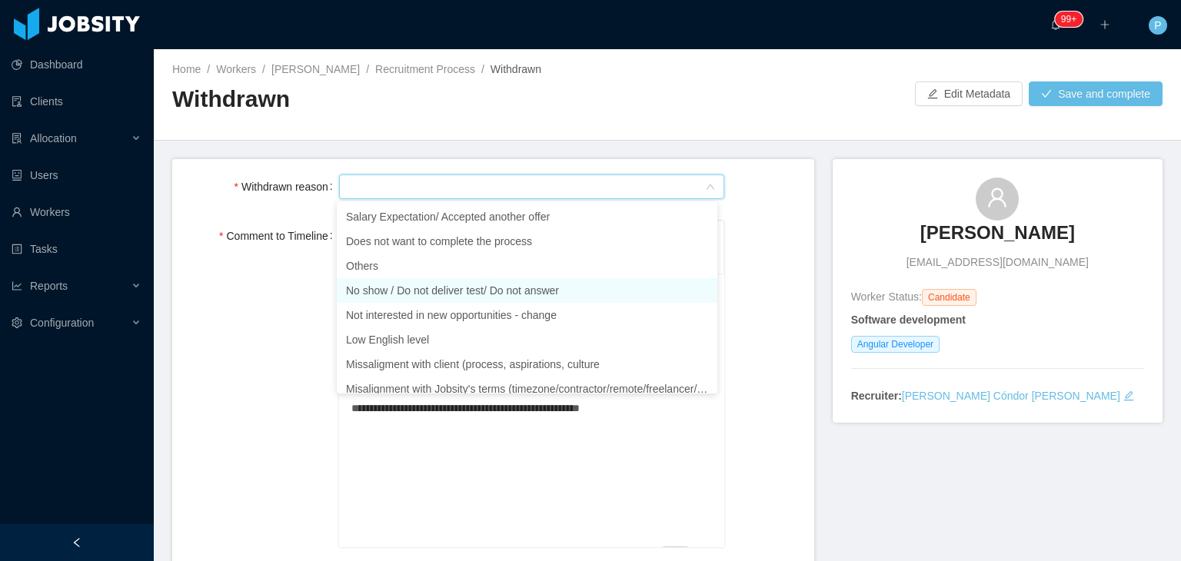
click at [455, 288] on li "No show / Do not deliver test/ Do not answer" at bounding box center [527, 290] width 381 height 25
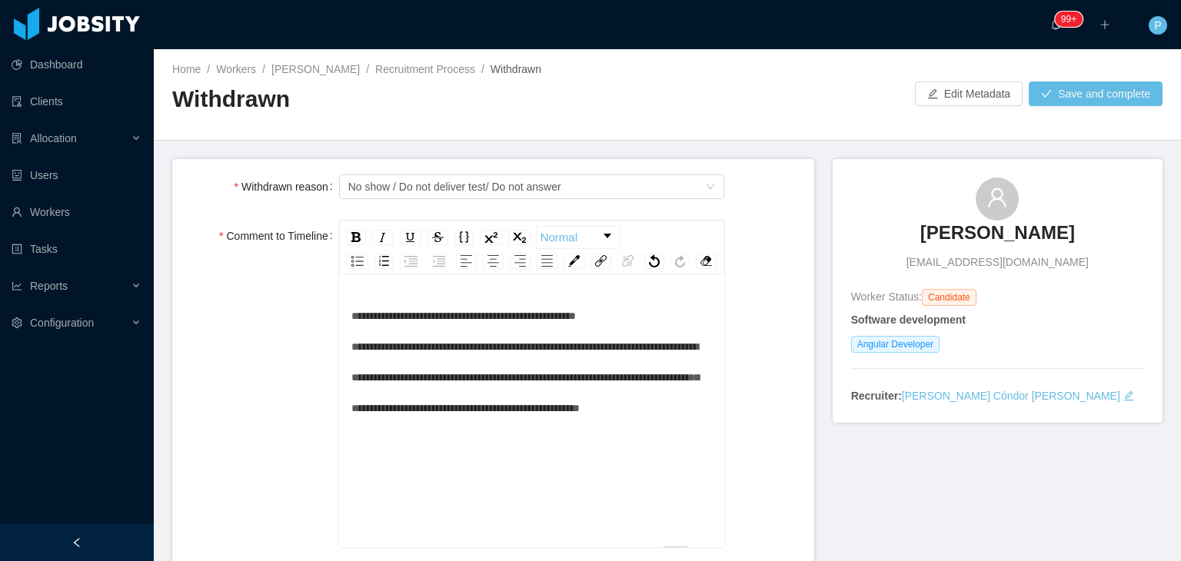
click at [761, 223] on div "**********" at bounding box center [494, 384] width 618 height 327
click at [1083, 98] on button "Save and complete" at bounding box center [1096, 94] width 134 height 25
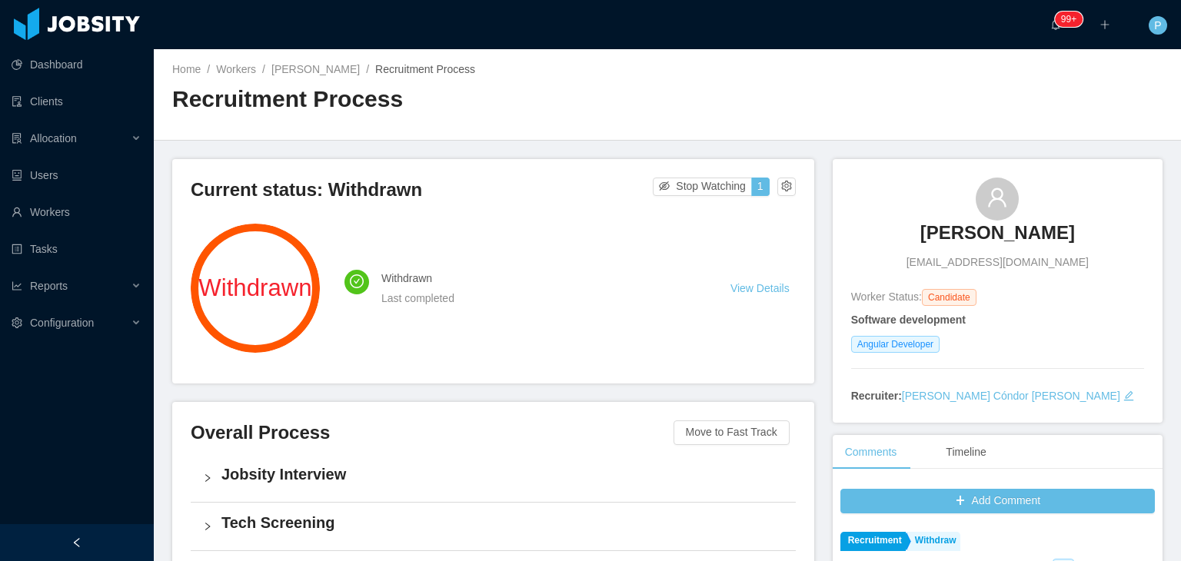
click at [597, 98] on h2 "Recruitment Process" at bounding box center [419, 100] width 495 height 32
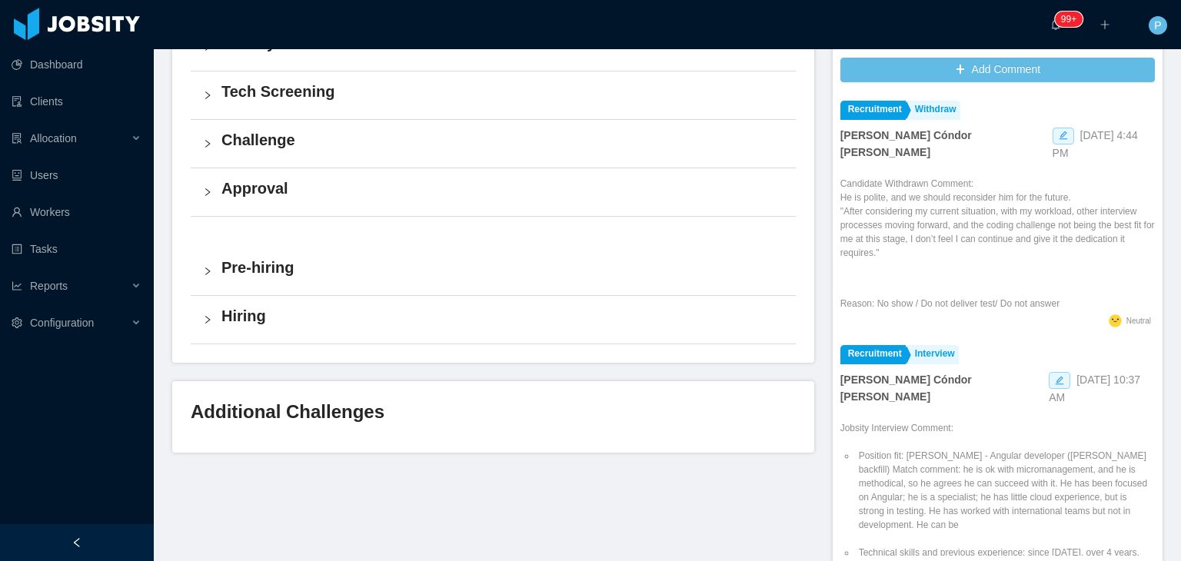
scroll to position [461, 0]
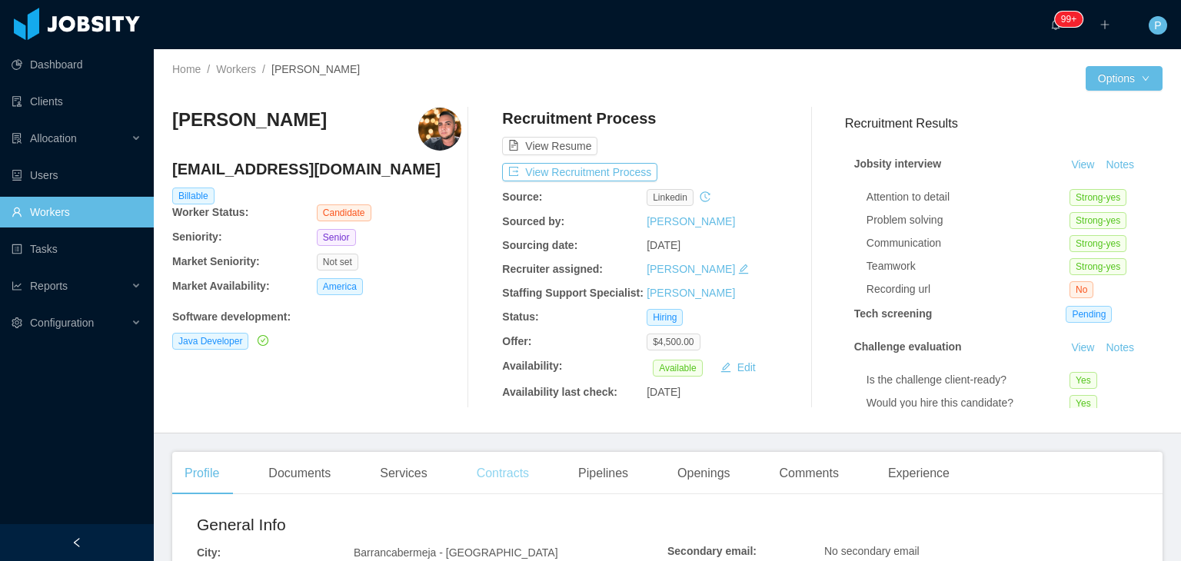
click at [478, 466] on div "Contracts" at bounding box center [503, 473] width 77 height 43
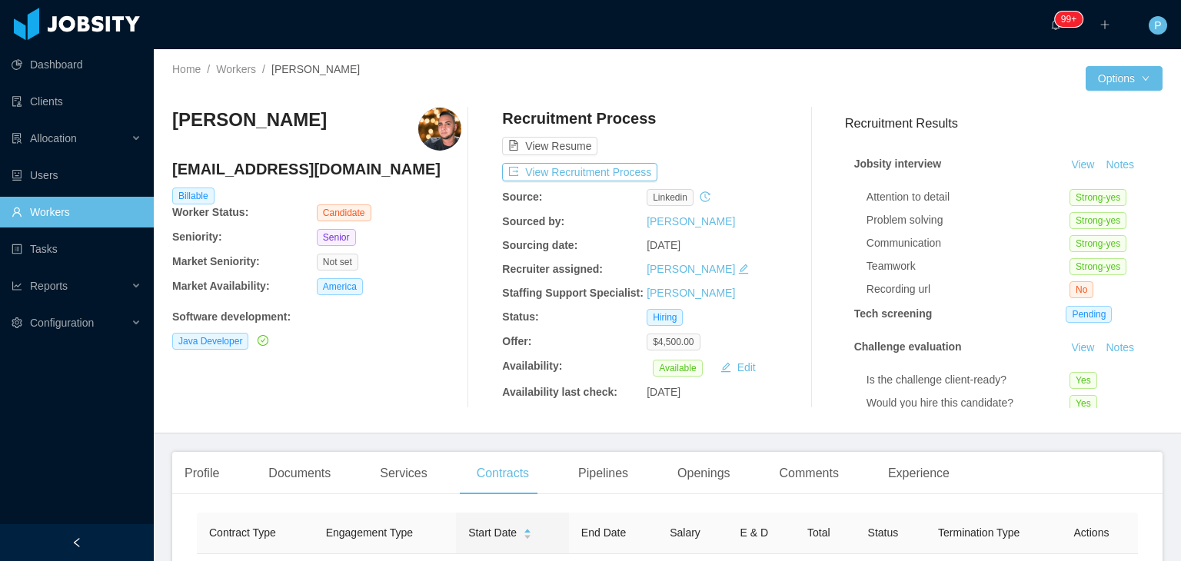
click at [438, 383] on div "[PERSON_NAME] [EMAIL_ADDRESS][DOMAIN_NAME] Billable Worker Status: Candidate Se…" at bounding box center [316, 258] width 289 height 301
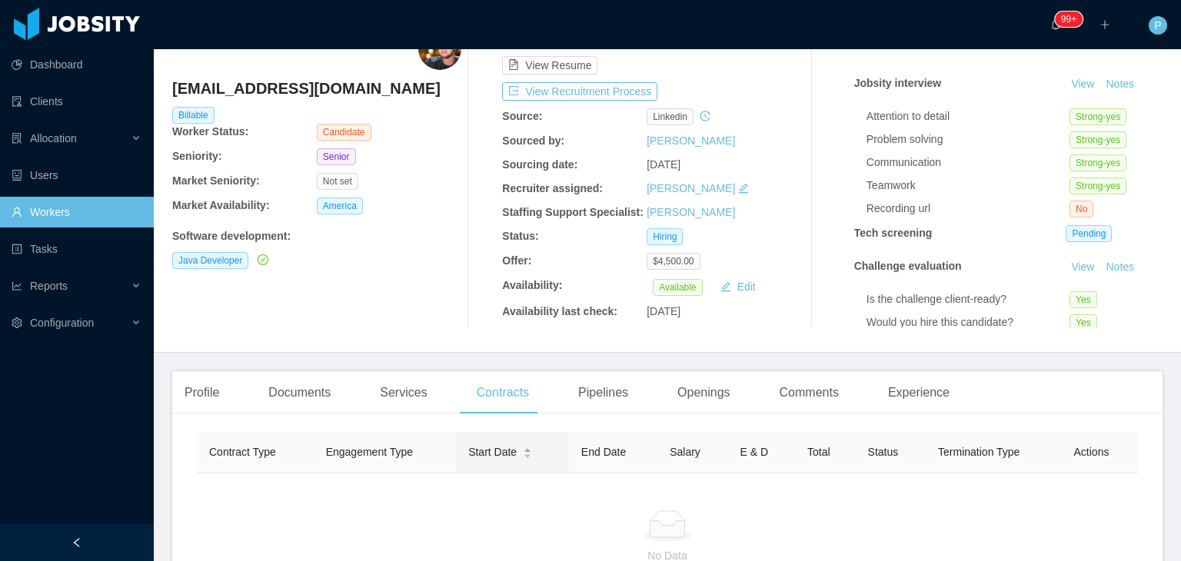
scroll to position [72, 0]
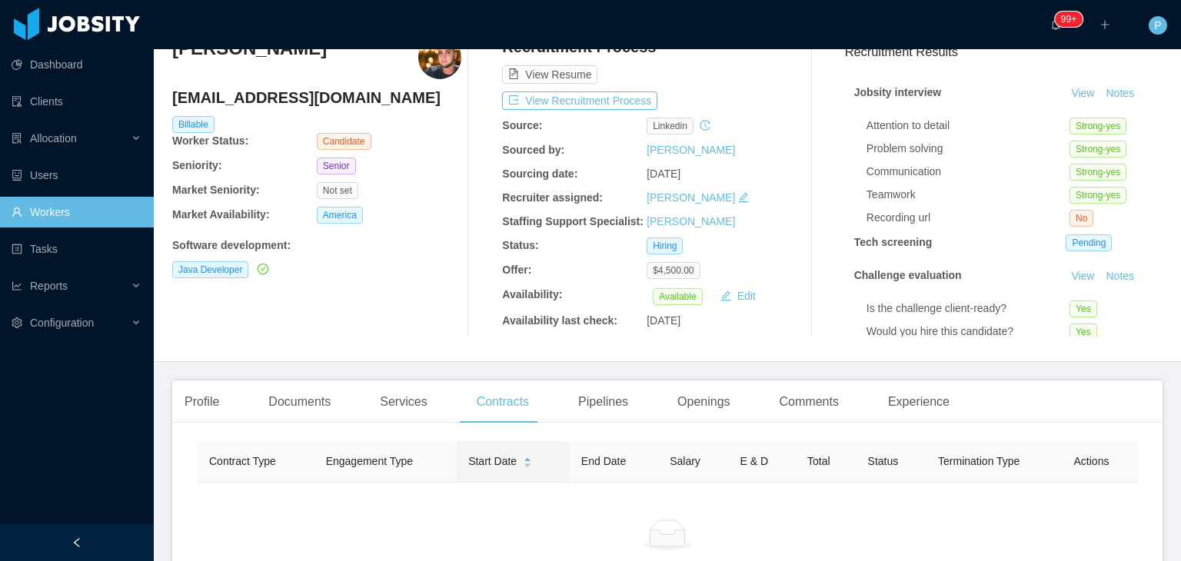
click at [442, 228] on div "[PERSON_NAME] [EMAIL_ADDRESS][DOMAIN_NAME] Billable Worker Status: Candidate Se…" at bounding box center [316, 186] width 289 height 301
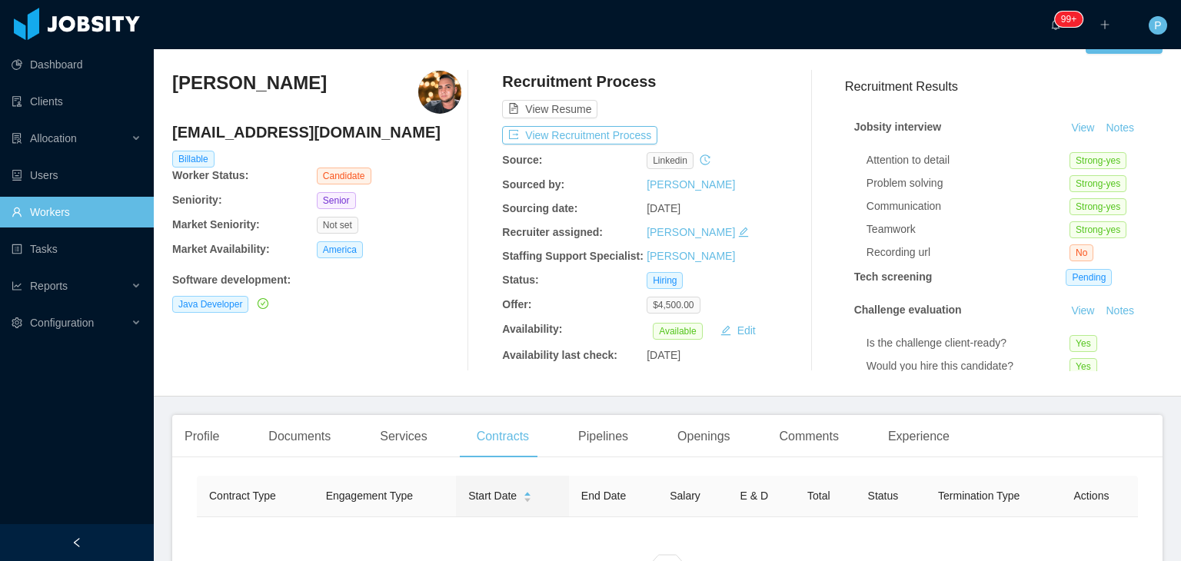
scroll to position [10, 0]
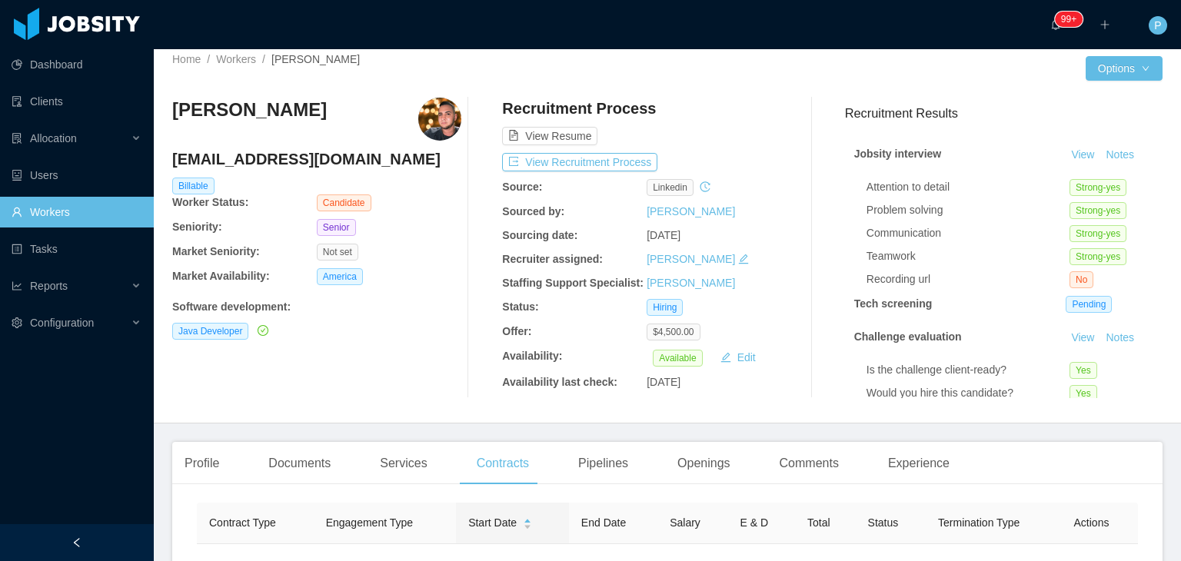
drag, startPoint x: 339, startPoint y: 112, endPoint x: 175, endPoint y: 118, distance: 163.9
click at [175, 118] on div "[PERSON_NAME]" at bounding box center [316, 119] width 289 height 43
copy h3 "[PERSON_NAME]"
